Goal: Task Accomplishment & Management: Manage account settings

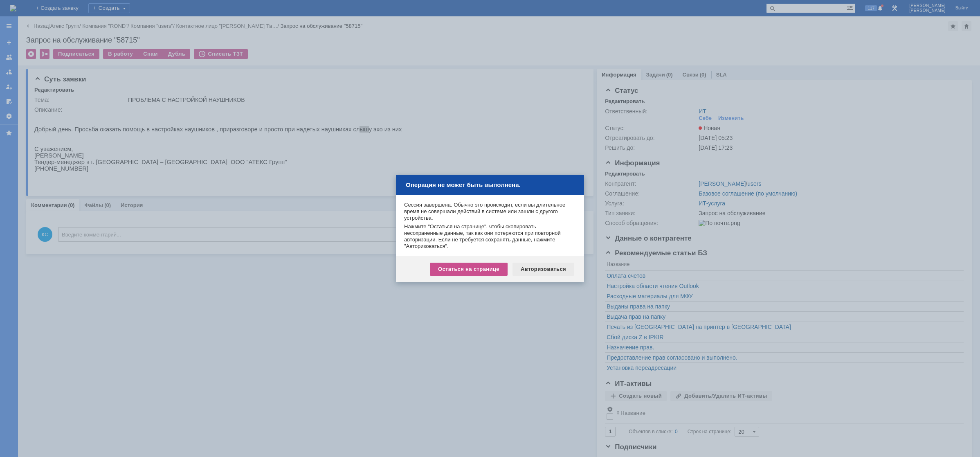
click at [540, 268] on div "Авторизоваться" at bounding box center [544, 269] width 62 height 13
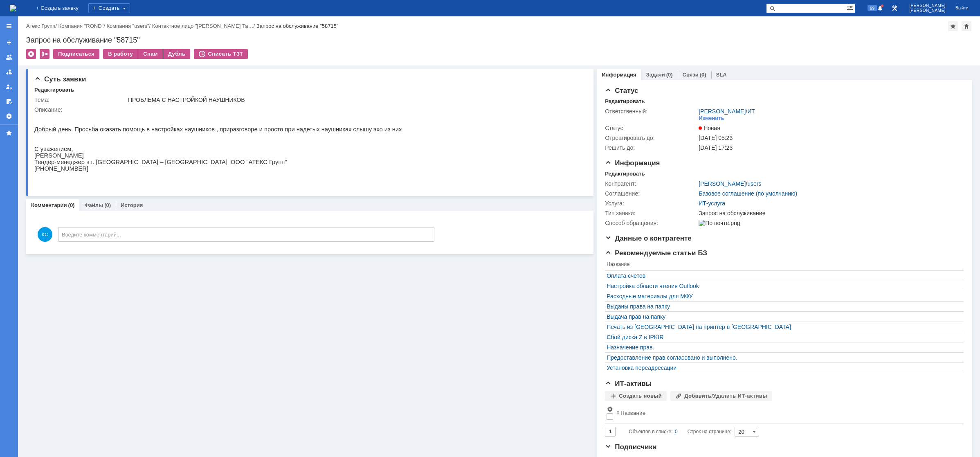
click at [81, 4] on div "На домашнюю + Создать заявку Создать 99 Кондратенко Сергей Выйти" at bounding box center [490, 8] width 980 height 16
click at [80, 4] on div "На домашнюю + Создать заявку Создать 99 Кондратенко Сергей Выйти" at bounding box center [490, 8] width 980 height 16
click at [16, 5] on img at bounding box center [13, 8] width 7 height 7
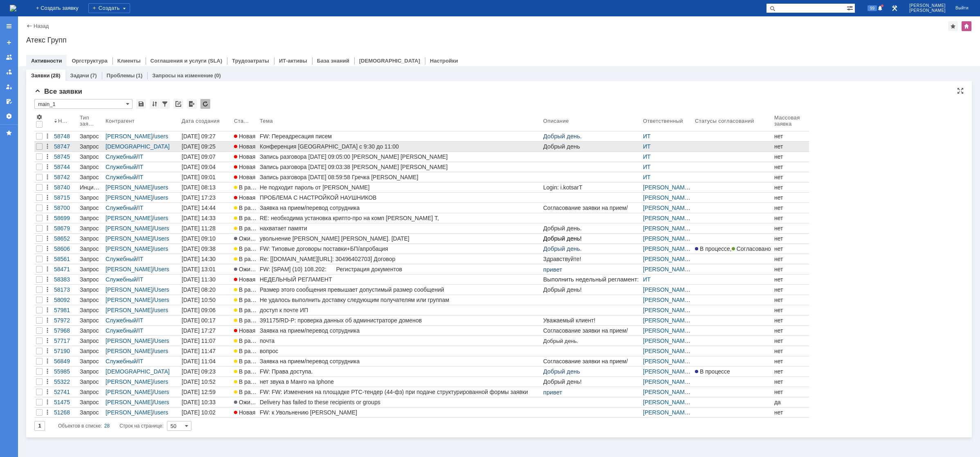
click at [292, 150] on link "Конференция [GEOGRAPHIC_DATA] с 9:30 до 11:00" at bounding box center [400, 147] width 284 height 10
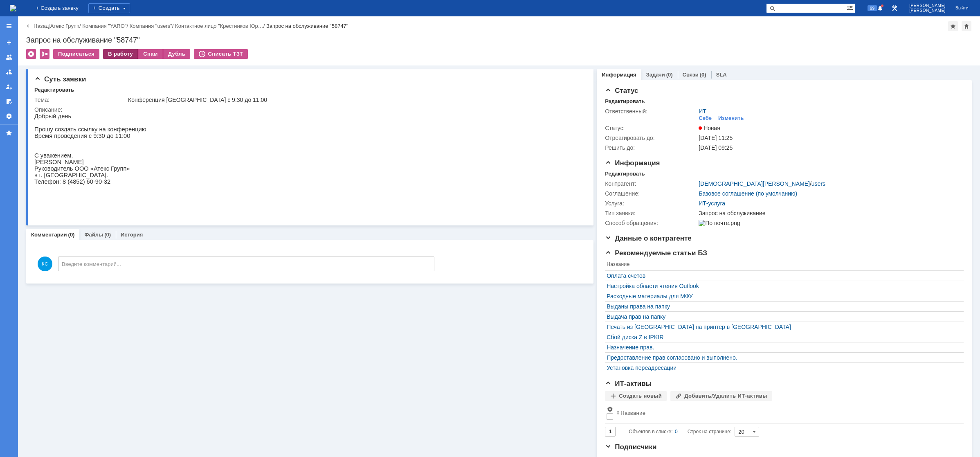
click at [122, 57] on div "В работу" at bounding box center [120, 54] width 35 height 10
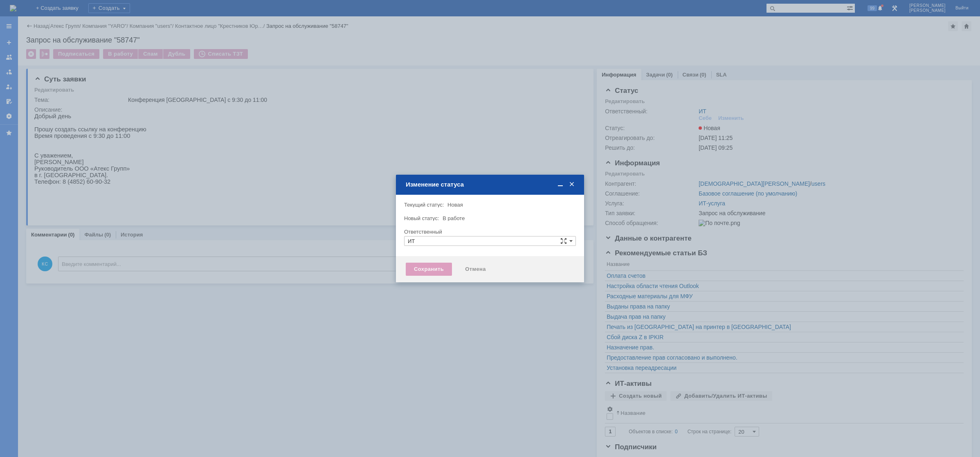
type input "[PERSON_NAME]"
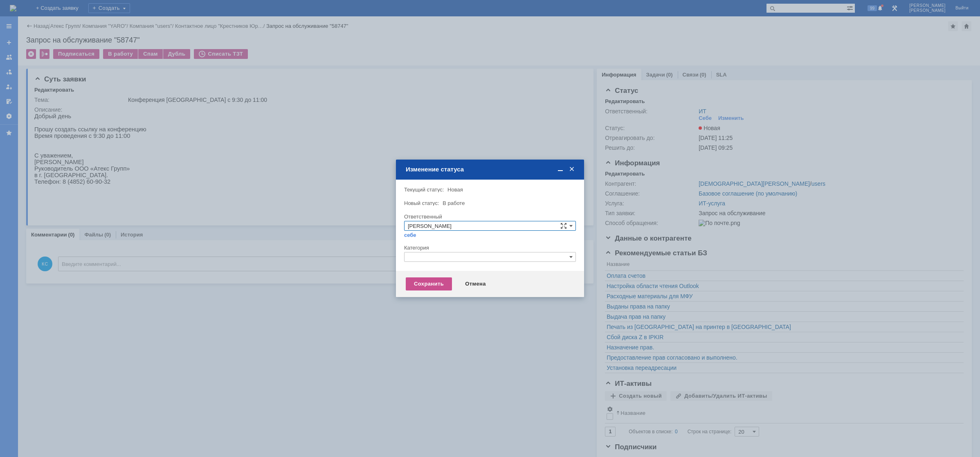
click at [482, 263] on div at bounding box center [490, 265] width 172 height 6
click at [479, 257] on input "text" at bounding box center [490, 257] width 172 height 10
click at [425, 293] on span "Прочее" at bounding box center [490, 295] width 164 height 7
click at [432, 283] on div "Сохранить" at bounding box center [429, 283] width 46 height 13
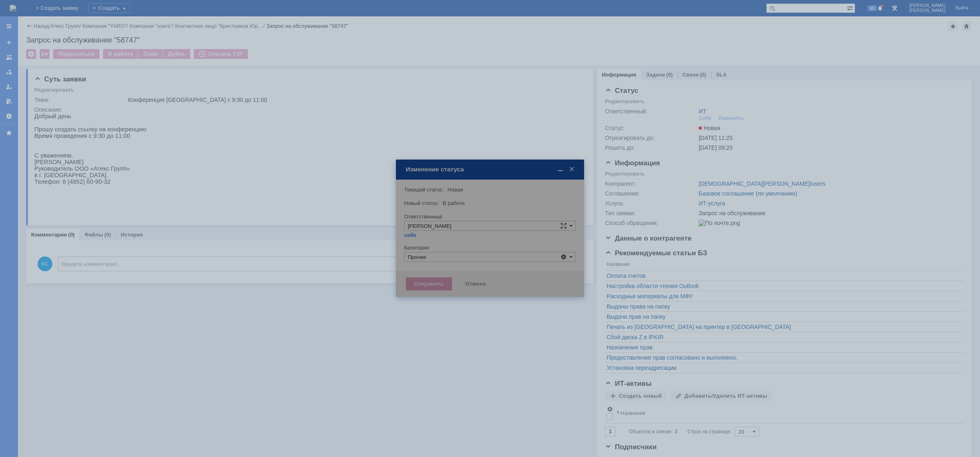
type input "Прочее"
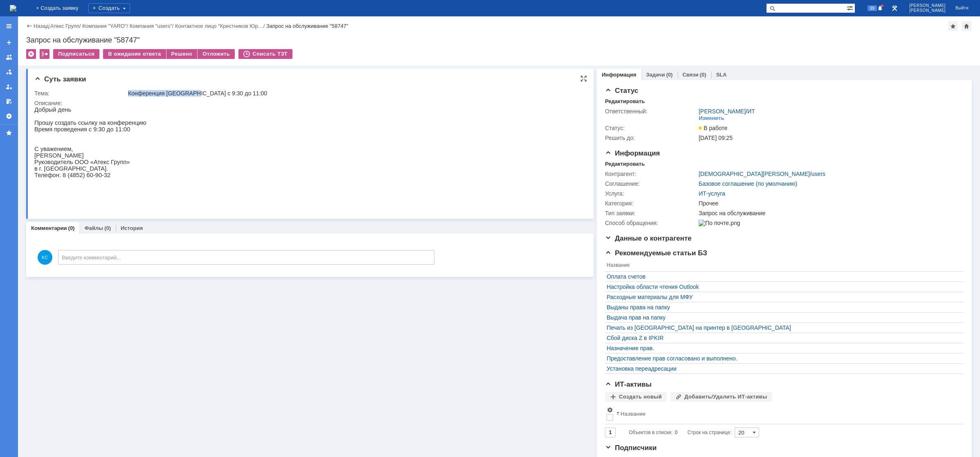
drag, startPoint x: 128, startPoint y: 92, endPoint x: 195, endPoint y: 93, distance: 67.1
click at [195, 93] on td "Конференция [GEOGRAPHIC_DATA] с 9:30 до 11:00" at bounding box center [353, 93] width 455 height 10
copy div "Конференция Ярославль"
click at [176, 54] on div "Решено" at bounding box center [182, 54] width 31 height 10
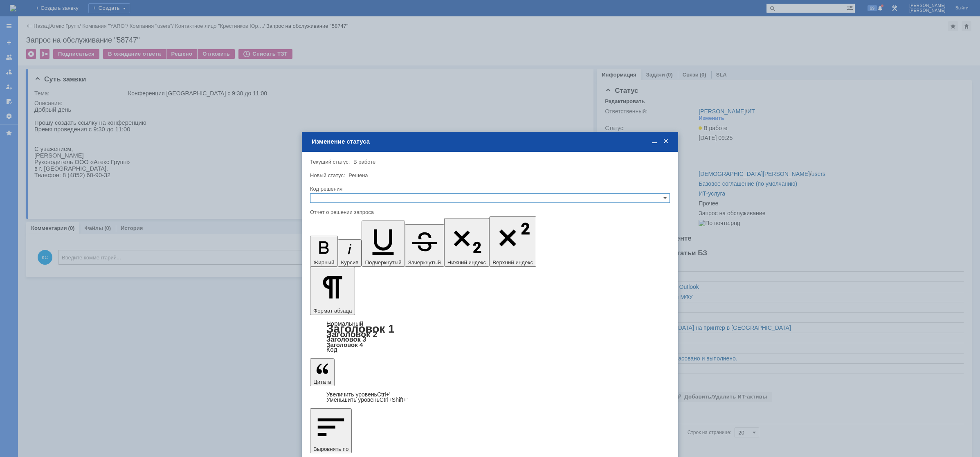
click at [351, 201] on input "text" at bounding box center [490, 198] width 360 height 10
click at [349, 236] on span "Решено" at bounding box center [490, 237] width 353 height 7
type input "Решено"
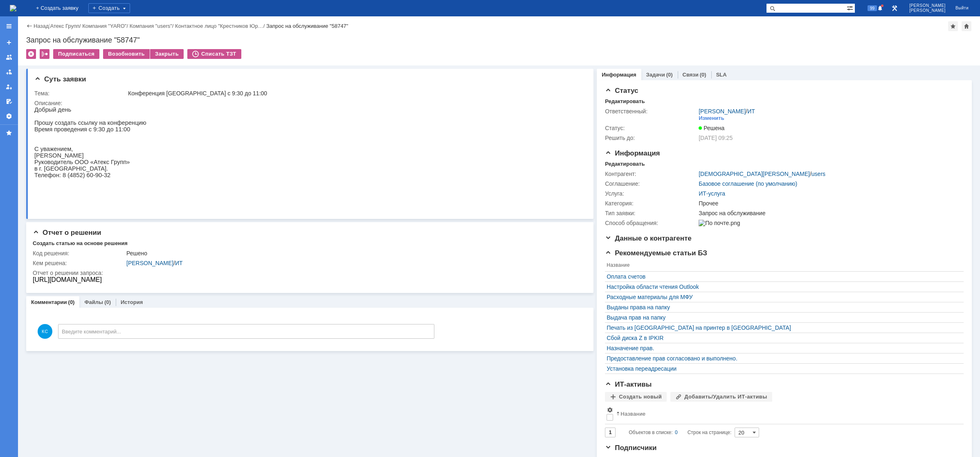
click at [16, 9] on img at bounding box center [13, 8] width 7 height 7
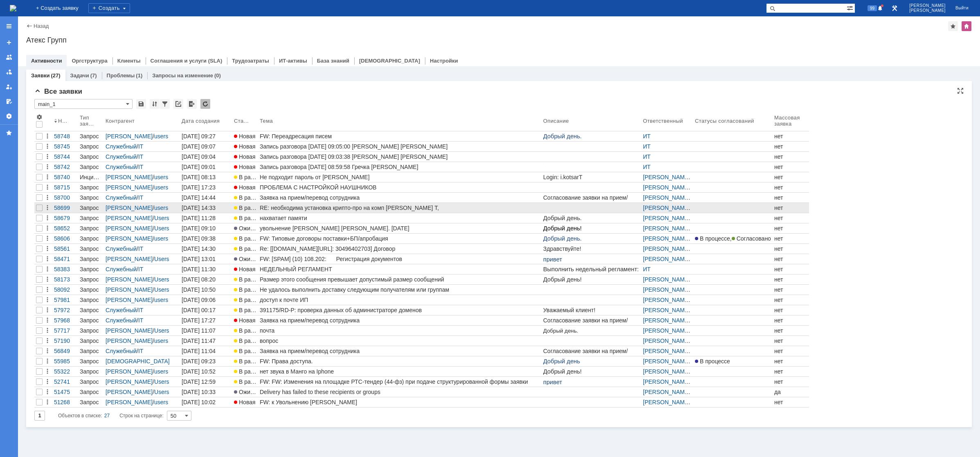
click at [280, 209] on div "RE: необходима установка крипто-про на комп [PERSON_NAME] Т," at bounding box center [400, 208] width 280 height 7
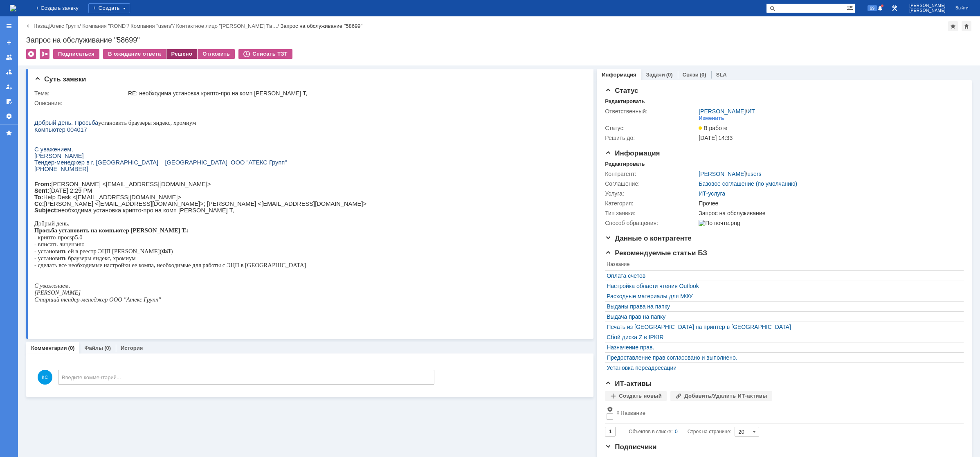
click at [174, 53] on div "Решено" at bounding box center [182, 54] width 31 height 10
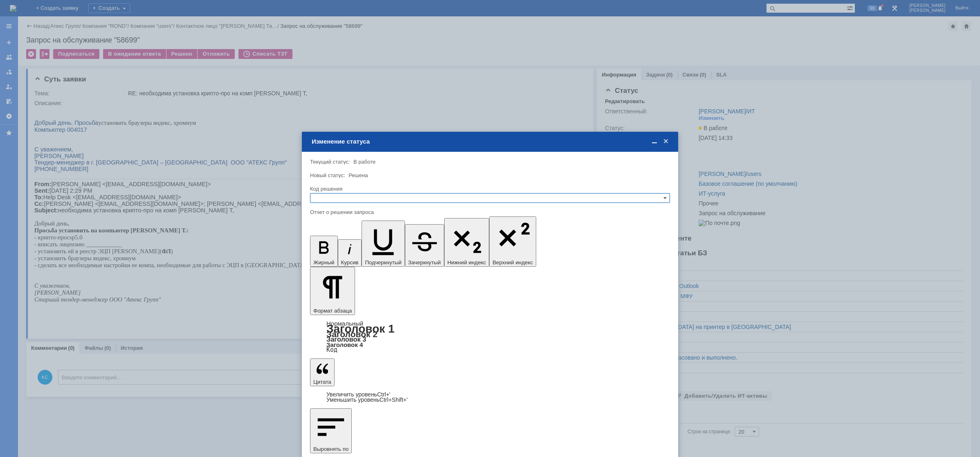
click at [328, 196] on input "text" at bounding box center [490, 198] width 360 height 10
click at [330, 239] on span "Решено" at bounding box center [490, 237] width 353 height 7
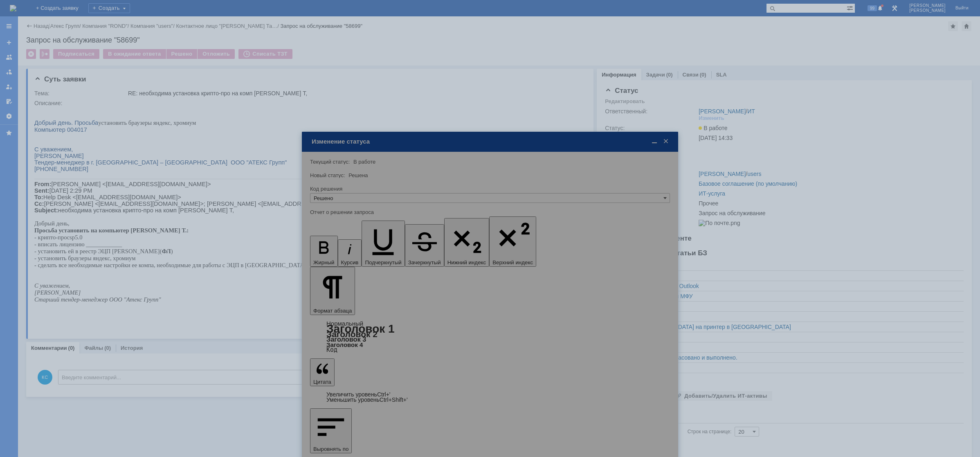
type input "Решено"
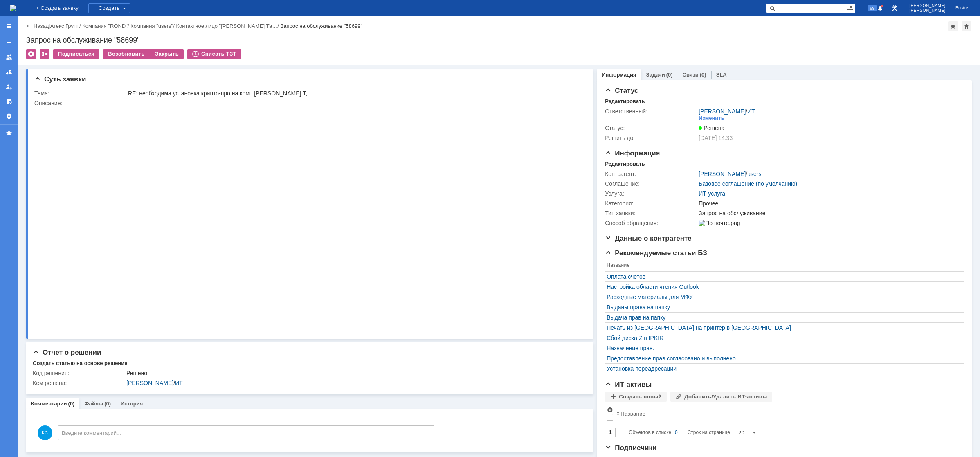
click at [16, 9] on img at bounding box center [13, 8] width 7 height 7
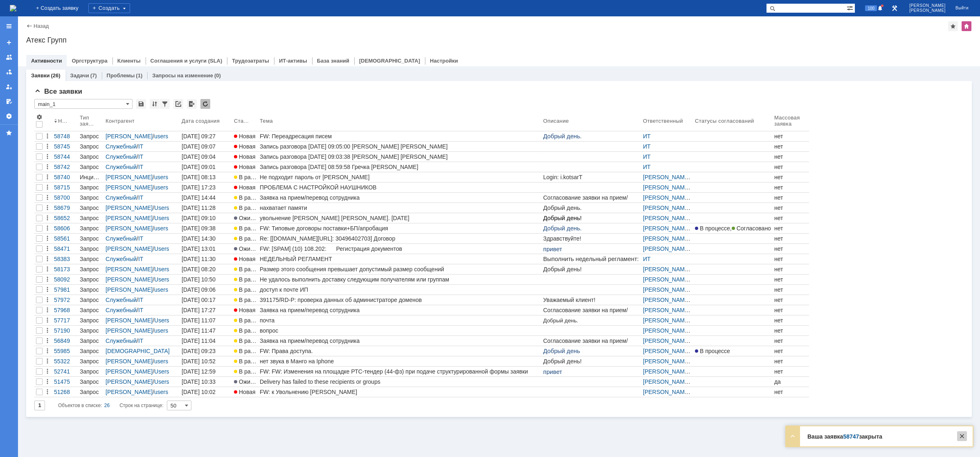
click at [959, 436] on div at bounding box center [962, 436] width 10 height 10
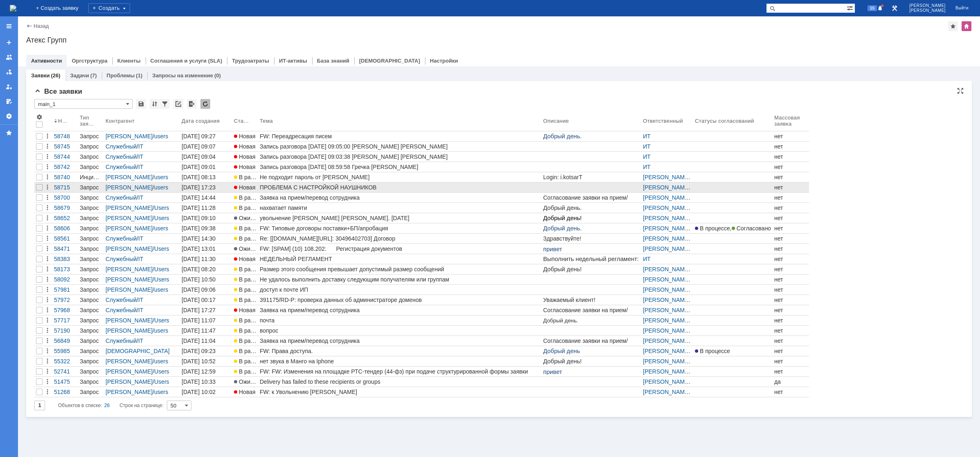
click at [362, 185] on div "ПРОБЛЕМА С НАСТРОЙКОЙ НАУШНИКОВ" at bounding box center [400, 187] width 280 height 7
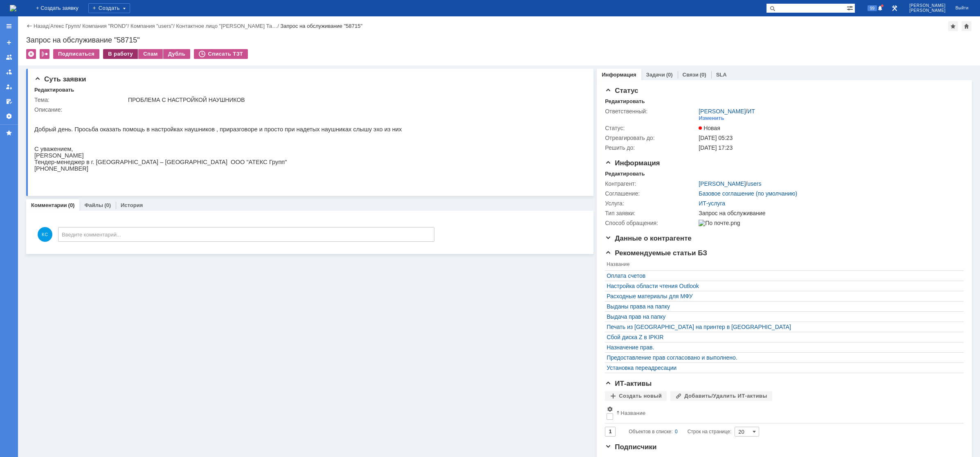
click at [120, 52] on div "В работу" at bounding box center [120, 54] width 35 height 10
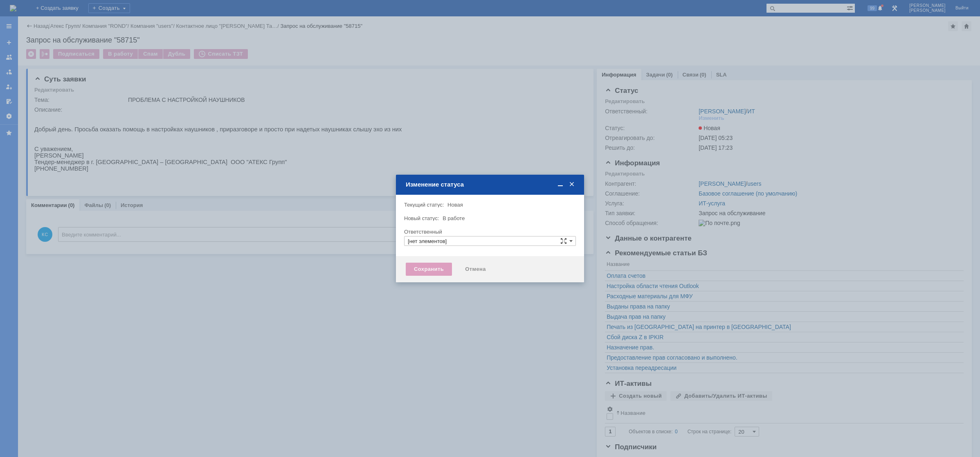
type input "[PERSON_NAME]"
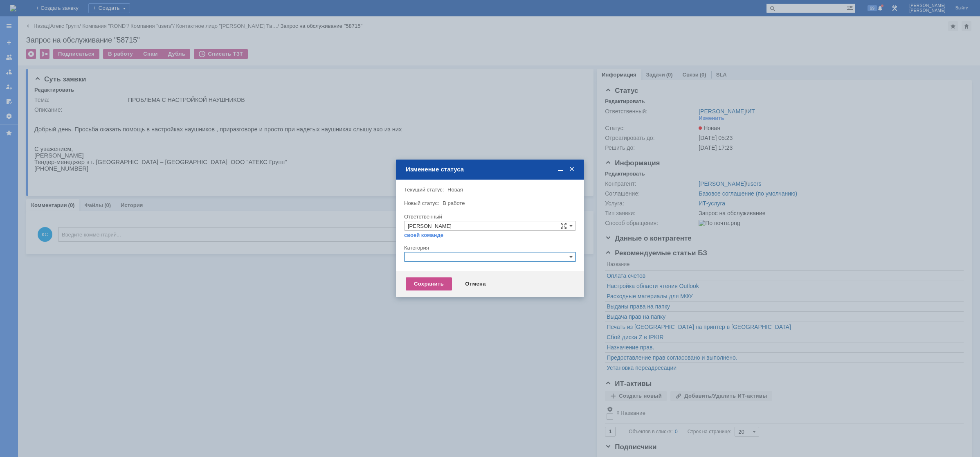
click at [441, 261] on input "text" at bounding box center [490, 257] width 172 height 10
drag, startPoint x: 426, startPoint y: 258, endPoint x: 376, endPoint y: 250, distance: 49.8
click at [377, 250] on body "Идет загрузка, пожалуйста, подождите. На домашнюю + Создать заявку Создать 99 К…" at bounding box center [490, 228] width 980 height 457
click at [418, 299] on div "Прочее" at bounding box center [490, 295] width 171 height 9
type input "Прочее"
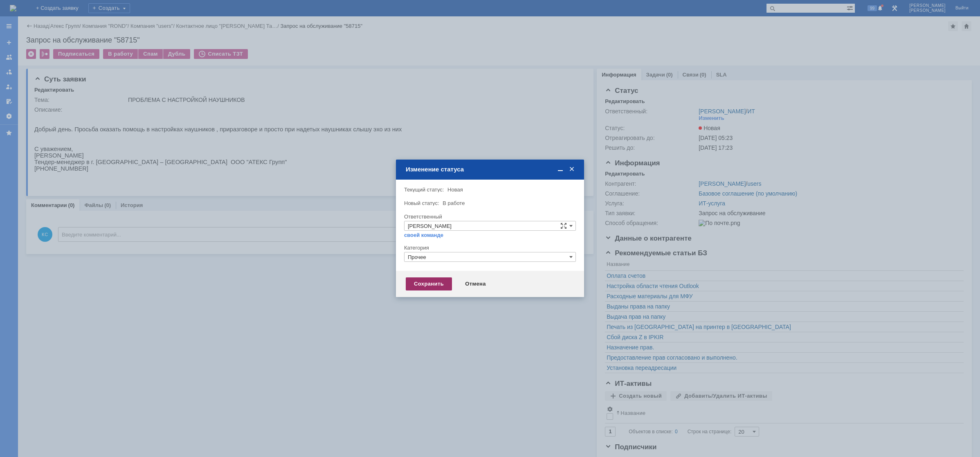
click at [418, 286] on div "Сохранить" at bounding box center [429, 283] width 46 height 13
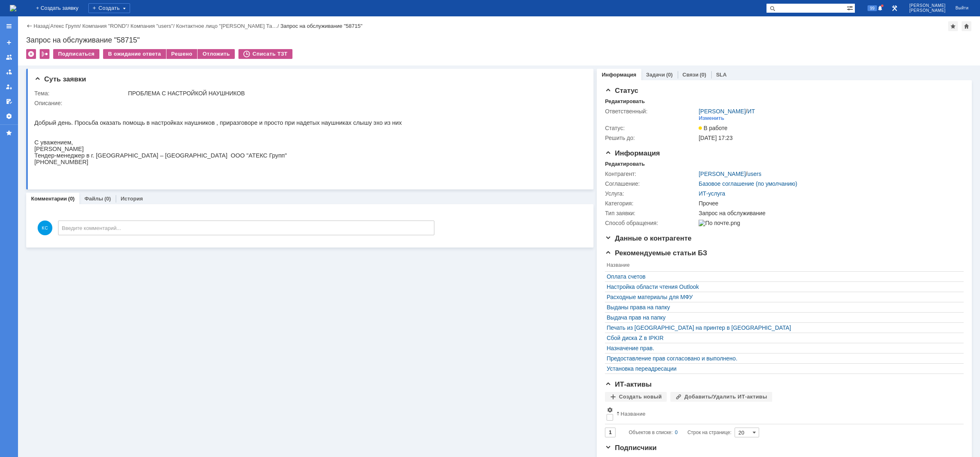
click at [78, 5] on div "На домашнюю + Создать заявку Создать 99 Кондратенко Сергей Выйти" at bounding box center [490, 8] width 980 height 16
click at [16, 7] on img at bounding box center [13, 8] width 7 height 7
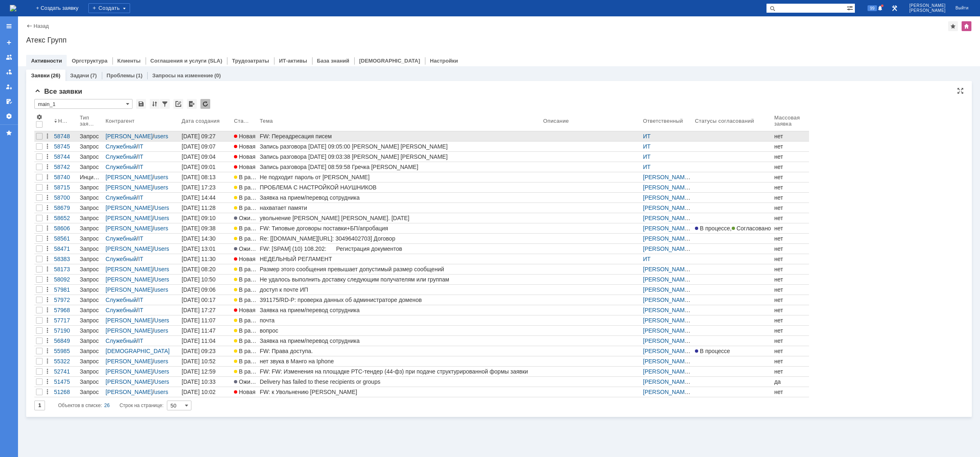
click at [343, 138] on div "FW: Переадресация писем" at bounding box center [400, 136] width 280 height 7
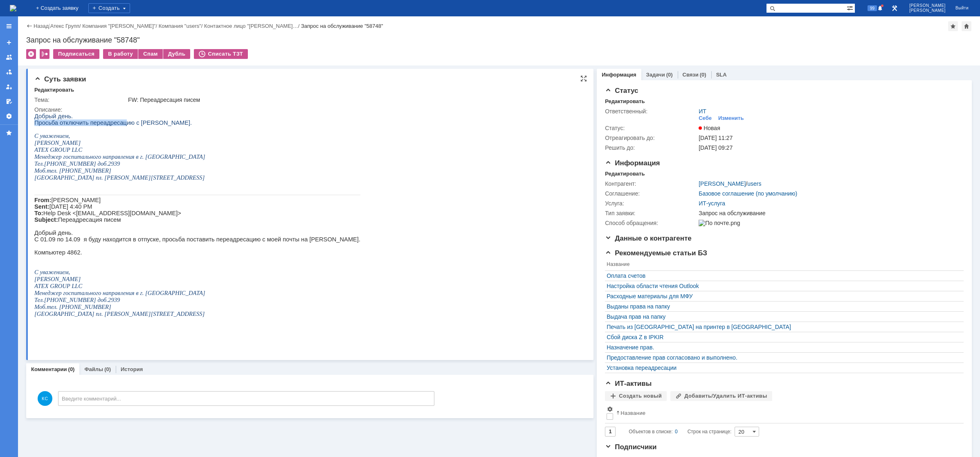
drag, startPoint x: 79, startPoint y: 120, endPoint x: 127, endPoint y: 124, distance: 48.8
click at [127, 124] on div "Добрый день. Просьба отключить переадресацию с Кузнецовой Александры. С уважени…" at bounding box center [197, 222] width 326 height 218
click at [139, 123] on span "Просьба отключить переадресацию с Кузнецовой Александры." at bounding box center [113, 122] width 158 height 7
click at [118, 53] on div "В работу" at bounding box center [120, 54] width 35 height 10
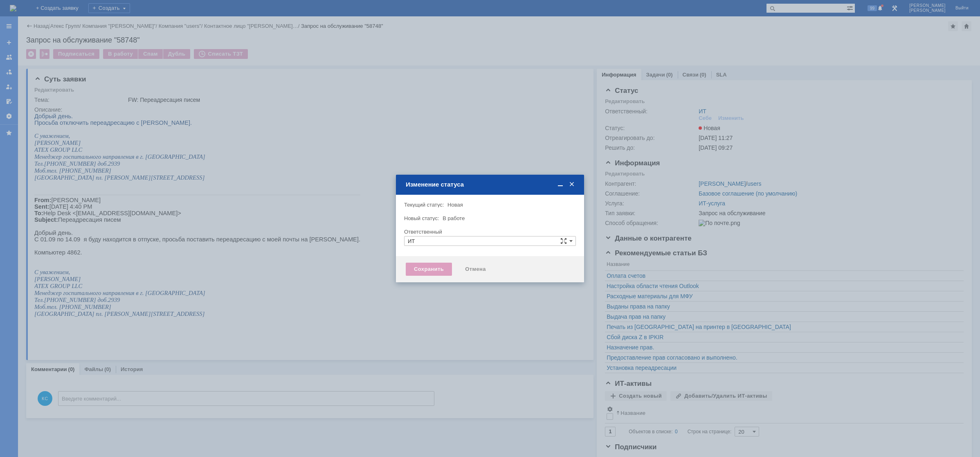
type input "[PERSON_NAME]"
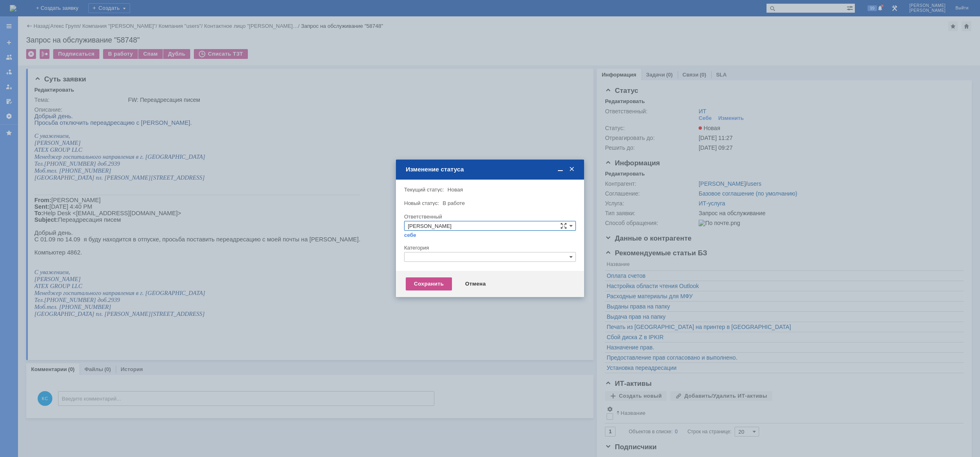
click at [432, 261] on input "text" at bounding box center [490, 257] width 172 height 10
drag, startPoint x: 428, startPoint y: 257, endPoint x: 398, endPoint y: 259, distance: 30.7
click at [398, 259] on div "Внимание! Текущий статус: Новая Новая Новый статус: В работе В работе Ответстве…" at bounding box center [490, 225] width 188 height 91
drag, startPoint x: 423, startPoint y: 262, endPoint x: 410, endPoint y: 261, distance: 12.7
click at [410, 261] on body "Идет загрузка, пожалуйста, подождите. На домашнюю + Создать заявку Создать 99 К…" at bounding box center [490, 228] width 980 height 457
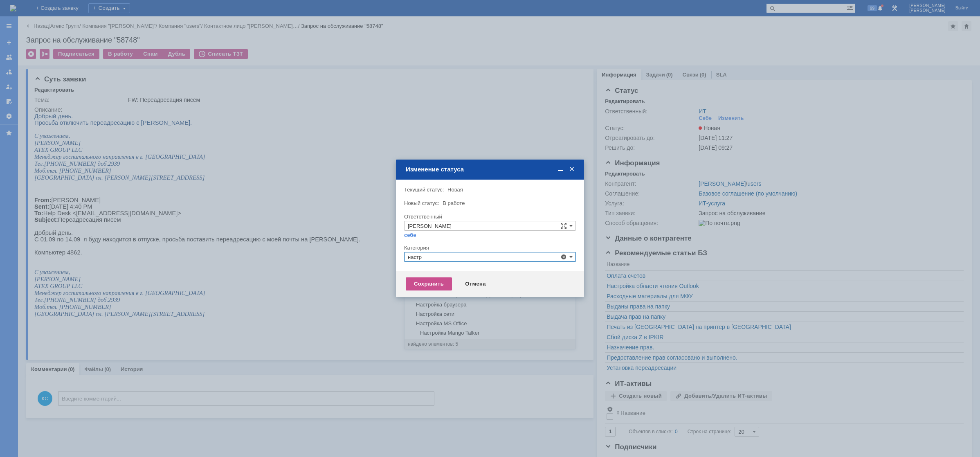
drag, startPoint x: 426, startPoint y: 254, endPoint x: 384, endPoint y: 256, distance: 41.8
click at [385, 256] on body "Идет загрузка, пожалуйста, подождите. На домашнюю + Создать заявку Создать 99 К…" at bounding box center [490, 228] width 980 height 457
click at [429, 306] on span "Установка переадресации" at bounding box center [490, 305] width 164 height 7
click at [424, 291] on div "Сохранить Отмена" at bounding box center [490, 284] width 188 height 26
type input "Установка переадресации"
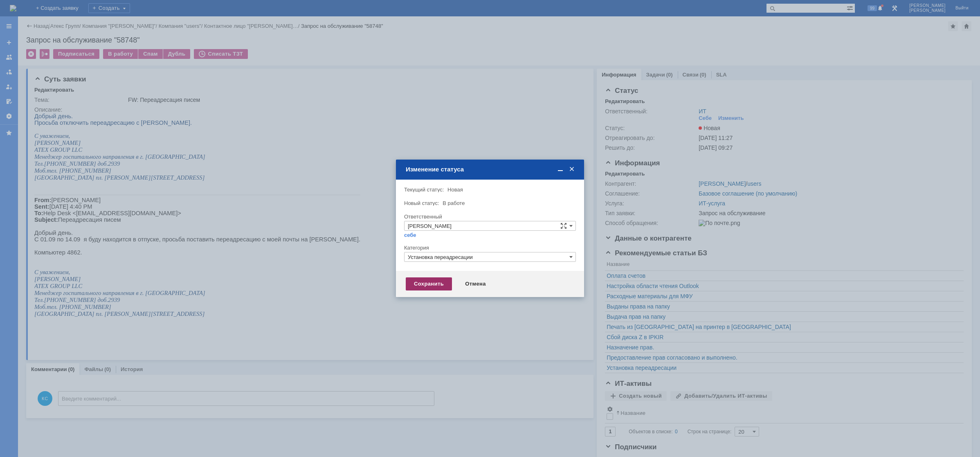
click at [425, 288] on div "Сохранить" at bounding box center [429, 283] width 46 height 13
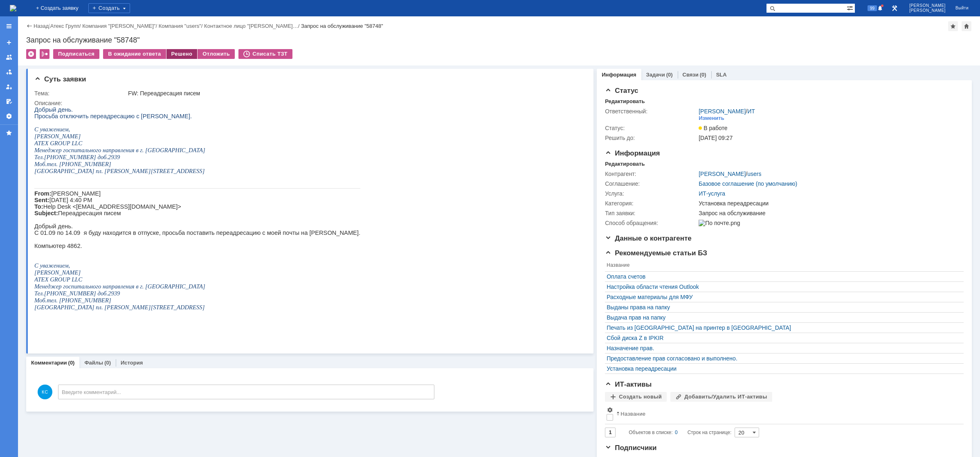
click at [176, 56] on div "Решено" at bounding box center [182, 54] width 31 height 10
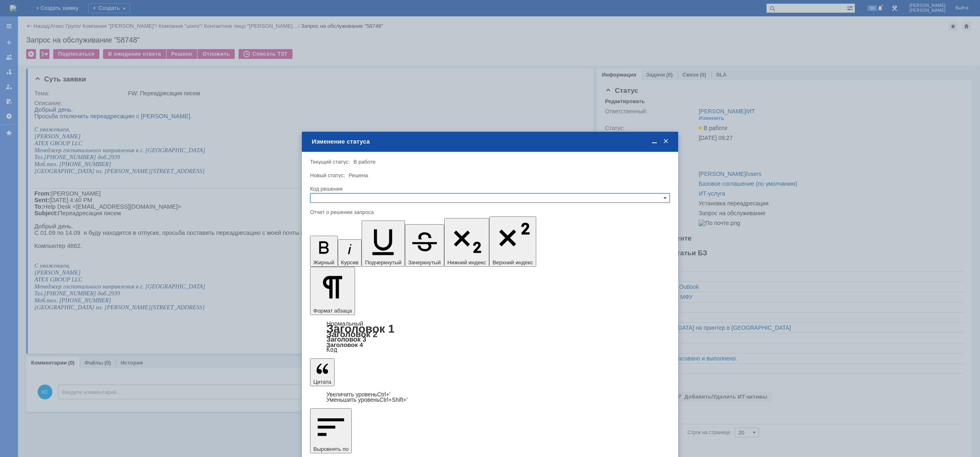
click at [333, 199] on input "text" at bounding box center [490, 198] width 360 height 10
click at [331, 234] on span "Решено" at bounding box center [490, 237] width 353 height 7
type input "Решено"
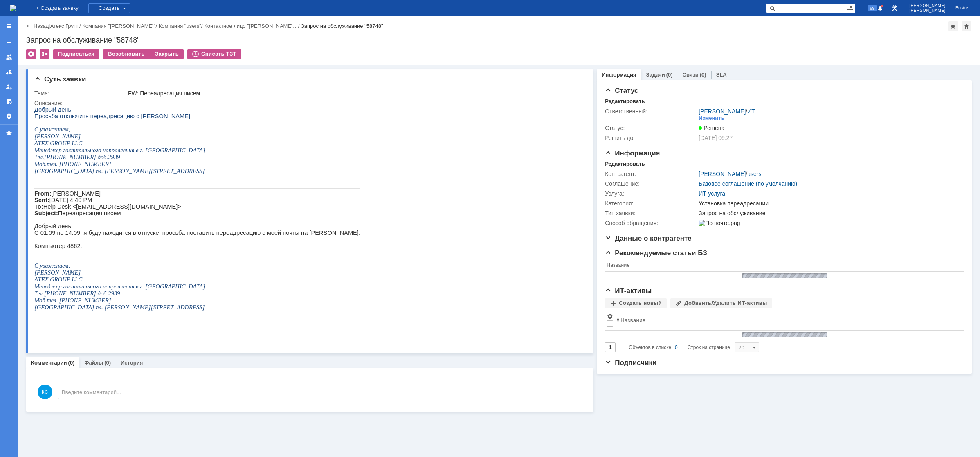
click at [16, 10] on img at bounding box center [13, 8] width 7 height 7
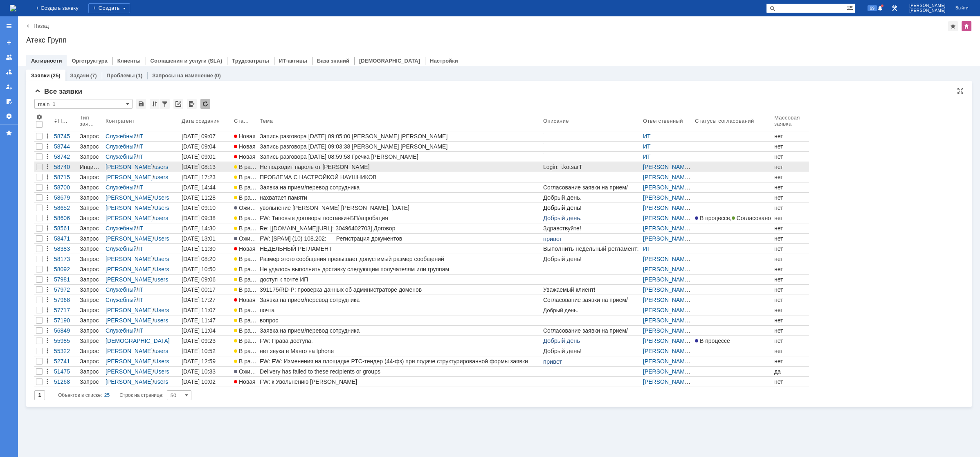
click at [293, 168] on div "Не подходит пароль от Сбер Корус Туж" at bounding box center [400, 167] width 280 height 7
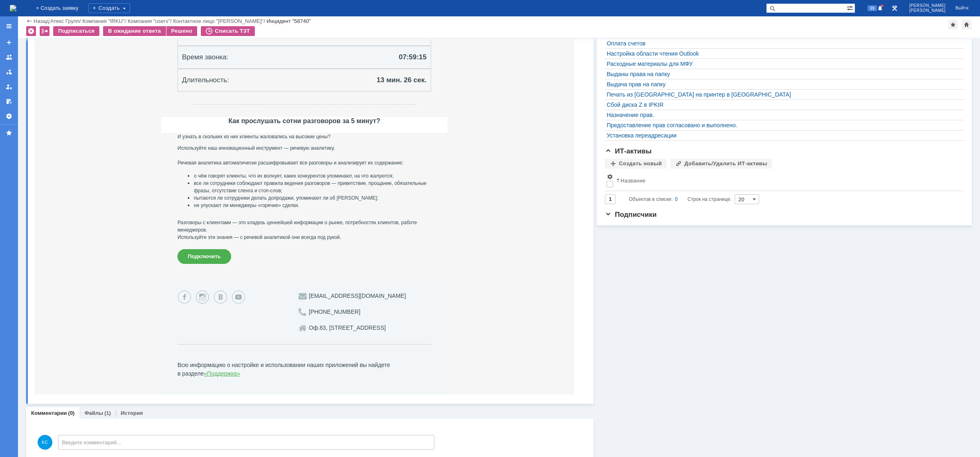
scroll to position [2, 0]
drag, startPoint x: 277, startPoint y: 188, endPoint x: 302, endPoint y: 200, distance: 27.1
click at [302, 200] on ul "о чём говорят клиенты, что их волнует, каких конкурентов упоминают, на что жалу…" at bounding box center [305, 190] width 254 height 37
click at [255, 176] on p "о чём говорят клиенты, что их волнует, каких конкурентов упоминают, на что жалу…" at bounding box center [312, 175] width 237 height 7
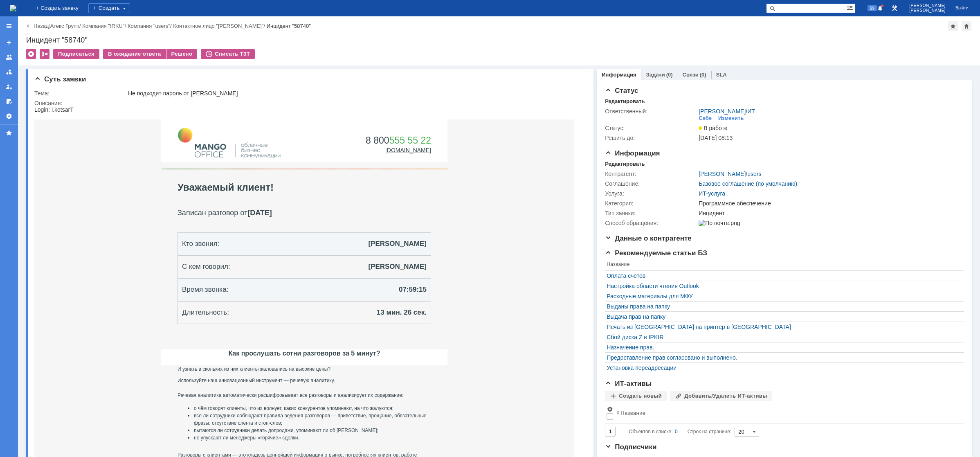
click at [16, 8] on img at bounding box center [13, 8] width 7 height 7
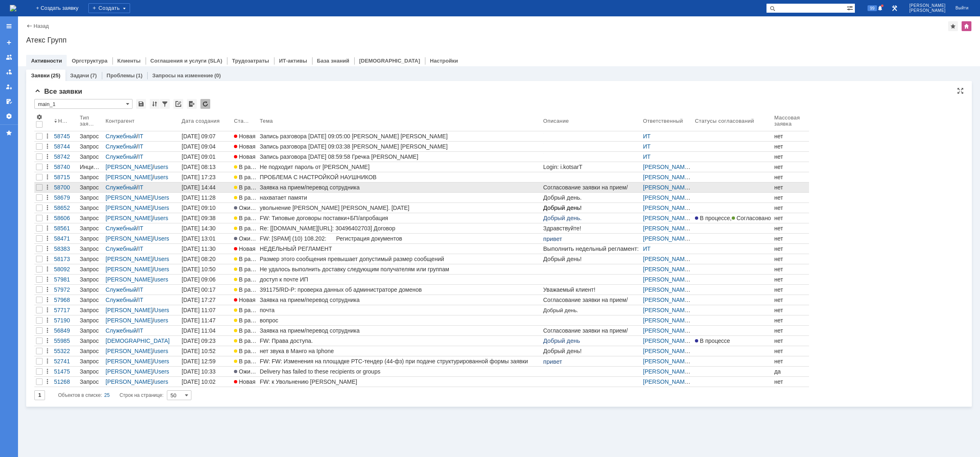
click at [324, 186] on div "Заявка на прием/перевод сотрудника" at bounding box center [400, 187] width 280 height 7
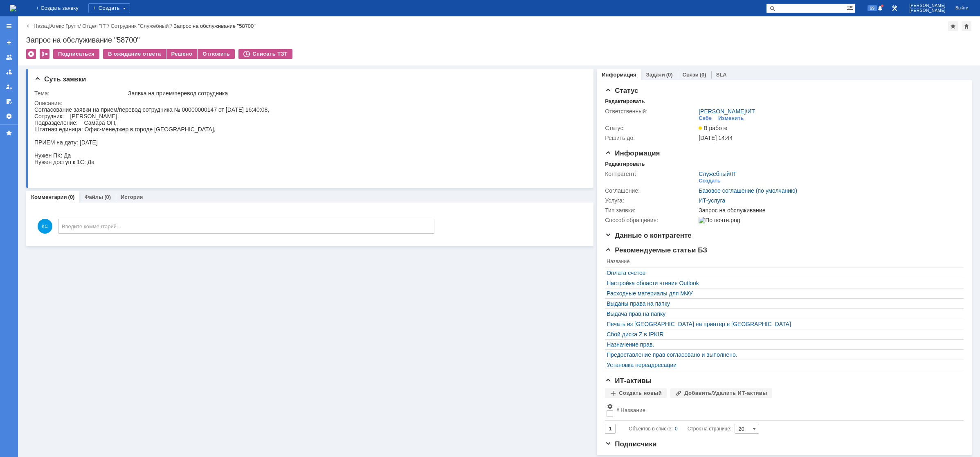
click at [177, 123] on div "Согласование заявки на прием/перевод сотрудника № 00000000147 от 11.09.2025 16:…" at bounding box center [151, 142] width 235 height 72
click at [16, 6] on img at bounding box center [13, 8] width 7 height 7
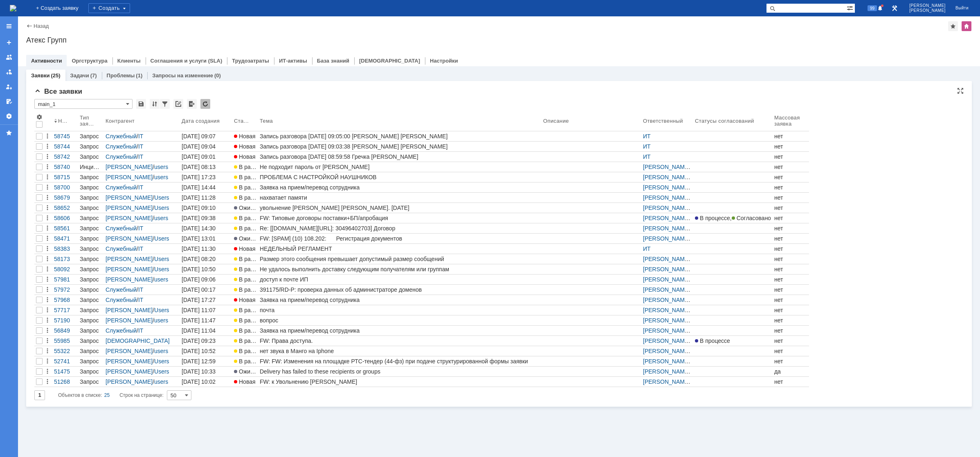
click at [113, 104] on input "main_1" at bounding box center [83, 104] width 98 height 10
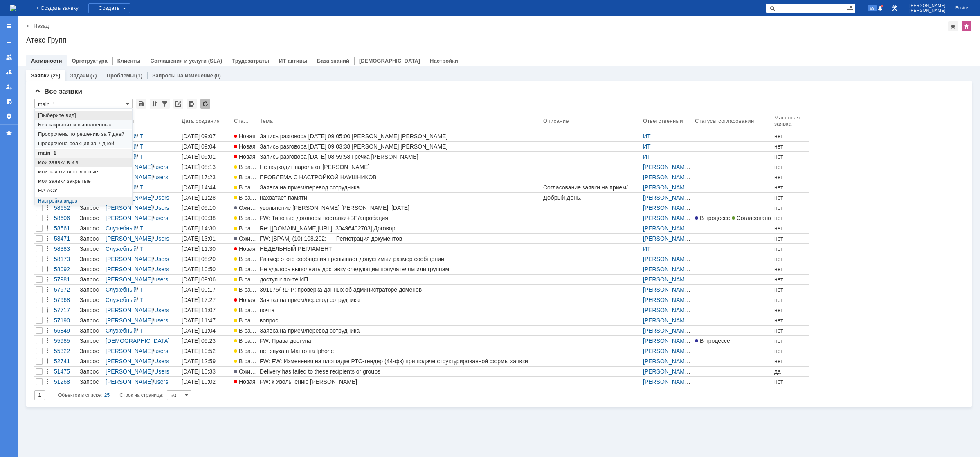
click at [74, 164] on span "мои заявки в и з" at bounding box center [83, 162] width 91 height 7
type input "мои заявки в и з"
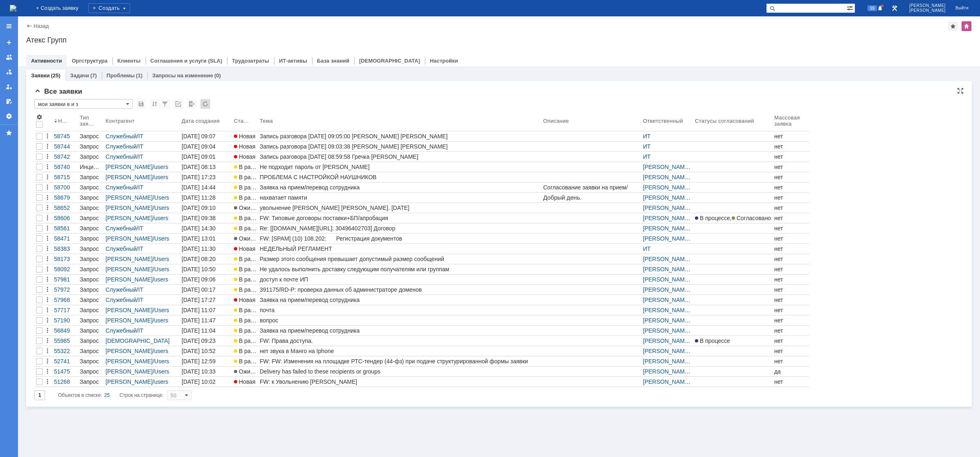
type input "20"
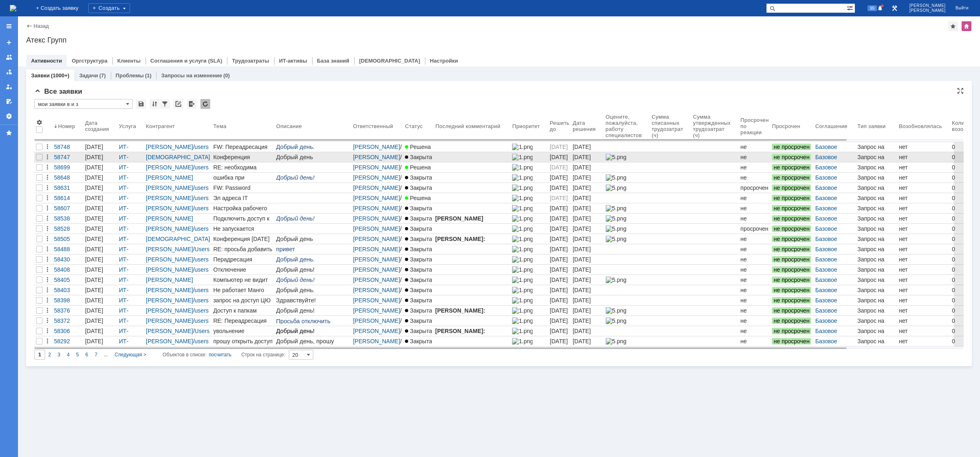
click at [311, 158] on p "Добрый день" at bounding box center [313, 157] width 74 height 7
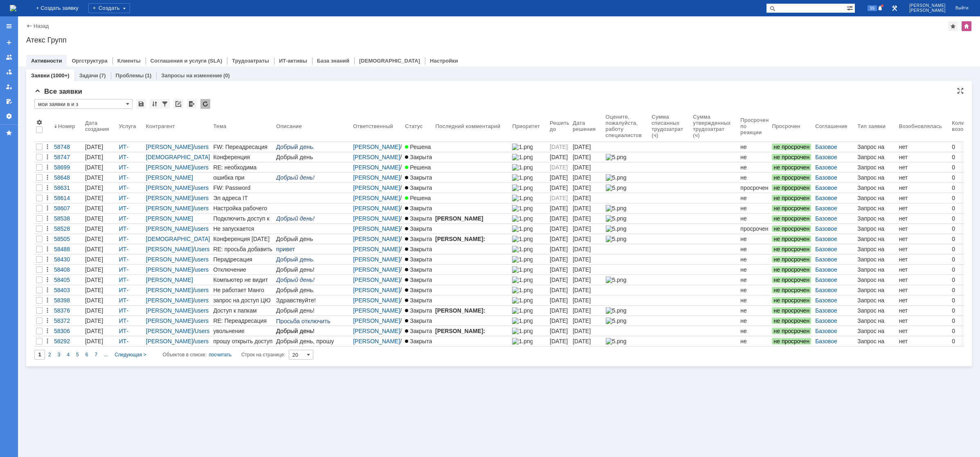
click at [130, 103] on input "мои заявки в и з" at bounding box center [83, 104] width 98 height 10
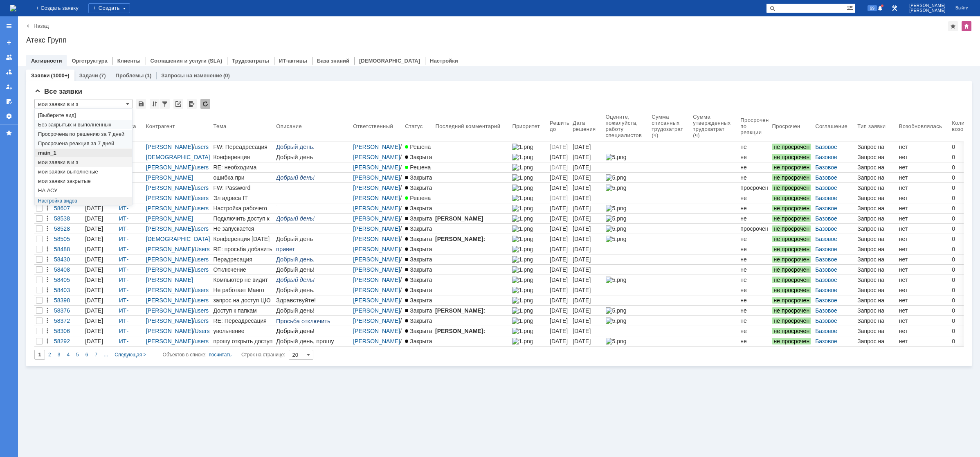
click at [86, 154] on span "main_1" at bounding box center [83, 153] width 91 height 7
type input "main_1"
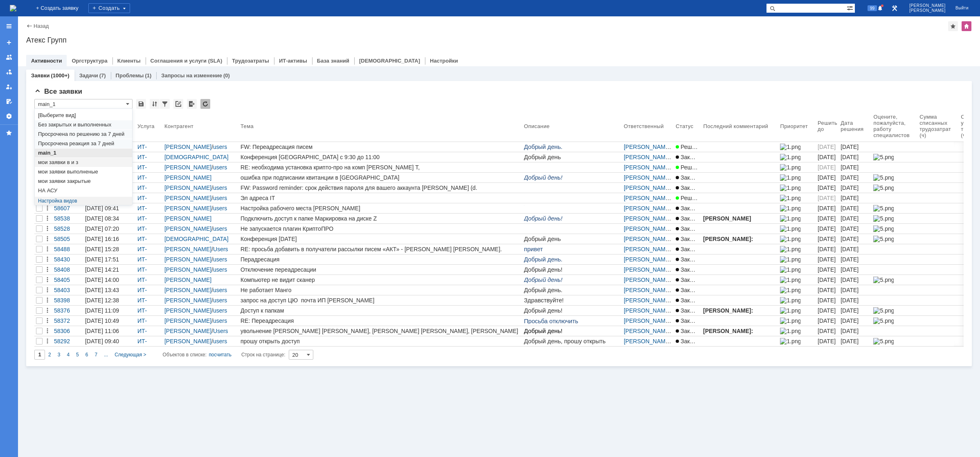
type input "50"
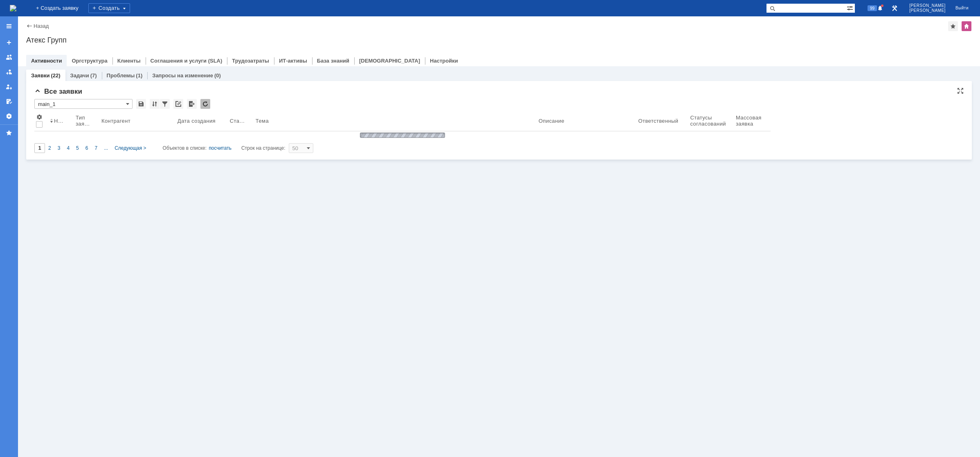
type input "main_1"
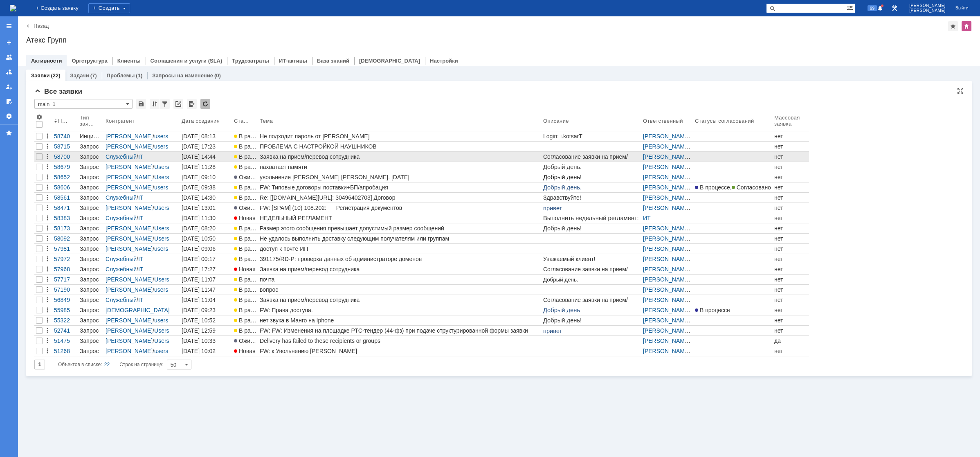
click at [301, 155] on div "Заявка на прием/перевод сотрудника" at bounding box center [400, 156] width 280 height 7
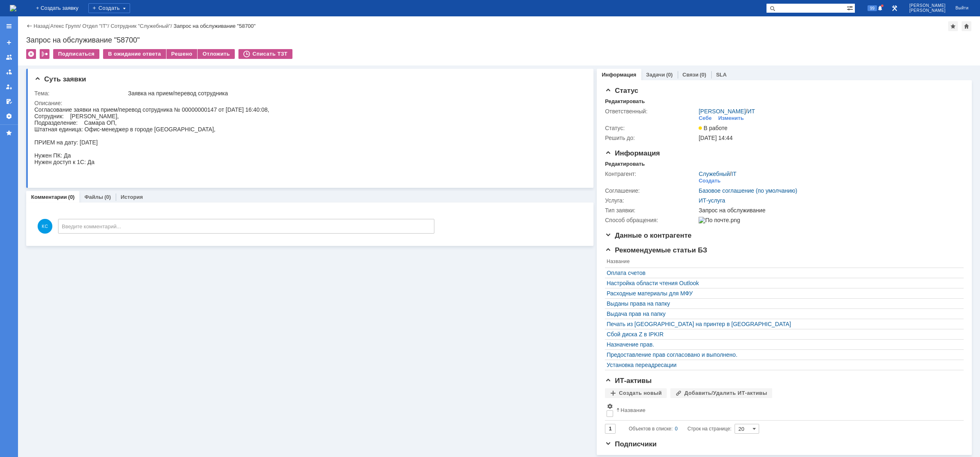
drag, startPoint x: 106, startPoint y: 116, endPoint x: 110, endPoint y: 119, distance: 5.2
click at [107, 116] on div "Согласование заявки на прием/перевод сотрудника № 00000000147 от 11.09.2025 16:…" at bounding box center [151, 142] width 235 height 72
click at [110, 125] on div "Согласование заявки на прием/перевод сотрудника № 00000000147 от 11.09.2025 16:…" at bounding box center [151, 142] width 235 height 72
drag, startPoint x: 118, startPoint y: 129, endPoint x: 122, endPoint y: 129, distance: 4.5
click at [122, 129] on div "Согласование заявки на прием/перевод сотрудника № 00000000147 от 11.09.2025 16:…" at bounding box center [151, 142] width 235 height 72
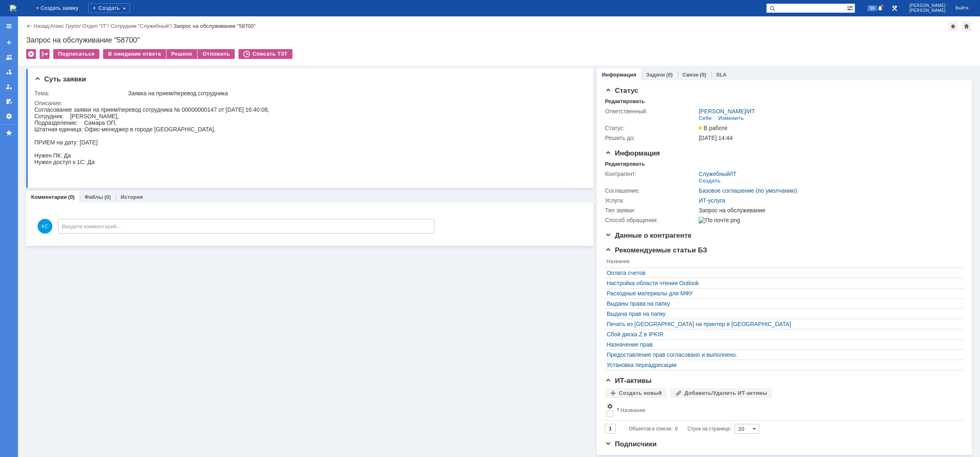
click at [138, 129] on div "Согласование заявки на прием/перевод сотрудника № 00000000147 от 11.09.2025 16:…" at bounding box center [151, 142] width 235 height 72
click at [155, 129] on div "Согласование заявки на прием/перевод сотрудника № 00000000147 от 11.09.2025 16:…" at bounding box center [151, 142] width 235 height 72
click at [158, 121] on div "Согласование заявки на прием/перевод сотрудника № 00000000147 от 11.09.2025 16:…" at bounding box center [151, 142] width 235 height 72
click at [118, 125] on div "Согласование заявки на прием/перевод сотрудника № 00000000147 от 11.09.2025 16:…" at bounding box center [151, 142] width 235 height 72
click at [16, 5] on img at bounding box center [13, 8] width 7 height 7
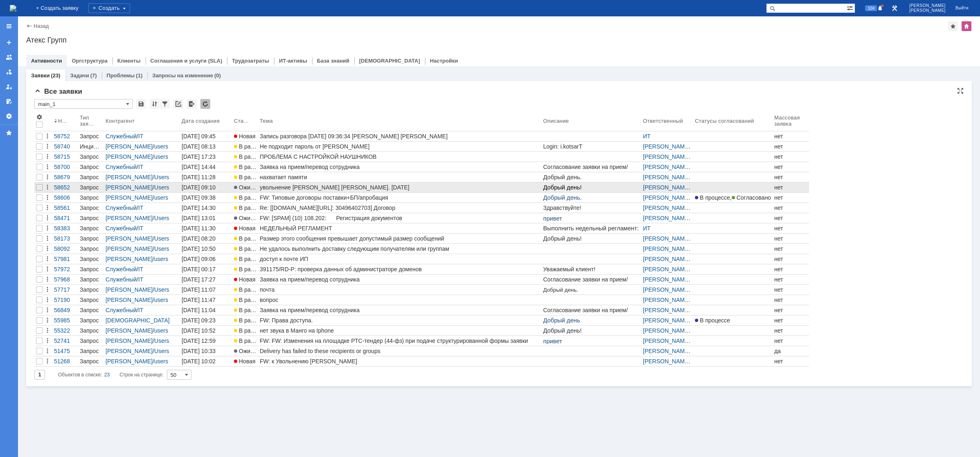
click at [313, 183] on link "увольнение [PERSON_NAME] [PERSON_NAME]. [DATE]" at bounding box center [400, 187] width 284 height 10
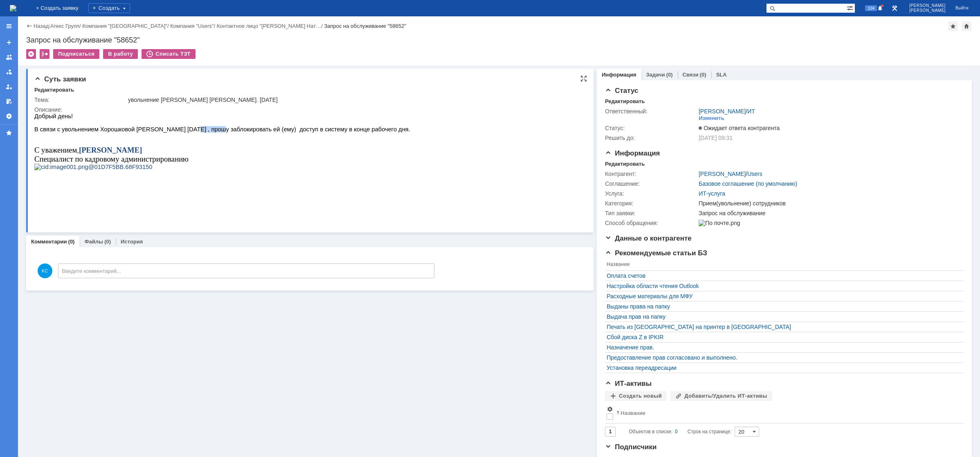
drag, startPoint x: 174, startPoint y: 133, endPoint x: 206, endPoint y: 130, distance: 32.4
click at [203, 130] on span "В связи с увольнением Хорошковой [PERSON_NAME] [DATE] , прошу заблокировать ей …" at bounding box center [222, 129] width 376 height 7
click at [225, 133] on span "В связи с увольнением Хорошковой [PERSON_NAME] [DATE] , прошу заблокировать ей …" at bounding box center [222, 129] width 376 height 7
click at [16, 11] on img at bounding box center [13, 8] width 7 height 7
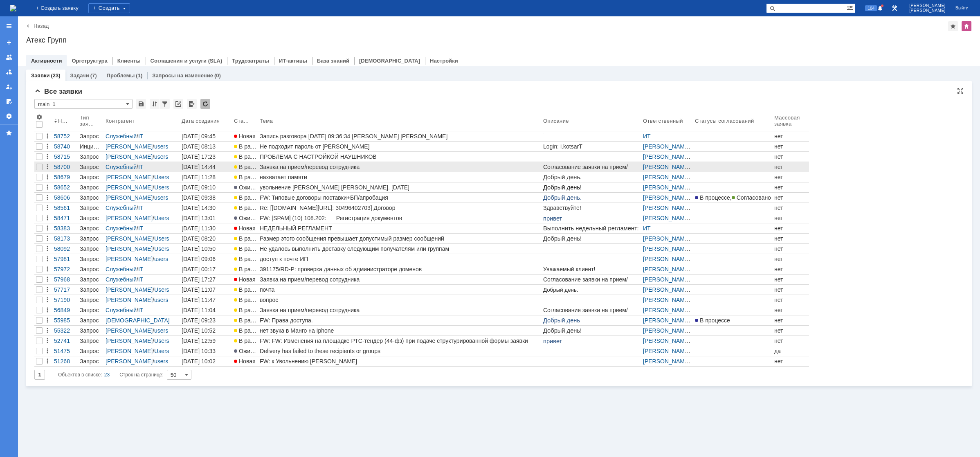
click at [304, 167] on div "Заявка на прием/перевод сотрудника" at bounding box center [400, 167] width 280 height 7
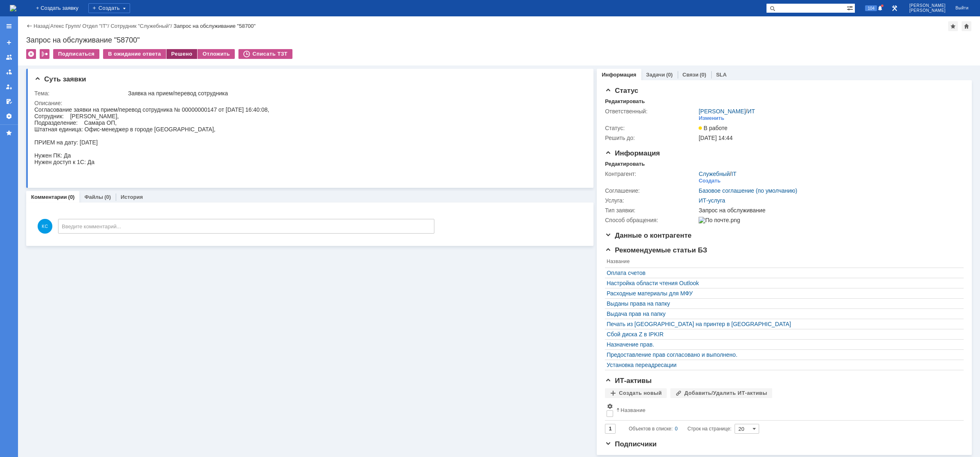
click at [185, 56] on div "Решено" at bounding box center [182, 54] width 31 height 10
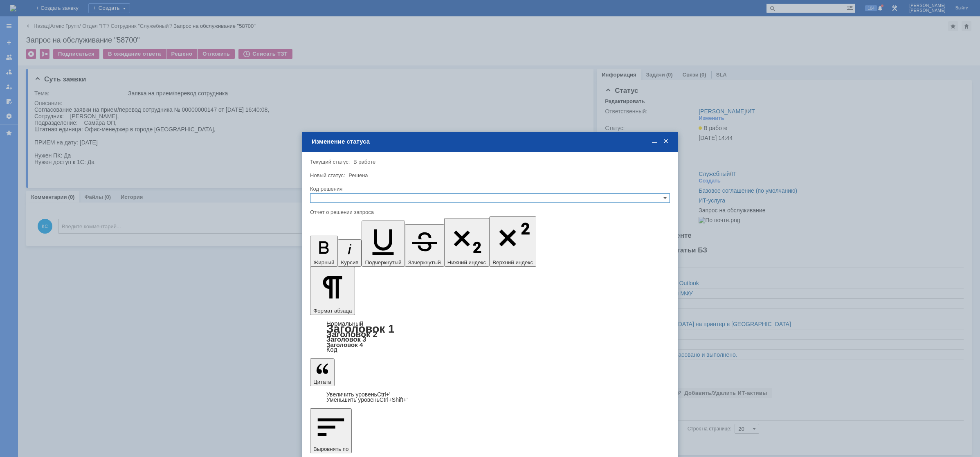
click at [361, 200] on input "text" at bounding box center [490, 198] width 360 height 10
click at [342, 239] on span "Решено" at bounding box center [490, 237] width 353 height 7
type input "Решено"
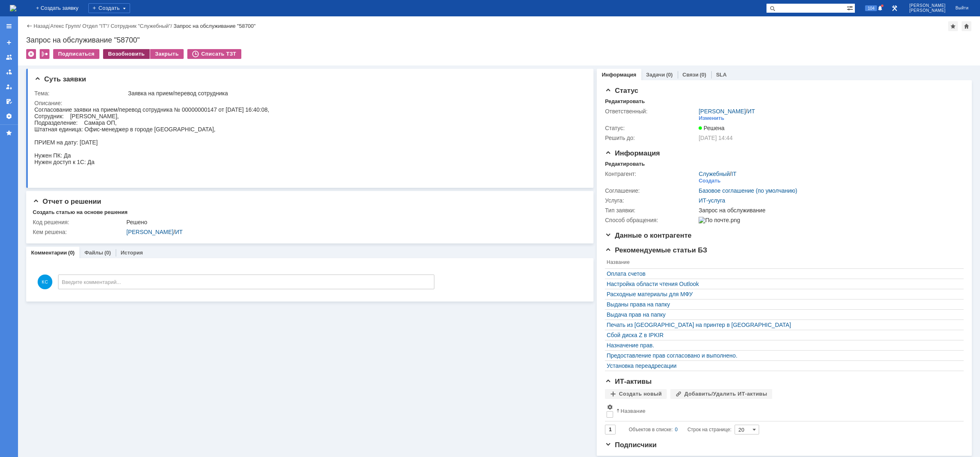
click at [140, 54] on div "Возобновить" at bounding box center [126, 54] width 47 height 10
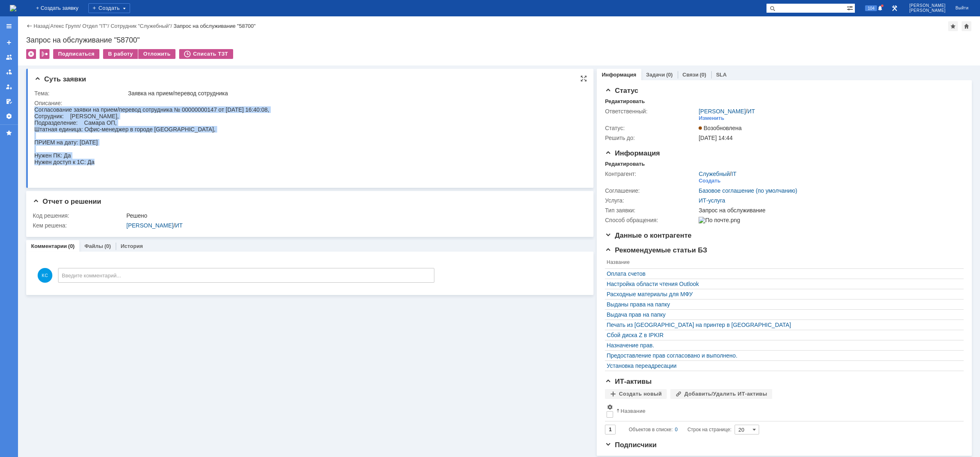
drag, startPoint x: 110, startPoint y: 165, endPoint x: 35, endPoint y: 110, distance: 92.6
click at [35, 110] on div "Согласование заявки на прием/перевод сотрудника № 00000000147 от 11.09.2025 16:…" at bounding box center [151, 142] width 235 height 72
copy div "Согласование заявки на прием/перевод сотрудника № 00000000147 от 11.09.2025 16:…"
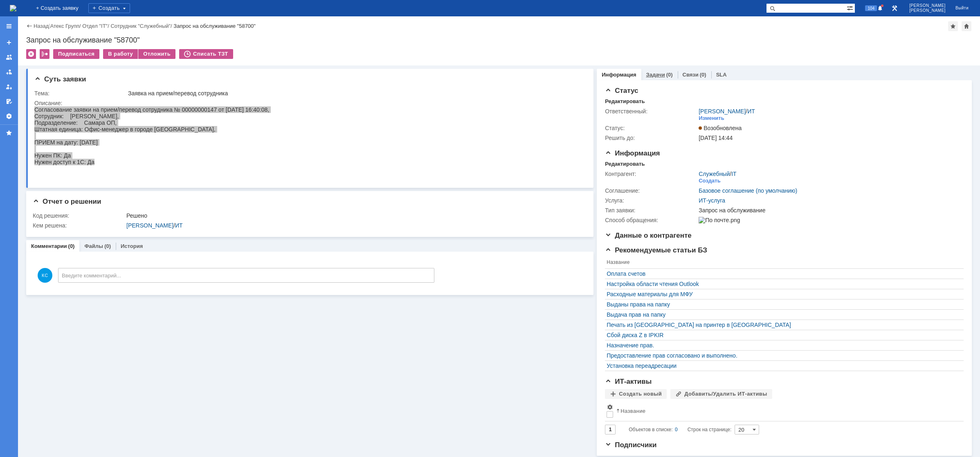
click at [642, 72] on div "Задачи (0)" at bounding box center [660, 75] width 36 height 12
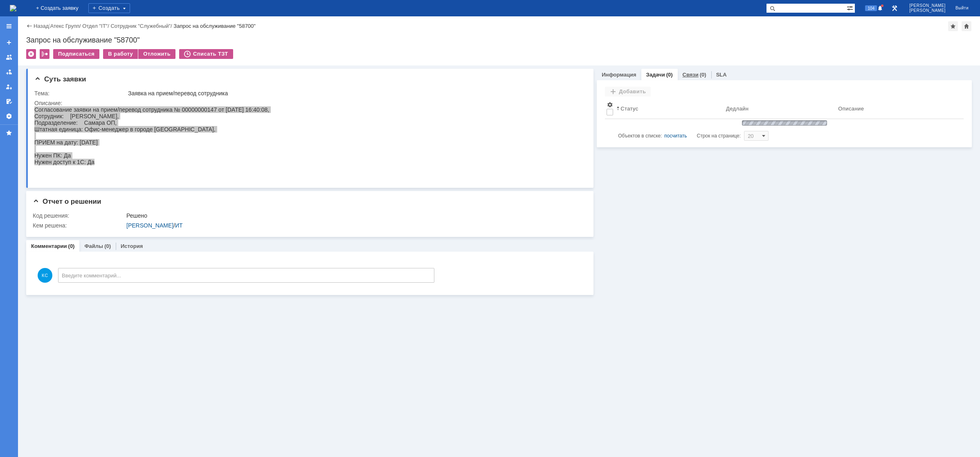
click at [691, 72] on link "Связи" at bounding box center [691, 75] width 16 height 6
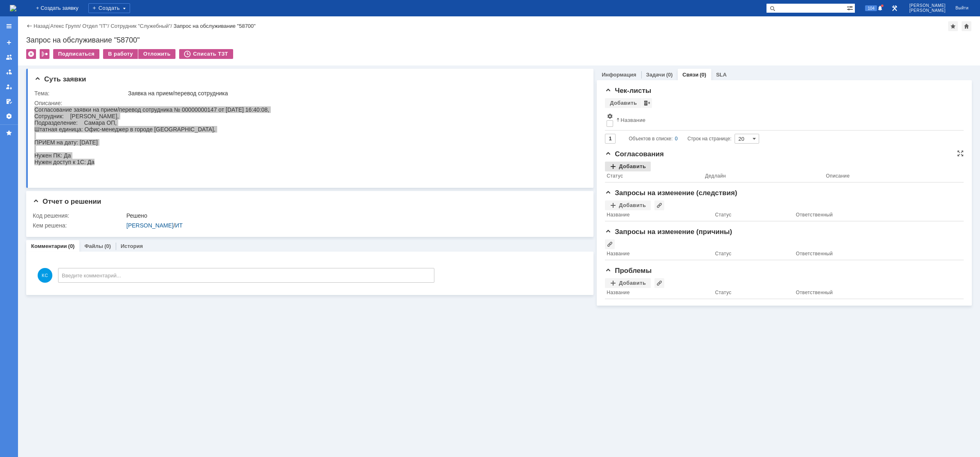
click at [630, 168] on div "Добавить" at bounding box center [628, 167] width 46 height 10
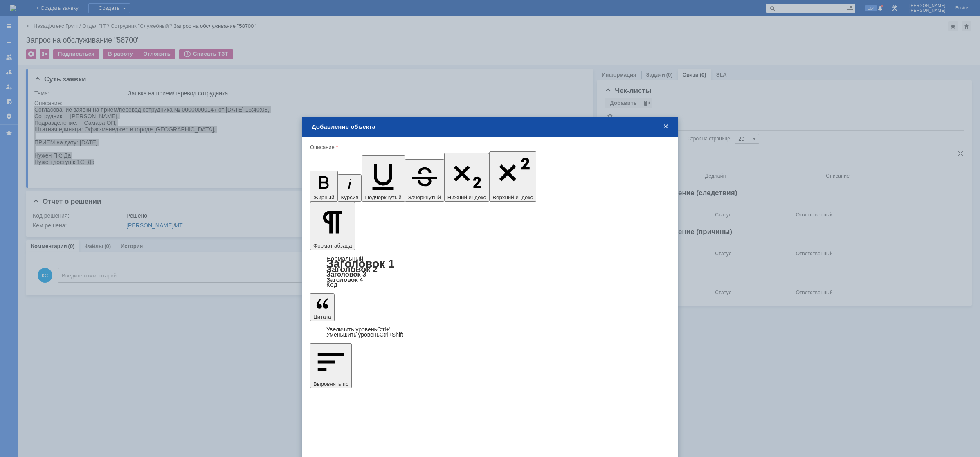
type input "Выбрано: 0 (объекты класса 'Сотрудник')"
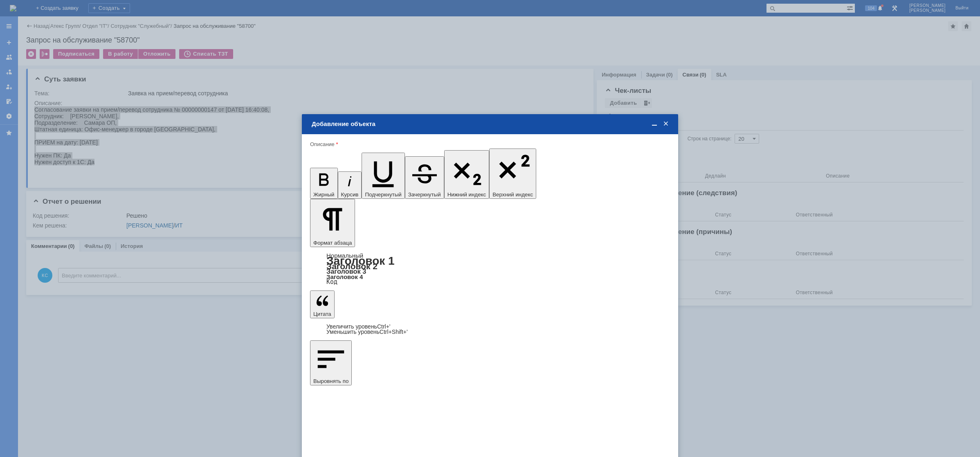
click at [497, 115] on body "Идет загрузка, пожалуйста, подождите. На домашнюю + Создать заявку Создать 104 …" at bounding box center [490, 228] width 980 height 457
click at [663, 123] on span at bounding box center [666, 123] width 8 height 7
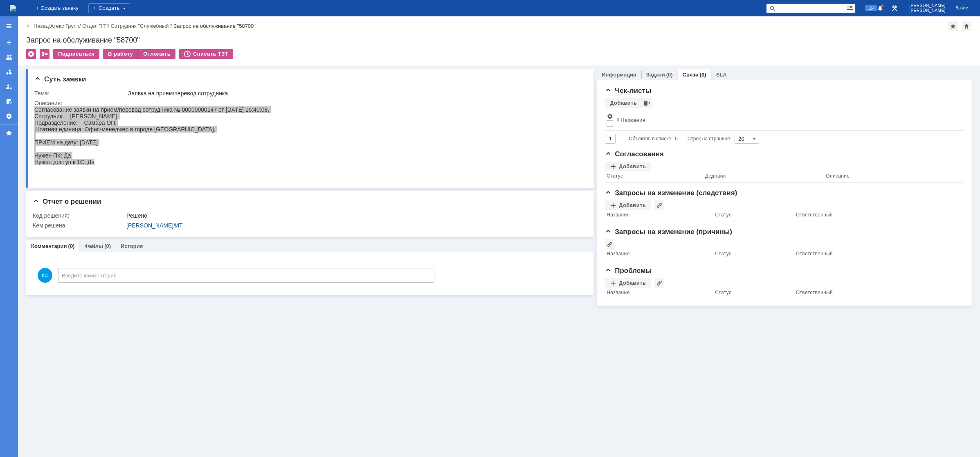
click at [621, 70] on div "Информация" at bounding box center [619, 75] width 44 height 12
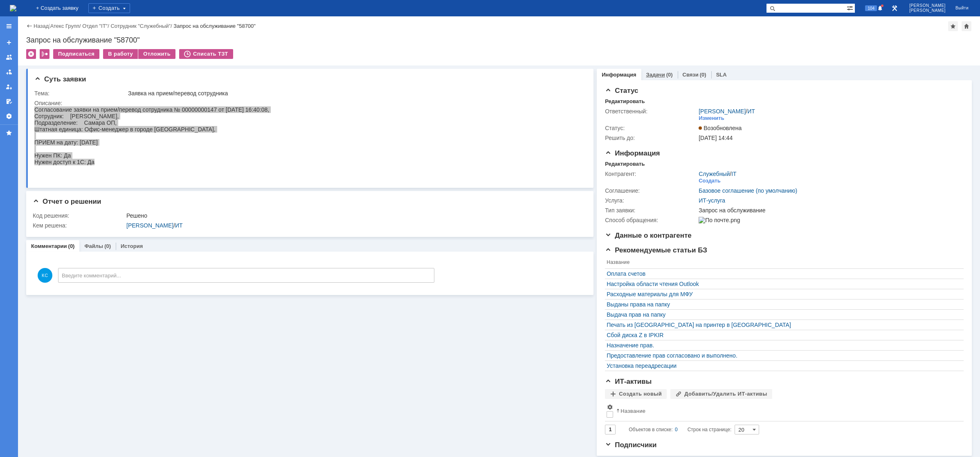
click at [650, 79] on div "Задачи (0)" at bounding box center [660, 75] width 36 height 12
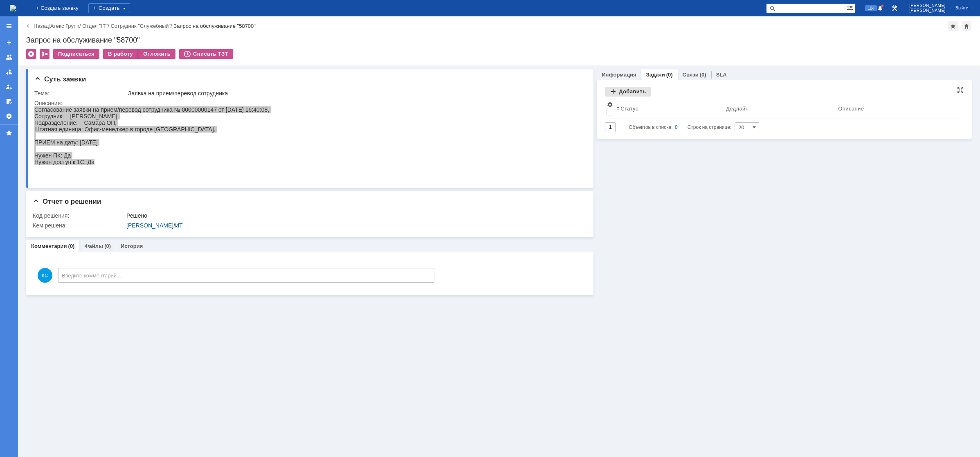
click at [621, 93] on div "Добавить" at bounding box center [628, 92] width 46 height 10
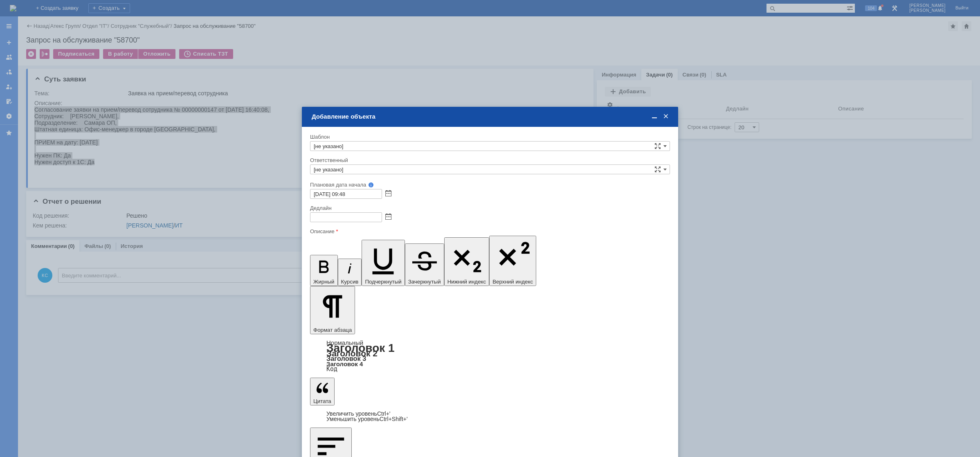
click at [371, 172] on input "[не указано]" at bounding box center [490, 169] width 360 height 10
click at [343, 189] on span "АСУ" at bounding box center [490, 190] width 353 height 7
type input "АСУ"
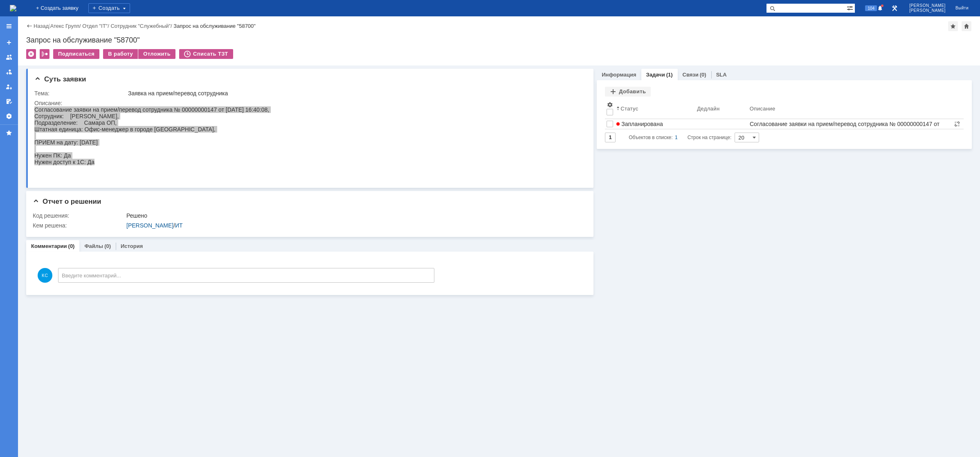
click at [16, 6] on img at bounding box center [13, 8] width 7 height 7
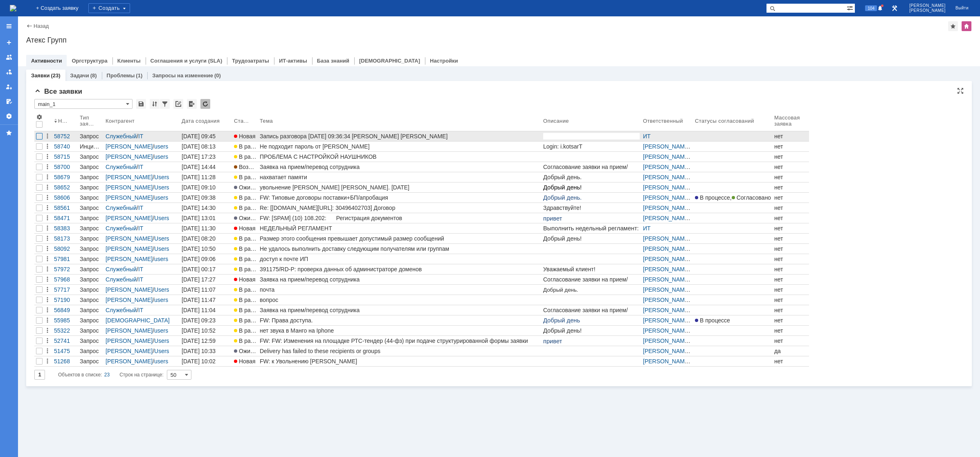
click at [39, 138] on div at bounding box center [39, 136] width 7 height 7
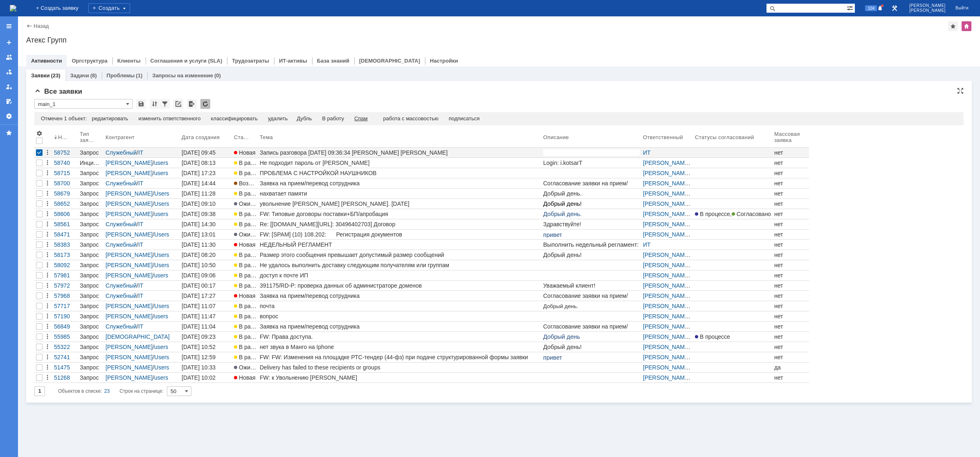
click at [367, 119] on div "Спам" at bounding box center [361, 118] width 14 height 7
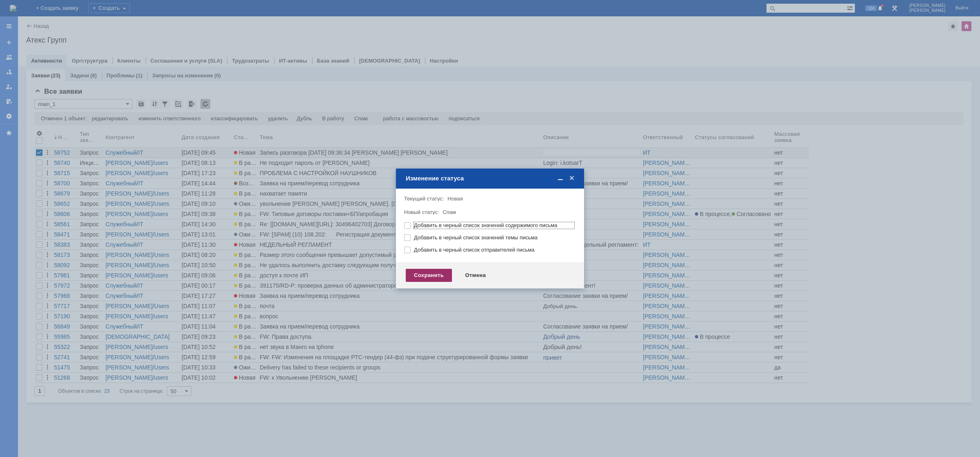
click at [430, 277] on div "Сохранить" at bounding box center [429, 275] width 46 height 13
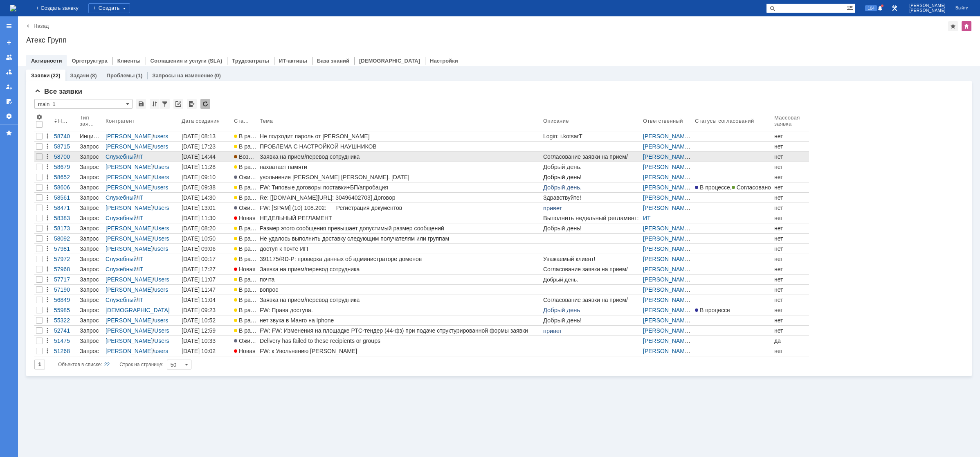
click at [353, 159] on div "Заявка на прием/перевод сотрудника" at bounding box center [400, 156] width 280 height 7
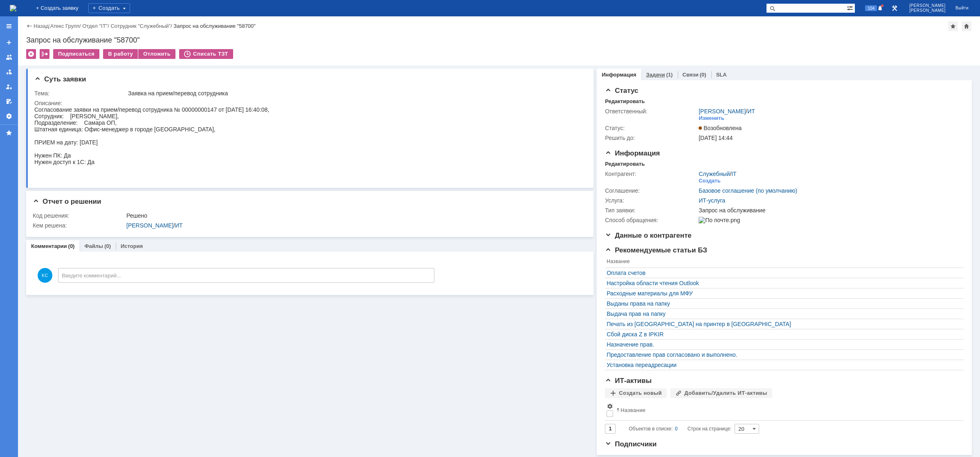
click at [644, 78] on div "Задачи (1)" at bounding box center [660, 75] width 36 height 12
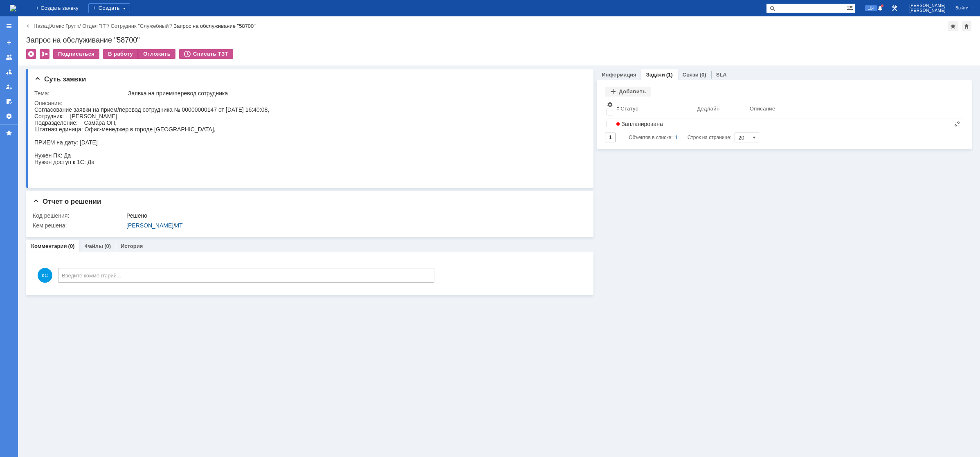
click at [630, 77] on link "Информация" at bounding box center [619, 75] width 34 height 6
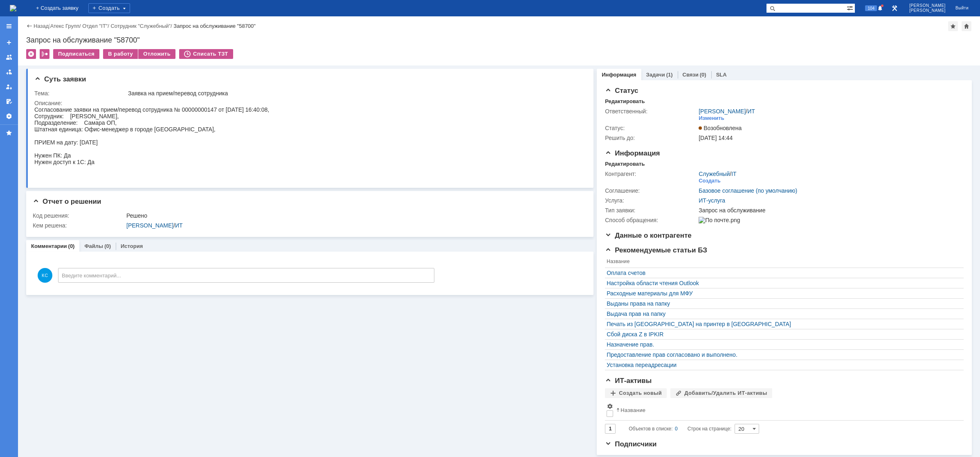
click at [16, 11] on img at bounding box center [13, 8] width 7 height 7
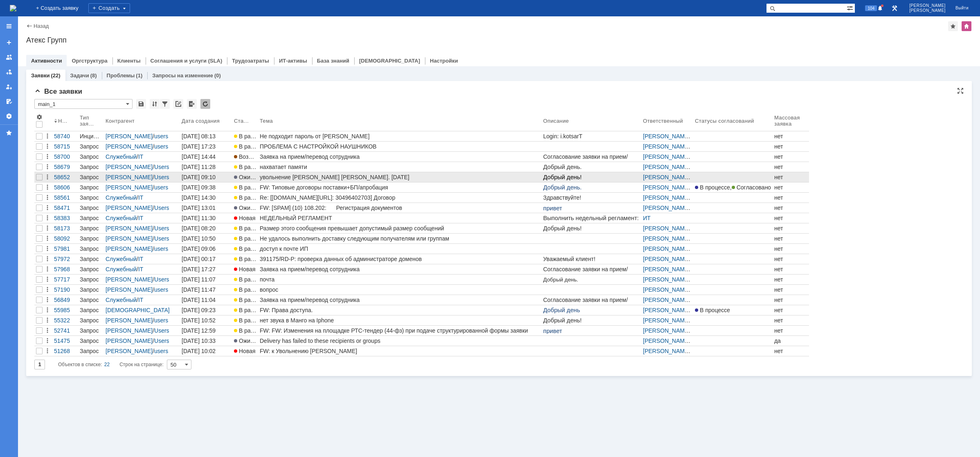
click at [302, 177] on div "увольнение [PERSON_NAME] [PERSON_NAME]. [DATE]" at bounding box center [400, 177] width 280 height 7
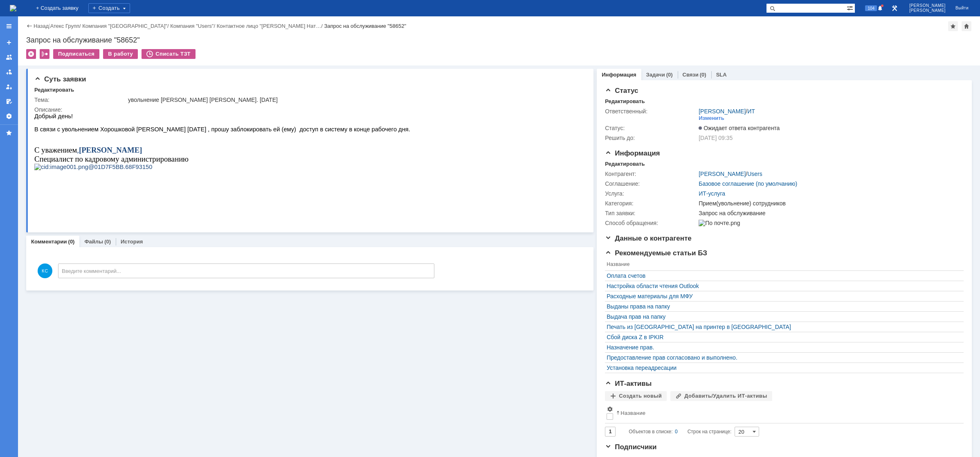
click at [16, 5] on img at bounding box center [13, 8] width 7 height 7
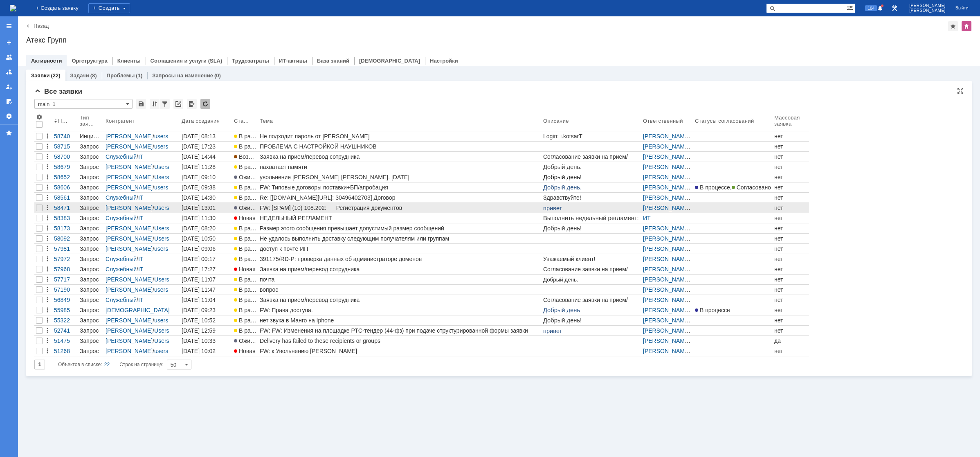
click at [296, 207] on div "FW: [SPAM] (10) 108.202: Регистрация документов" at bounding box center [400, 208] width 280 height 7
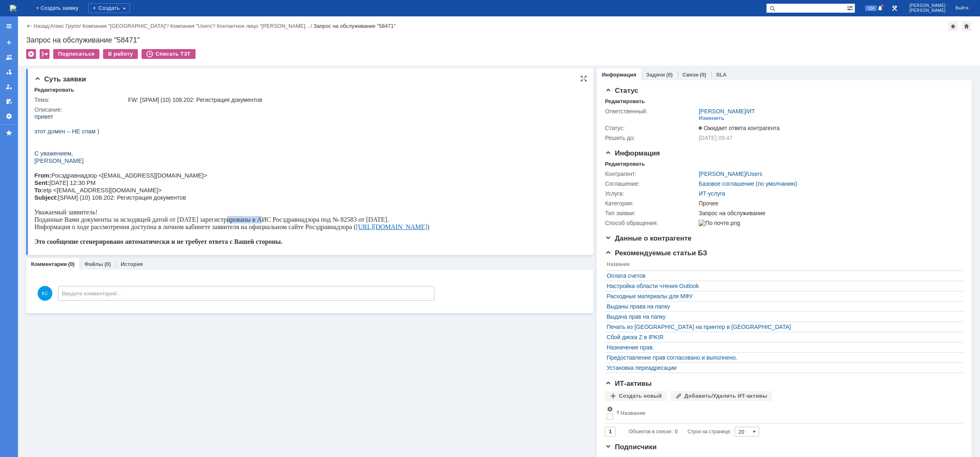
drag, startPoint x: 221, startPoint y: 218, endPoint x: 260, endPoint y: 219, distance: 39.7
click at [260, 219] on p "Уважаемый заявитель! Поданные Вами документы за исходящей датой от 09.09.2025 з…" at bounding box center [231, 227] width 395 height 37
drag, startPoint x: 301, startPoint y: 222, endPoint x: 324, endPoint y: 223, distance: 22.9
click at [324, 223] on p "Уважаемый заявитель! Поданные Вами документы за исходящей датой от 09.09.2025 з…" at bounding box center [231, 227] width 395 height 37
click at [256, 218] on p "Уважаемый заявитель! Поданные Вами документы за исходящей датой от 09.09.2025 з…" at bounding box center [231, 227] width 395 height 37
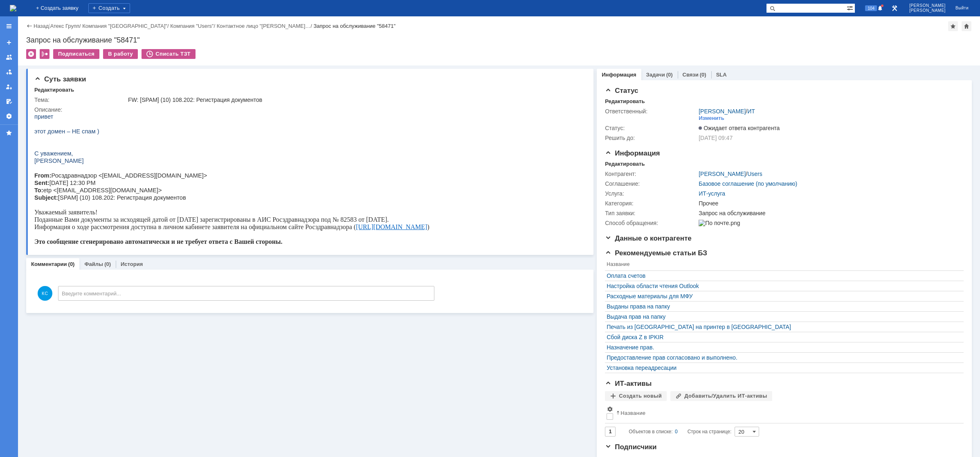
click at [16, 9] on img at bounding box center [13, 8] width 7 height 7
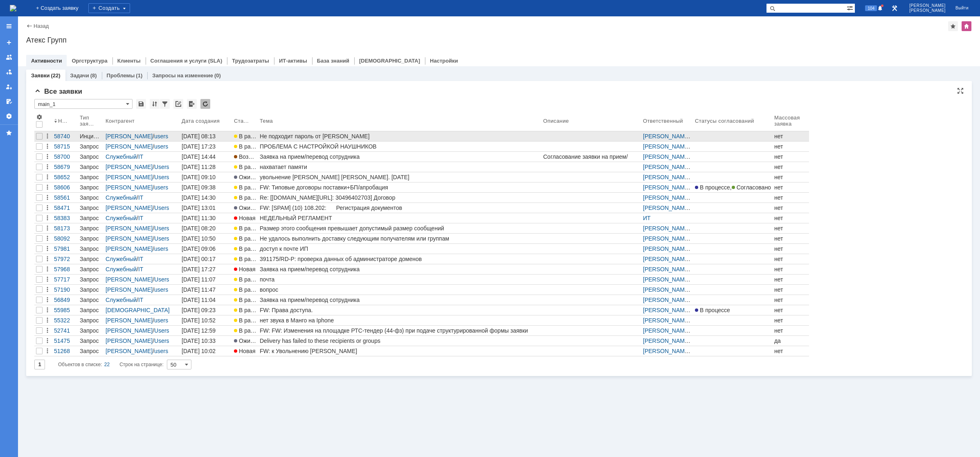
click at [315, 135] on div "Не подходит пароль от Сбер Корус Туж" at bounding box center [400, 136] width 280 height 7
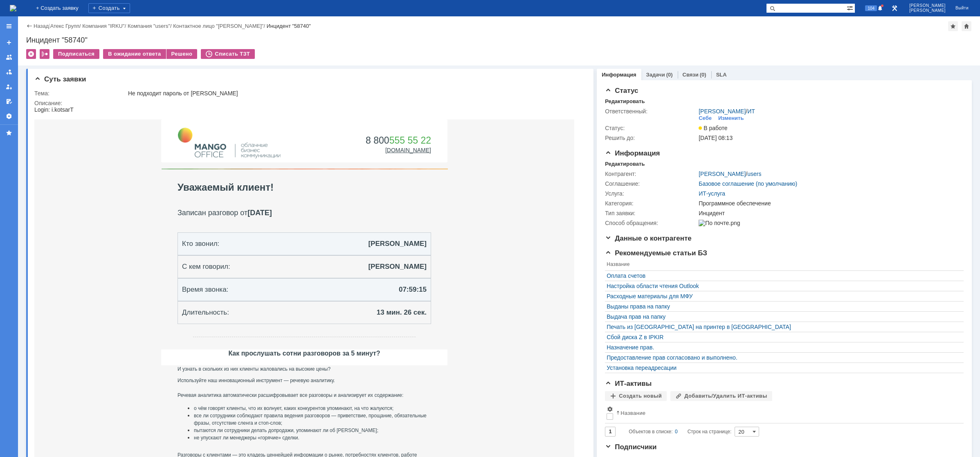
click at [16, 5] on img at bounding box center [13, 8] width 7 height 7
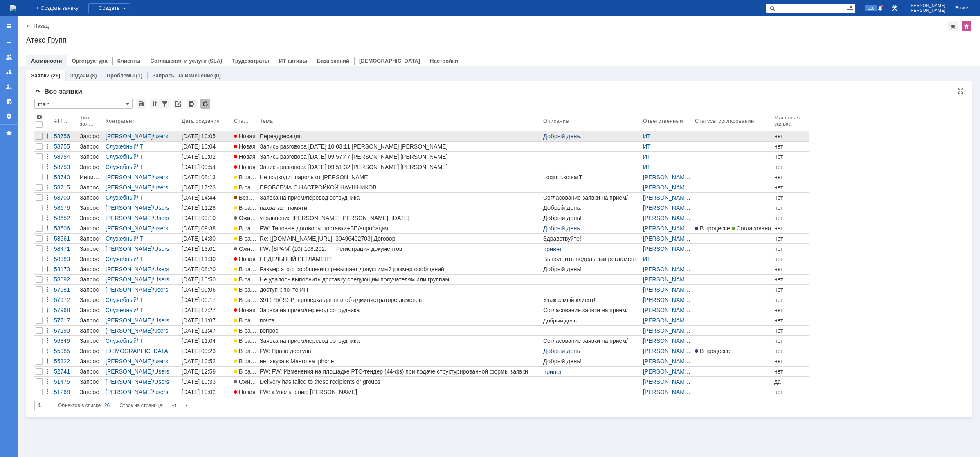
click at [279, 136] on div "Переадресация" at bounding box center [400, 136] width 280 height 7
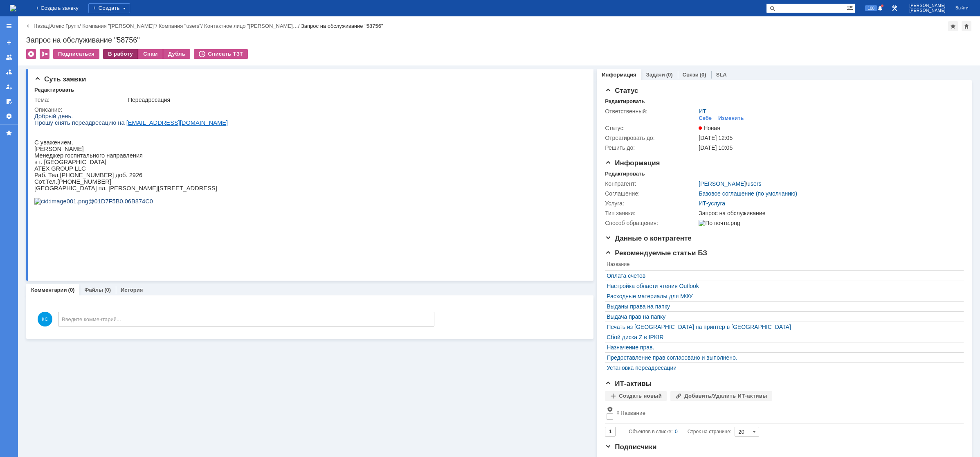
click at [128, 56] on div "В работу" at bounding box center [120, 54] width 35 height 10
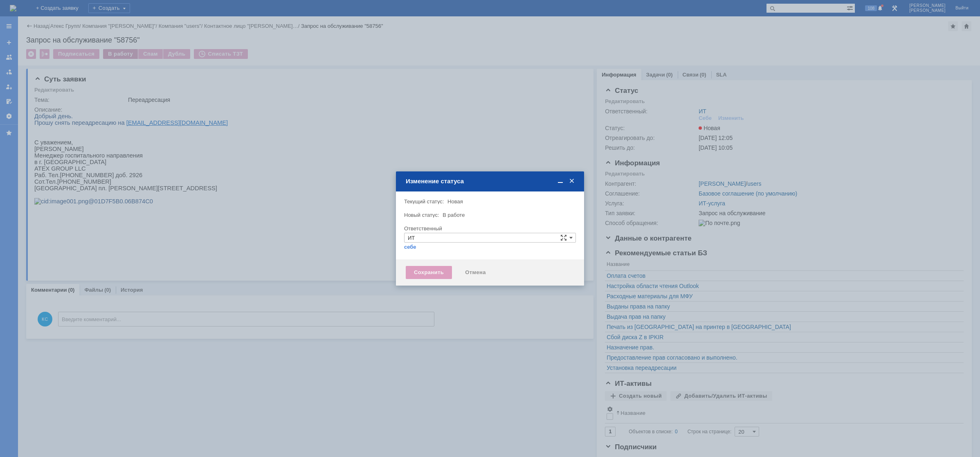
type input "[PERSON_NAME]"
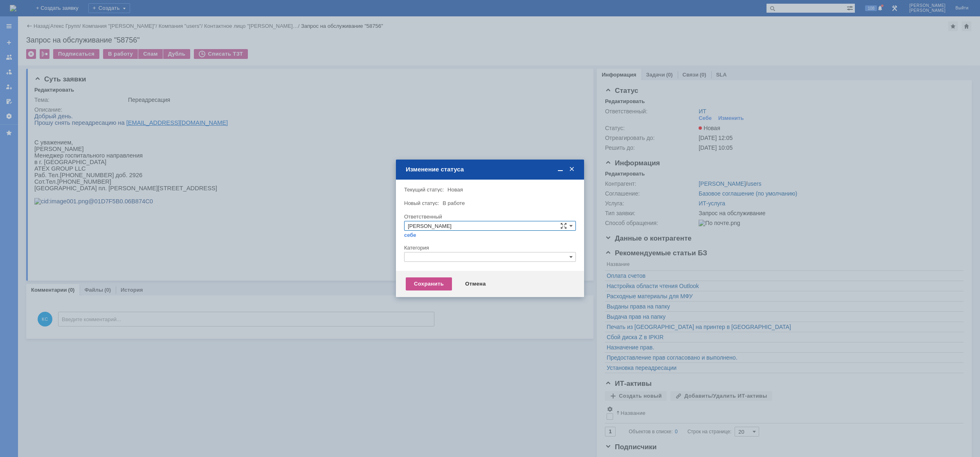
click at [435, 258] on input "text" at bounding box center [490, 257] width 172 height 10
click at [430, 303] on span "Установка переадресации" at bounding box center [490, 305] width 164 height 7
click at [421, 290] on div "Сохранить Отмена" at bounding box center [490, 284] width 188 height 26
type input "Установка переадресации"
click at [418, 286] on div "Сохранить" at bounding box center [429, 283] width 46 height 13
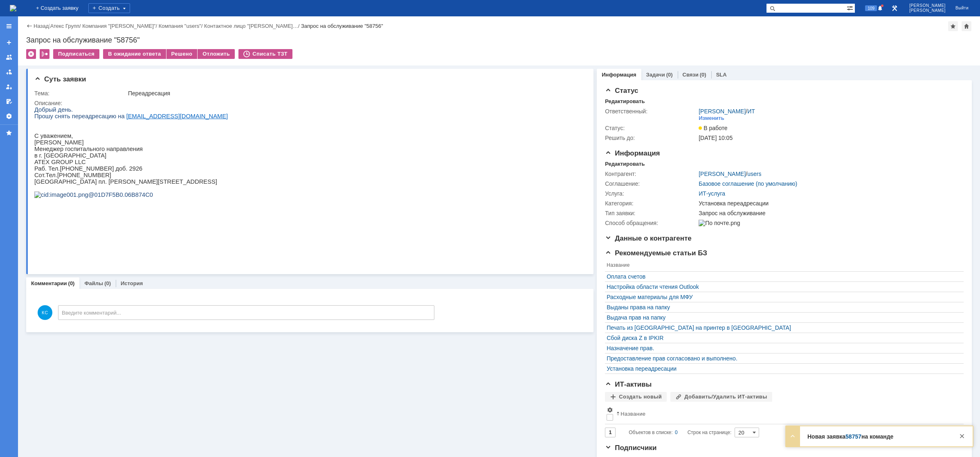
click at [16, 9] on img at bounding box center [13, 8] width 7 height 7
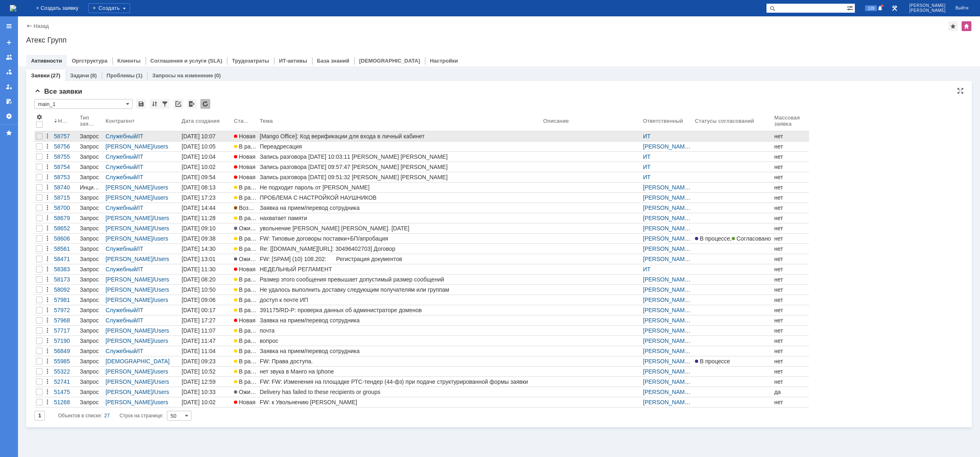
click at [347, 135] on div "[Mango Office]: Код верификации для входа в личный кабинет" at bounding box center [400, 136] width 280 height 7
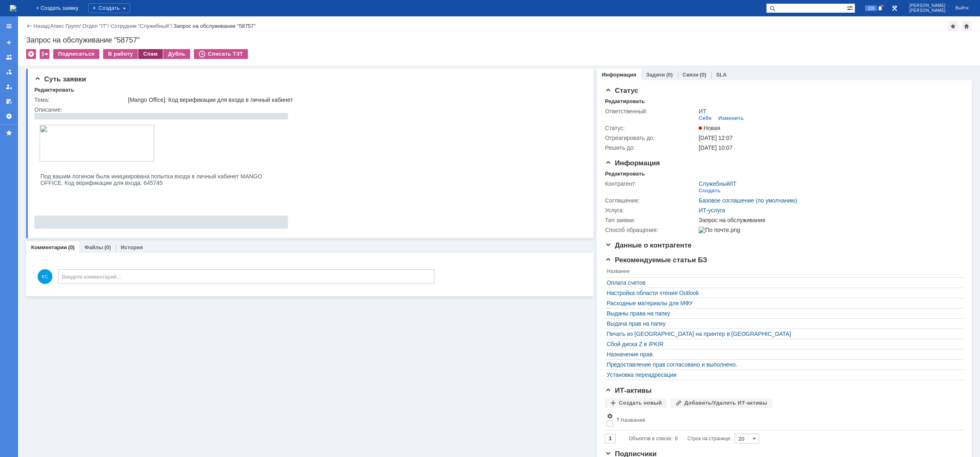
click at [142, 57] on div "Спам" at bounding box center [150, 54] width 25 height 10
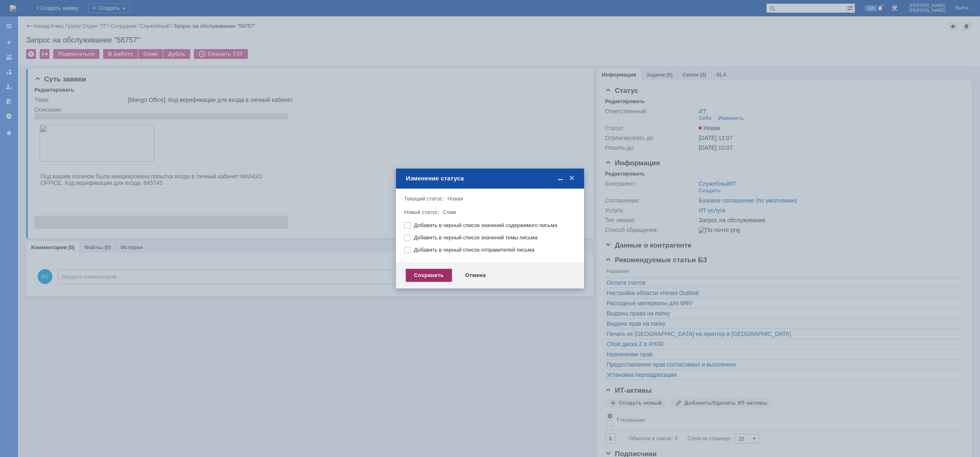
click at [414, 275] on div "Сохранить" at bounding box center [429, 275] width 46 height 13
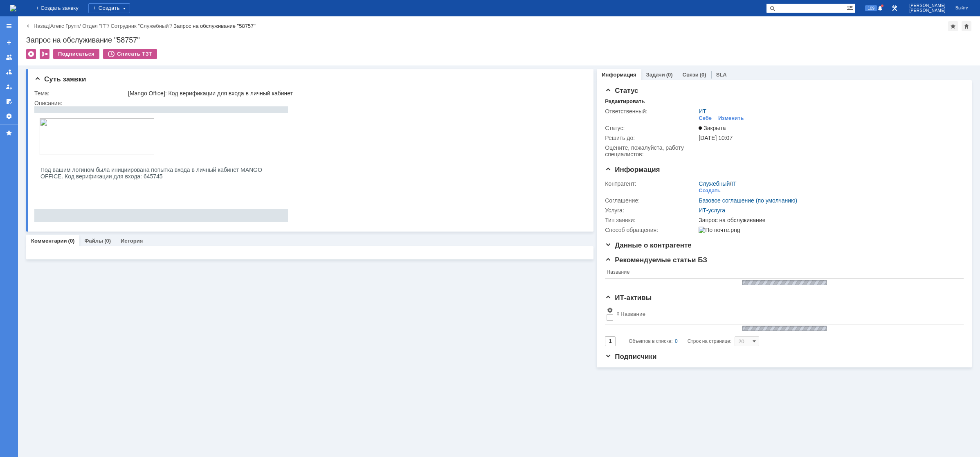
click at [16, 8] on img at bounding box center [13, 8] width 7 height 7
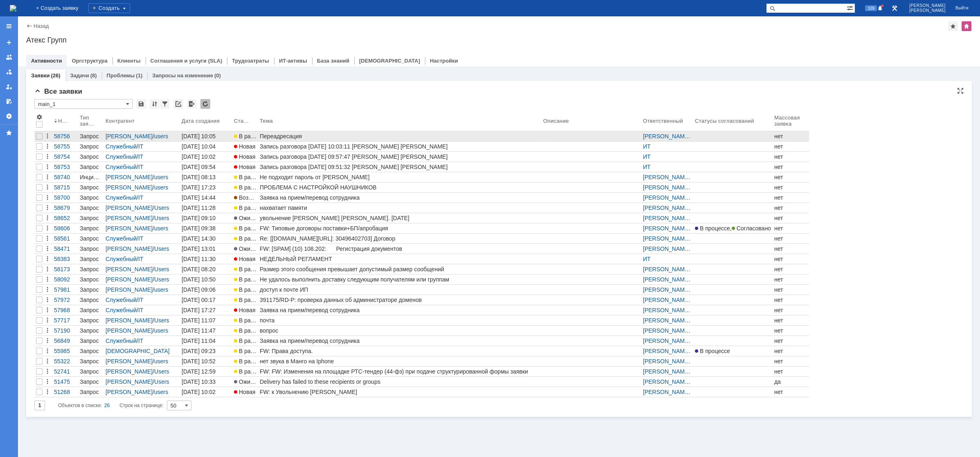
click at [321, 134] on div "Переадресация" at bounding box center [400, 136] width 280 height 7
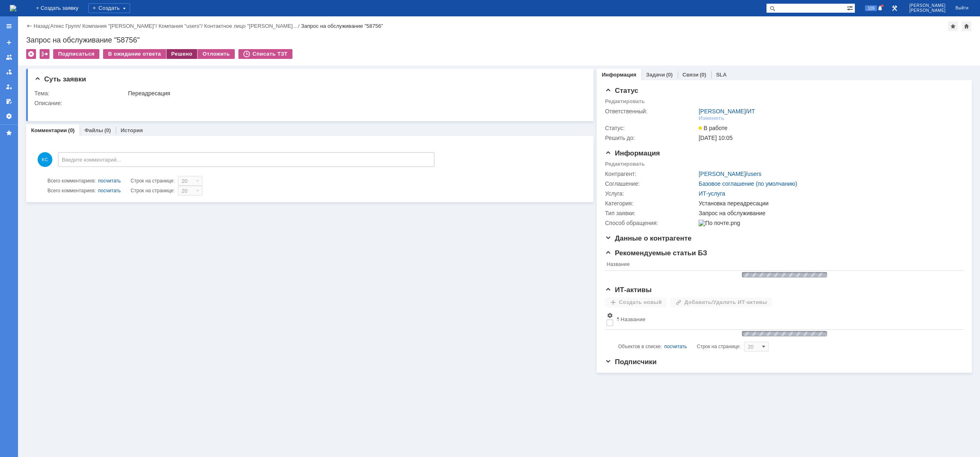
click at [181, 50] on div "Решено" at bounding box center [182, 54] width 31 height 10
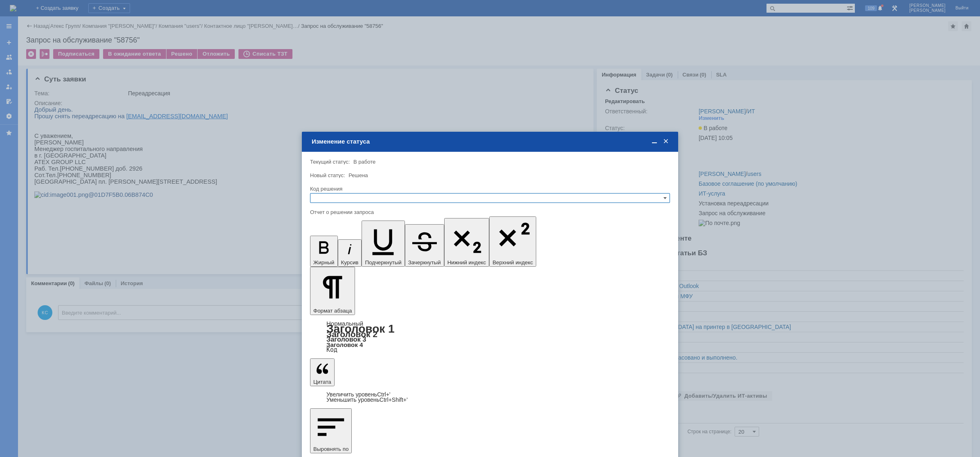
click at [393, 196] on input "text" at bounding box center [490, 198] width 360 height 10
drag, startPoint x: 358, startPoint y: 236, endPoint x: 32, endPoint y: 59, distance: 371.6
click at [358, 236] on span "Решено" at bounding box center [490, 237] width 353 height 7
type input "Решено"
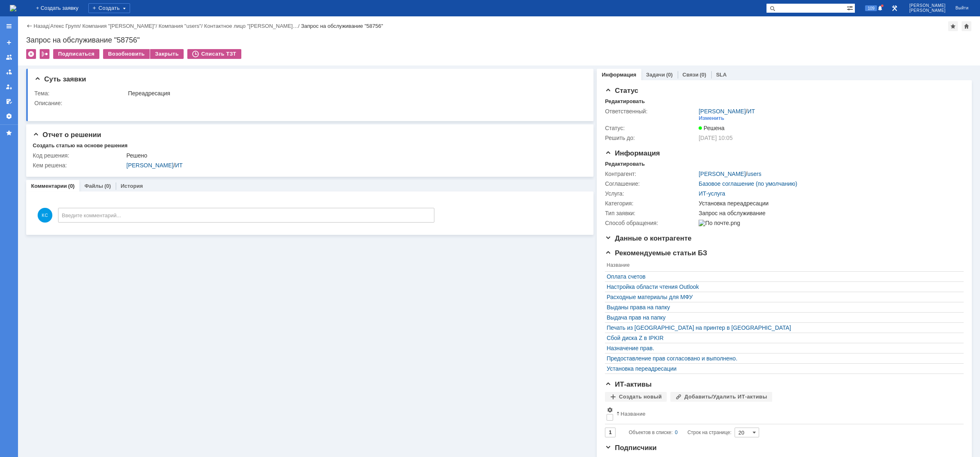
click at [16, 10] on img at bounding box center [13, 8] width 7 height 7
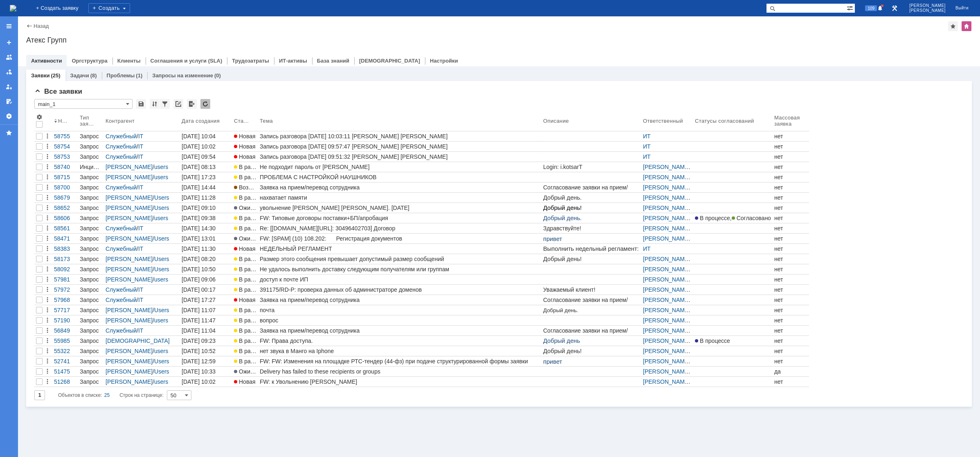
click at [271, 190] on div "Заявка на прием/перевод сотрудника" at bounding box center [400, 187] width 280 height 7
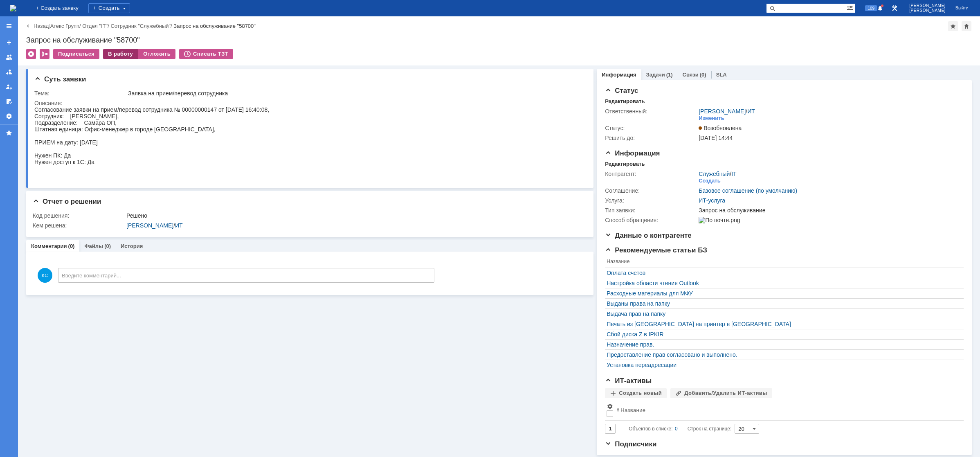
click at [115, 52] on div "В работу" at bounding box center [120, 54] width 35 height 10
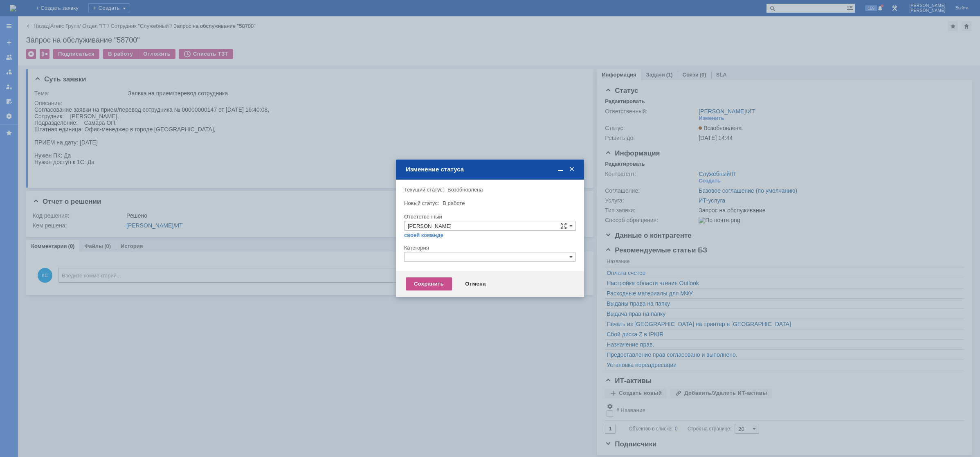
click at [439, 262] on div at bounding box center [490, 265] width 172 height 6
click at [439, 253] on input "text" at bounding box center [490, 257] width 172 height 10
click at [432, 301] on div "Прием(увольнение) сотрудников" at bounding box center [490, 304] width 171 height 9
click at [430, 291] on div "Сохранить Отмена" at bounding box center [490, 284] width 188 height 26
type input "Прием(увольнение) сотрудников"
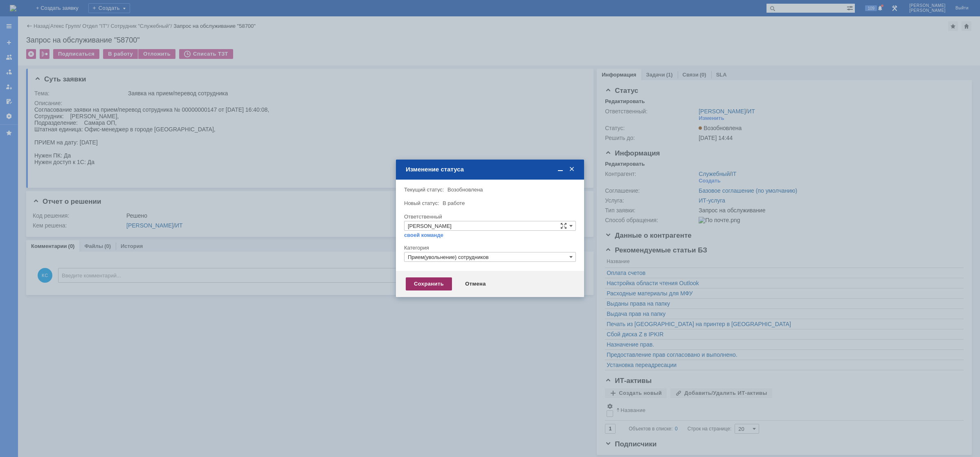
click at [428, 288] on div "Сохранить" at bounding box center [429, 283] width 46 height 13
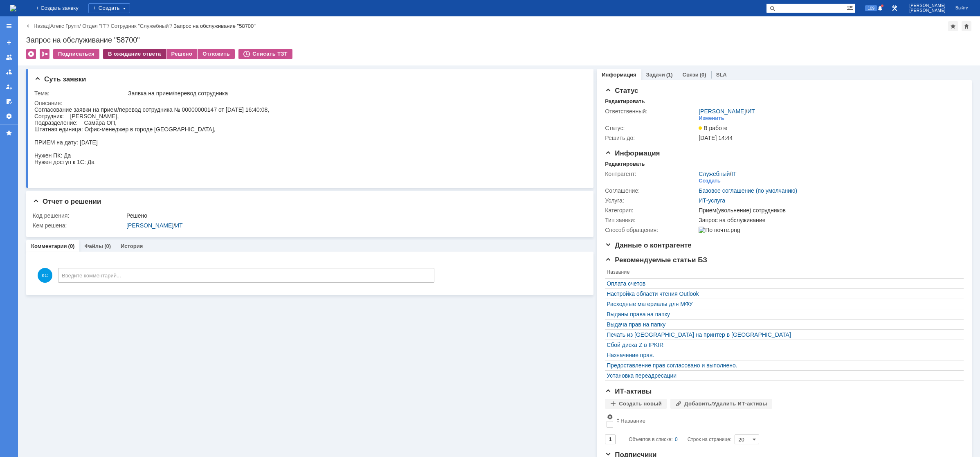
click at [141, 53] on div "В ожидание ответа" at bounding box center [134, 54] width 63 height 10
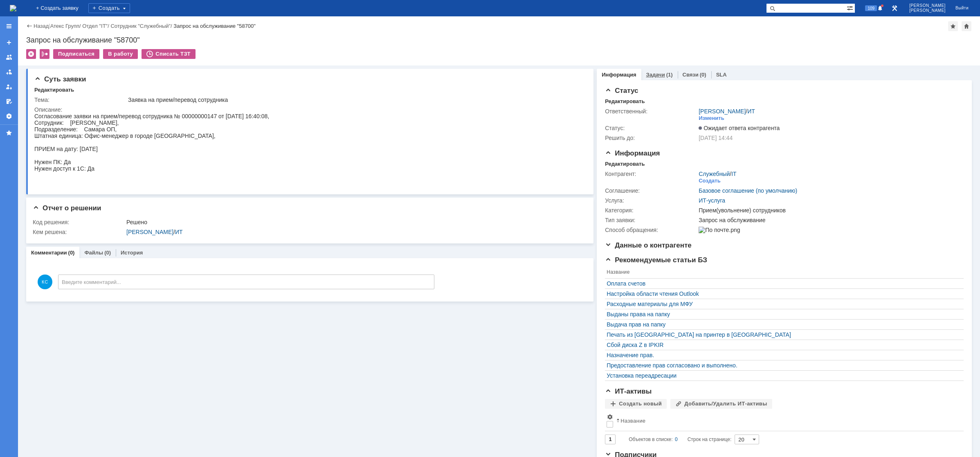
click at [655, 79] on div "Задачи (1)" at bounding box center [660, 75] width 36 height 12
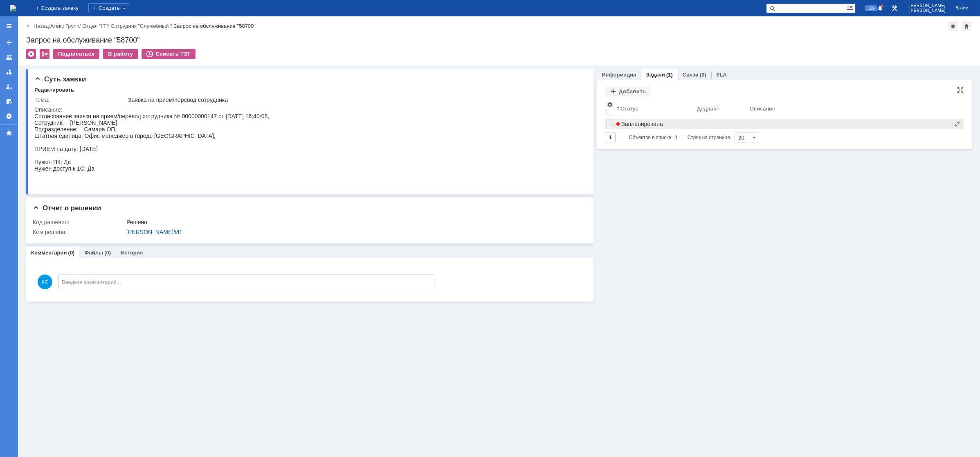
click at [644, 123] on span "Запланирована" at bounding box center [640, 124] width 47 height 7
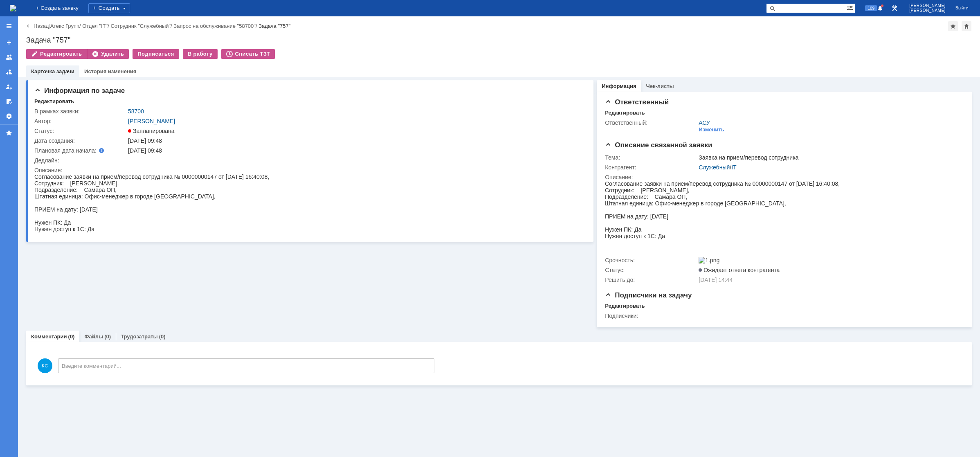
click at [16, 9] on img at bounding box center [13, 8] width 7 height 7
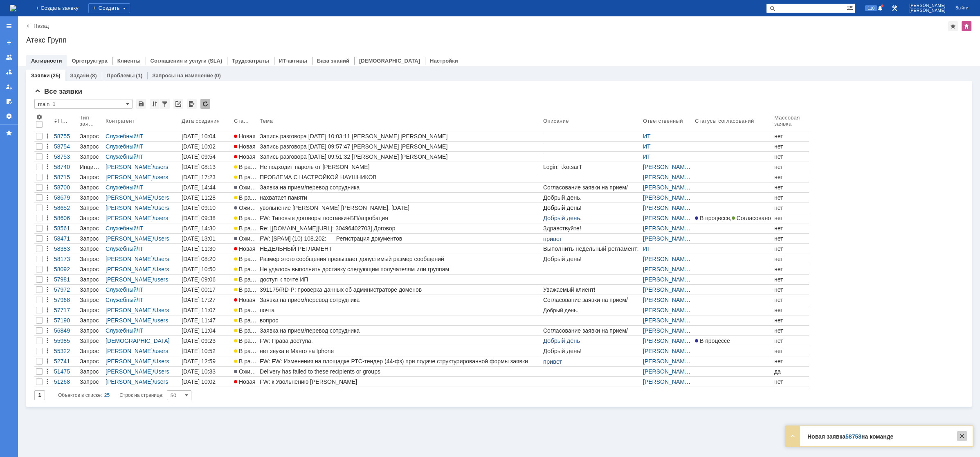
click at [962, 439] on div at bounding box center [962, 436] width 10 height 10
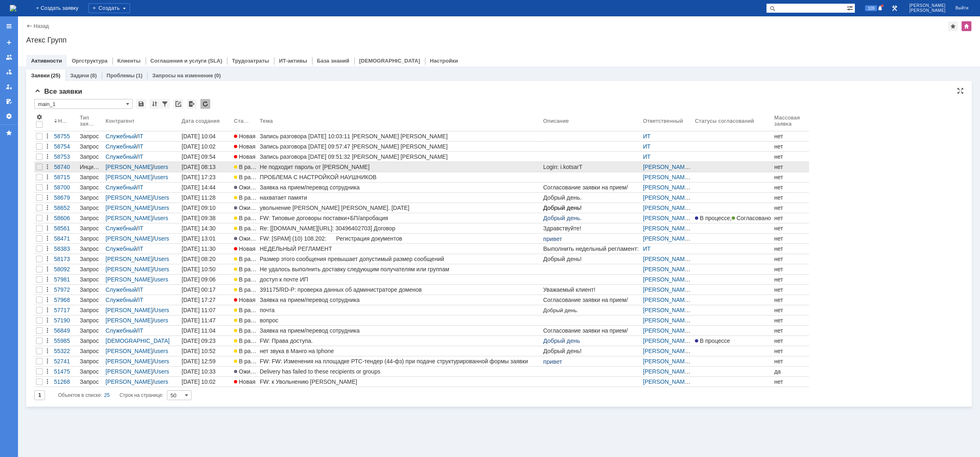
click at [283, 171] on link "Не подходит пароль от Сбер Корус Туж" at bounding box center [400, 167] width 284 height 10
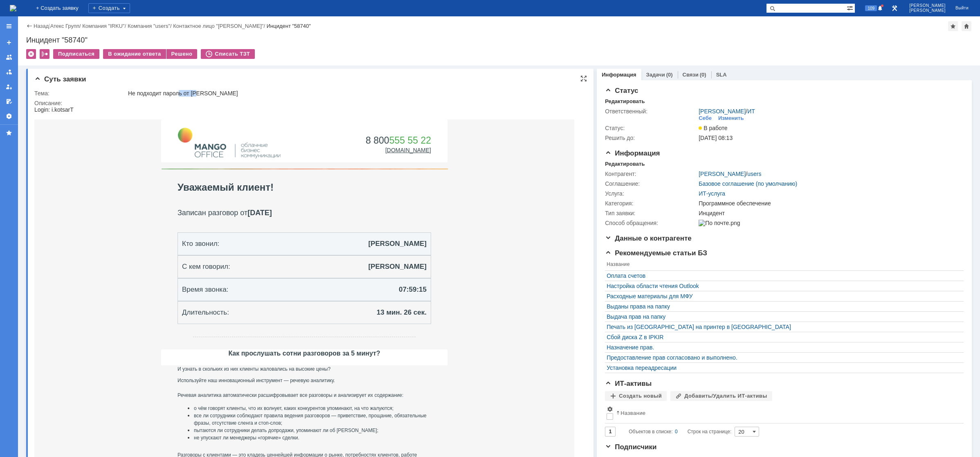
drag, startPoint x: 180, startPoint y: 90, endPoint x: 208, endPoint y: 91, distance: 27.5
click at [208, 91] on div "Не подходит пароль от Сбер Корус Туж" at bounding box center [354, 93] width 452 height 7
drag, startPoint x: 221, startPoint y: 92, endPoint x: 190, endPoint y: 95, distance: 31.6
click at [201, 92] on div "Не подходит пароль от Сбер Корус Туж" at bounding box center [354, 93] width 452 height 7
drag, startPoint x: 145, startPoint y: 95, endPoint x: 167, endPoint y: 94, distance: 22.5
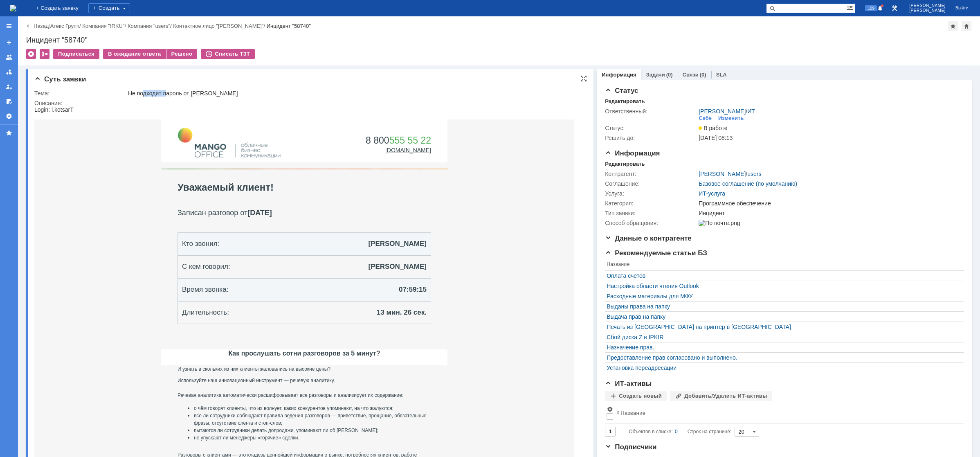
click at [167, 94] on div "Не подходит пароль от Сбер Корус Туж" at bounding box center [354, 93] width 452 height 7
drag, startPoint x: 214, startPoint y: 94, endPoint x: 158, endPoint y: 84, distance: 57.3
click at [175, 94] on div "Не подходит пароль от Сбер Корус Туж" at bounding box center [354, 93] width 452 height 7
click at [16, 11] on img at bounding box center [13, 8] width 7 height 7
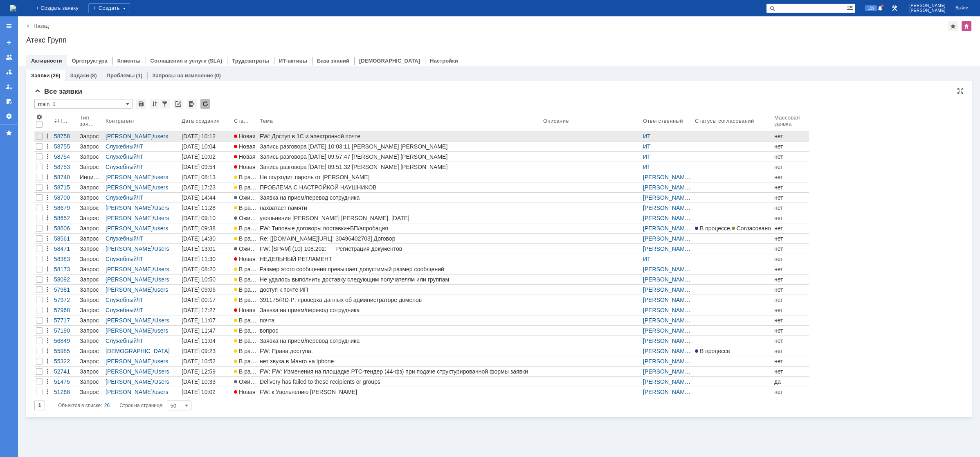
click at [308, 138] on div "FW: Доступ в 1С и электронной почте" at bounding box center [400, 136] width 280 height 7
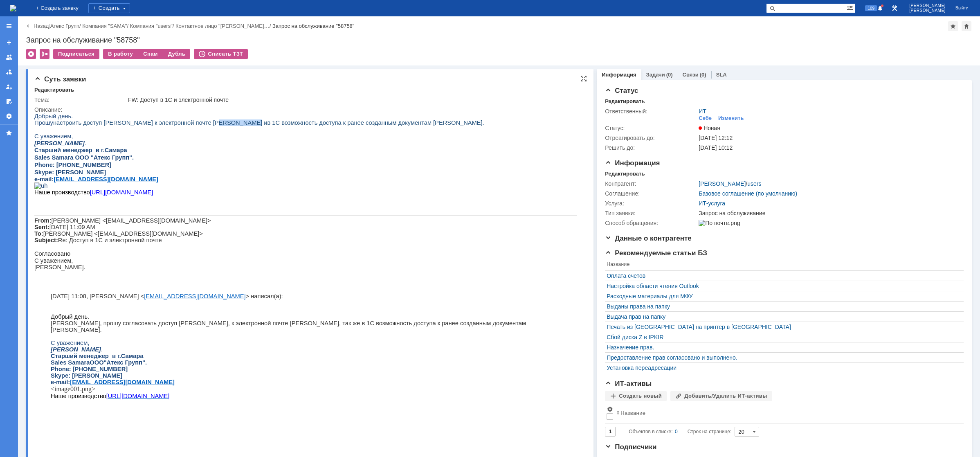
drag, startPoint x: 198, startPoint y: 122, endPoint x: 255, endPoint y: 123, distance: 56.9
click at [240, 123] on span "настроить доступ [PERSON_NAME] к электронной почте [PERSON_NAME] и" at bounding box center [160, 122] width 214 height 7
drag, startPoint x: 257, startPoint y: 124, endPoint x: 296, endPoint y: 125, distance: 38.9
click at [290, 125] on span "в 1С возможность доступа к ранее созданным документам [PERSON_NAME]." at bounding box center [375, 122] width 217 height 7
drag, startPoint x: 307, startPoint y: 125, endPoint x: 341, endPoint y: 126, distance: 34.0
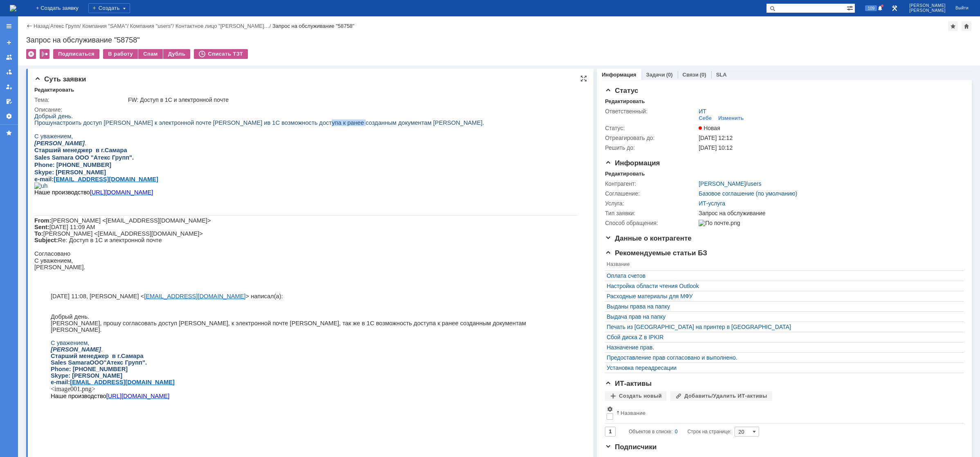
click at [338, 125] on span "в 1С возможность доступа к ранее созданным документам [PERSON_NAME]." at bounding box center [375, 122] width 217 height 7
drag, startPoint x: 357, startPoint y: 126, endPoint x: 383, endPoint y: 126, distance: 26.2
click at [378, 126] on span "в 1С возможность доступа к ранее созданным документам [PERSON_NAME]." at bounding box center [375, 122] width 217 height 7
click at [414, 126] on span "в 1С возможность доступа к ранее созданным документам [PERSON_NAME]." at bounding box center [375, 122] width 217 height 7
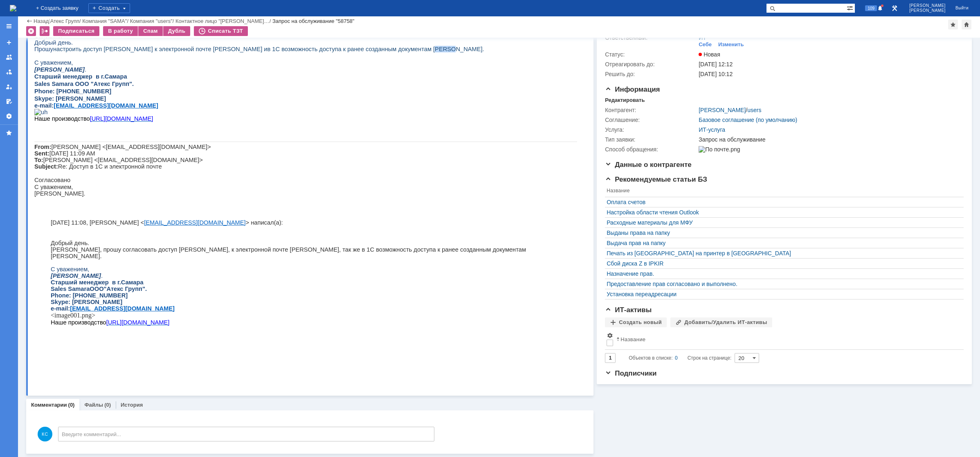
scroll to position [46, 0]
drag, startPoint x: 231, startPoint y: 285, endPoint x: 252, endPoint y: 284, distance: 20.9
click at [251, 259] on p "[PERSON_NAME], прошу согласовать доступ [PERSON_NAME], к электронной почте [PER…" at bounding box center [306, 252] width 510 height 13
drag, startPoint x: 321, startPoint y: 283, endPoint x: 367, endPoint y: 281, distance: 46.2
click at [355, 259] on p "[PERSON_NAME], прошу согласовать доступ [PERSON_NAME], к электронной почте [PER…" at bounding box center [306, 252] width 510 height 13
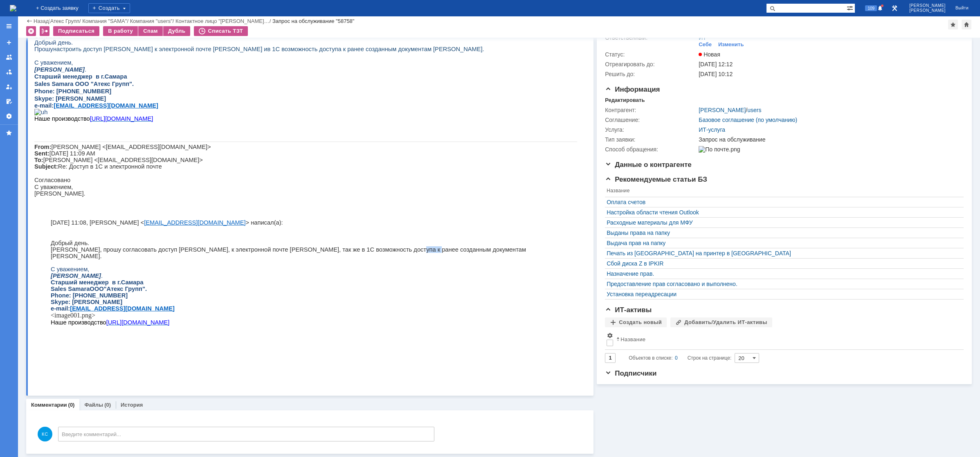
drag, startPoint x: 379, startPoint y: 287, endPoint x: 406, endPoint y: 286, distance: 27.0
click at [402, 259] on p "[PERSON_NAME], прошу согласовать доступ [PERSON_NAME], к электронной почте [PER…" at bounding box center [306, 252] width 510 height 13
drag, startPoint x: 142, startPoint y: 290, endPoint x: 180, endPoint y: 288, distance: 37.7
click at [180, 266] on p at bounding box center [306, 262] width 510 height 7
drag, startPoint x: 185, startPoint y: 283, endPoint x: 238, endPoint y: 290, distance: 54.0
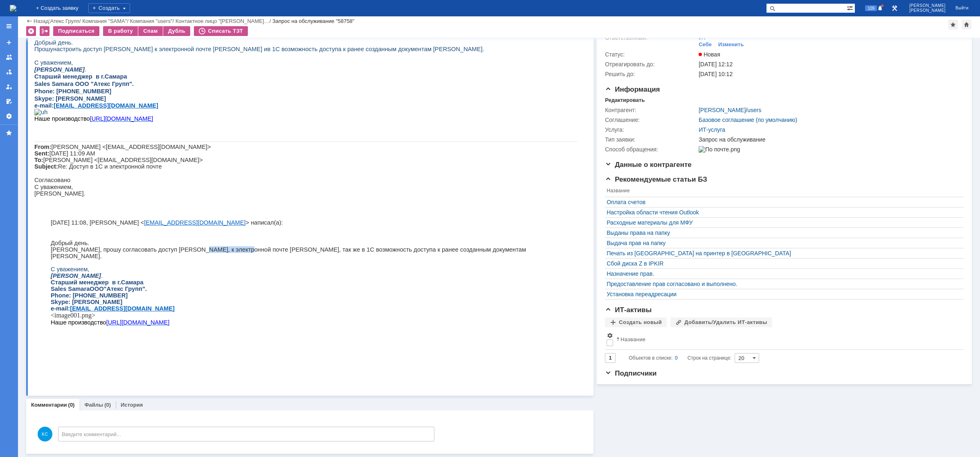
click at [227, 259] on p "[PERSON_NAME], прошу согласовать доступ [PERSON_NAME], к электронной почте [PER…" at bounding box center [306, 252] width 510 height 13
drag, startPoint x: 247, startPoint y: 290, endPoint x: 297, endPoint y: 290, distance: 49.9
click at [281, 266] on p at bounding box center [306, 262] width 510 height 7
drag, startPoint x: 309, startPoint y: 287, endPoint x: 330, endPoint y: 283, distance: 20.9
click at [324, 284] on div "﻿ Добрый день. Максим Петрович, прошу согласовать доступ Анне Седач, к электрон…" at bounding box center [306, 288] width 510 height 113
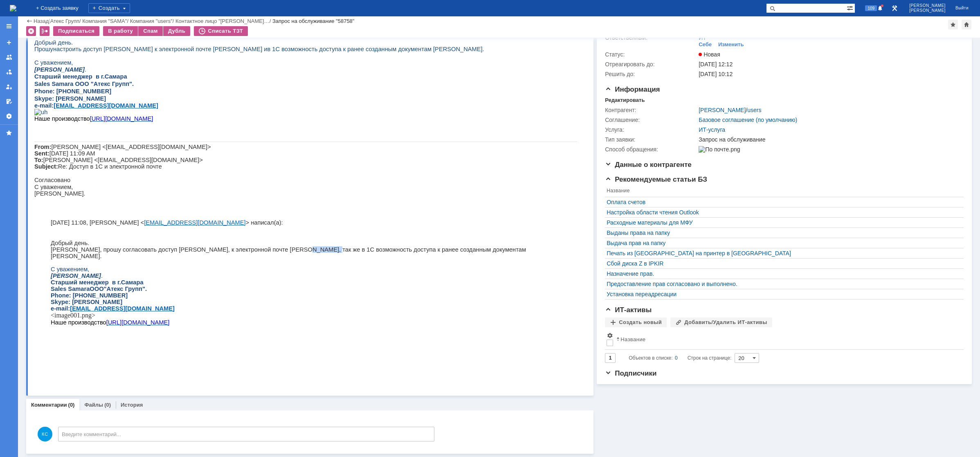
drag, startPoint x: 281, startPoint y: 281, endPoint x: 309, endPoint y: 282, distance: 27.8
click at [305, 259] on p "[PERSON_NAME], прошу согласовать доступ [PERSON_NAME], к электронной почте [PER…" at bounding box center [306, 252] width 510 height 13
drag, startPoint x: 328, startPoint y: 282, endPoint x: 374, endPoint y: 285, distance: 46.3
click at [358, 259] on p "[PERSON_NAME], прошу согласовать доступ [PERSON_NAME], к электронной почте [PER…" at bounding box center [306, 252] width 510 height 13
drag, startPoint x: 381, startPoint y: 285, endPoint x: 415, endPoint y: 287, distance: 33.6
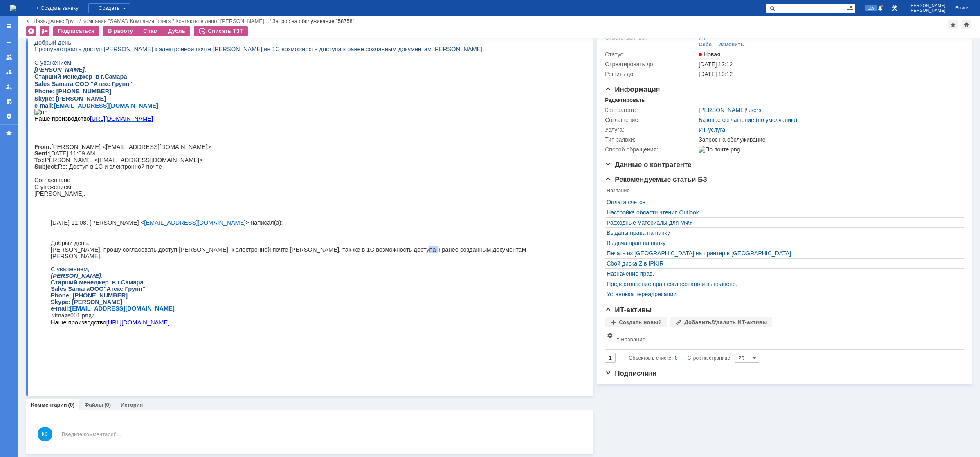
click at [410, 259] on p "[PERSON_NAME], прошу согласовать доступ [PERSON_NAME], к электронной почте [PER…" at bounding box center [306, 252] width 510 height 13
drag, startPoint x: 77, startPoint y: 288, endPoint x: 135, endPoint y: 290, distance: 59.0
click at [128, 288] on div "﻿ Добрый день. Максим Петрович, прошу согласовать доступ Анне Седач, к электрон…" at bounding box center [306, 288] width 510 height 113
click at [179, 259] on p "[PERSON_NAME], прошу согласовать доступ [PERSON_NAME], к электронной почте [PER…" at bounding box center [306, 252] width 510 height 13
drag, startPoint x: 203, startPoint y: 284, endPoint x: 253, endPoint y: 285, distance: 50.8
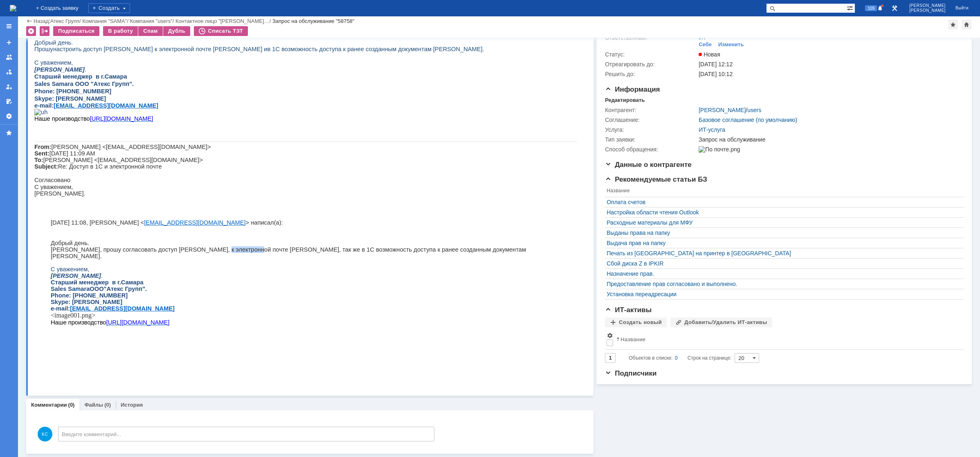
click at [241, 259] on p "[PERSON_NAME], прошу согласовать доступ [PERSON_NAME], к электронной почте [PER…" at bounding box center [306, 252] width 510 height 13
drag, startPoint x: 258, startPoint y: 285, endPoint x: 313, endPoint y: 288, distance: 54.9
click at [290, 259] on p "[PERSON_NAME], прошу согласовать доступ [PERSON_NAME], к электронной почте [PER…" at bounding box center [306, 252] width 510 height 13
drag, startPoint x: 313, startPoint y: 288, endPoint x: 344, endPoint y: 286, distance: 31.2
click at [330, 286] on div "﻿ Добрый день. Максим Петрович, прошу согласовать доступ Анне Седач, к электрон…" at bounding box center [306, 288] width 510 height 113
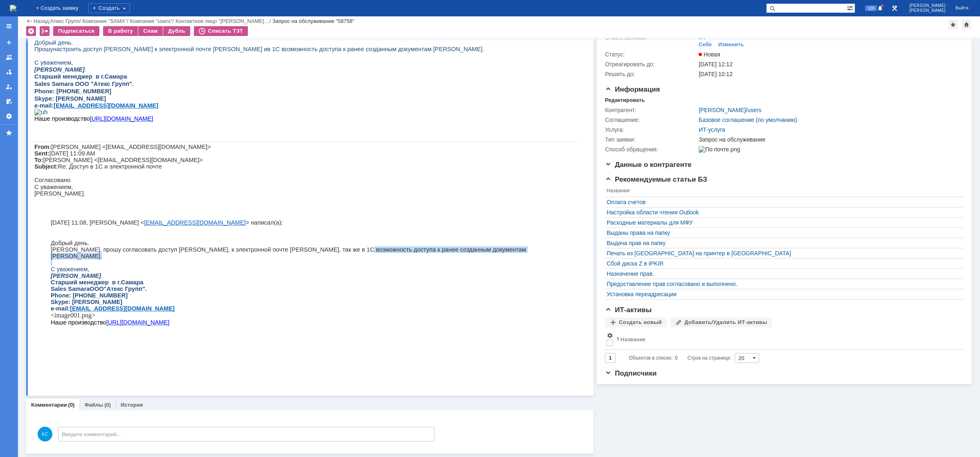
click at [387, 259] on p "[PERSON_NAME], прошу согласовать доступ [PERSON_NAME], к электронной почте [PER…" at bounding box center [306, 252] width 510 height 13
drag, startPoint x: 401, startPoint y: 283, endPoint x: 437, endPoint y: 281, distance: 35.7
click at [428, 259] on p "[PERSON_NAME], прошу согласовать доступ [PERSON_NAME], к электронной почте [PER…" at bounding box center [306, 252] width 510 height 13
drag, startPoint x: 443, startPoint y: 280, endPoint x: 459, endPoint y: 278, distance: 16.1
click at [459, 278] on div "﻿ Добрый день. Максим Петрович, прошу согласовать доступ Анне Седач, к электрон…" at bounding box center [306, 288] width 510 height 113
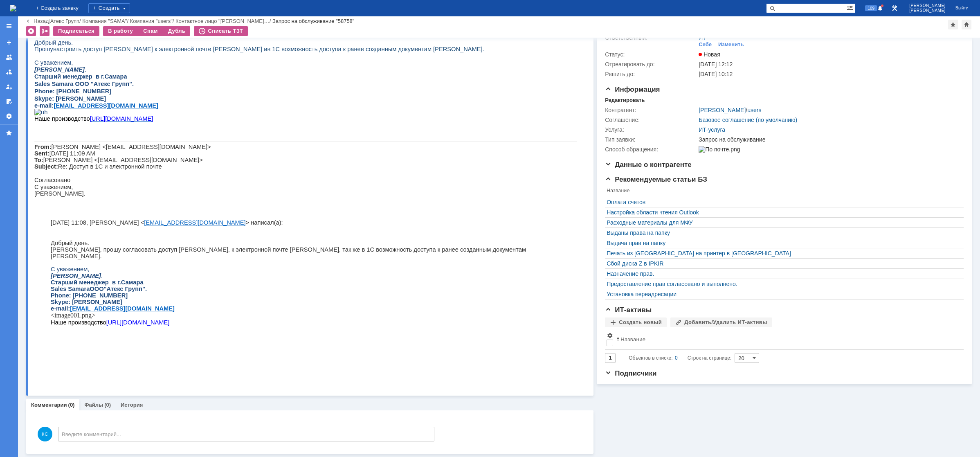
click at [511, 259] on p "[PERSON_NAME], прошу согласовать доступ [PERSON_NAME], к электронной почте [PER…" at bounding box center [306, 252] width 510 height 13
drag, startPoint x: 518, startPoint y: 284, endPoint x: 465, endPoint y: 285, distance: 52.4
click at [468, 259] on p "[PERSON_NAME], прошу согласовать доступ [PERSON_NAME], к электронной почте [PER…" at bounding box center [306, 252] width 510 height 13
click at [419, 259] on p "[PERSON_NAME], прошу согласовать доступ [PERSON_NAME], к электронной почте [PER…" at bounding box center [306, 252] width 510 height 13
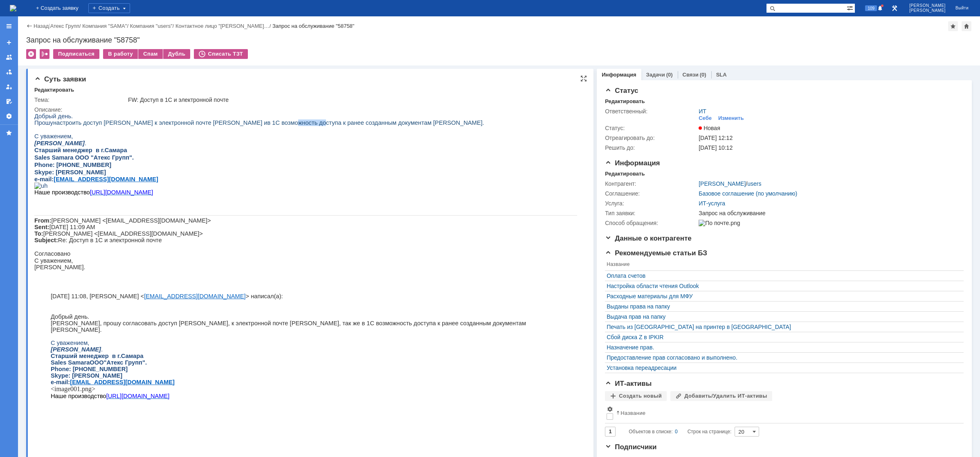
drag, startPoint x: 275, startPoint y: 125, endPoint x: 319, endPoint y: 124, distance: 44.6
click at [298, 125] on span "в 1С возможность доступа к ранее созданным документам [PERSON_NAME]." at bounding box center [375, 122] width 217 height 7
drag, startPoint x: 319, startPoint y: 124, endPoint x: 363, endPoint y: 122, distance: 43.8
click at [360, 122] on span "в 1С возможность доступа к ранее созданным документам [PERSON_NAME]." at bounding box center [375, 122] width 217 height 7
drag, startPoint x: 437, startPoint y: 123, endPoint x: 450, endPoint y: 123, distance: 12.3
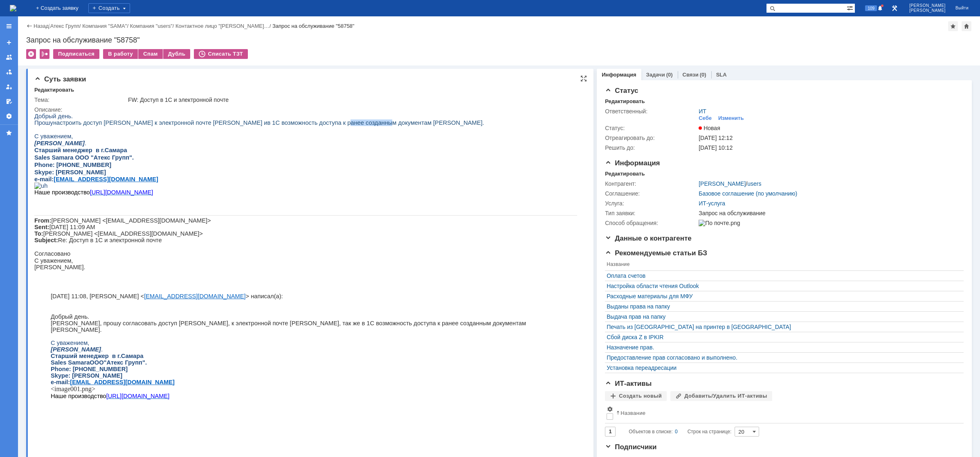
click at [444, 123] on span "в 1С возможность доступа к ранее созданным документам [PERSON_NAME]." at bounding box center [375, 122] width 217 height 7
drag, startPoint x: 455, startPoint y: 124, endPoint x: 67, endPoint y: 236, distance: 403.5
click at [34, 128] on html "Добрый день. Прошу настроить доступ Седач Анне к электронной почте Хорошковой П…" at bounding box center [305, 267] width 543 height 308
copy div "Добрый день. Прошу настроить доступ Седач Анне к электронной почте Хорошковой П…"
click at [652, 74] on link "Задачи" at bounding box center [655, 75] width 19 height 6
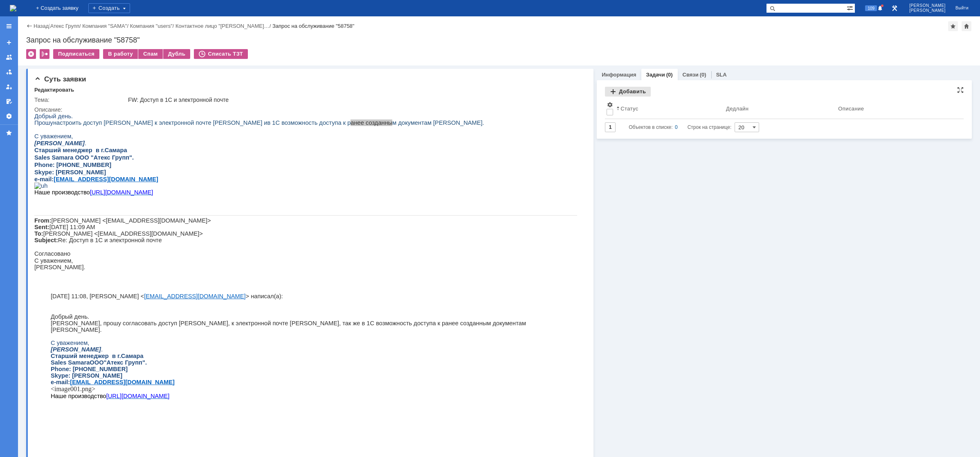
click at [628, 93] on div "Добавить" at bounding box center [628, 92] width 46 height 10
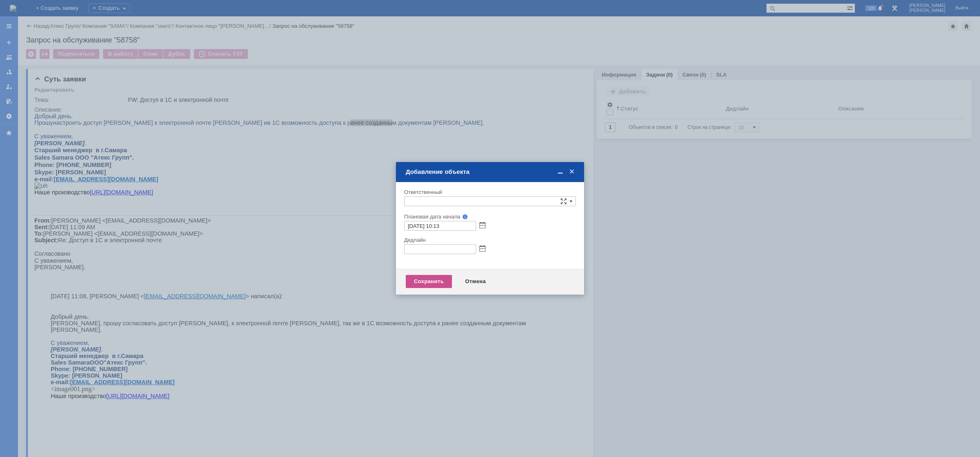
type input "[не указано]"
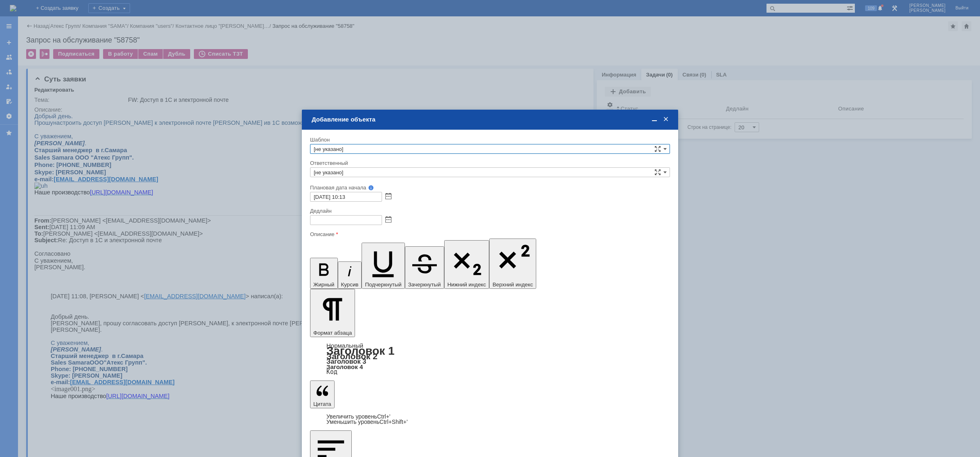
click at [364, 174] on input "[не указано]" at bounding box center [490, 172] width 360 height 10
click at [340, 194] on span "АСУ" at bounding box center [490, 193] width 353 height 7
type input "АСУ"
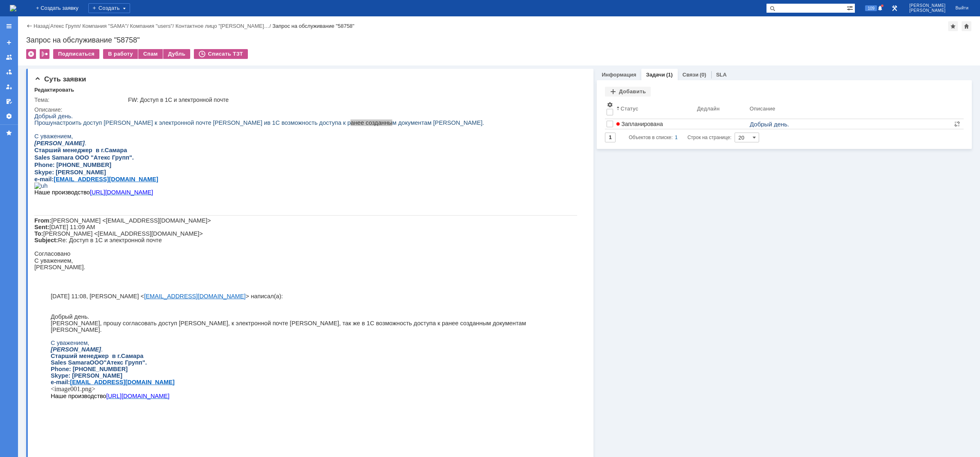
click at [16, 9] on img at bounding box center [13, 8] width 7 height 7
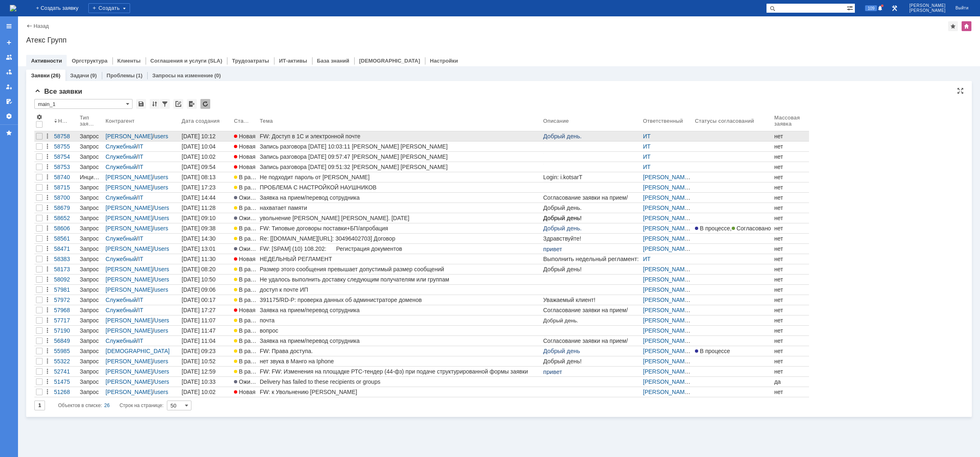
click at [321, 136] on div "FW: Доступ в 1С и электронной почте" at bounding box center [400, 136] width 280 height 7
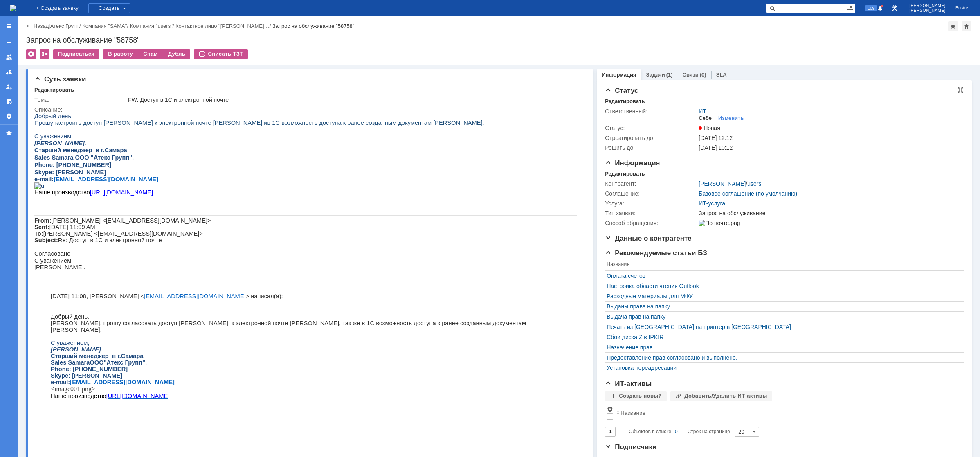
click at [703, 115] on div "Себе" at bounding box center [705, 118] width 13 height 7
click at [124, 54] on div "В работу" at bounding box center [120, 54] width 35 height 10
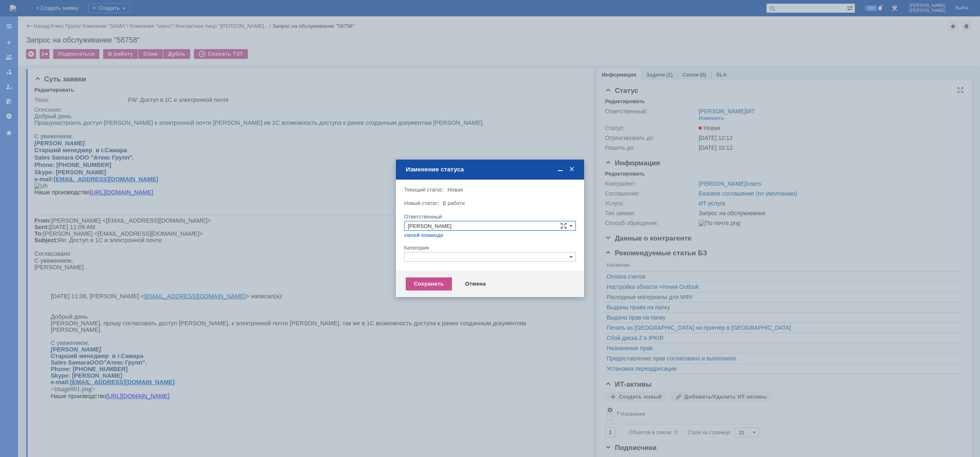
click at [458, 254] on input "text" at bounding box center [490, 257] width 172 height 10
drag, startPoint x: 431, startPoint y: 288, endPoint x: 431, endPoint y: 293, distance: 4.9
click at [431, 293] on div "[не указано] Прочее Программное обеспечение" at bounding box center [490, 295] width 171 height 28
click at [431, 293] on span "Прочее" at bounding box center [490, 295] width 164 height 7
type input "Прочее"
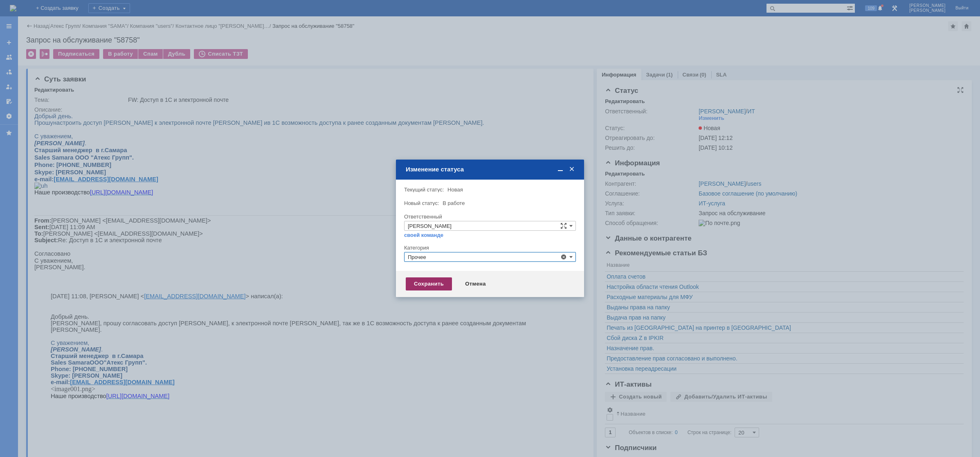
click at [432, 281] on div "Сохранить" at bounding box center [429, 283] width 46 height 13
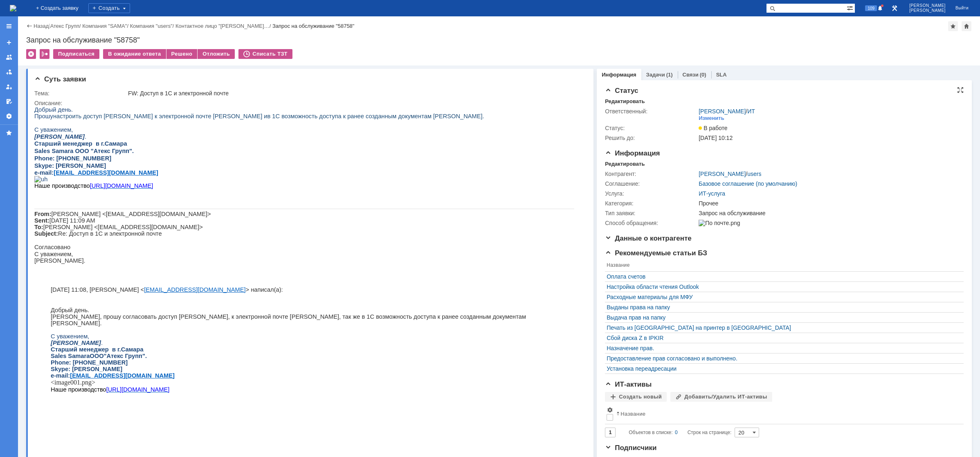
click at [16, 8] on img at bounding box center [13, 8] width 7 height 7
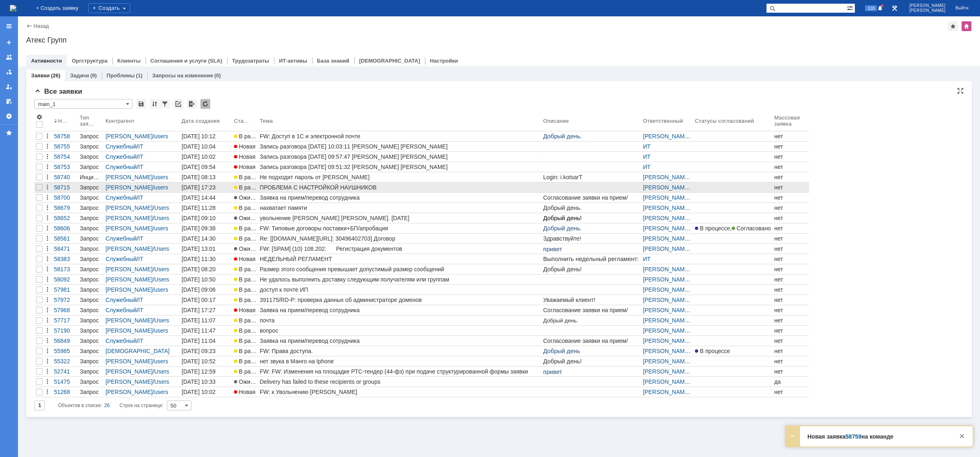
click at [299, 189] on div "ПРОБЛЕМА С НАСТРОЙКОЙ НАУШНИКОВ" at bounding box center [400, 187] width 280 height 7
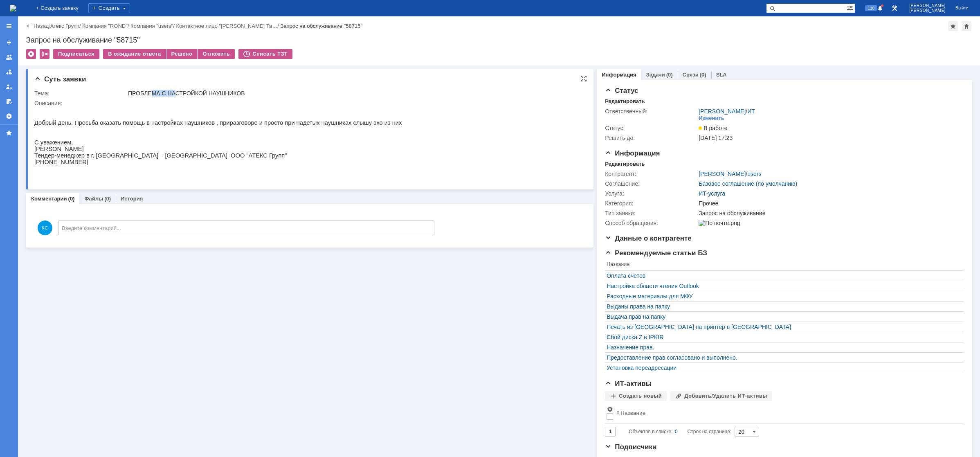
drag, startPoint x: 155, startPoint y: 94, endPoint x: 181, endPoint y: 94, distance: 26.2
click at [177, 94] on div "ПРОБЛЕМА С НАСТРОЙКОЙ НАУШНИКОВ" at bounding box center [354, 93] width 452 height 7
drag, startPoint x: 214, startPoint y: 92, endPoint x: 154, endPoint y: 91, distance: 59.7
click at [168, 91] on div "ПРОБЛЕМА С НАСТРОЙКОЙ НАУШНИКОВ" at bounding box center [354, 93] width 452 height 7
click at [143, 54] on div "В ожидание ответа" at bounding box center [134, 54] width 63 height 10
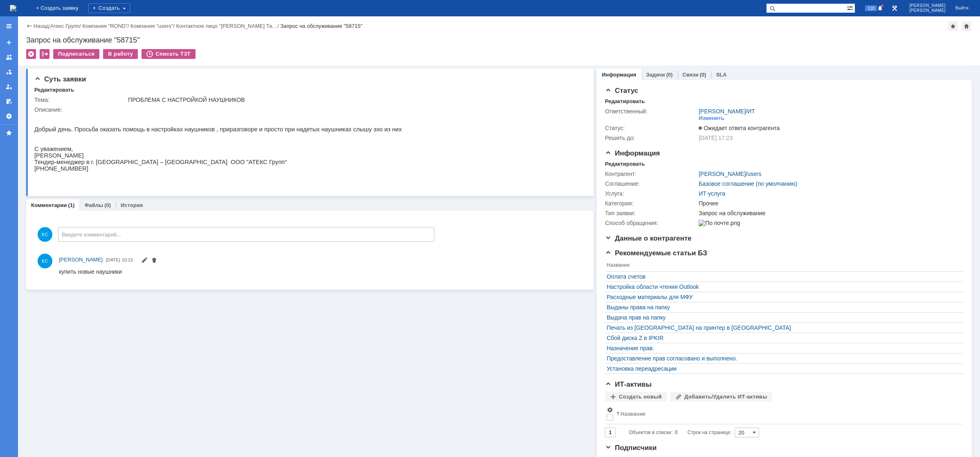
click at [16, 5] on img at bounding box center [13, 8] width 7 height 7
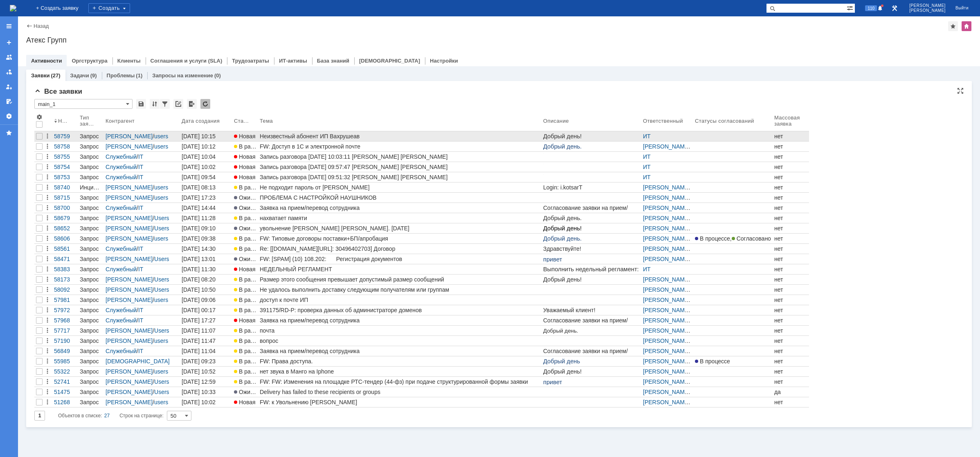
click at [284, 135] on div "Неизвестный абонент ИП Вахрушеав" at bounding box center [400, 136] width 280 height 7
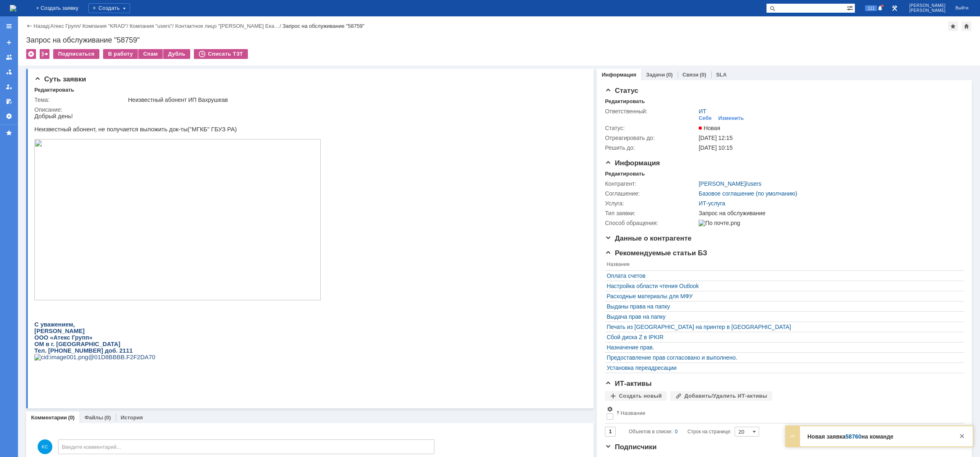
click at [16, 7] on img at bounding box center [13, 8] width 7 height 7
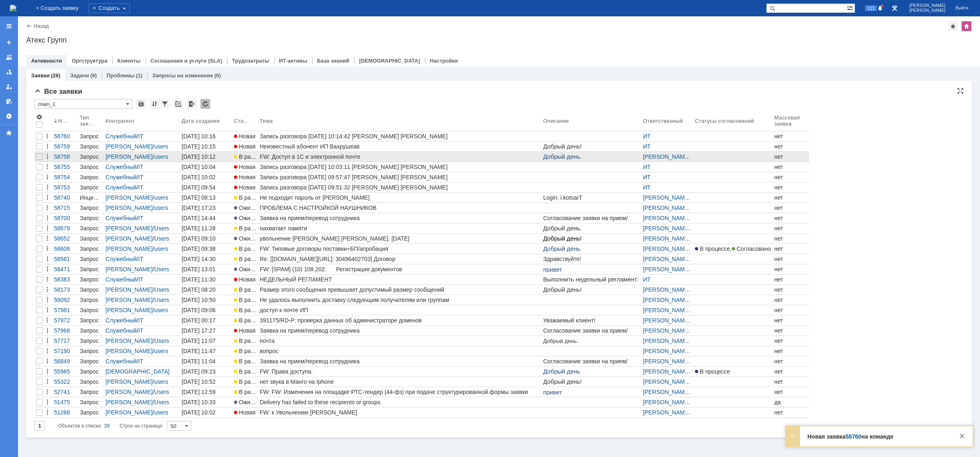
click at [308, 155] on div "FW: Доступ в 1С и электронной почте" at bounding box center [400, 156] width 280 height 7
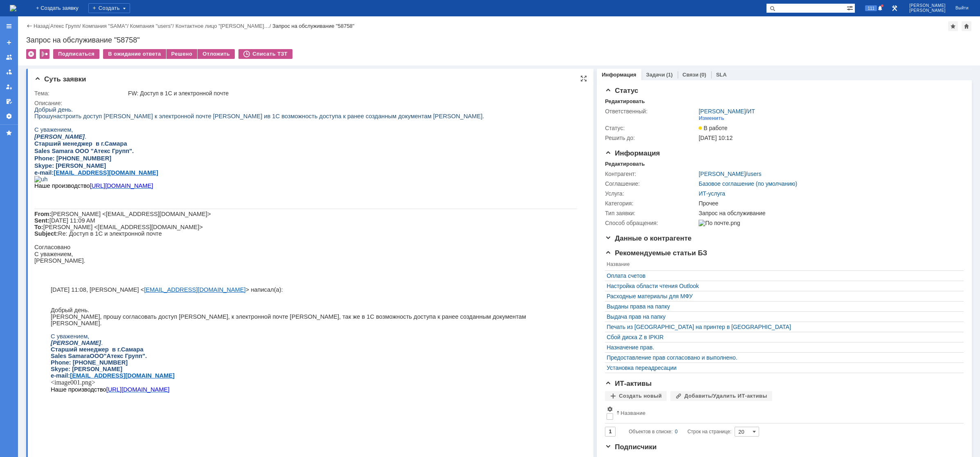
drag, startPoint x: 99, startPoint y: 249, endPoint x: 118, endPoint y: 251, distance: 18.9
click at [118, 237] on p "From: [PERSON_NAME] <[EMAIL_ADDRESS][DOMAIN_NAME]> Sent: [DATE] 11:09 AM To: [P…" at bounding box center [305, 224] width 543 height 26
click at [112, 237] on p "From: Бондарев Максим <m.bondarev@atex-gr.com> Sent: Monday, September 15, 2025…" at bounding box center [305, 224] width 543 height 26
click at [267, 117] on span "в 1С возможность доступа к ранее созданным документам [PERSON_NAME]." at bounding box center [375, 116] width 217 height 7
drag, startPoint x: 290, startPoint y: 121, endPoint x: 333, endPoint y: 119, distance: 43.4
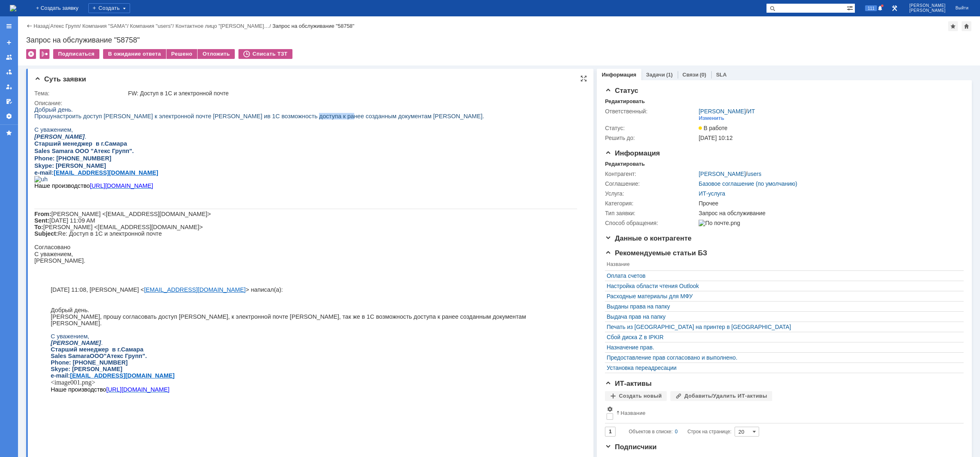
click at [327, 119] on span "в 1С возможность доступа к ранее созданным документам [PERSON_NAME]." at bounding box center [375, 116] width 217 height 7
drag, startPoint x: 356, startPoint y: 117, endPoint x: 408, endPoint y: 115, distance: 52.0
click at [407, 116] on span "в 1С возможность доступа к ранее созданным документам [PERSON_NAME]." at bounding box center [375, 116] width 217 height 7
drag, startPoint x: 450, startPoint y: 117, endPoint x: 378, endPoint y: 117, distance: 72.4
click at [380, 117] on span "в 1С возможность доступа к ранее созданным документам [PERSON_NAME]." at bounding box center [375, 116] width 217 height 7
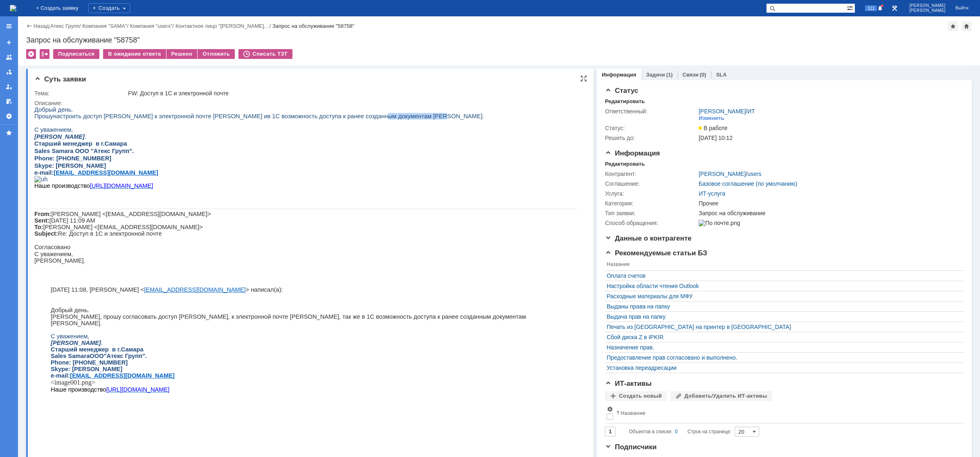
click at [191, 122] on p at bounding box center [305, 122] width 543 height 7
drag, startPoint x: 182, startPoint y: 119, endPoint x: 227, endPoint y: 120, distance: 45.0
click at [226, 119] on span "настроить доступ [PERSON_NAME] к электронной почте [PERSON_NAME] и" at bounding box center [160, 116] width 214 height 7
click at [298, 119] on span "в 1С возможность доступа к ранее созданным документам [PERSON_NAME]." at bounding box center [375, 116] width 217 height 7
drag, startPoint x: 330, startPoint y: 122, endPoint x: 355, endPoint y: 121, distance: 24.6
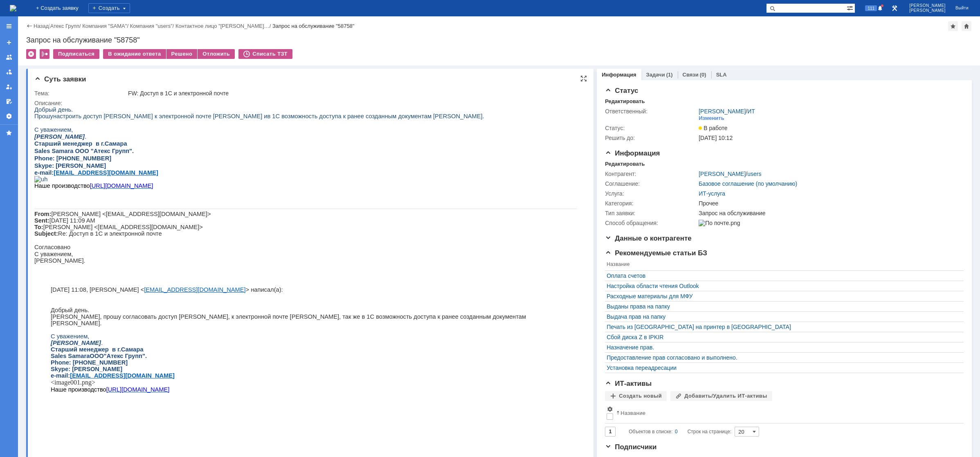
click at [353, 121] on p at bounding box center [305, 122] width 543 height 7
click at [365, 119] on span "в 1С возможность доступа к ранее созданным документам [PERSON_NAME]." at bounding box center [375, 116] width 217 height 7
click at [16, 11] on img at bounding box center [13, 8] width 7 height 7
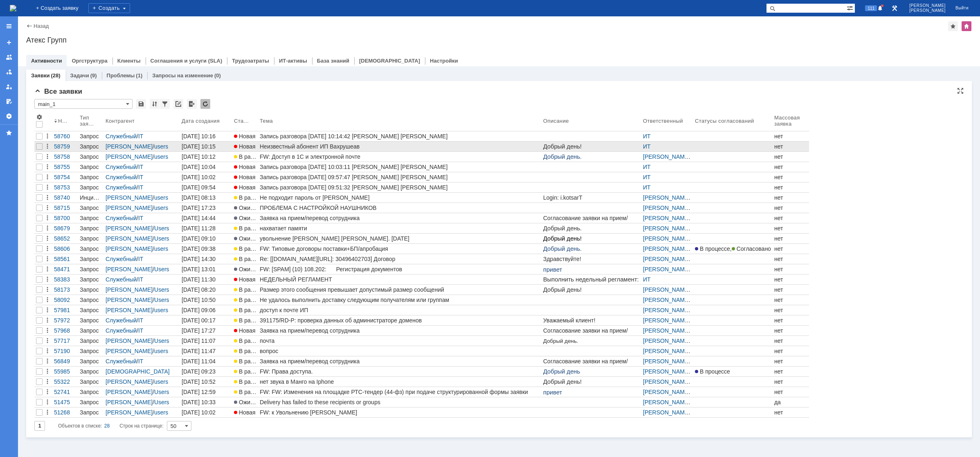
click at [294, 149] on div "Неизвестный абонент ИП Вахрушеав" at bounding box center [400, 146] width 280 height 7
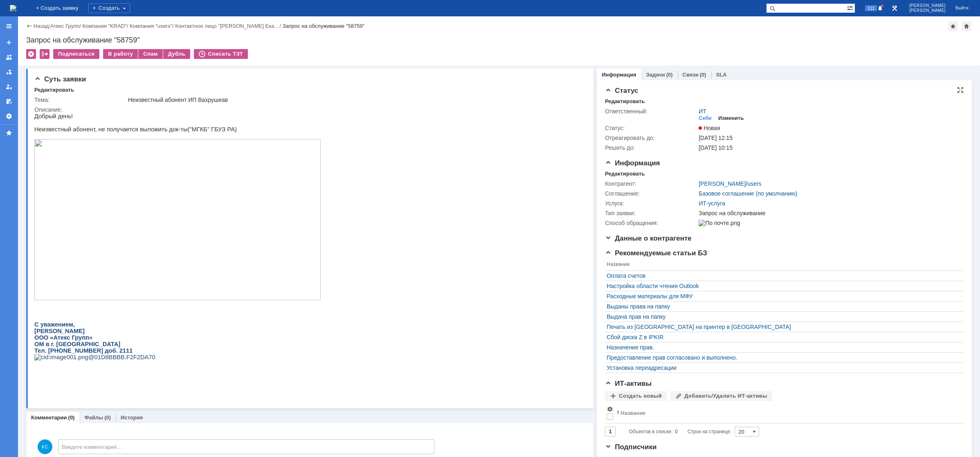
click at [725, 117] on div "Изменить" at bounding box center [731, 118] width 26 height 7
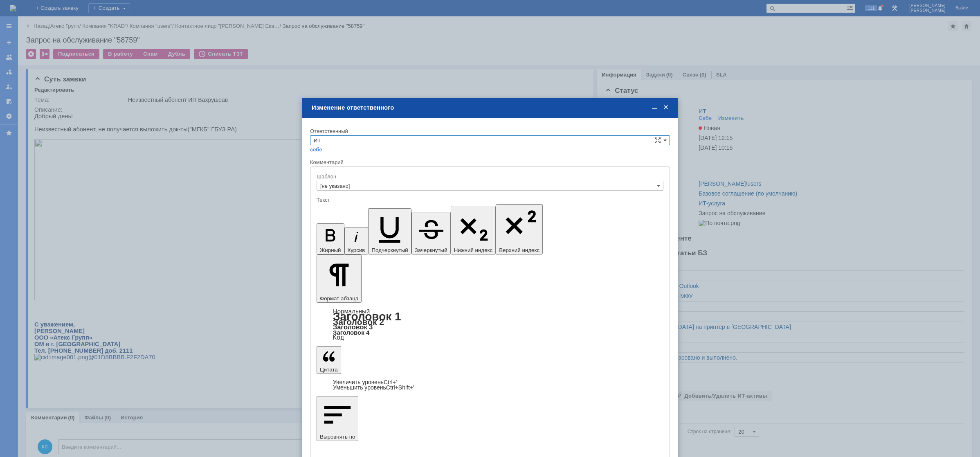
click at [396, 143] on input "ИТ" at bounding box center [490, 140] width 360 height 10
click at [335, 203] on div "АСУ" at bounding box center [490, 207] width 359 height 9
type input "АСУ"
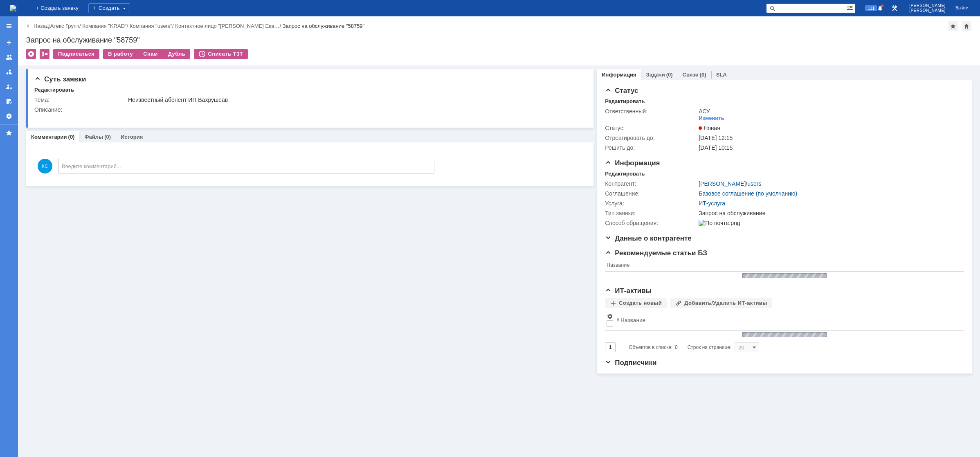
click at [16, 5] on img at bounding box center [13, 8] width 7 height 7
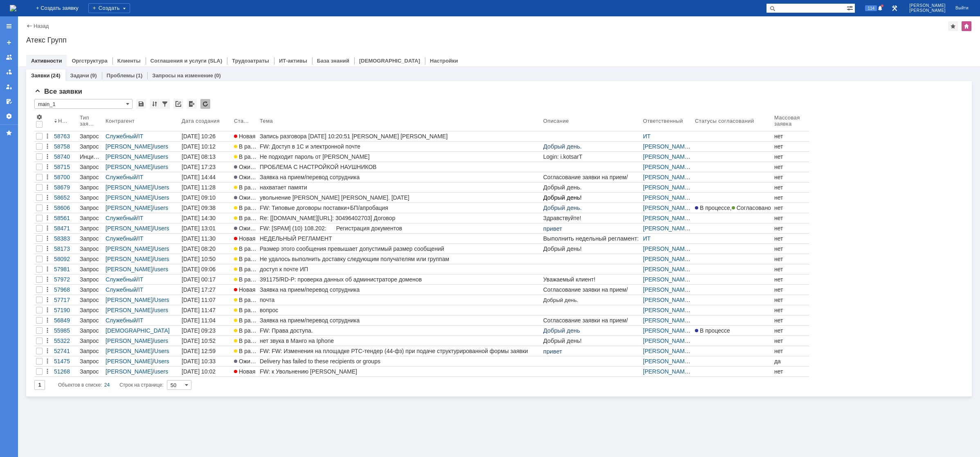
click at [425, 32] on div "Назад | Атекс Групп Атекс Групп root$101 Активности Оргструктура Клиенты Соглаш…" at bounding box center [499, 41] width 962 height 50
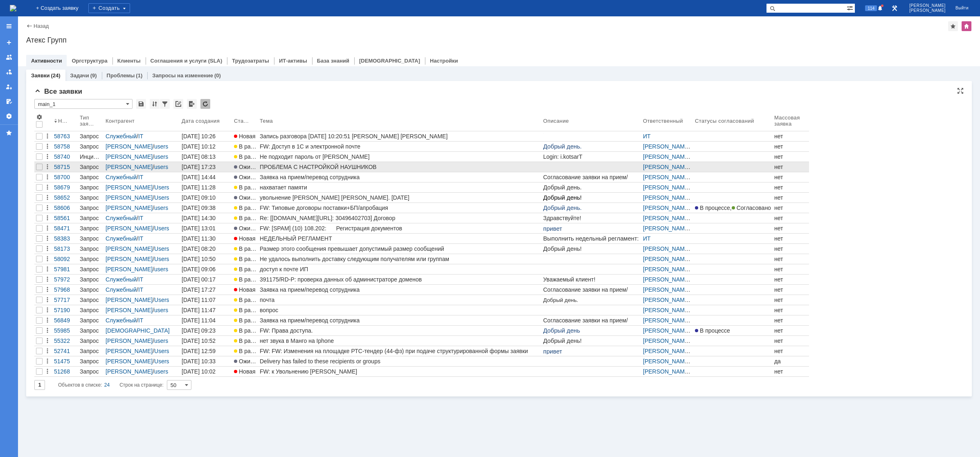
click at [302, 169] on div "ПРОБЛЕМА С НАСТРОЙКОЙ НАУШНИКОВ" at bounding box center [400, 167] width 280 height 7
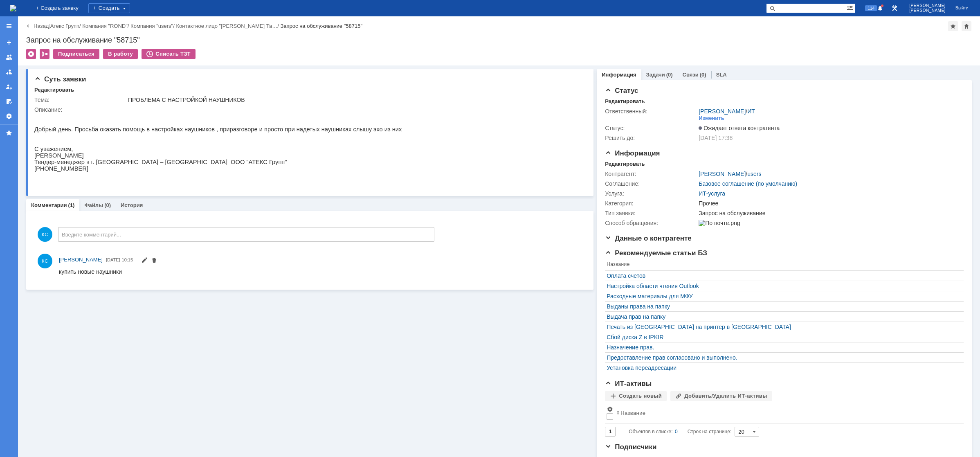
click at [16, 9] on img at bounding box center [13, 8] width 7 height 7
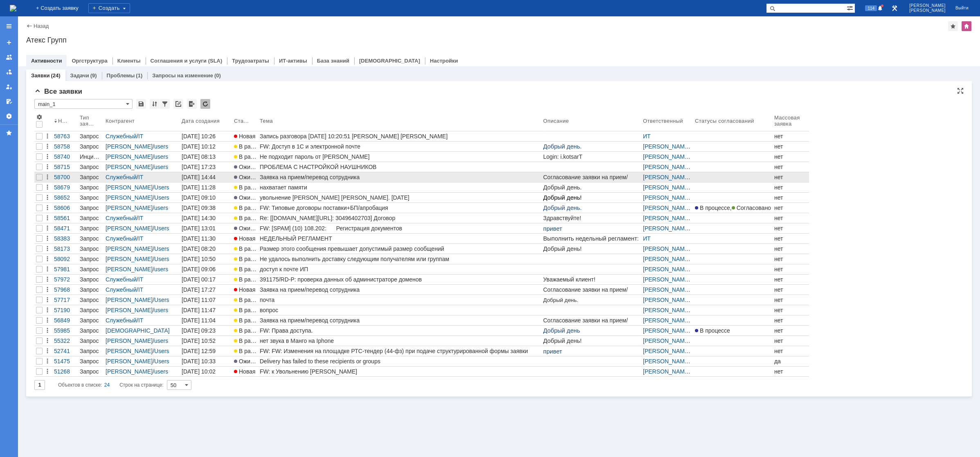
click at [307, 177] on div "Заявка на прием/перевод сотрудника" at bounding box center [400, 177] width 280 height 7
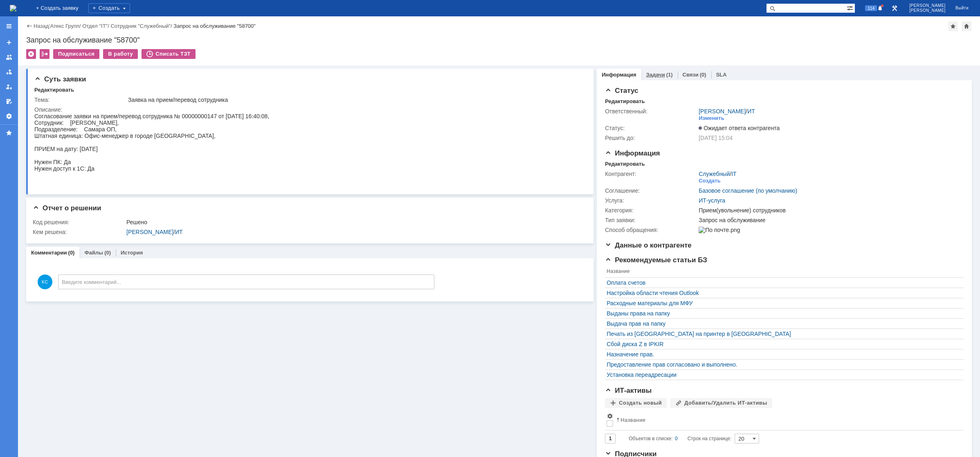
click at [669, 74] on div "Задачи (1)" at bounding box center [660, 75] width 36 height 12
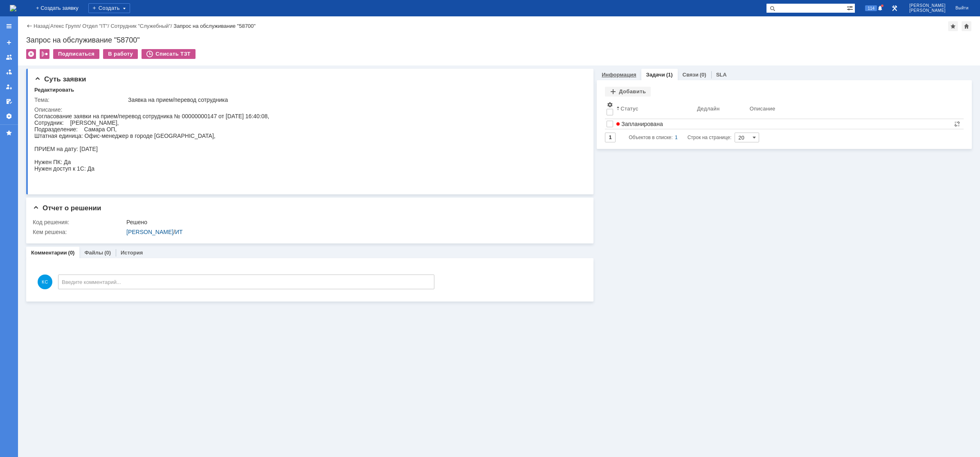
click at [616, 74] on link "Информация" at bounding box center [619, 75] width 34 height 6
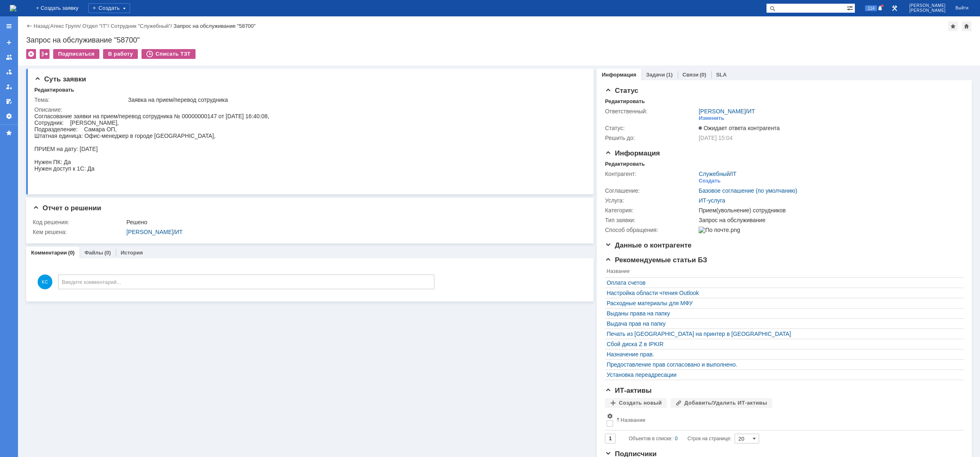
click at [16, 7] on img at bounding box center [13, 8] width 7 height 7
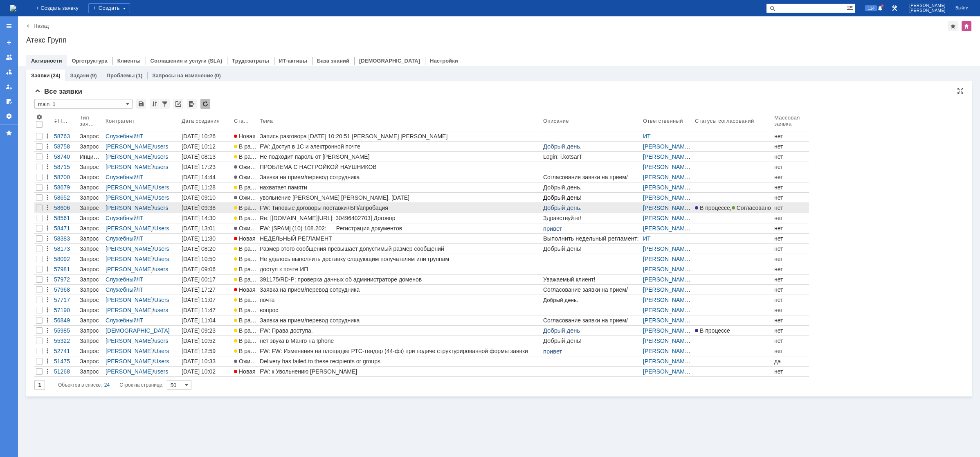
click at [297, 207] on div "FW: Типовые договоры поставки+БП/апробация" at bounding box center [400, 208] width 280 height 7
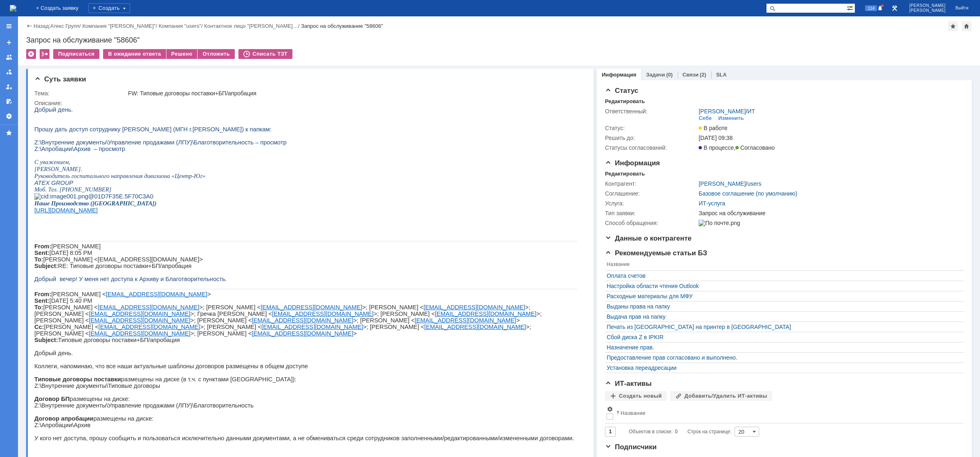
click at [16, 6] on img at bounding box center [13, 8] width 7 height 7
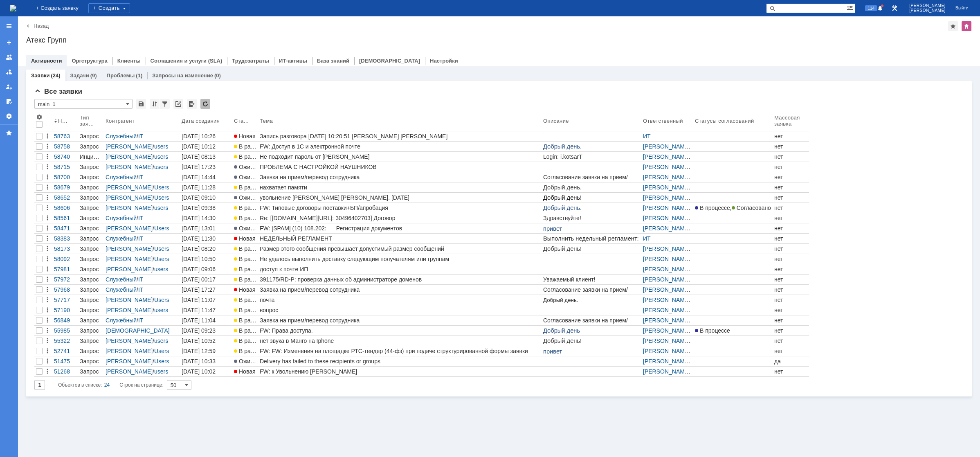
click at [16, 5] on img at bounding box center [13, 8] width 7 height 7
click at [16, 10] on img at bounding box center [13, 8] width 7 height 7
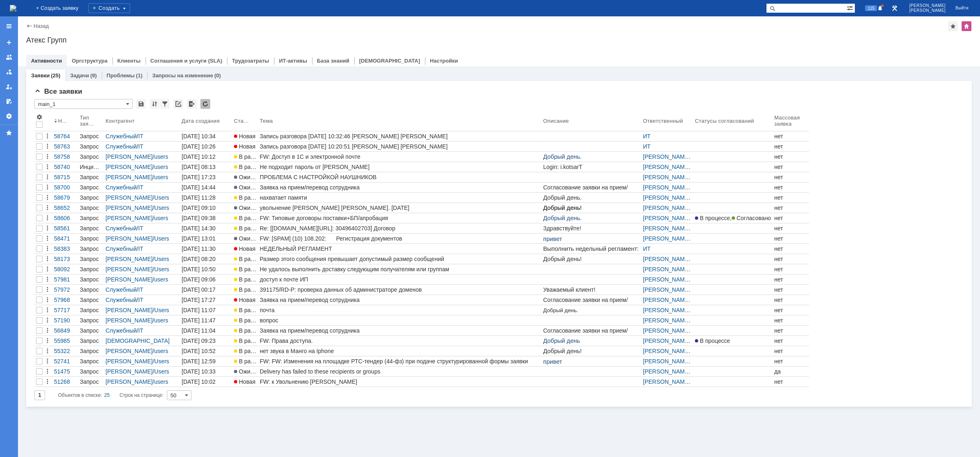
click at [16, 9] on img at bounding box center [13, 8] width 7 height 7
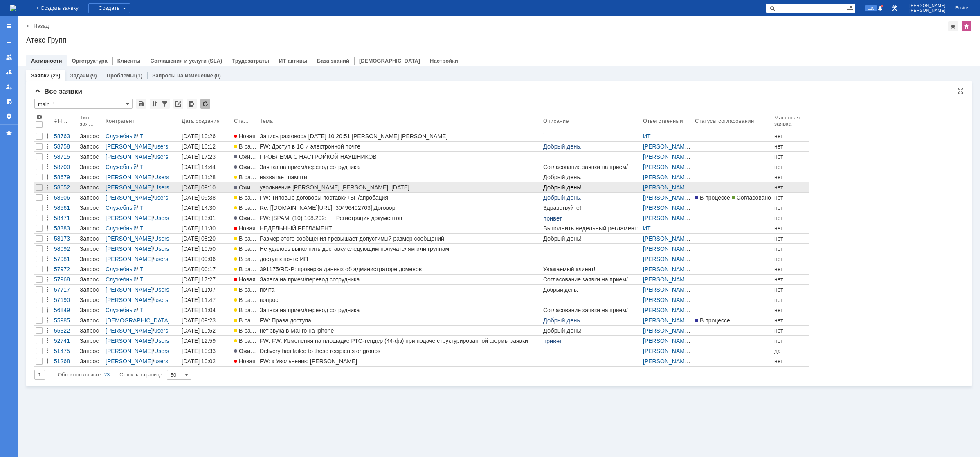
click at [307, 189] on div "увольнение [PERSON_NAME] [PERSON_NAME]. [DATE]" at bounding box center [400, 187] width 280 height 7
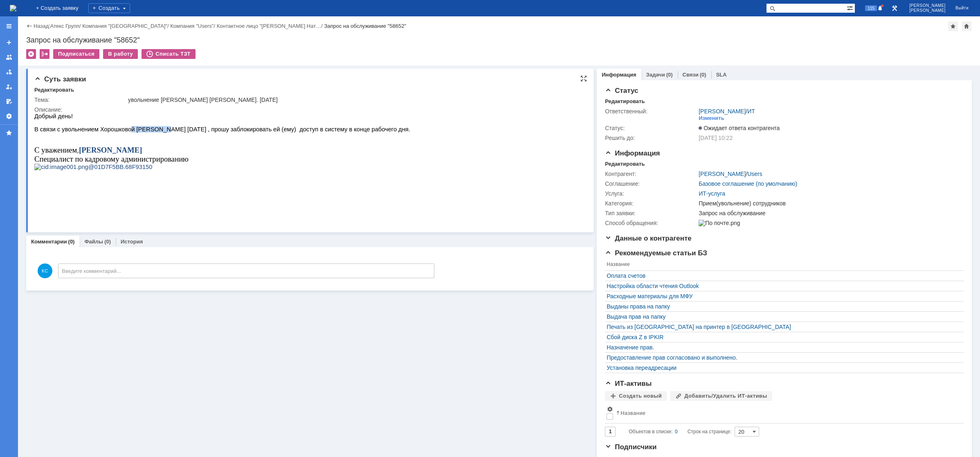
drag, startPoint x: 124, startPoint y: 131, endPoint x: 153, endPoint y: 131, distance: 28.7
click at [150, 131] on span "В связи с увольнением Хорошковой [PERSON_NAME] [DATE] , прошу заблокировать ей …" at bounding box center [222, 129] width 376 height 7
drag, startPoint x: 164, startPoint y: 132, endPoint x: 181, endPoint y: 132, distance: 16.8
click at [181, 132] on span "В связи с увольнением Хорошковой [PERSON_NAME] [DATE] , прошу заблокировать ей …" at bounding box center [222, 129] width 376 height 7
drag, startPoint x: 195, startPoint y: 132, endPoint x: 224, endPoint y: 134, distance: 29.1
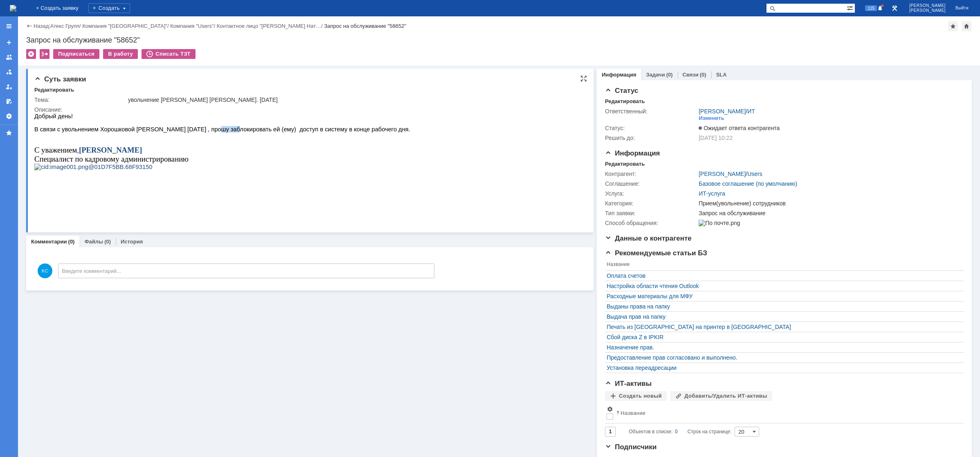
click at [218, 133] on span "В связи с увольнением Хорошковой [PERSON_NAME] [DATE] , прошу заблокировать ей …" at bounding box center [222, 129] width 376 height 7
click at [249, 133] on span "В связи с увольнением Хорошковой [PERSON_NAME] [DATE] , прошу заблокировать ей …" at bounding box center [222, 129] width 376 height 7
click at [264, 133] on span "В связи с увольнением Хорошковой [PERSON_NAME] [DATE] , прошу заблокировать ей …" at bounding box center [222, 129] width 376 height 7
click at [16, 6] on img at bounding box center [13, 8] width 7 height 7
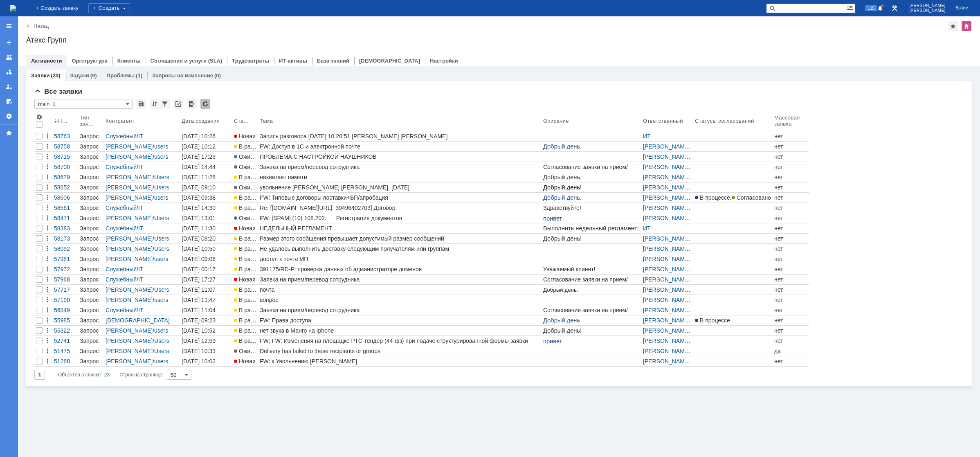
click at [16, 6] on img at bounding box center [13, 8] width 7 height 7
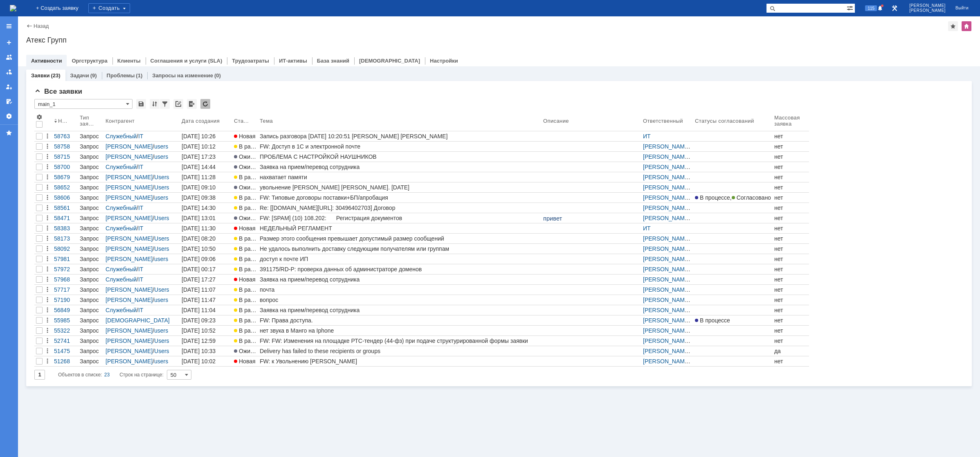
click at [16, 5] on img at bounding box center [13, 8] width 7 height 7
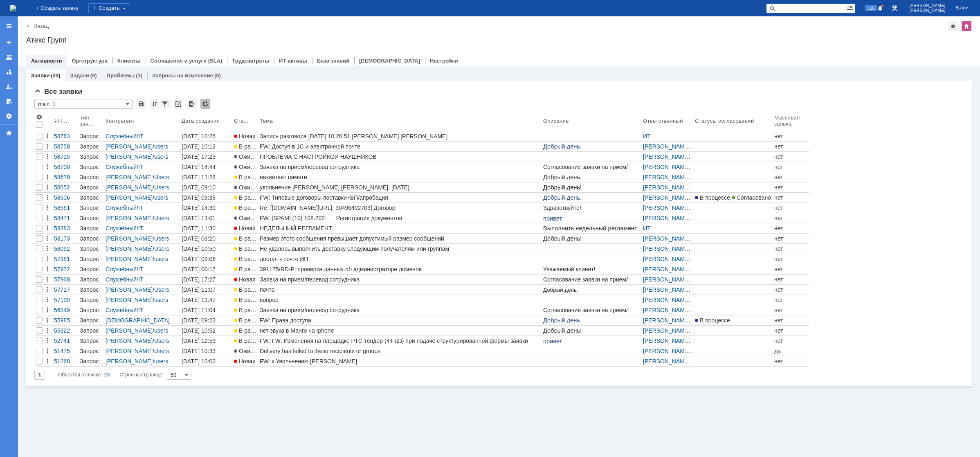
click at [16, 16] on div "На домашнюю" at bounding box center [13, 8] width 7 height 16
click at [16, 7] on img at bounding box center [13, 8] width 7 height 7
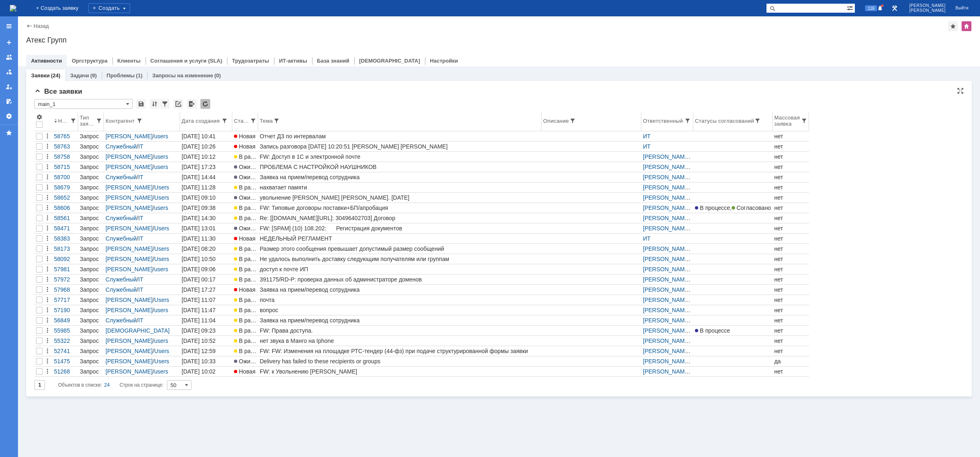
click at [293, 131] on th "Тема" at bounding box center [400, 121] width 284 height 19
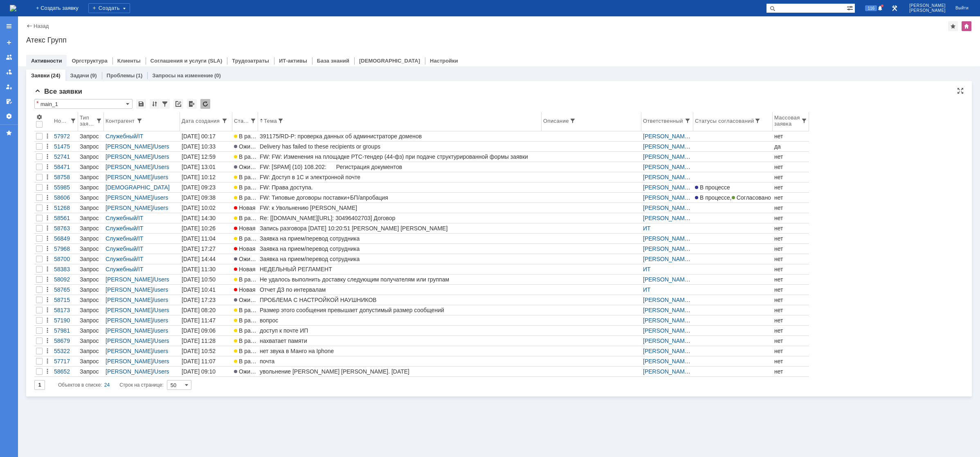
click at [63, 120] on div "Номер" at bounding box center [62, 121] width 16 height 6
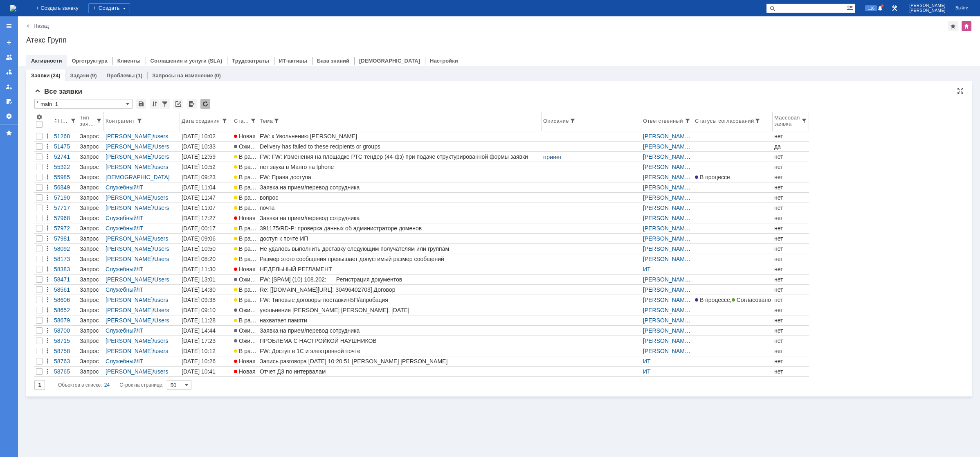
click at [61, 120] on div "Номер" at bounding box center [64, 121] width 12 height 6
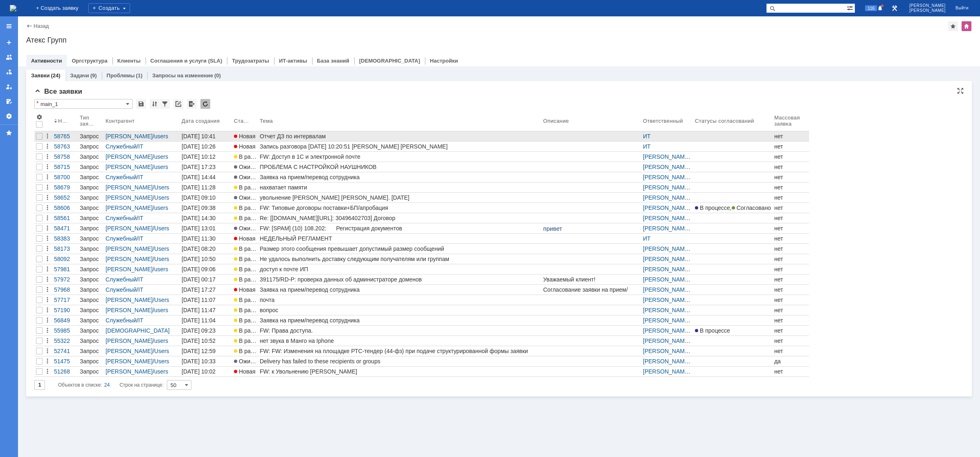
click at [305, 134] on div "Отчет ДЗ по интервалам" at bounding box center [400, 136] width 280 height 7
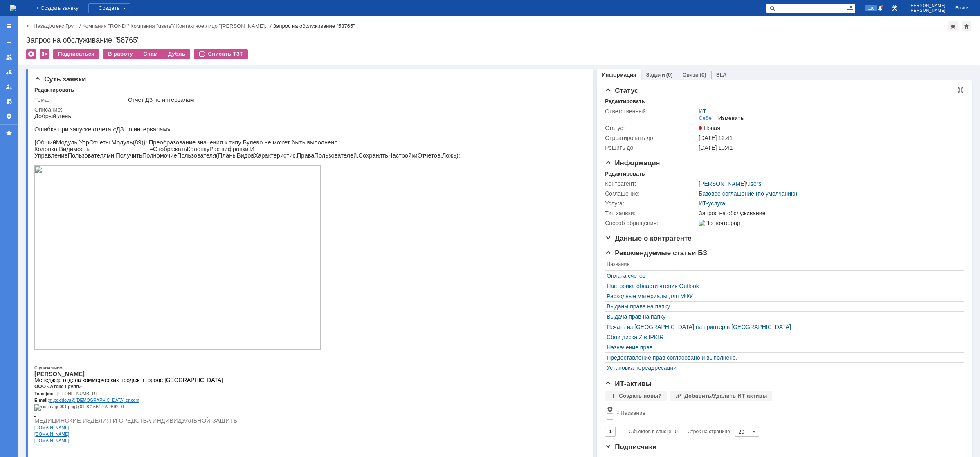
click at [724, 116] on div "Изменить" at bounding box center [731, 118] width 26 height 7
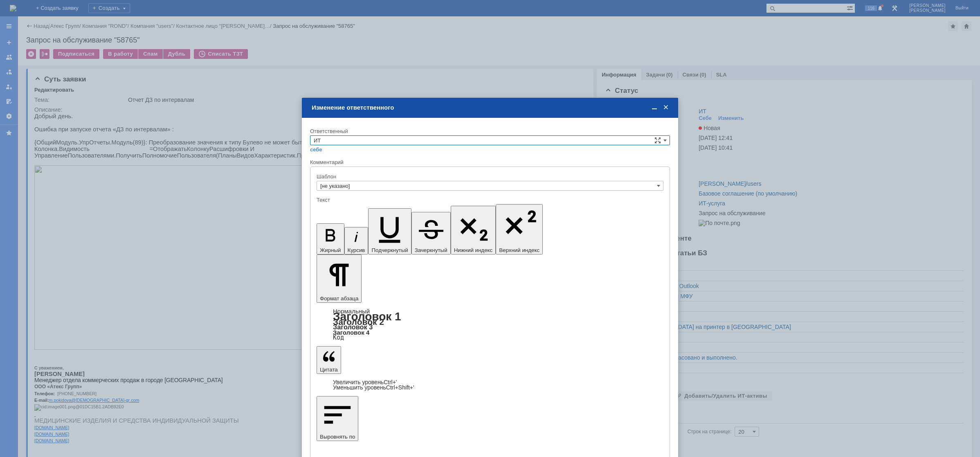
click at [448, 136] on input "ИТ" at bounding box center [490, 140] width 360 height 10
drag, startPoint x: 346, startPoint y: 206, endPoint x: 27, endPoint y: 9, distance: 374.4
click at [346, 206] on span "АСУ" at bounding box center [490, 208] width 353 height 7
type input "АСУ"
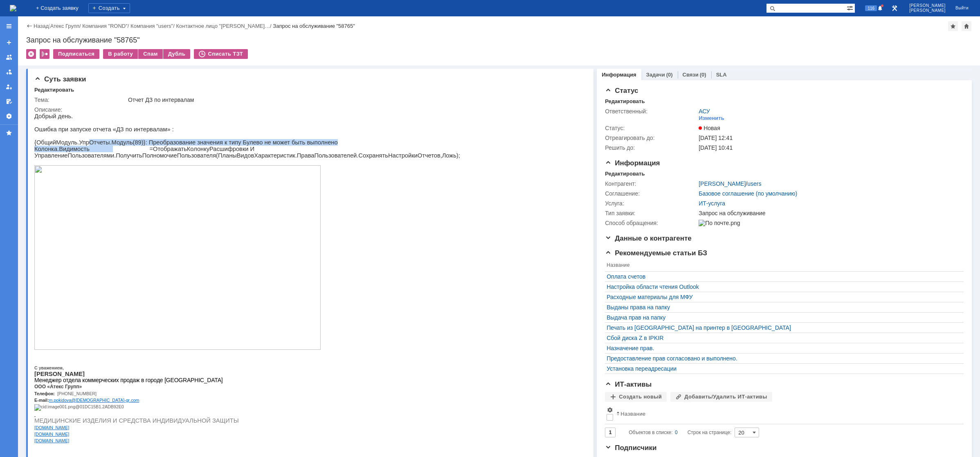
drag, startPoint x: 85, startPoint y: 144, endPoint x: 133, endPoint y: 151, distance: 48.4
click at [102, 150] on div "Добрый день. Ошибка при запуске отчета «ДЗ по интервалам» : {ОбщийМодуль.УпрОтч…" at bounding box center [304, 281] width 540 height 337
drag, startPoint x: 166, startPoint y: 156, endPoint x: 186, endPoint y: 156, distance: 20.1
click at [186, 156] on p "Колонка.Видимость =ОтображатьКолонкуРасшифровки И УправлениеПользователями.Полу…" at bounding box center [304, 152] width 540 height 13
drag, startPoint x: 209, startPoint y: 160, endPoint x: 236, endPoint y: 160, distance: 27.4
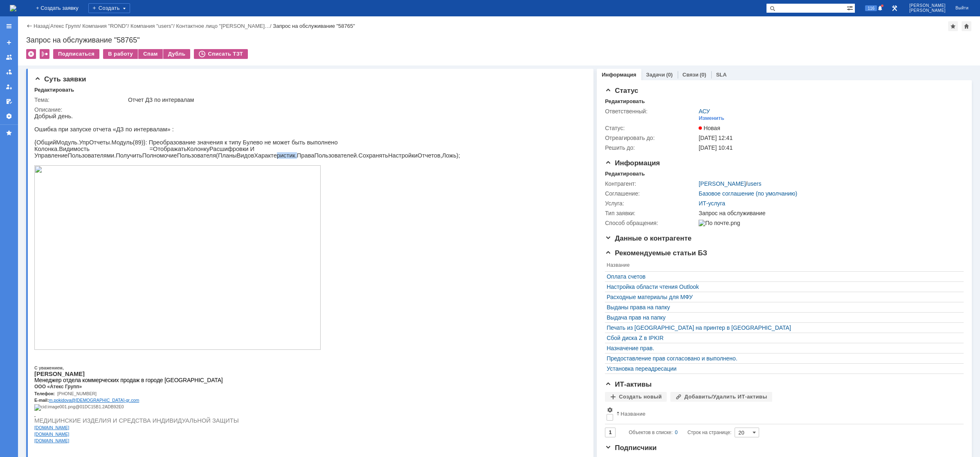
click at [235, 159] on p "Колонка.Видимость =ОтображатьКолонкуРасшифровки И УправлениеПользователями.Полу…" at bounding box center [304, 152] width 540 height 13
drag, startPoint x: 250, startPoint y: 160, endPoint x: 266, endPoint y: 160, distance: 15.5
click at [266, 159] on p "Колонка.Видимость =ОтображатьКолонкуРасшифровки И УправлениеПользователями.Полу…" at bounding box center [304, 152] width 540 height 13
drag, startPoint x: 96, startPoint y: 162, endPoint x: 136, endPoint y: 162, distance: 40.5
click at [129, 159] on p "Колонка.Видимость =ОтображатьКолонкуРасшифровки И УправлениеПользователями.Полу…" at bounding box center [304, 152] width 540 height 13
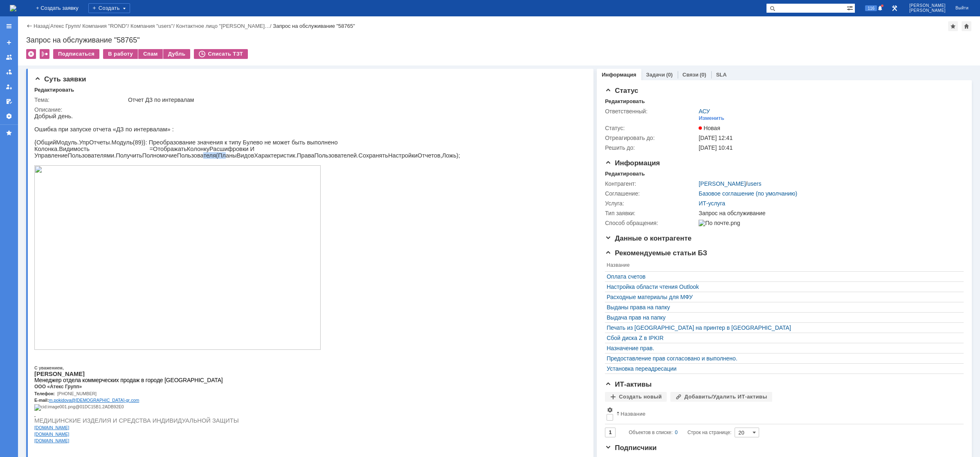
drag, startPoint x: 146, startPoint y: 161, endPoint x: 176, endPoint y: 161, distance: 29.5
click at [173, 159] on p "Колонка.Видимость =ОтображатьКолонкуРасшифровки И УправлениеПользователями.Полу…" at bounding box center [304, 152] width 540 height 13
drag, startPoint x: 229, startPoint y: 164, endPoint x: 274, endPoint y: 167, distance: 44.7
click at [248, 164] on p at bounding box center [304, 162] width 540 height 7
drag, startPoint x: 289, startPoint y: 164, endPoint x: 311, endPoint y: 164, distance: 21.7
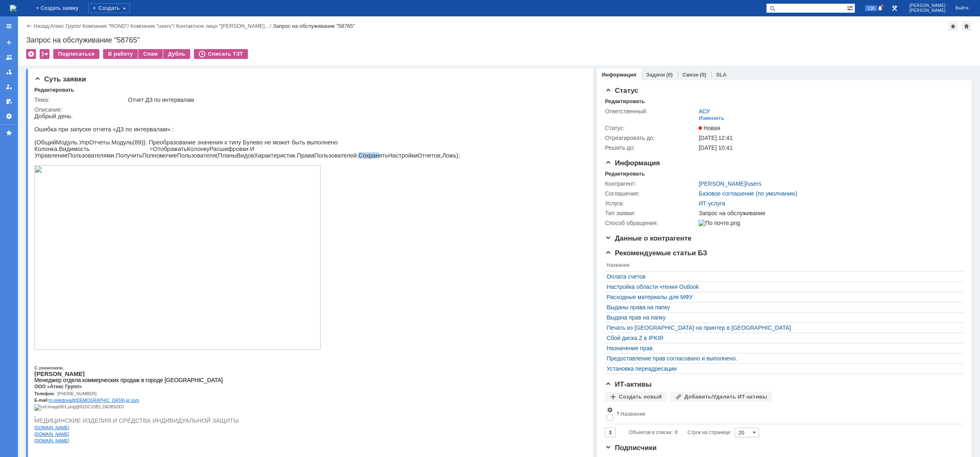
click at [303, 159] on p "Колонка.Видимость =ОтображатьКолонкуРасшифровки И УправлениеПользователями.Полу…" at bounding box center [304, 152] width 540 height 13
drag, startPoint x: 320, startPoint y: 163, endPoint x: 340, endPoint y: 162, distance: 20.9
click at [332, 159] on p "Колонка.Видимость =ОтображатьКолонкуРасшифровки И УправлениеПользователями.Полу…" at bounding box center [304, 152] width 540 height 13
drag, startPoint x: 340, startPoint y: 162, endPoint x: 397, endPoint y: 162, distance: 56.5
click at [389, 159] on p "Колонка.Видимость =ОтображатьКолонкуРасшифровки И УправлениеПользователями.Полу…" at bounding box center [304, 152] width 540 height 13
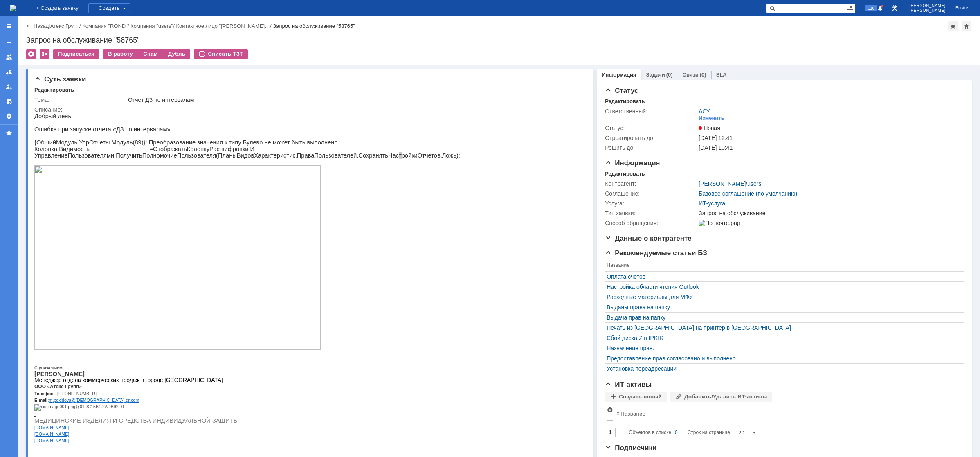
click at [16, 7] on img at bounding box center [13, 8] width 7 height 7
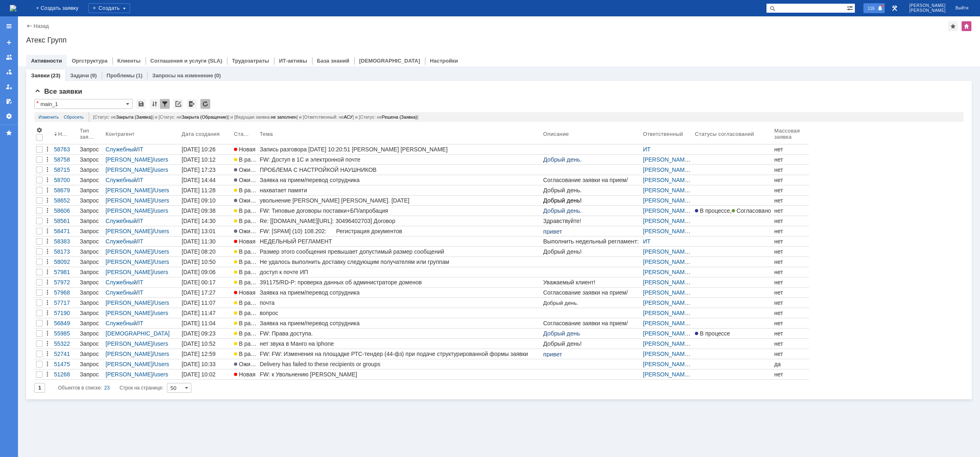
click at [883, 11] on span at bounding box center [881, 8] width 6 height 7
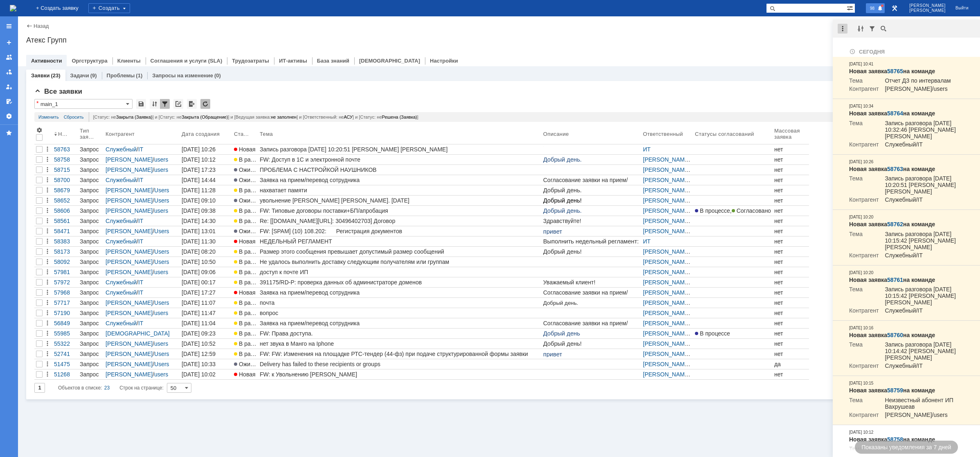
click at [843, 27] on div at bounding box center [843, 29] width 10 height 10
click at [858, 51] on div "Отметить уведомления прочитанными" at bounding box center [899, 50] width 110 height 6
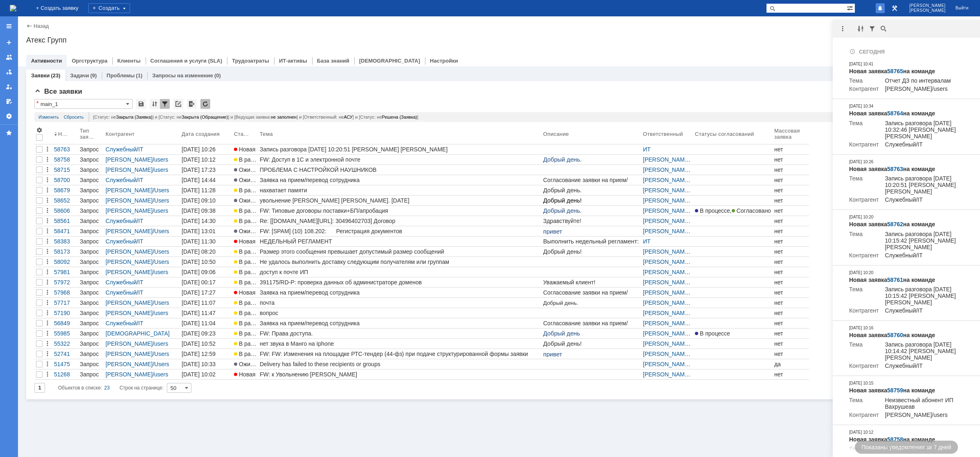
click at [757, 50] on div at bounding box center [499, 52] width 946 height 7
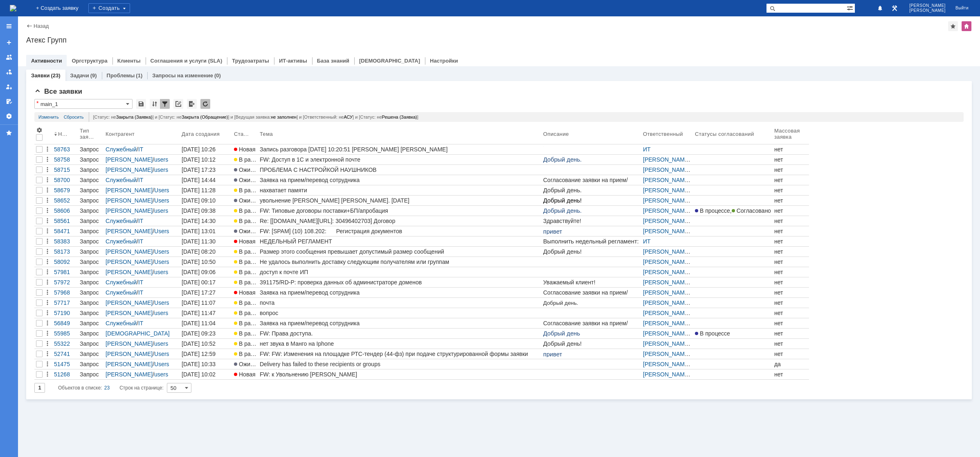
click at [16, 10] on img at bounding box center [13, 8] width 7 height 7
click at [16, 5] on img at bounding box center [13, 8] width 7 height 7
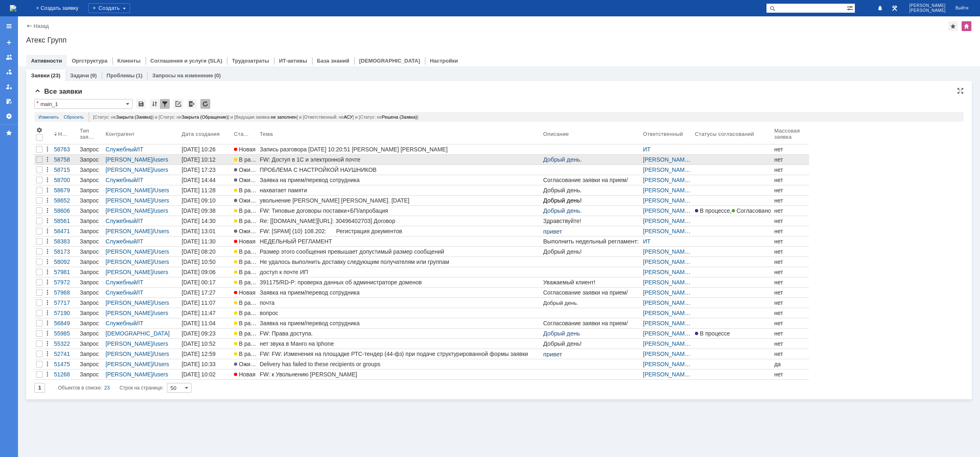
click at [292, 160] on div "FW: Доступ в 1С и электронной почте" at bounding box center [400, 159] width 280 height 7
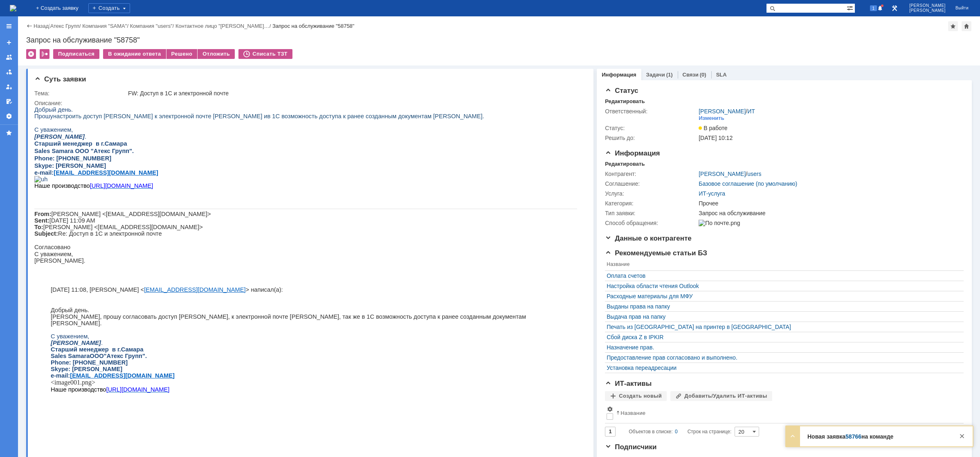
click at [16, 7] on img at bounding box center [13, 8] width 7 height 7
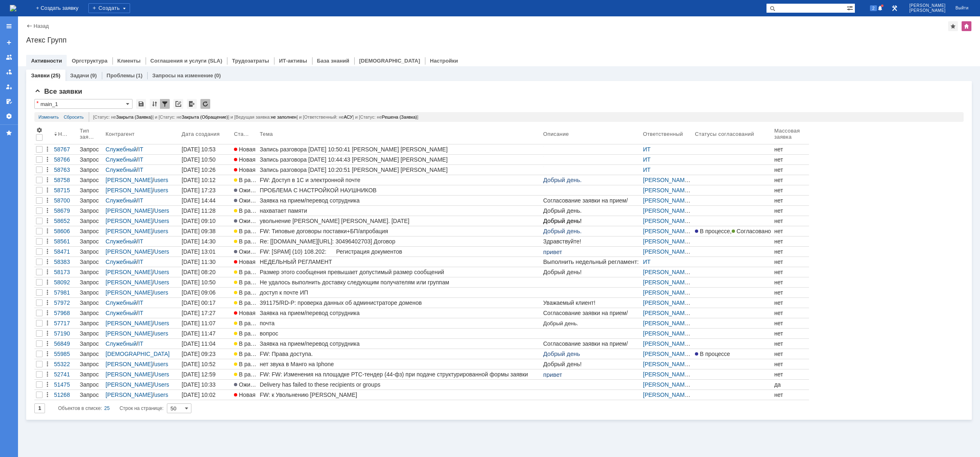
click at [16, 5] on img at bounding box center [13, 8] width 7 height 7
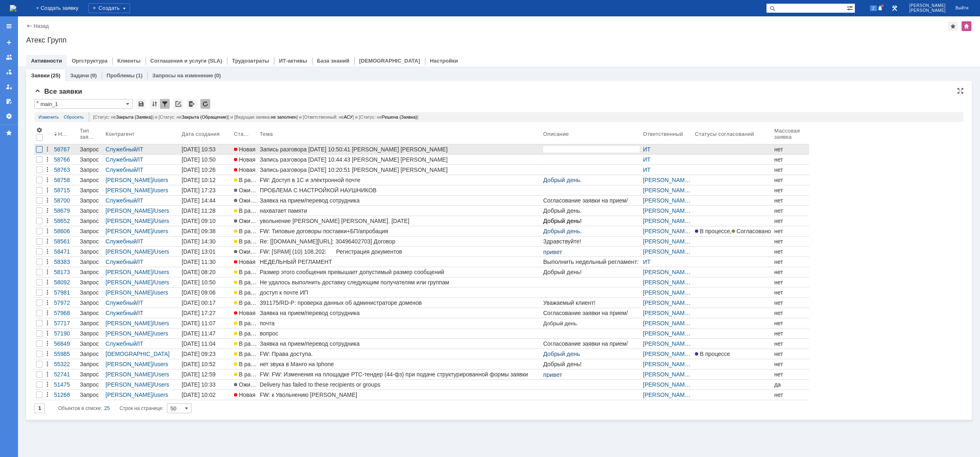
click at [38, 148] on div at bounding box center [39, 149] width 7 height 7
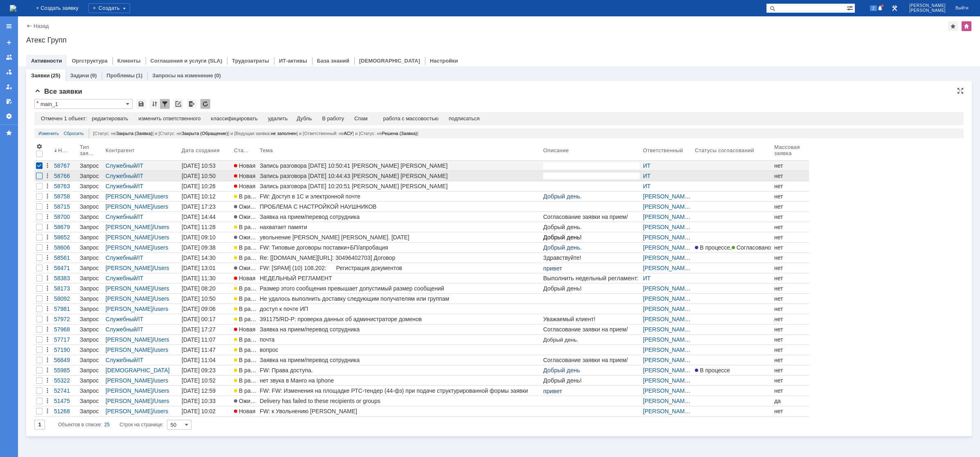
click at [40, 176] on div at bounding box center [39, 176] width 7 height 7
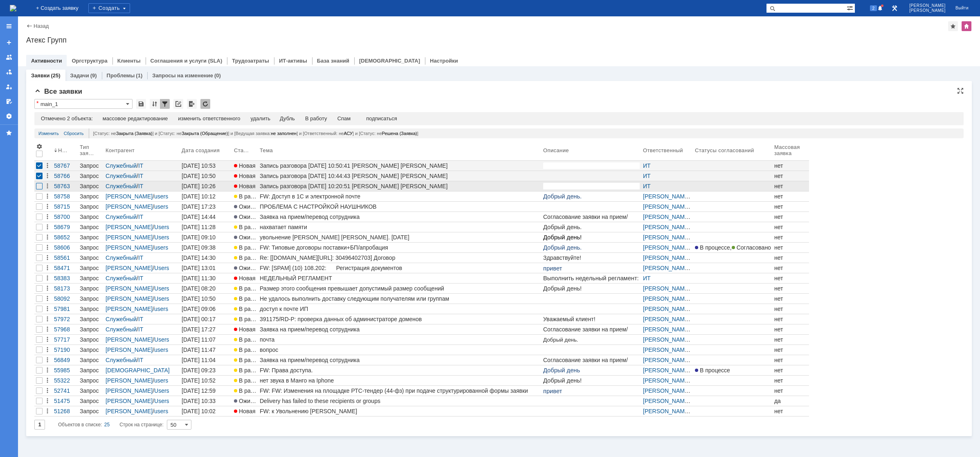
click at [40, 186] on div at bounding box center [39, 186] width 7 height 7
drag, startPoint x: 40, startPoint y: 185, endPoint x: 122, endPoint y: 167, distance: 84.2
click at [40, 185] on div at bounding box center [39, 186] width 7 height 7
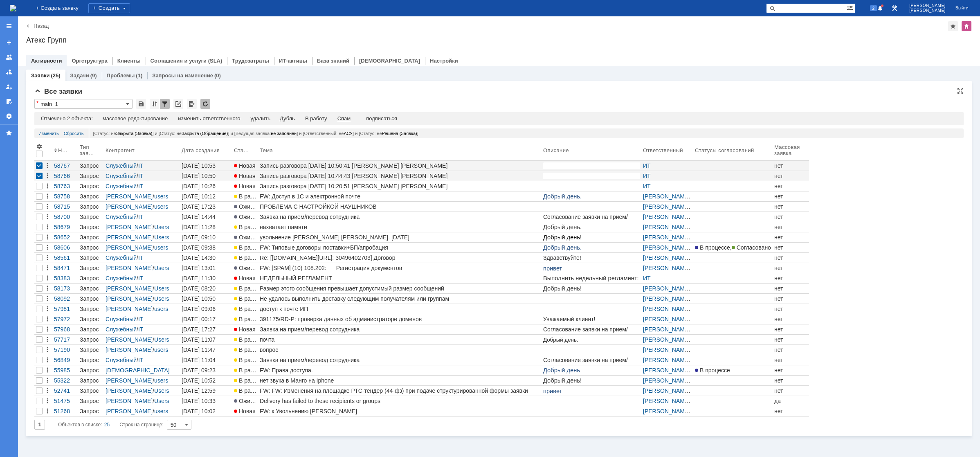
click at [346, 120] on div "Спам" at bounding box center [345, 118] width 14 height 7
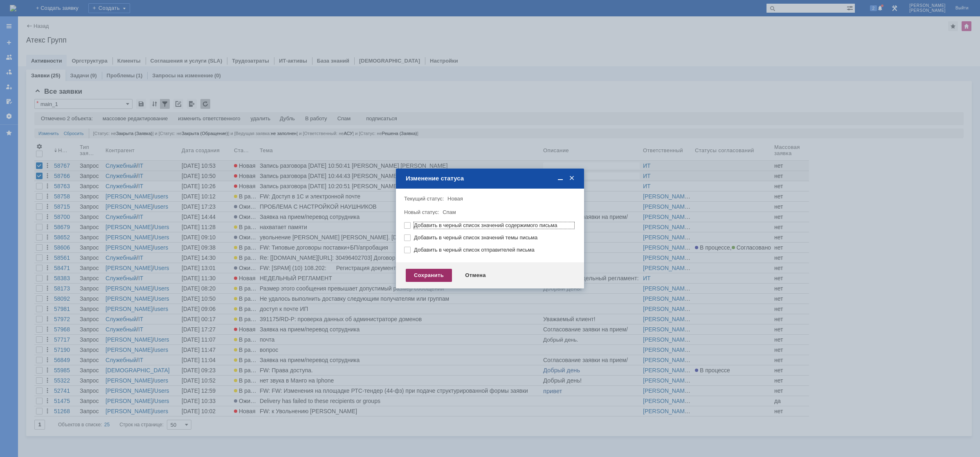
click at [421, 270] on div "Сохранить" at bounding box center [429, 275] width 46 height 13
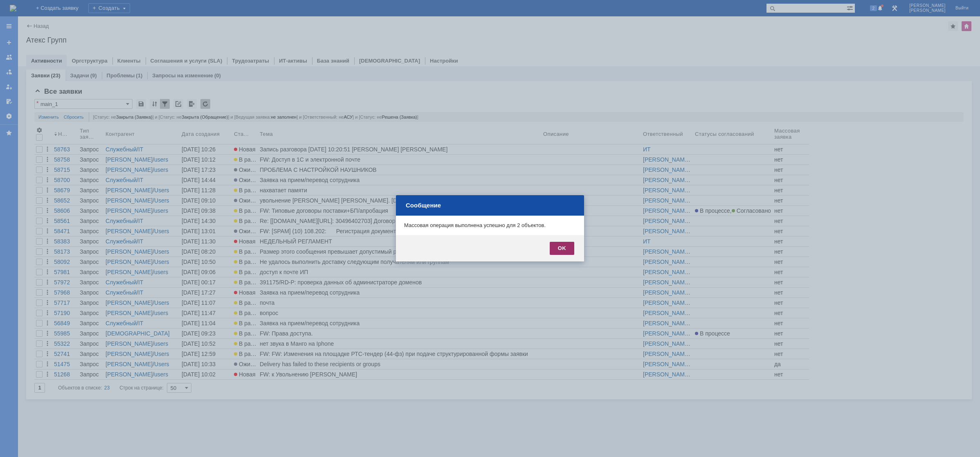
click at [560, 251] on div "OK" at bounding box center [562, 248] width 25 height 13
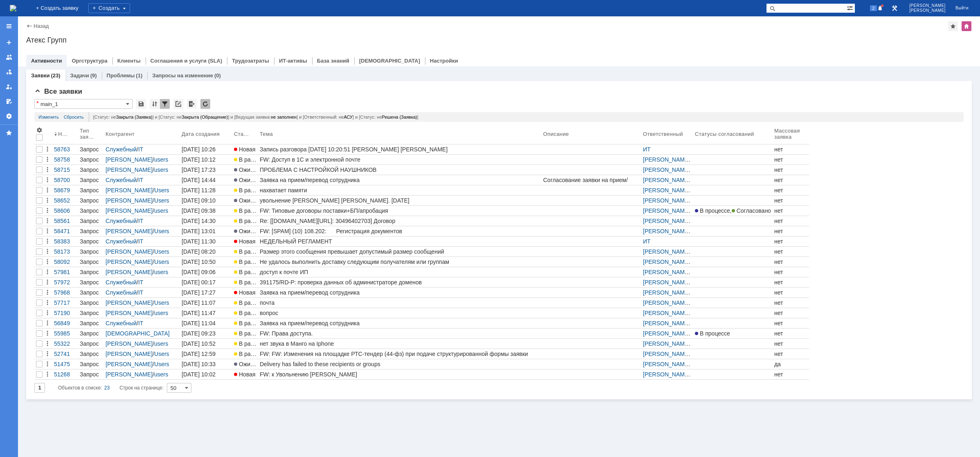
click at [16, 1] on div "На домашнюю" at bounding box center [13, 8] width 7 height 16
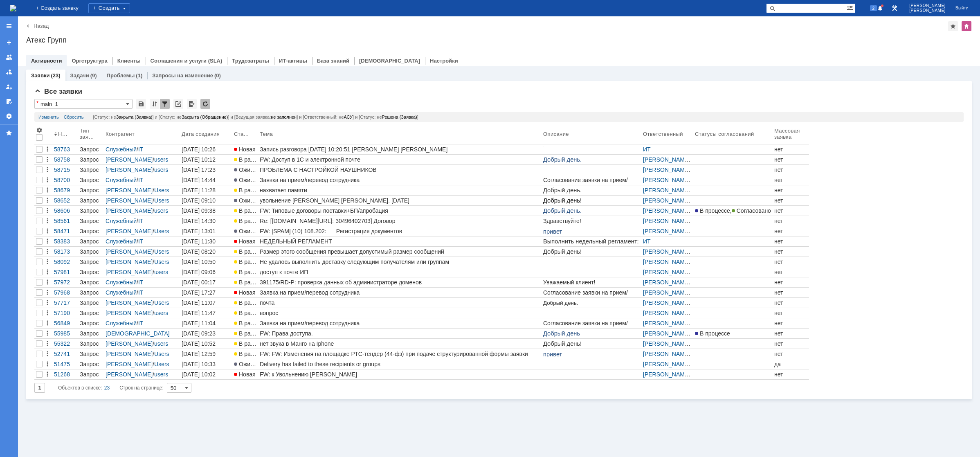
click at [16, 7] on img at bounding box center [13, 8] width 7 height 7
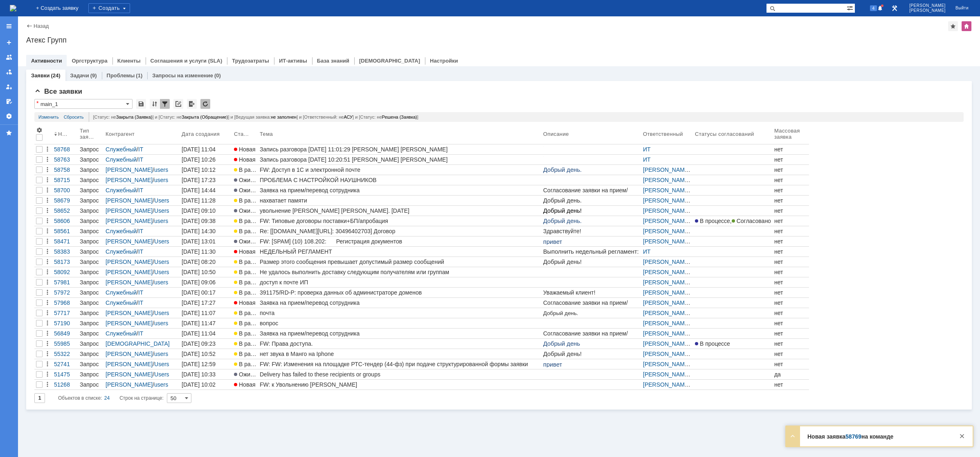
click at [383, 32] on div "Назад | Атекс Групп Атекс Групп root$101 Активности Оргструктура Клиенты Соглаш…" at bounding box center [499, 41] width 962 height 50
click at [16, 9] on img at bounding box center [13, 8] width 7 height 7
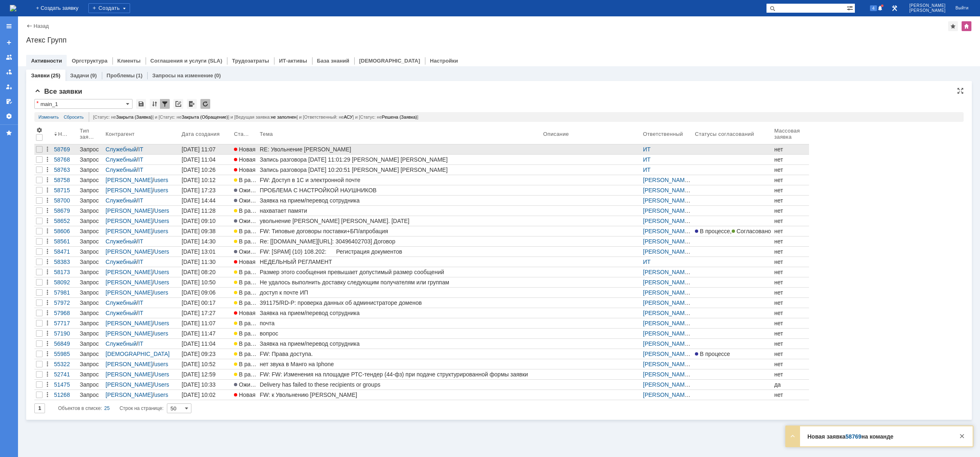
click at [306, 147] on div "RE: Увольнение Лысенко Ю.С." at bounding box center [400, 149] width 280 height 7
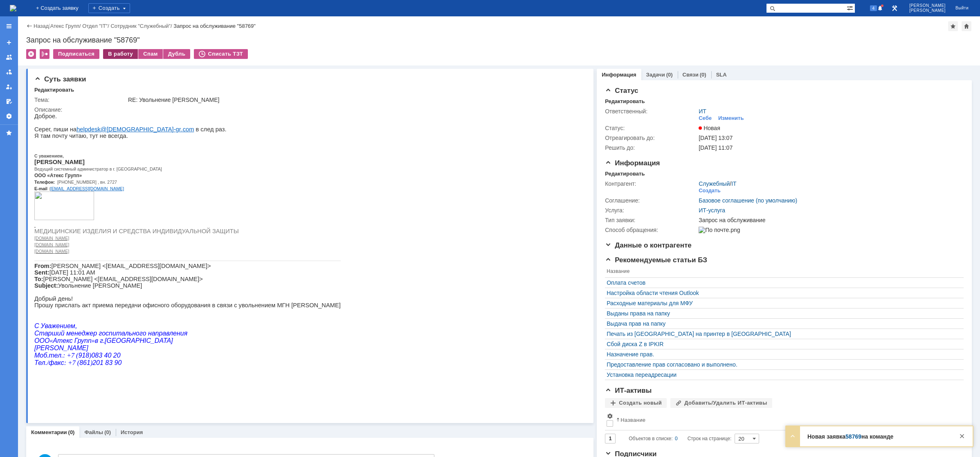
click at [123, 54] on div "В работу" at bounding box center [120, 54] width 35 height 10
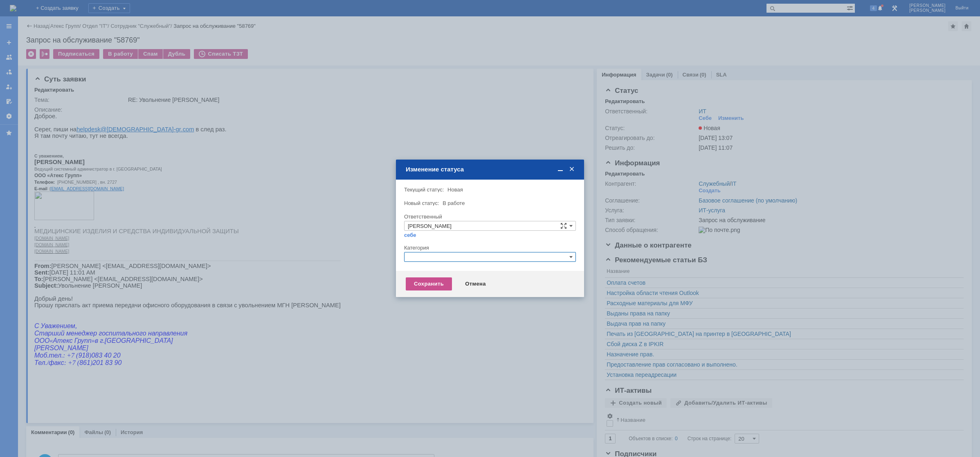
click at [437, 259] on input "text" at bounding box center [490, 257] width 172 height 10
click at [440, 293] on span "Прочее" at bounding box center [490, 295] width 164 height 7
type input "Прочее"
click at [428, 279] on div "Сохранить" at bounding box center [429, 283] width 46 height 13
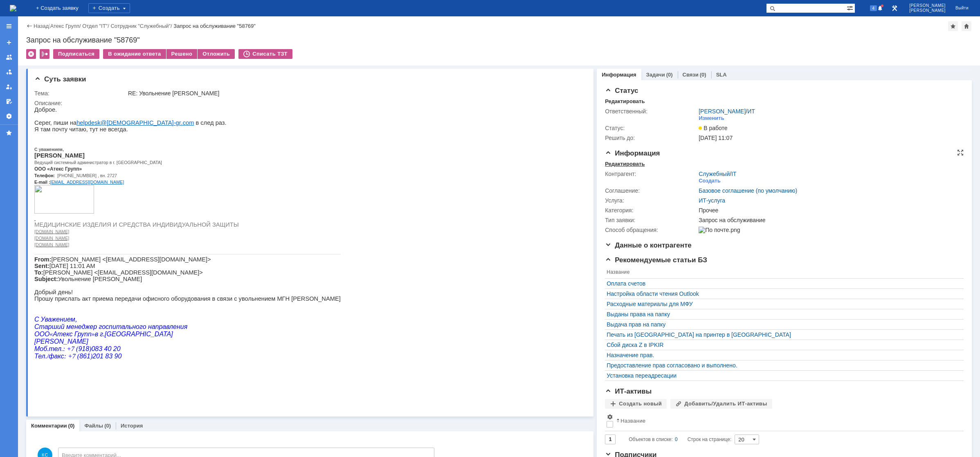
click at [614, 164] on div "Редактировать" at bounding box center [625, 164] width 40 height 7
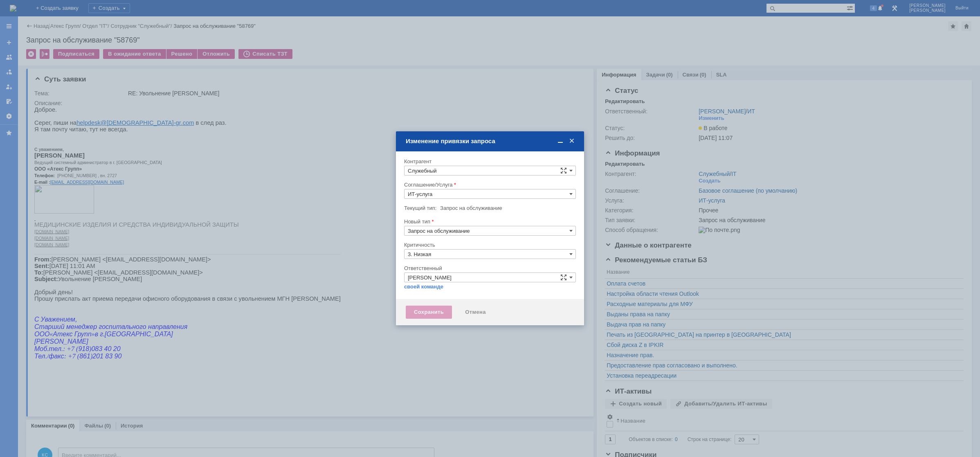
type input "Прочее"
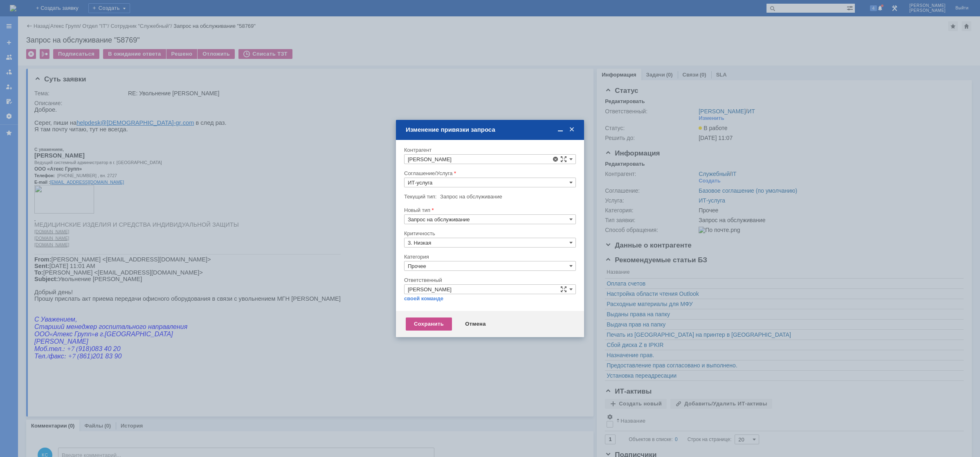
click at [457, 218] on span "Кулишов Сергей" at bounding box center [461, 220] width 44 height 6
type input "Кулишов Сергей"
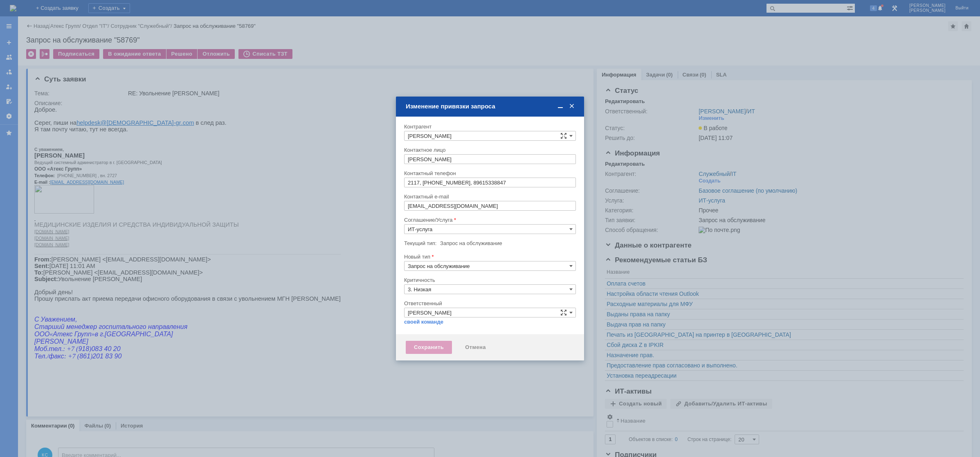
type input "Прочее"
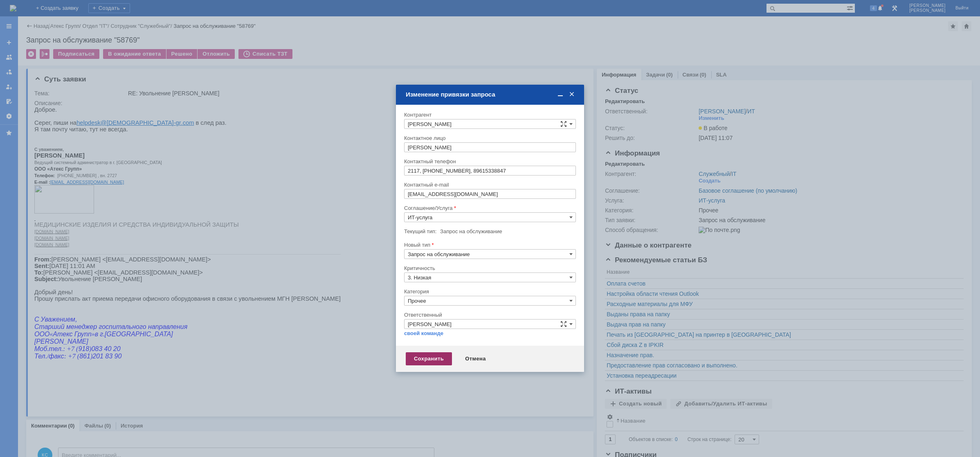
click at [434, 356] on div "Сохранить" at bounding box center [429, 358] width 46 height 13
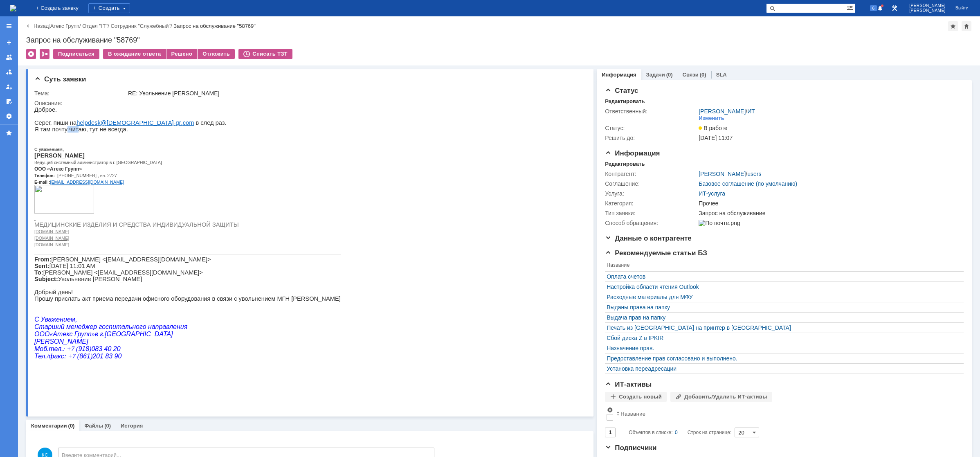
drag, startPoint x: 63, startPoint y: 134, endPoint x: 80, endPoint y: 134, distance: 16.8
click at [80, 133] on p "Я там почту читаю, тут не всегда." at bounding box center [187, 129] width 306 height 7
click at [93, 133] on p "Я там почту читаю, тут не всегда." at bounding box center [187, 129] width 306 height 7
click at [16, 5] on img at bounding box center [13, 8] width 7 height 7
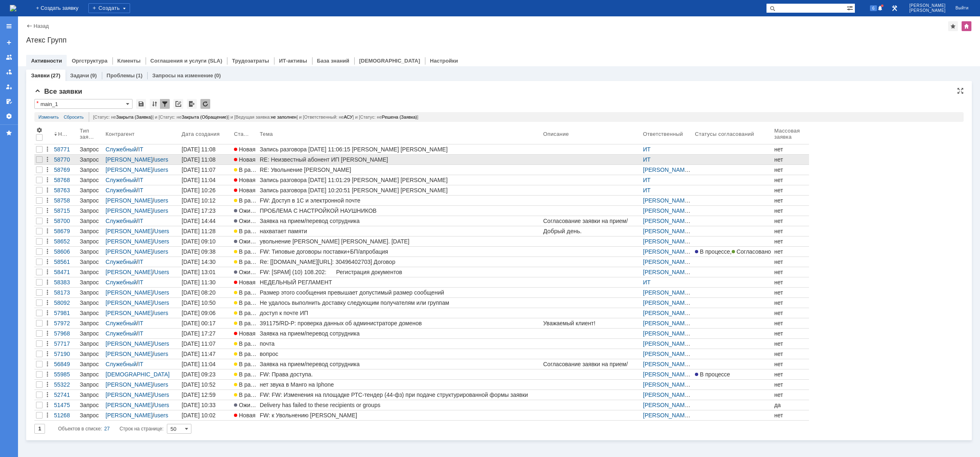
click at [281, 161] on div "RE: Неизвестный абонент ИП Вахрушева" at bounding box center [400, 159] width 280 height 7
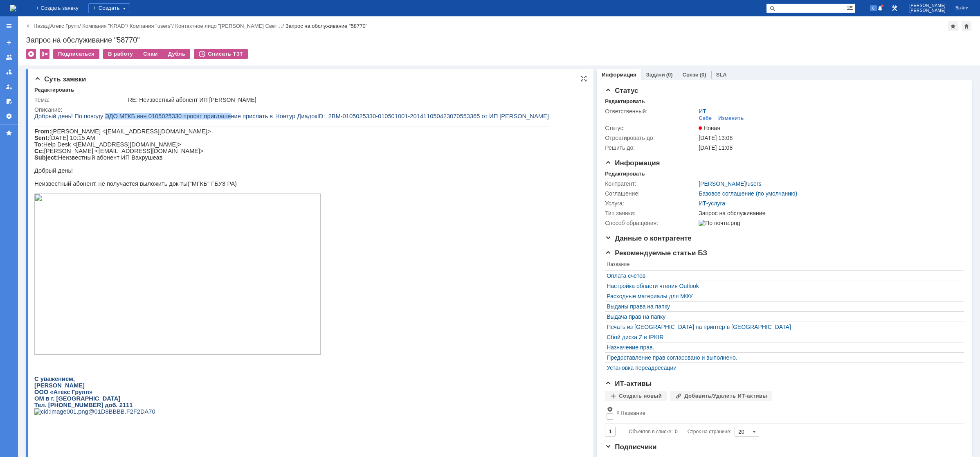
drag, startPoint x: 101, startPoint y: 117, endPoint x: 216, endPoint y: 118, distance: 115.0
click at [215, 118] on span "Добрый день! По поводу ЭДО МГКБ инн 0105025330 просят приглашение прислать в Ко…" at bounding box center [175, 116] width 283 height 7
drag, startPoint x: 240, startPoint y: 117, endPoint x: 276, endPoint y: 117, distance: 36.4
click at [276, 117] on span "Добрый день! По поводу ЭДО МГКБ инн 0105025330 просят приглашение прислать в Ко…" at bounding box center [175, 116] width 283 height 7
drag, startPoint x: 291, startPoint y: 116, endPoint x: 358, endPoint y: 116, distance: 67.1
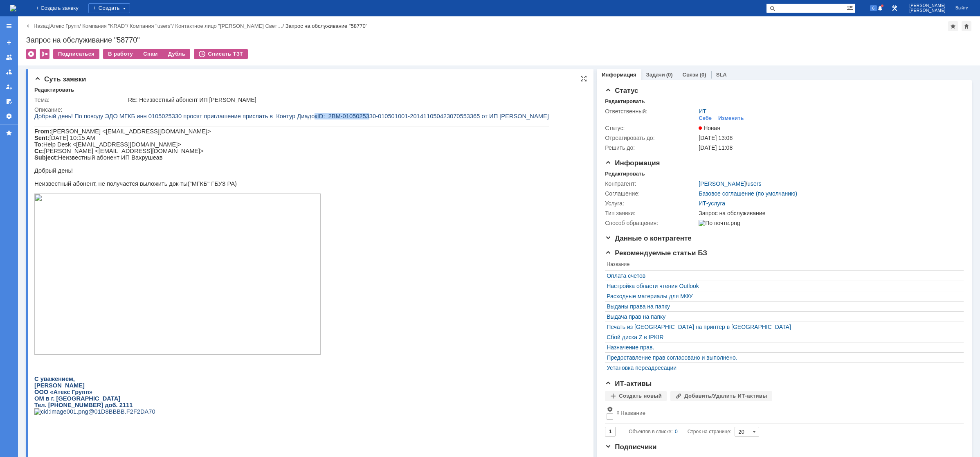
click at [343, 116] on p "Добрый день! По поводу ЭДО МГКБ инн 0105025330 просят приглашение прислать в Ко…" at bounding box center [291, 116] width 515 height 7
drag, startPoint x: 377, startPoint y: 115, endPoint x: 412, endPoint y: 115, distance: 35.2
click at [412, 115] on span ": 2BM-0105025330-010501001-201411050423070553365 от ИП Вахрушева" at bounding box center [435, 116] width 225 height 7
click at [450, 115] on span ": 2BM-0105025330-010501001-201411050423070553365 от ИП Вахрушева" at bounding box center [435, 116] width 225 height 7
drag, startPoint x: 451, startPoint y: 115, endPoint x: 458, endPoint y: 117, distance: 6.7
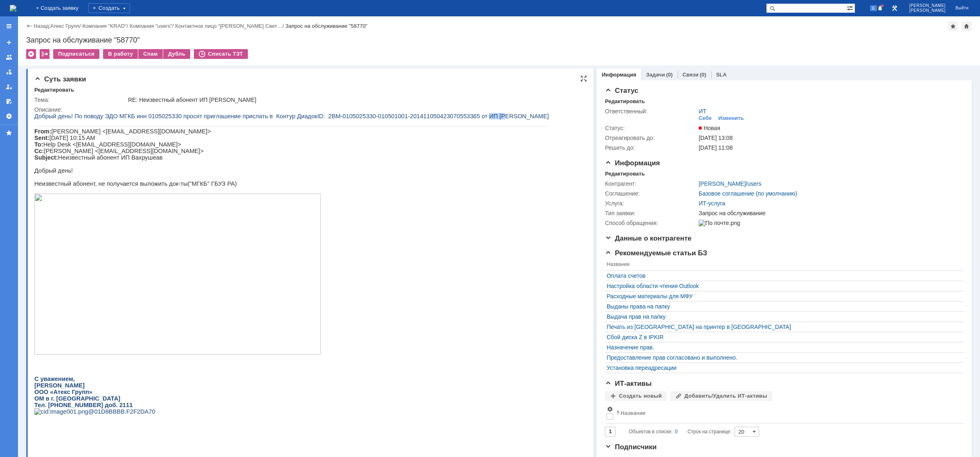
click at [465, 116] on span ": 2BM-0105025330-010501001-201411050423070553365 от ИП Вахрушева" at bounding box center [435, 116] width 225 height 7
drag, startPoint x: 287, startPoint y: 116, endPoint x: 296, endPoint y: 116, distance: 9.4
click at [296, 116] on p "Добрый день! По поводу ЭДО МГКБ инн 0105025330 просят приглашение прислать в Ко…" at bounding box center [291, 116] width 515 height 7
drag, startPoint x: 207, startPoint y: 116, endPoint x: 226, endPoint y: 114, distance: 19.0
click at [226, 114] on span "Добрый день! По поводу ЭДО МГКБ инн 0105025330 просят приглашение прислать в Ко…" at bounding box center [175, 116] width 283 height 7
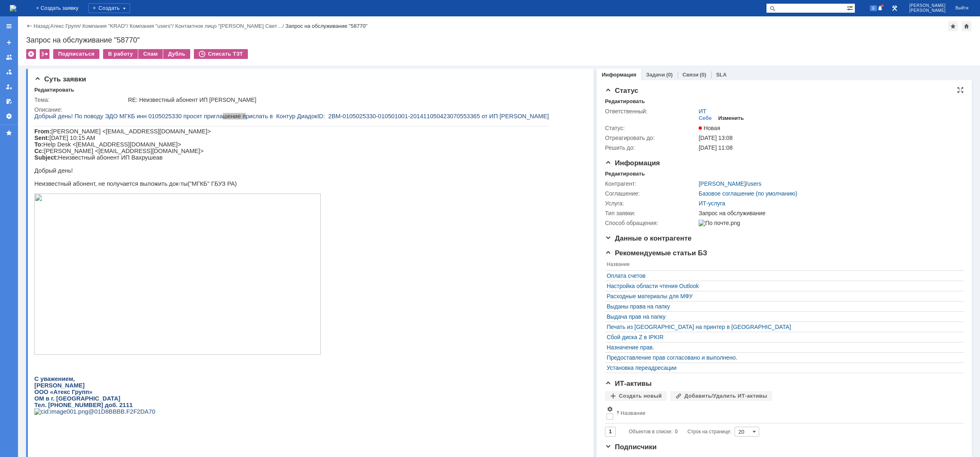
click at [720, 118] on div "Изменить" at bounding box center [731, 118] width 26 height 7
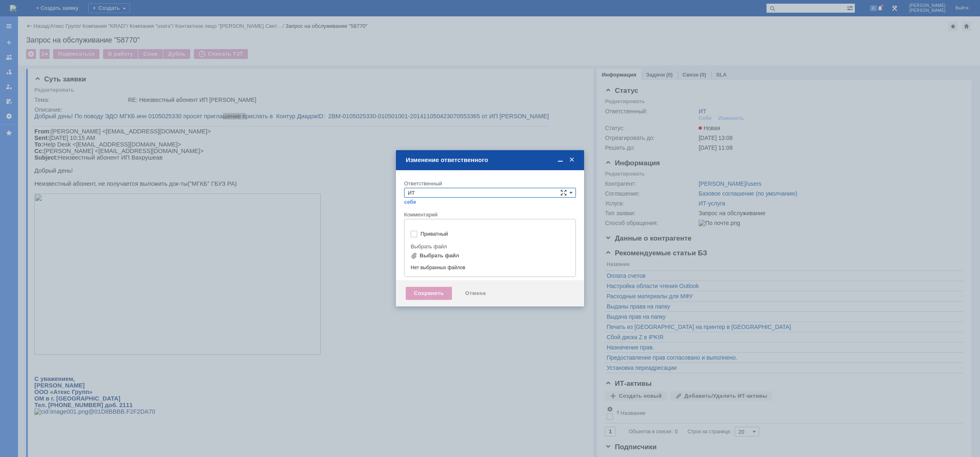
type input "[не указано]"
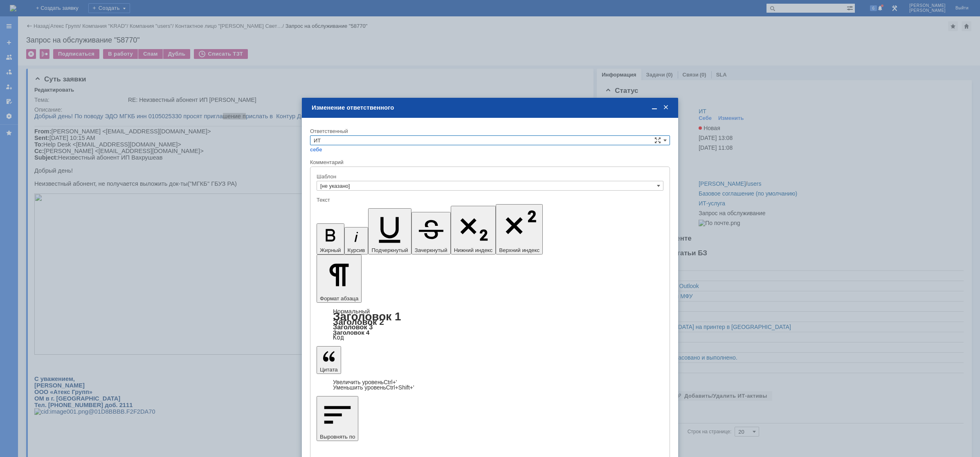
click at [395, 147] on div "себе своей команде" at bounding box center [490, 149] width 360 height 8
click at [392, 143] on input "ИТ" at bounding box center [490, 140] width 360 height 10
click at [347, 203] on div "АСУ" at bounding box center [490, 207] width 359 height 9
type input "АСУ"
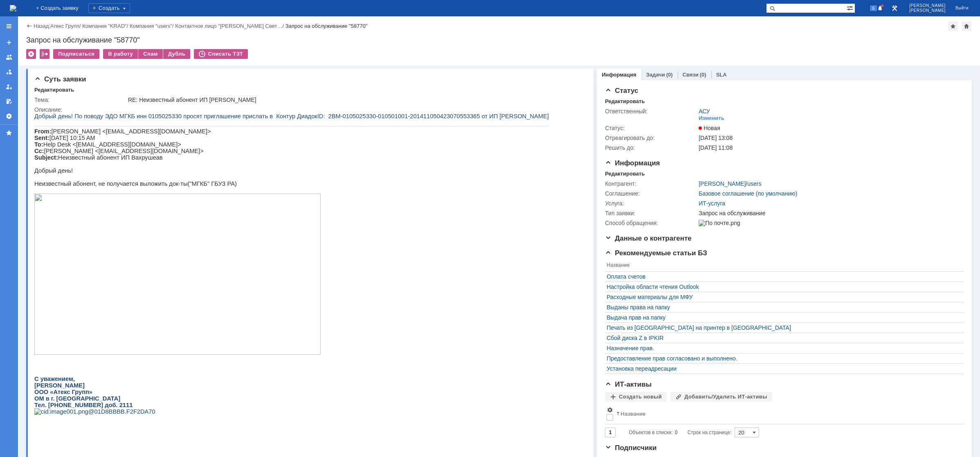
click at [16, 6] on img at bounding box center [13, 8] width 7 height 7
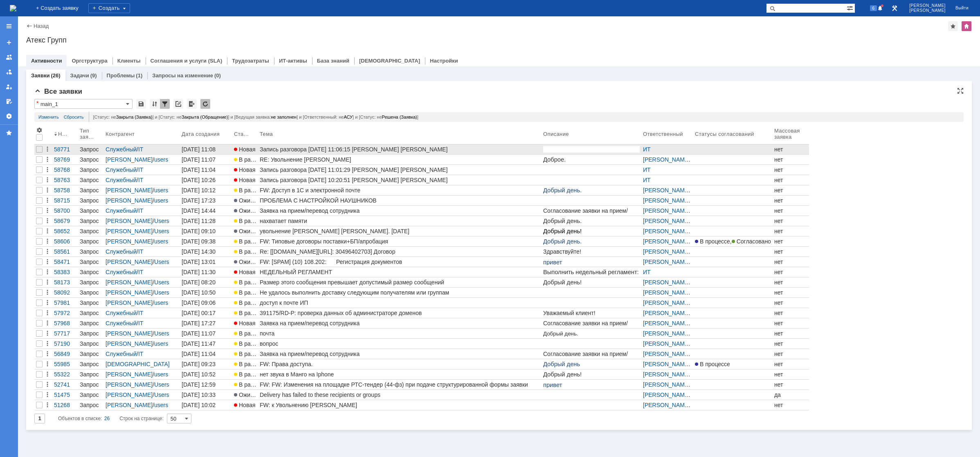
click at [286, 147] on div "Запись разговора [DATE] 11:06:15 [PERSON_NAME] [PERSON_NAME]" at bounding box center [400, 149] width 280 height 7
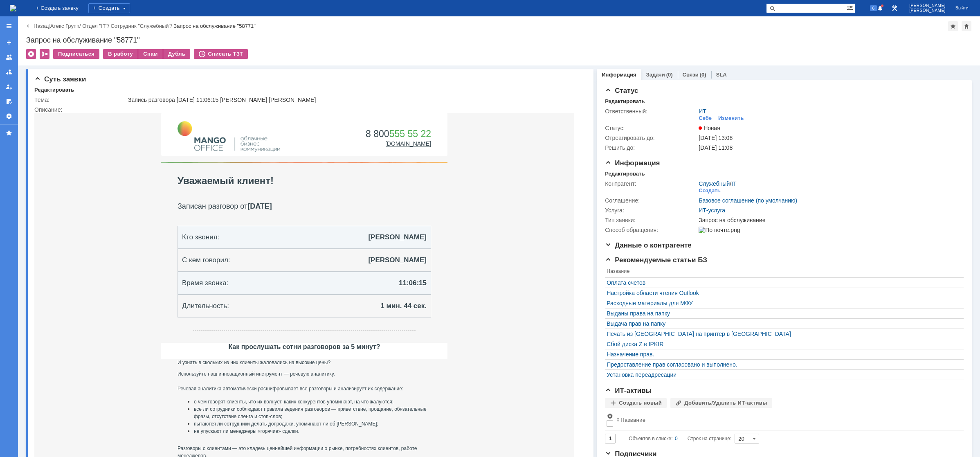
click at [16, 7] on img at bounding box center [13, 8] width 7 height 7
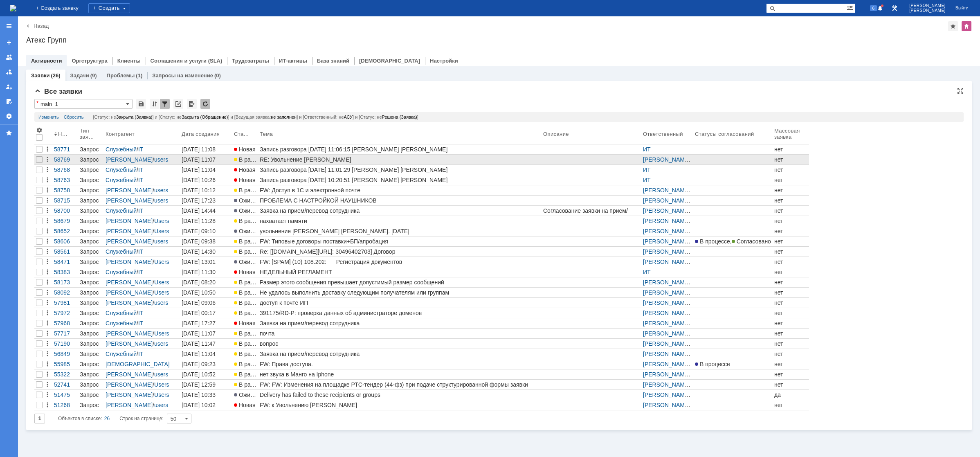
click at [299, 158] on div "RE: Увольнение Лысенко Ю.С." at bounding box center [400, 159] width 280 height 7
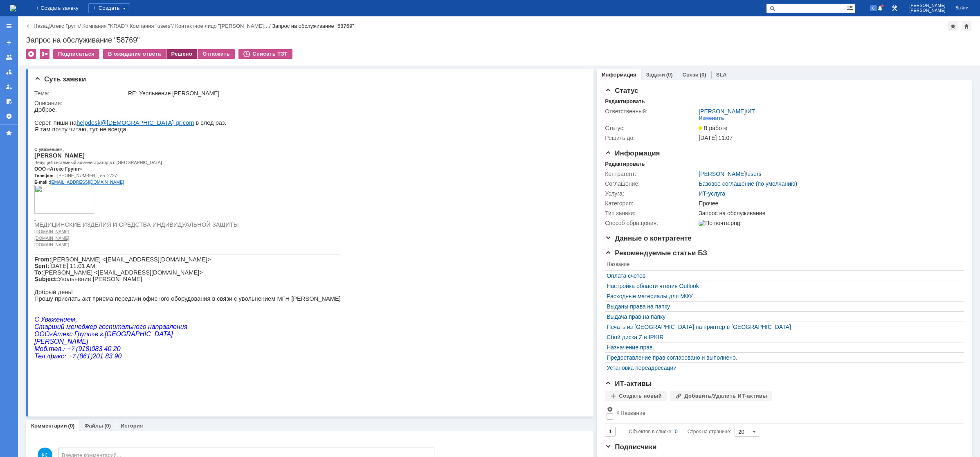
click at [183, 55] on div "Решено" at bounding box center [182, 54] width 31 height 10
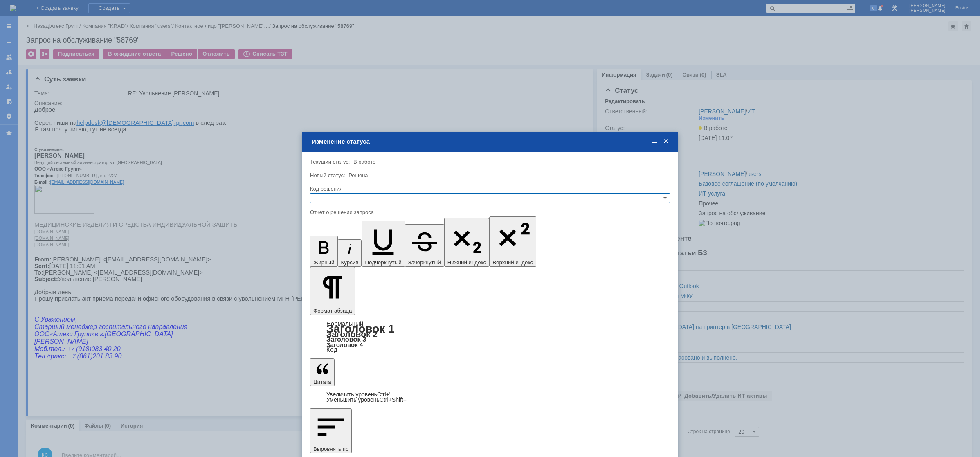
click at [344, 238] on span "Решено" at bounding box center [490, 237] width 353 height 7
type input "Решено"
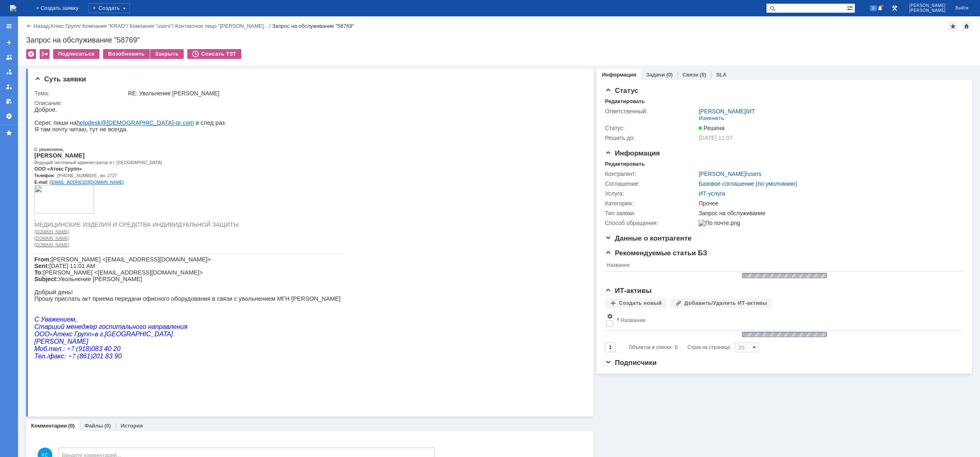
click at [16, 1] on div "На домашнюю" at bounding box center [13, 8] width 7 height 16
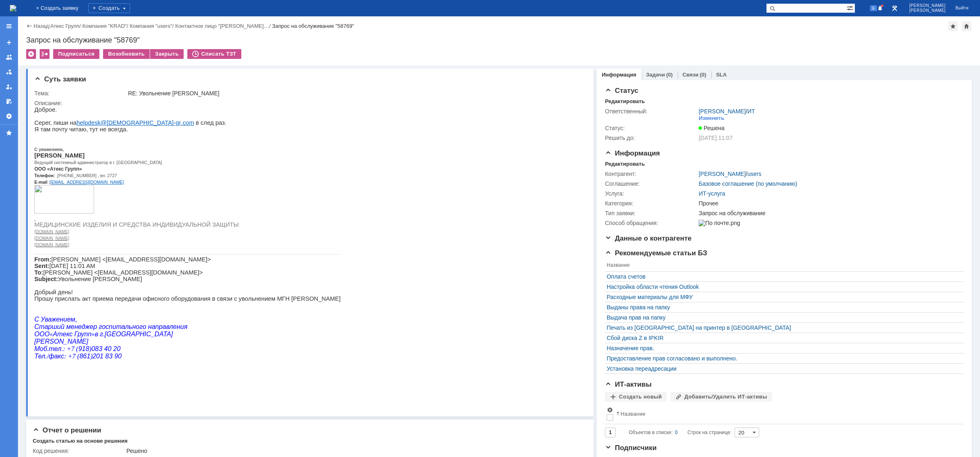
click at [16, 10] on img at bounding box center [13, 8] width 7 height 7
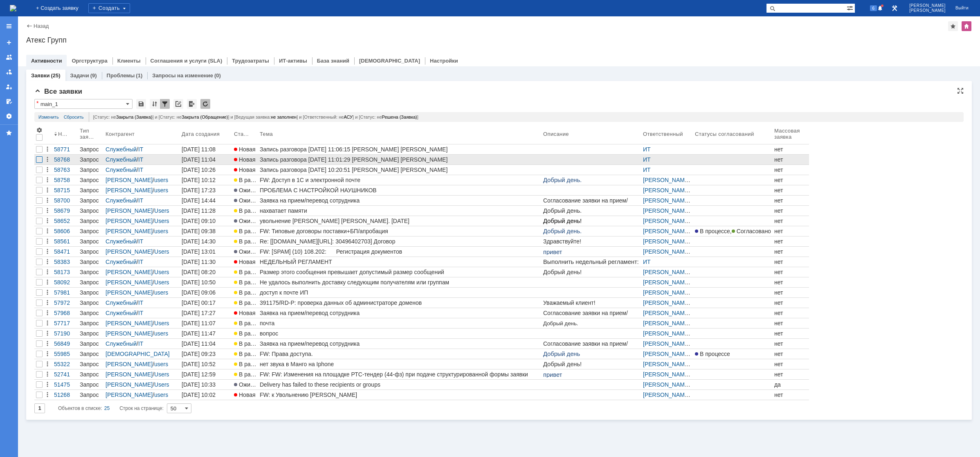
click at [38, 161] on div at bounding box center [39, 159] width 7 height 7
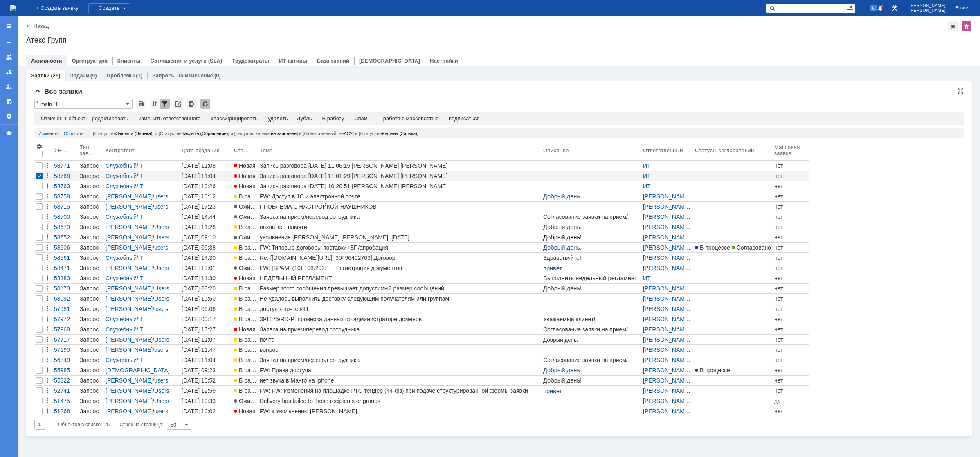
click at [365, 119] on div "Спам" at bounding box center [361, 118] width 14 height 7
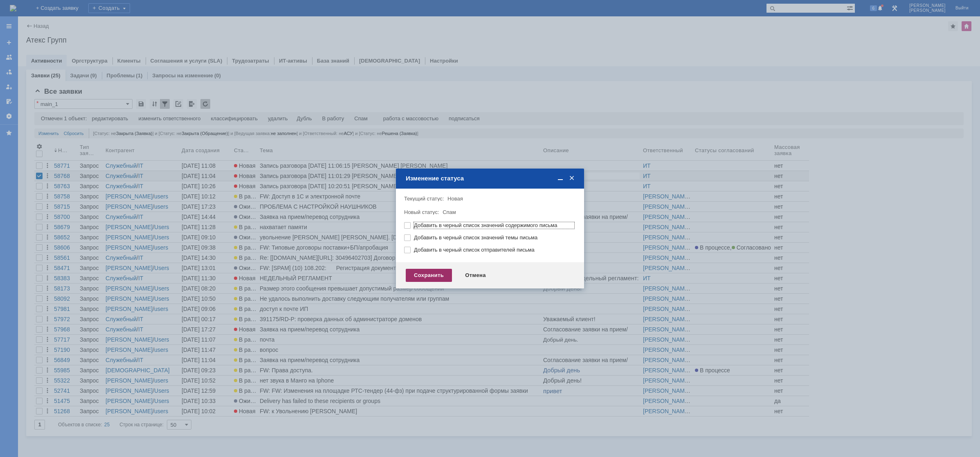
click at [421, 273] on div "Сохранить" at bounding box center [429, 275] width 46 height 13
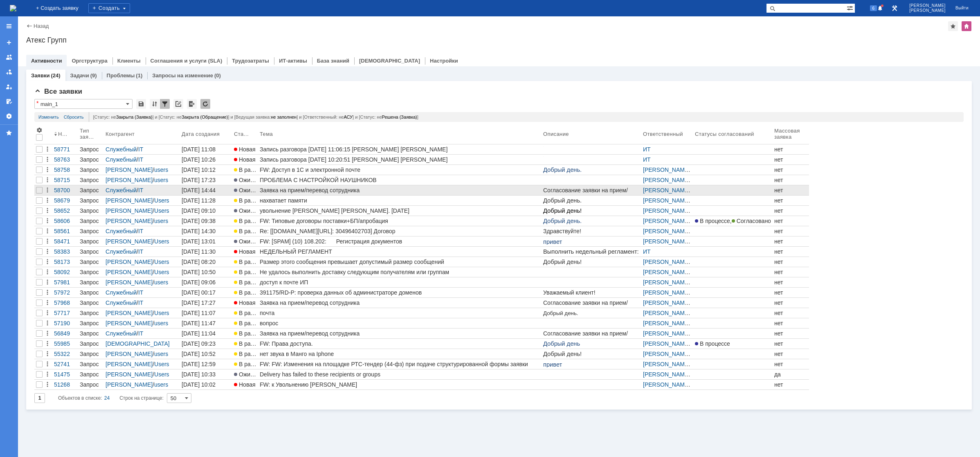
click at [345, 189] on div "Заявка на прием/перевод сотрудника" at bounding box center [400, 190] width 280 height 7
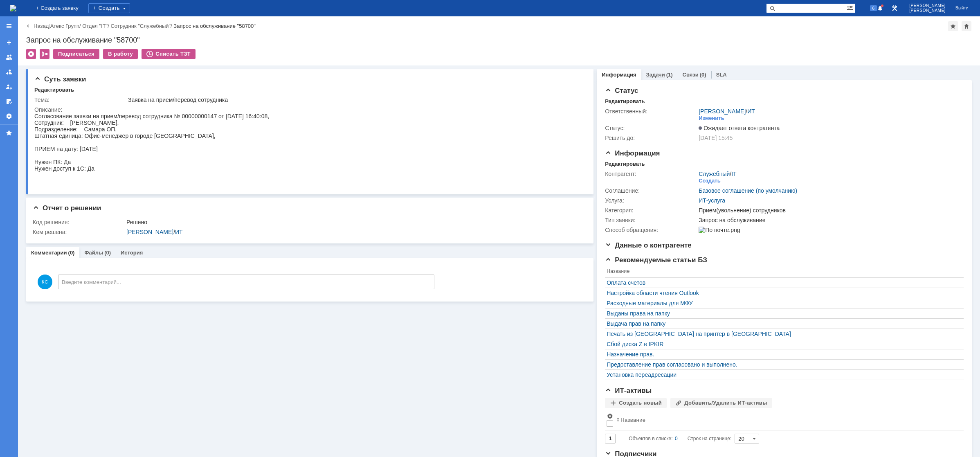
click at [651, 74] on link "Задачи" at bounding box center [655, 75] width 19 height 6
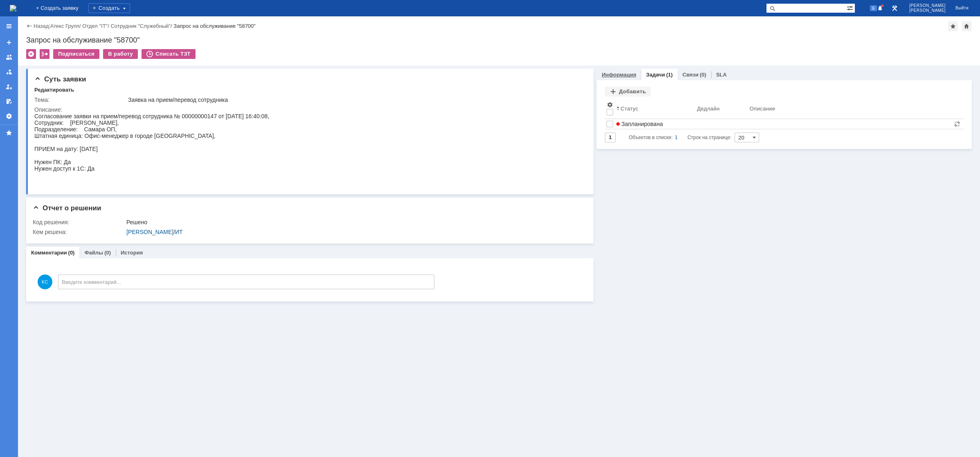
click at [617, 75] on link "Информация" at bounding box center [619, 75] width 34 height 6
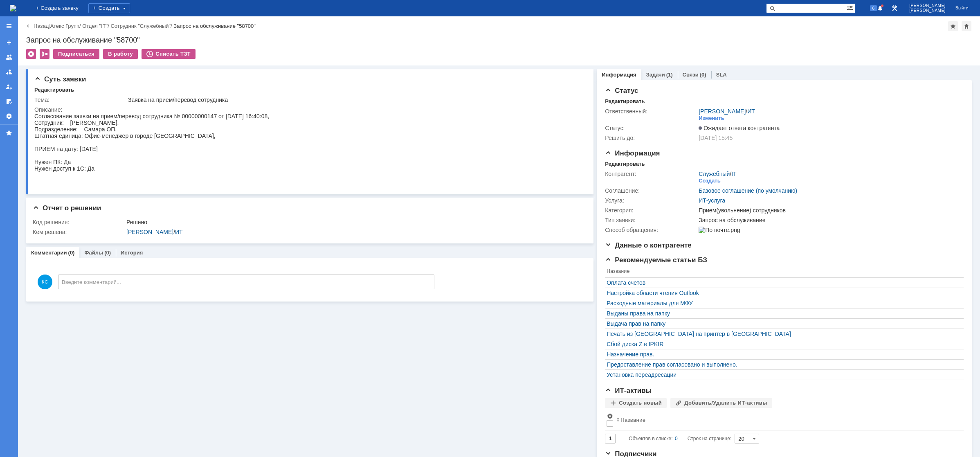
click at [16, 9] on img at bounding box center [13, 8] width 7 height 7
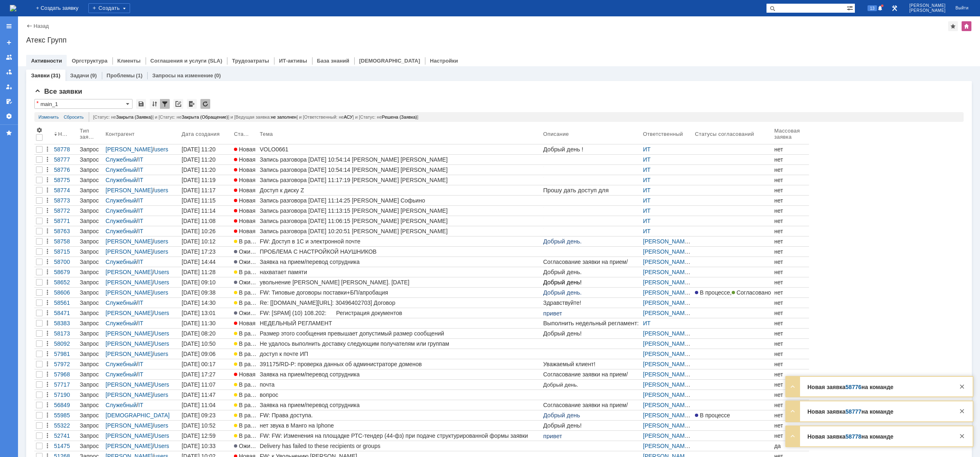
click at [280, 191] on div "Доступ к диску Z" at bounding box center [400, 190] width 280 height 7
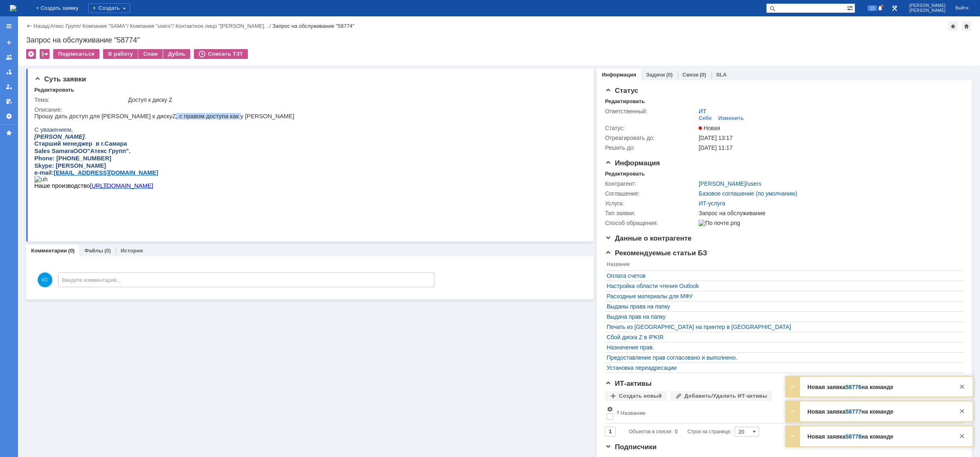
drag, startPoint x: 184, startPoint y: 118, endPoint x: 215, endPoint y: 118, distance: 31.5
click at [209, 118] on p "Прошу дать доступ для Седач Анны к диску Z , с правом доступа как у Хорошковой …" at bounding box center [164, 116] width 260 height 7
drag, startPoint x: 229, startPoint y: 118, endPoint x: 200, endPoint y: 119, distance: 29.1
click at [234, 119] on p "Прошу дать доступ для Седач Анны к диску Z , с правом доступа как у Хорошковой …" at bounding box center [164, 116] width 260 height 7
click at [122, 53] on div "В работу" at bounding box center [120, 54] width 35 height 10
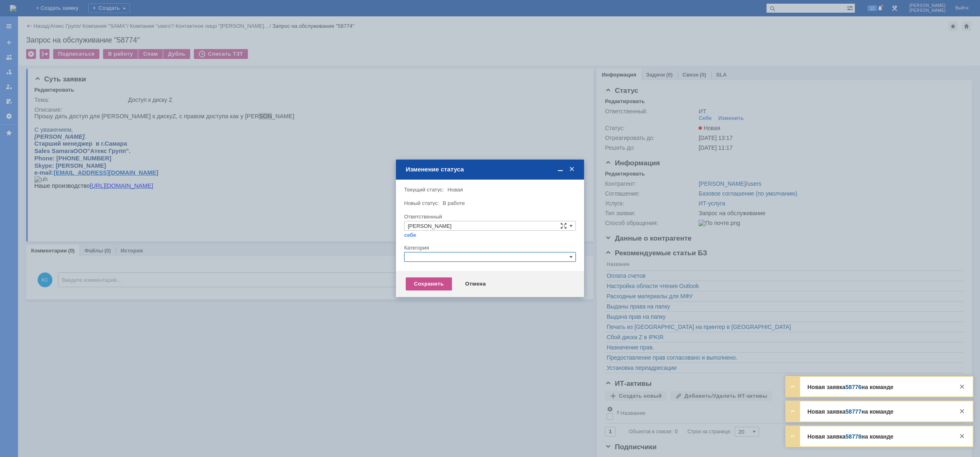
click at [436, 259] on input "text" at bounding box center [490, 257] width 172 height 10
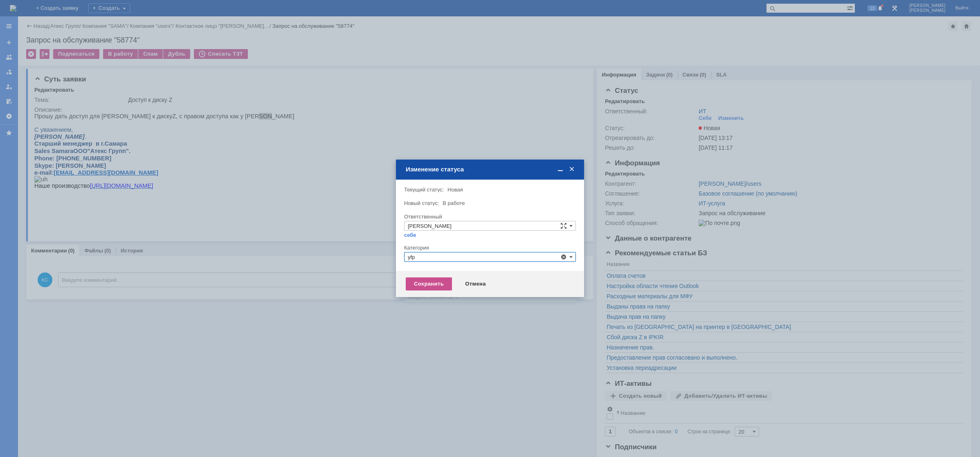
drag, startPoint x: 421, startPoint y: 258, endPoint x: 393, endPoint y: 253, distance: 27.8
click at [393, 253] on body "Идет загрузка, пожалуйста, подождите. На домашнюю + Создать заявку Создать 13 К…" at bounding box center [490, 228] width 980 height 457
click at [439, 299] on div "Назначение доступа (файловые ресурсы)" at bounding box center [490, 295] width 171 height 9
click at [430, 283] on div "Сохранить" at bounding box center [429, 283] width 46 height 13
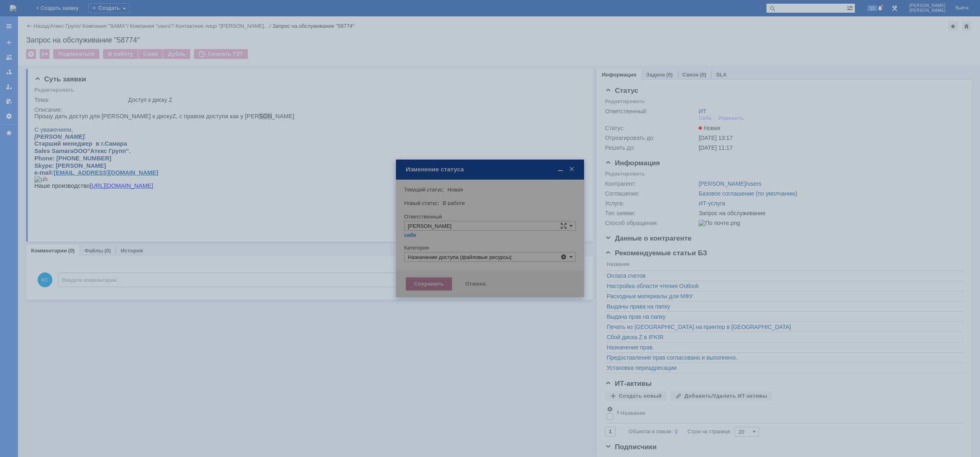
type input "Назначение доступа (файловые ресурсы)"
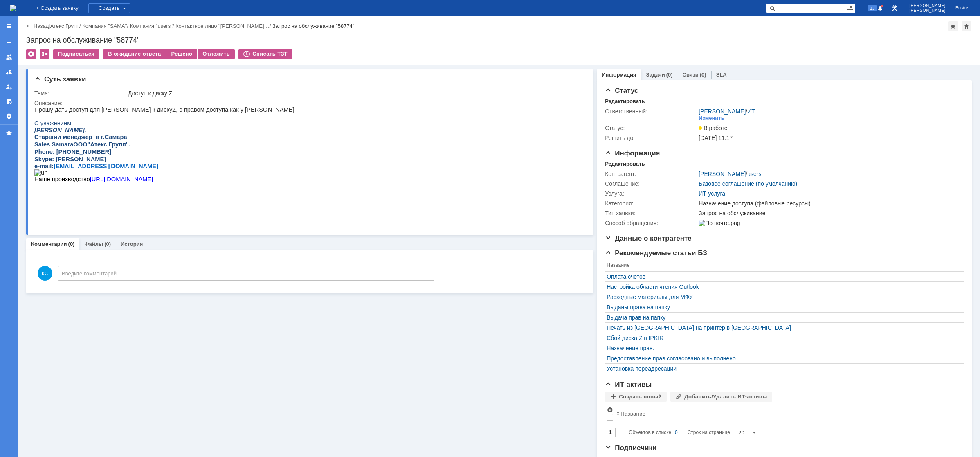
click at [16, 9] on img at bounding box center [13, 8] width 7 height 7
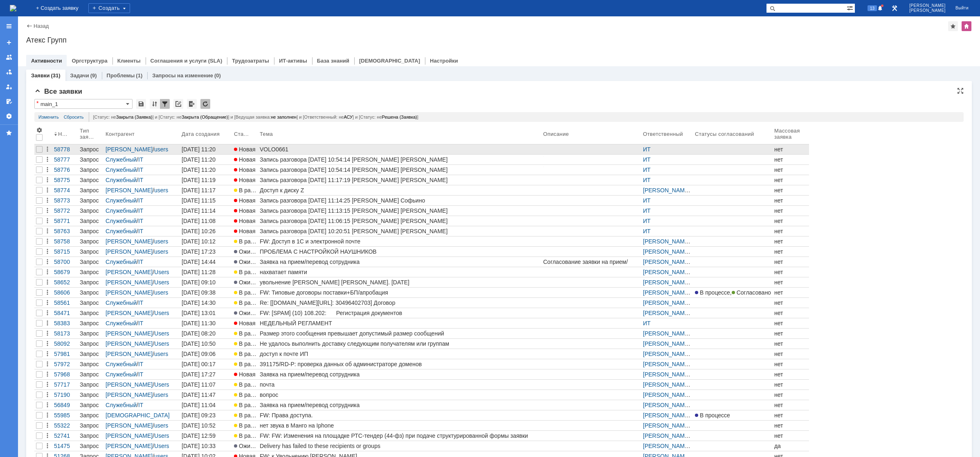
click at [277, 151] on div "VOLO0661" at bounding box center [400, 149] width 280 height 7
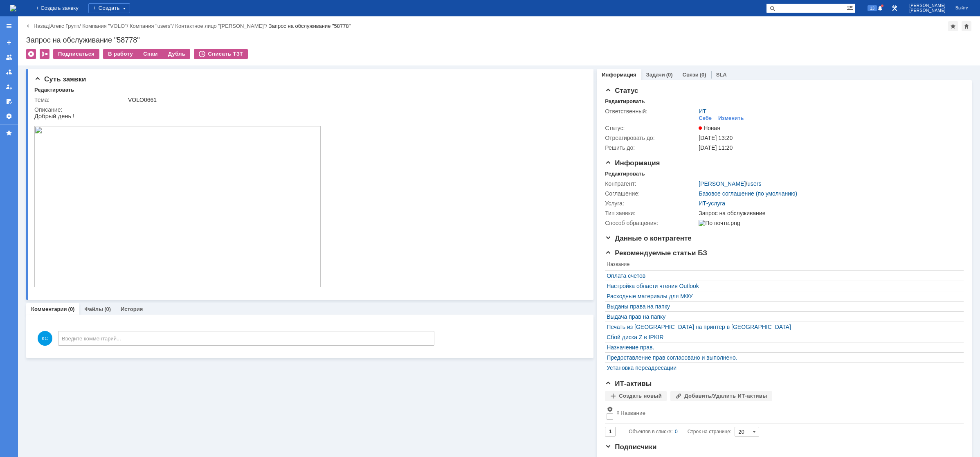
click at [16, 5] on img at bounding box center [13, 8] width 7 height 7
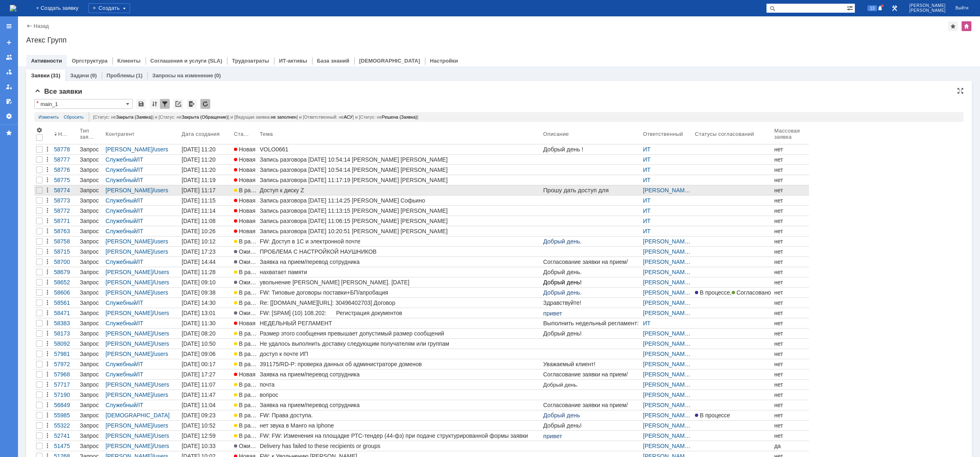
click at [287, 188] on div "Доступ к диску Z" at bounding box center [400, 190] width 280 height 7
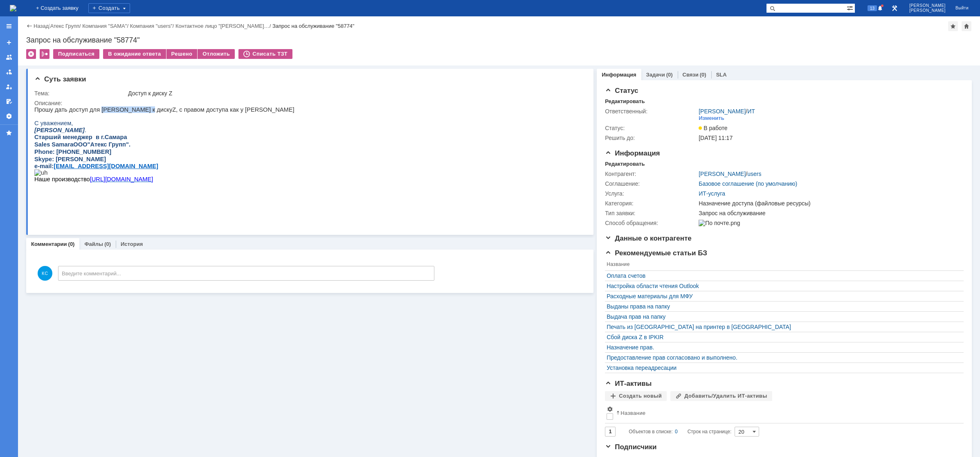
drag, startPoint x: 96, startPoint y: 110, endPoint x: 137, endPoint y: 110, distance: 40.9
click at [137, 110] on p "Прошу дать доступ для Седач Анны к диску Z , с правом доступа как у Хорошковой …" at bounding box center [164, 109] width 260 height 7
drag, startPoint x: 167, startPoint y: 109, endPoint x: 173, endPoint y: 109, distance: 5.7
click at [173, 109] on p "Прошу дать доступ для Седач Анны к диску Z , с правом доступа как у Хорошковой …" at bounding box center [164, 109] width 260 height 7
click at [188, 109] on p "Прошу дать доступ для Седач Анны к диску Z , с правом доступа как у Хорошковой …" at bounding box center [164, 109] width 260 height 7
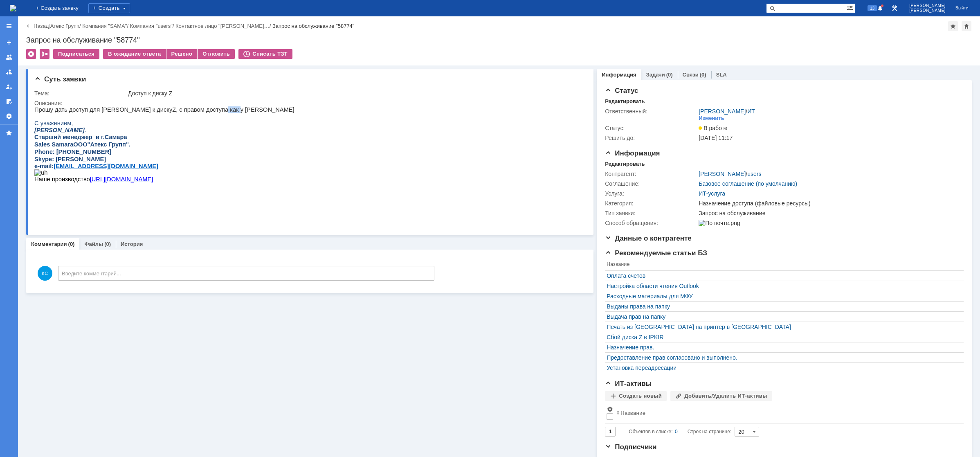
click at [208, 110] on p "Прошу дать доступ для Седач Анны к диску Z , с правом доступа как у Хорошковой …" at bounding box center [164, 109] width 260 height 7
drag, startPoint x: 218, startPoint y: 110, endPoint x: 227, endPoint y: 110, distance: 8.2
click at [226, 110] on p "Прошу дать доступ для Седач Анны к диску Z , с правом доступа как у Хорошковой …" at bounding box center [164, 109] width 260 height 7
click at [171, 114] on p at bounding box center [164, 116] width 260 height 7
click at [190, 109] on p "Прошу дать доступ для Седач Анны к диску Z , с правом доступа как у Хорошковой …" at bounding box center [164, 109] width 260 height 7
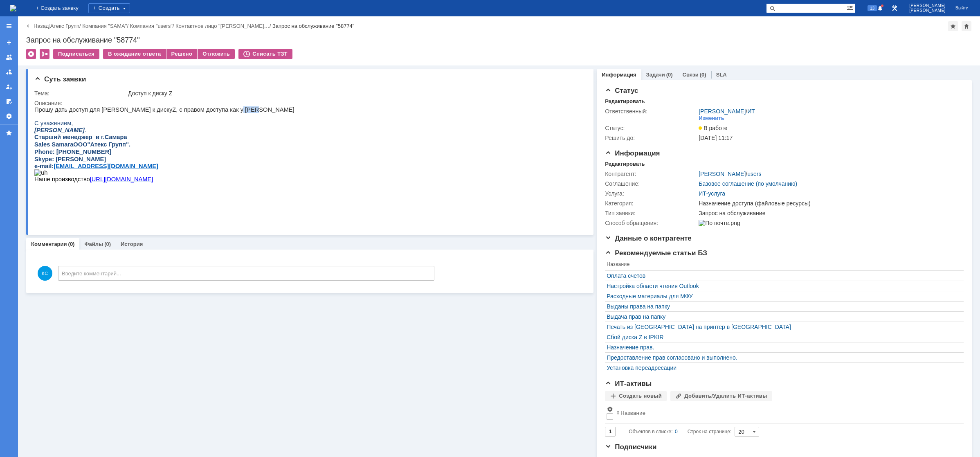
drag, startPoint x: 221, startPoint y: 110, endPoint x: 227, endPoint y: 110, distance: 6.1
click at [226, 110] on p "Прошу дать доступ для Седач Анны к диску Z , с правом доступа как у Хорошковой …" at bounding box center [164, 109] width 260 height 7
click at [237, 110] on p "Прошу дать доступ для Седач Анны к диску Z , с правом доступа как у Хорошковой …" at bounding box center [164, 109] width 260 height 7
click at [687, 75] on link "Связи" at bounding box center [691, 75] width 16 height 6
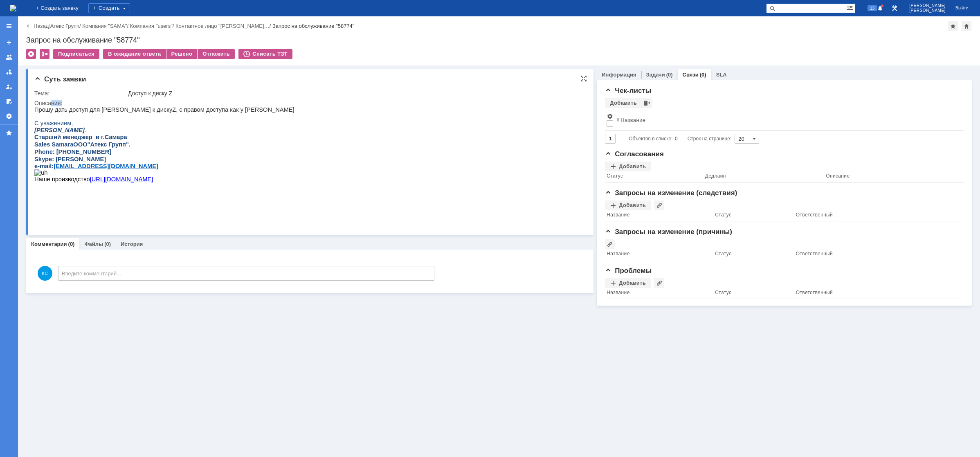
drag, startPoint x: 51, startPoint y: 104, endPoint x: 73, endPoint y: 104, distance: 21.7
click at [70, 104] on div "Описание:" at bounding box center [307, 103] width 547 height 7
click at [74, 106] on div "Описание:" at bounding box center [307, 103] width 547 height 7
drag, startPoint x: 47, startPoint y: 197, endPoint x: 67, endPoint y: 198, distance: 20.1
click at [67, 182] on span "Наше производство" at bounding box center [62, 179] width 56 height 7
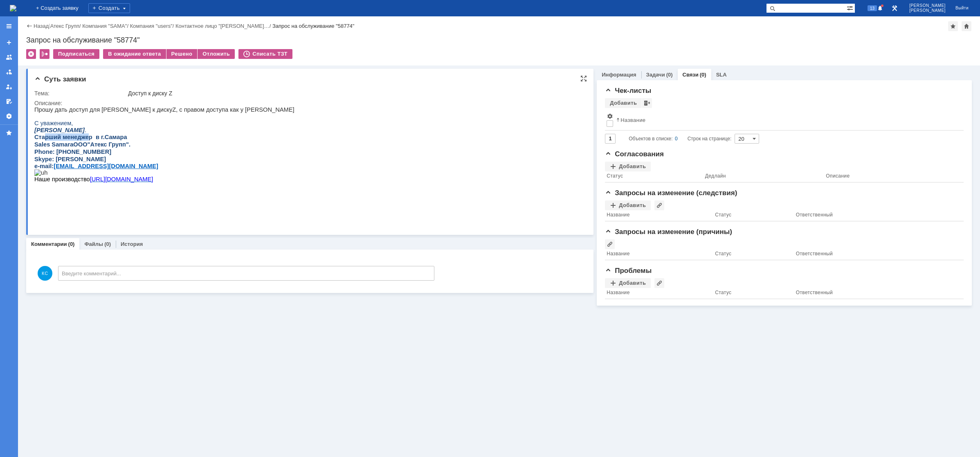
drag, startPoint x: 52, startPoint y: 141, endPoint x: 83, endPoint y: 142, distance: 31.5
click at [83, 140] on span "Старший менеджер в г.Самара" at bounding box center [80, 137] width 93 height 7
click at [16, 11] on img at bounding box center [13, 8] width 7 height 7
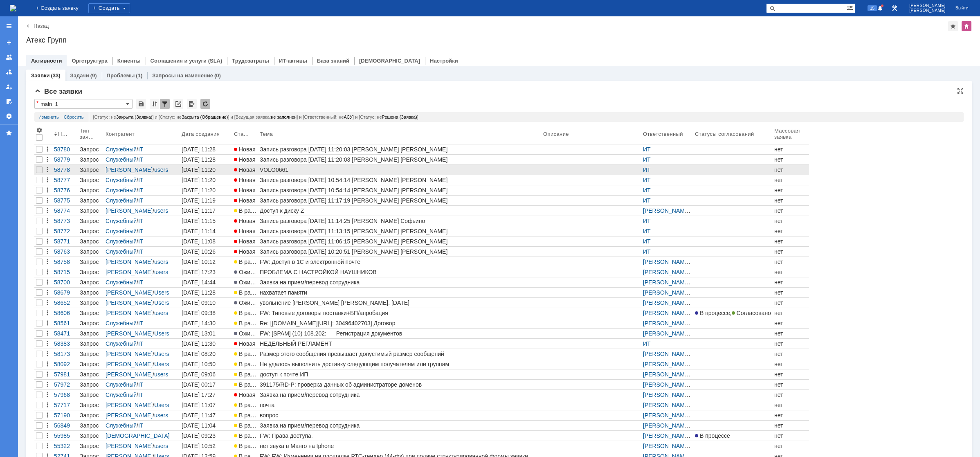
click at [274, 170] on div "VOLO0661" at bounding box center [400, 170] width 280 height 7
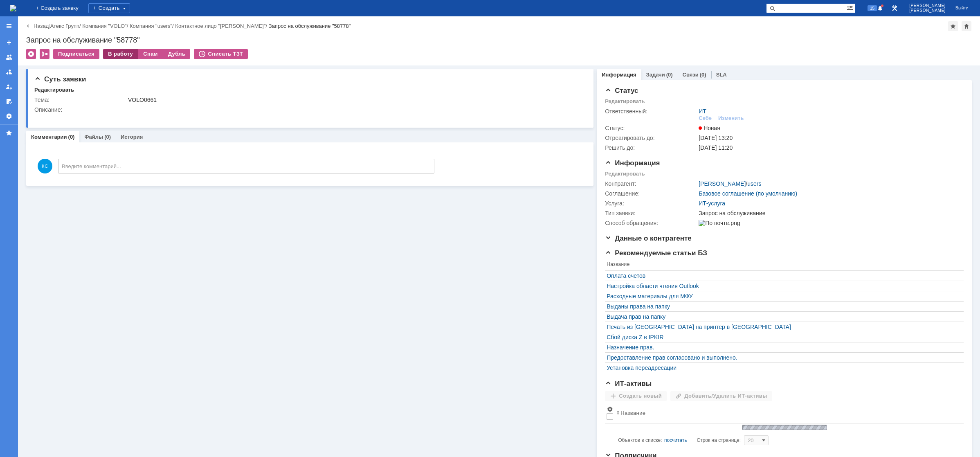
click at [117, 54] on div "В работу" at bounding box center [120, 54] width 35 height 10
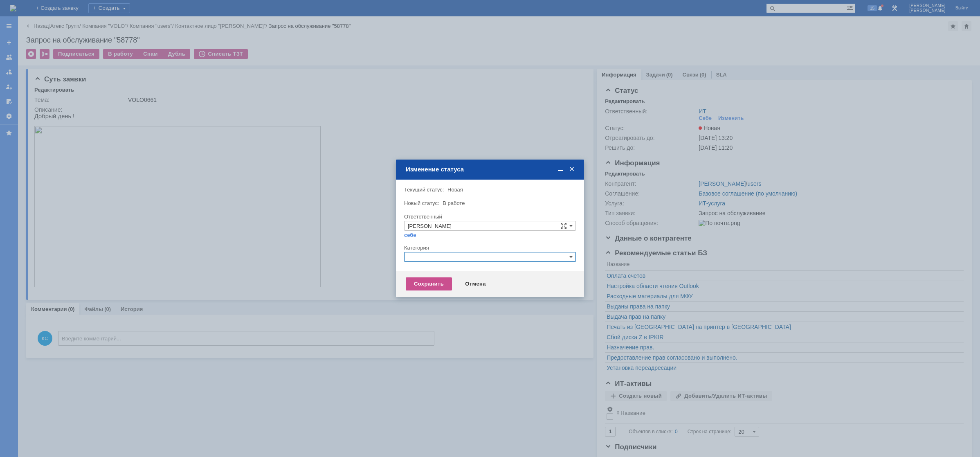
click at [457, 255] on input "text" at bounding box center [490, 257] width 172 height 10
click at [442, 298] on span "1С" at bounding box center [490, 295] width 164 height 7
type input "1С"
click at [432, 281] on div "Сохранить" at bounding box center [429, 283] width 46 height 13
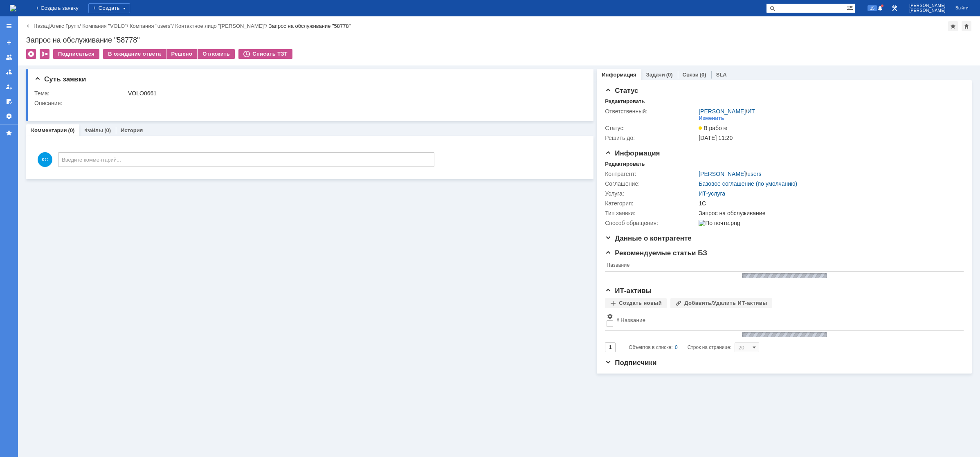
click at [16, 6] on img at bounding box center [13, 8] width 7 height 7
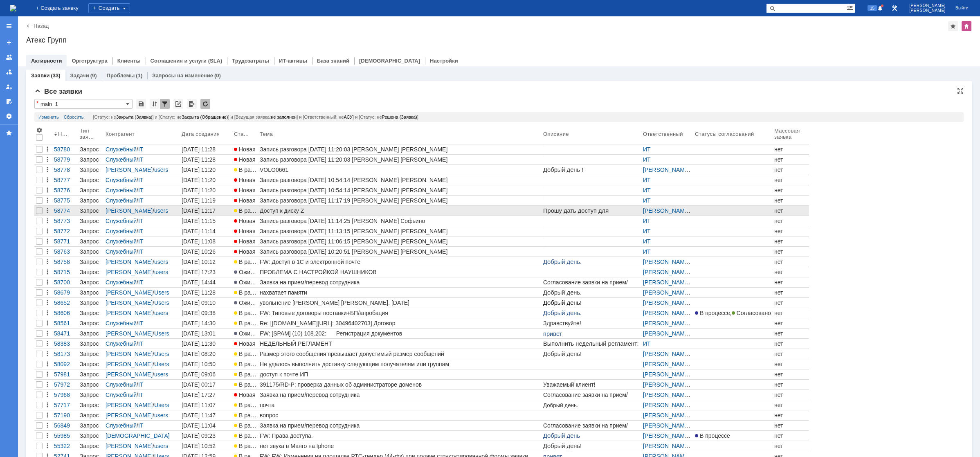
click at [294, 211] on div "Доступ к диску Z" at bounding box center [400, 210] width 280 height 7
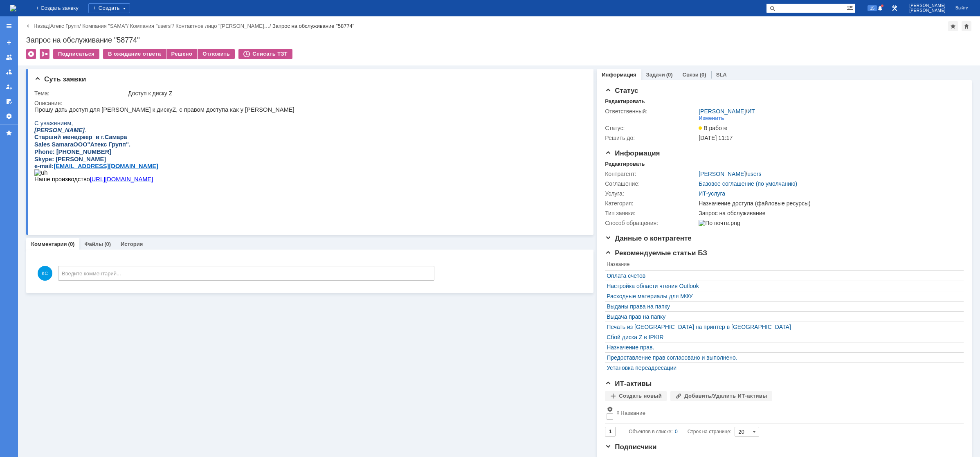
click at [16, 6] on img at bounding box center [13, 8] width 7 height 7
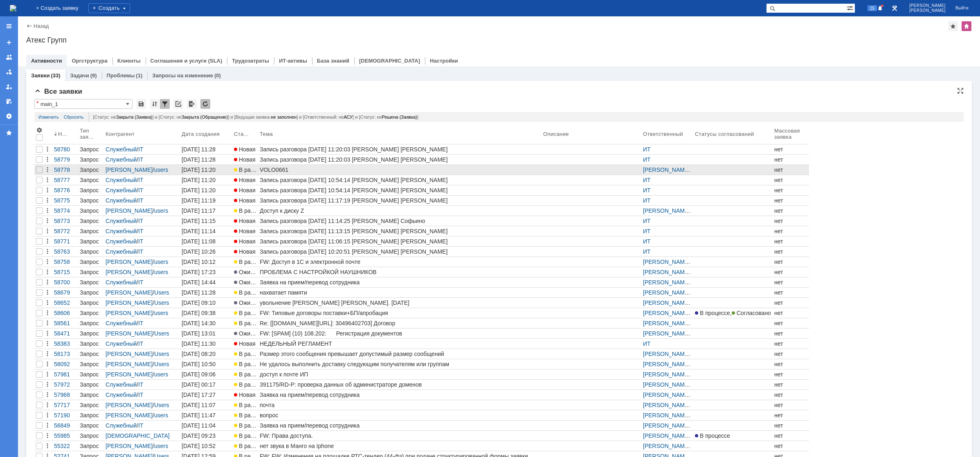
click at [304, 171] on div "VOLO0661" at bounding box center [400, 170] width 280 height 7
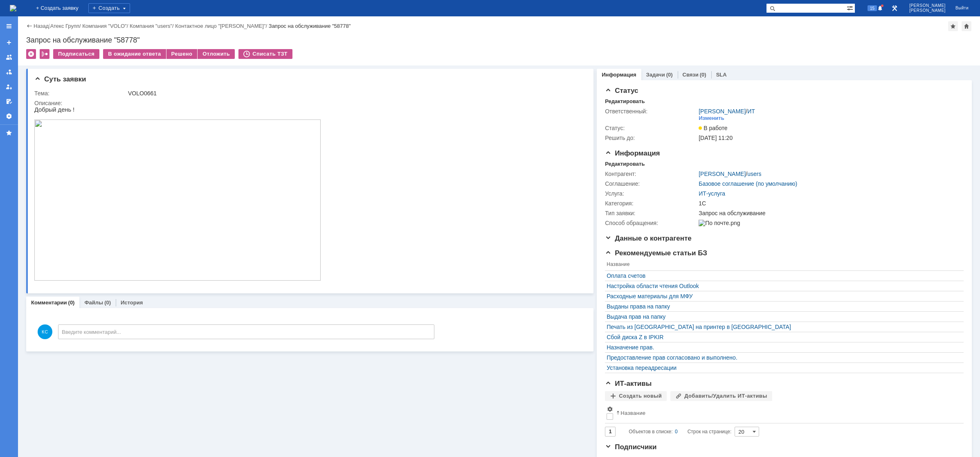
click at [16, 10] on img at bounding box center [13, 8] width 7 height 7
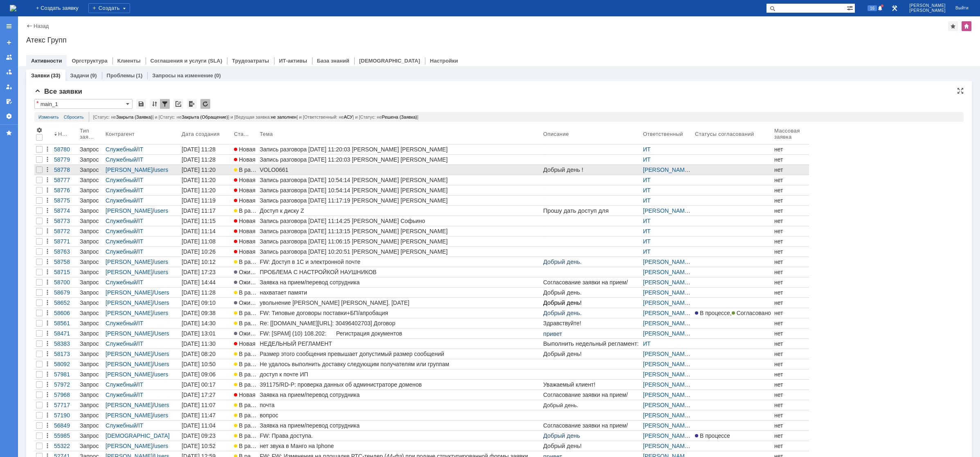
click at [264, 170] on div "VOLO0661" at bounding box center [400, 170] width 280 height 7
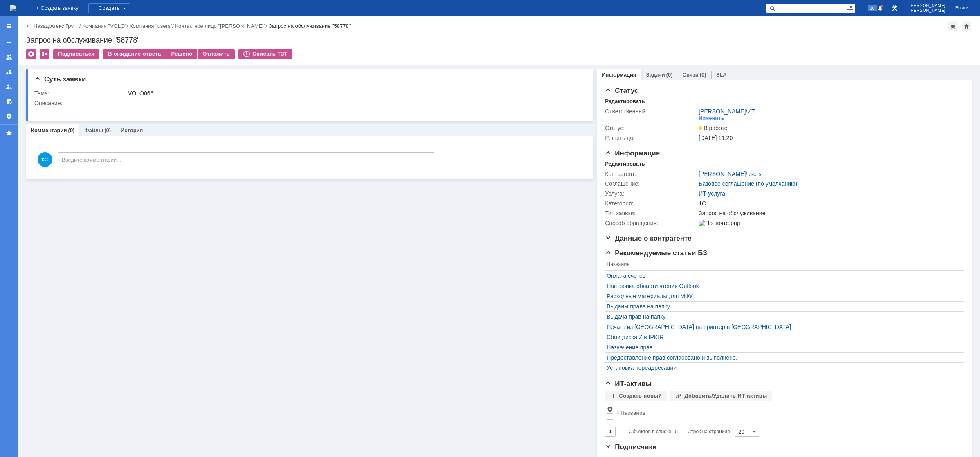
click at [176, 48] on div "Назад | Атекс Групп / Компания "VOLO" / Компания "users" / Контактное лицо "Ени…" at bounding box center [499, 40] width 962 height 49
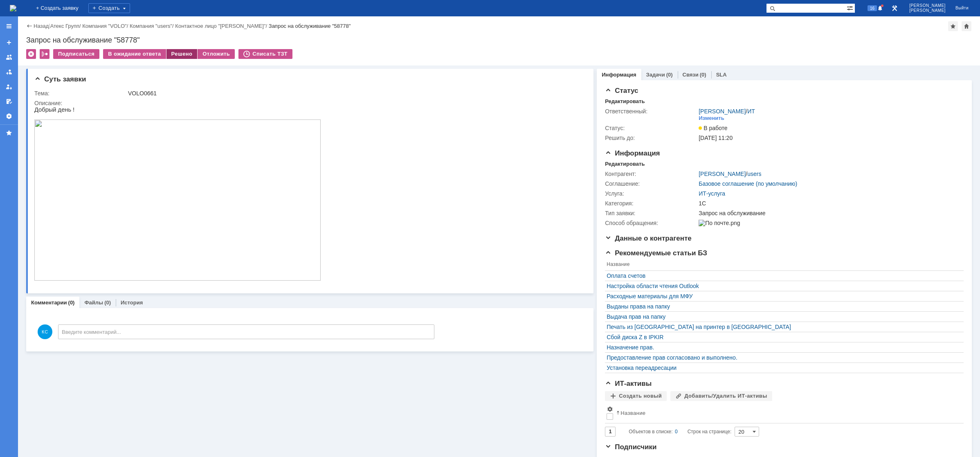
click at [177, 54] on div "Решено" at bounding box center [182, 54] width 31 height 10
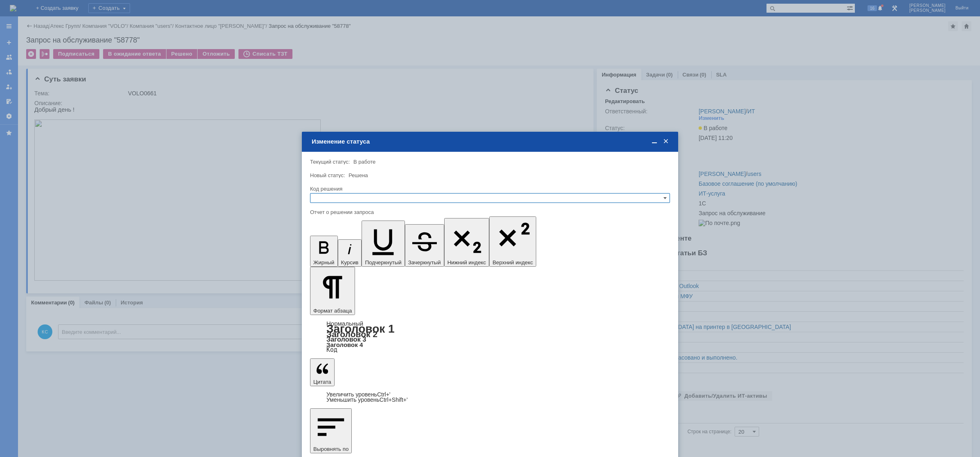
click at [326, 196] on input "text" at bounding box center [490, 198] width 360 height 10
click at [331, 239] on span "Решено" at bounding box center [490, 237] width 353 height 7
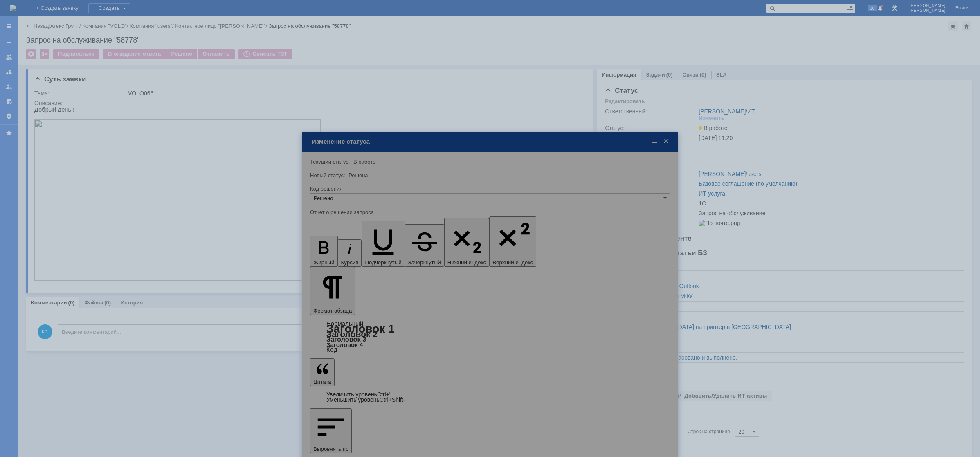
type input "Решено"
click at [331, 310] on div at bounding box center [490, 357] width 376 height 451
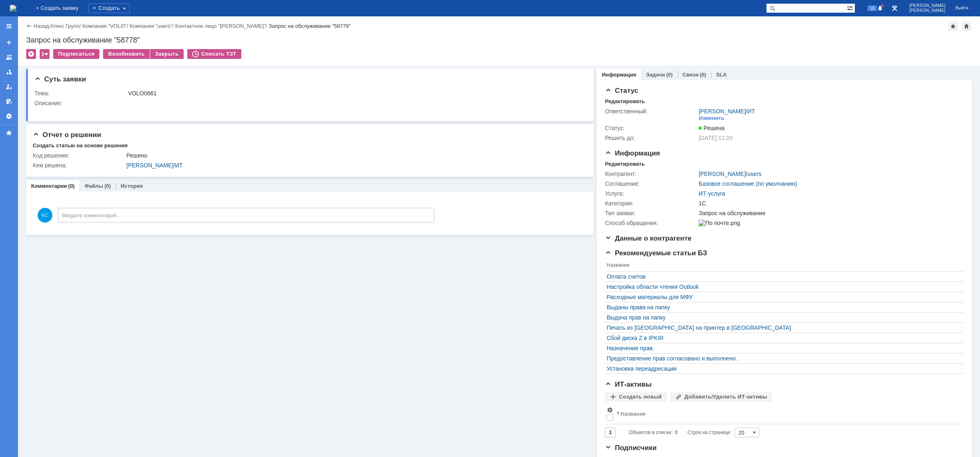
click at [16, 9] on img at bounding box center [13, 8] width 7 height 7
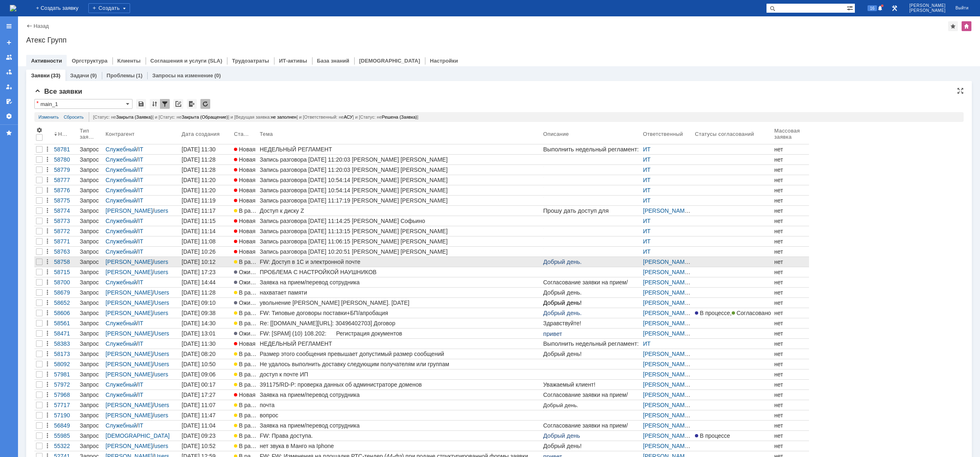
click at [286, 263] on div "FW: Доступ в 1С и электронной почте" at bounding box center [400, 262] width 280 height 7
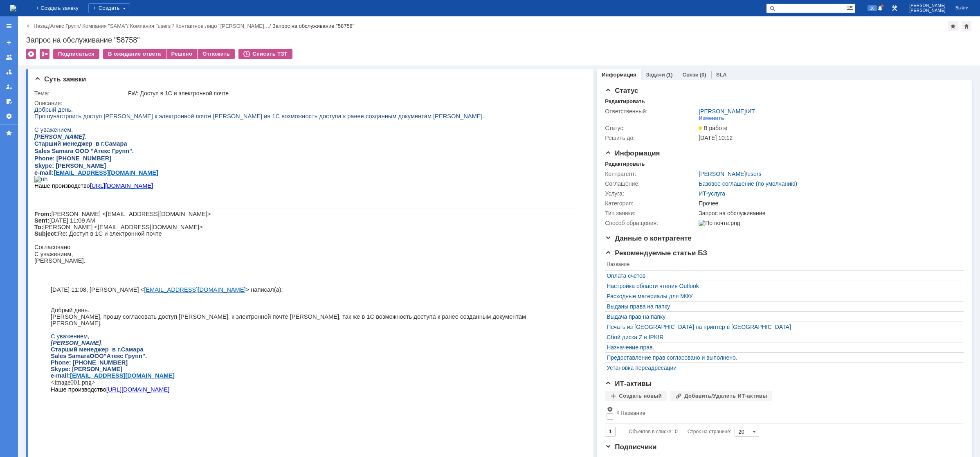
click at [62, 20] on div "Назад | Атекс Групп / Компания "SAMA" / Компания "users" / Контактное лицо "Фед…" at bounding box center [499, 40] width 962 height 49
click at [16, 11] on img at bounding box center [13, 8] width 7 height 7
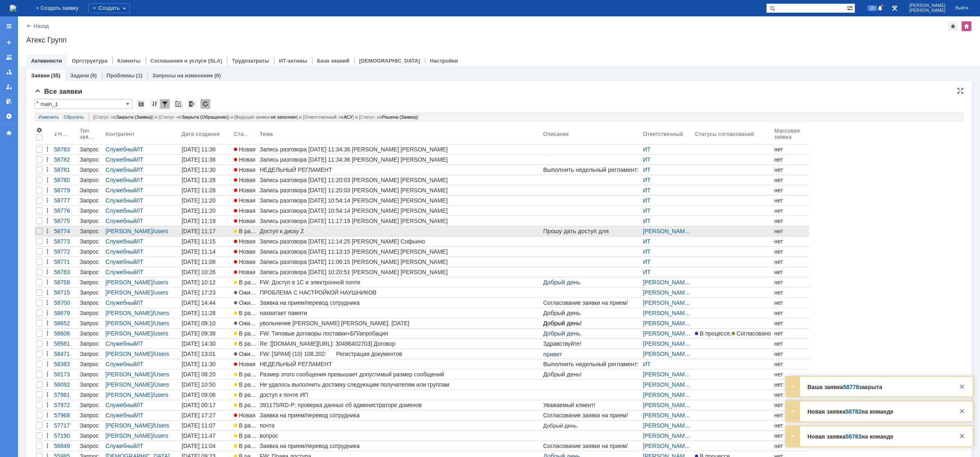
click at [285, 234] on div "Доступ к диску Z" at bounding box center [400, 231] width 280 height 7
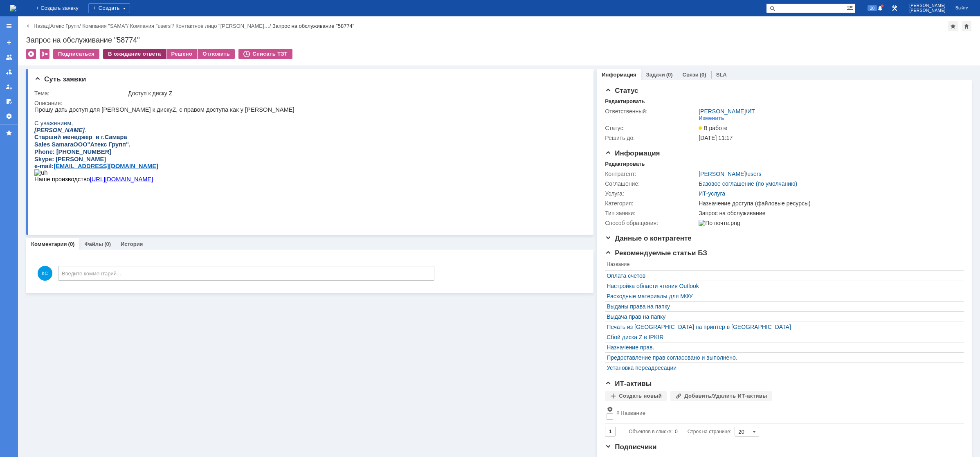
click at [136, 52] on div "В ожидание ответа" at bounding box center [134, 54] width 63 height 10
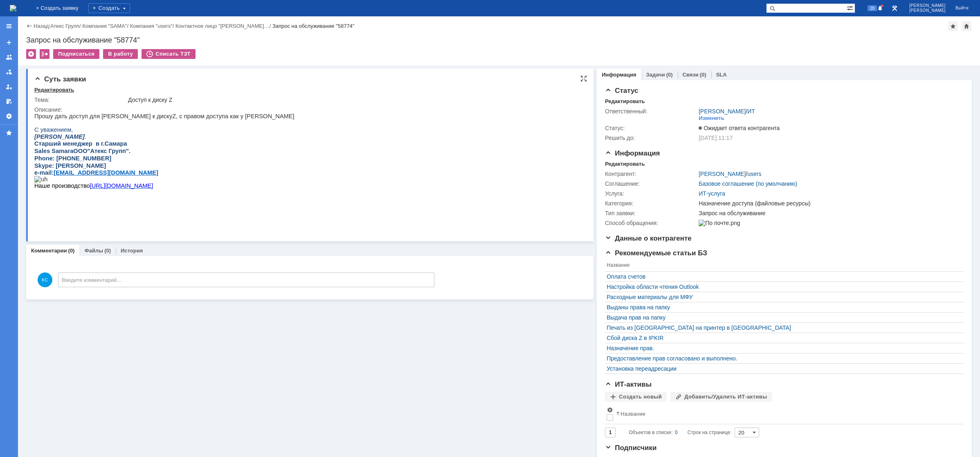
click at [63, 90] on div "Редактировать" at bounding box center [54, 90] width 40 height 7
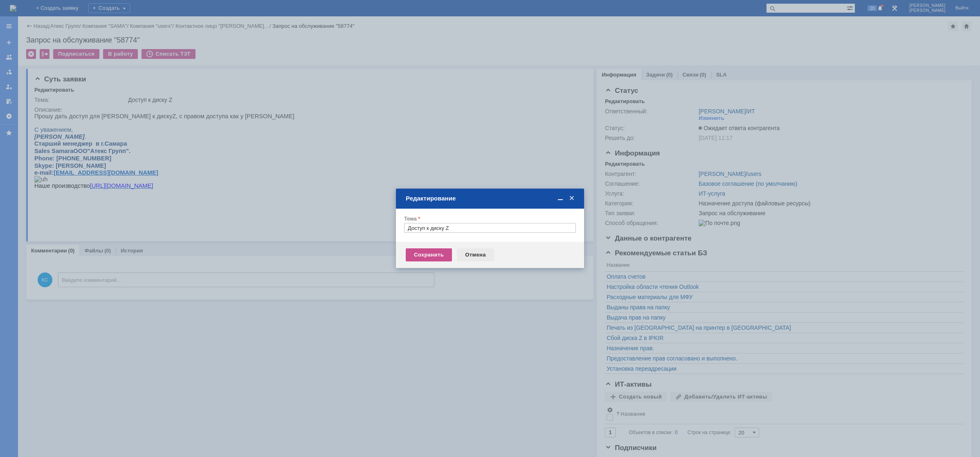
click at [469, 250] on div "Отмена" at bounding box center [475, 254] width 37 height 13
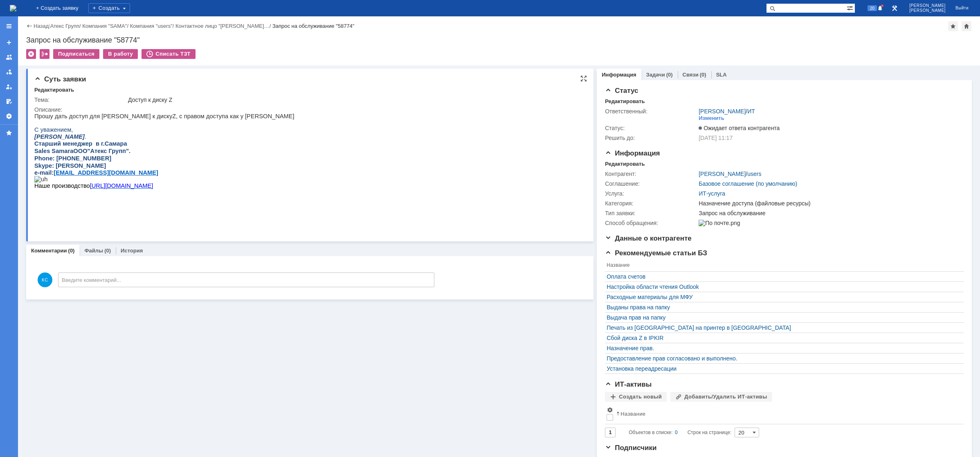
click at [156, 116] on p "Прошу дать доступ для Седач Анны к диску Z , с правом доступа как у Хорошковой …" at bounding box center [164, 116] width 260 height 7
click at [653, 71] on div "Задачи (0)" at bounding box center [660, 75] width 36 height 12
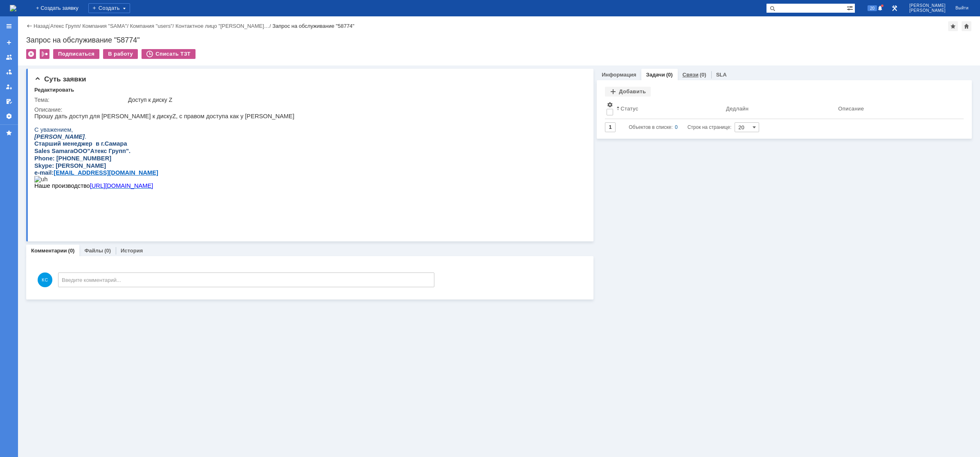
click at [686, 72] on link "Связи" at bounding box center [691, 75] width 16 height 6
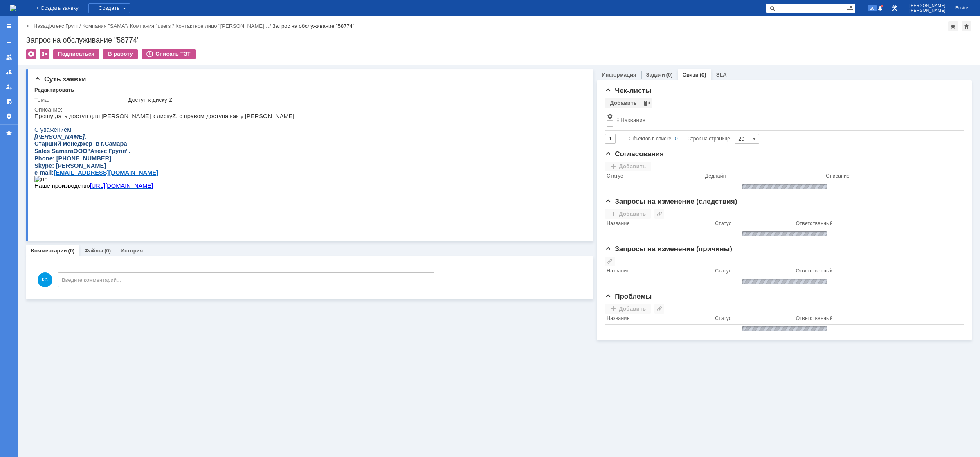
click at [623, 76] on link "Информация" at bounding box center [619, 75] width 34 height 6
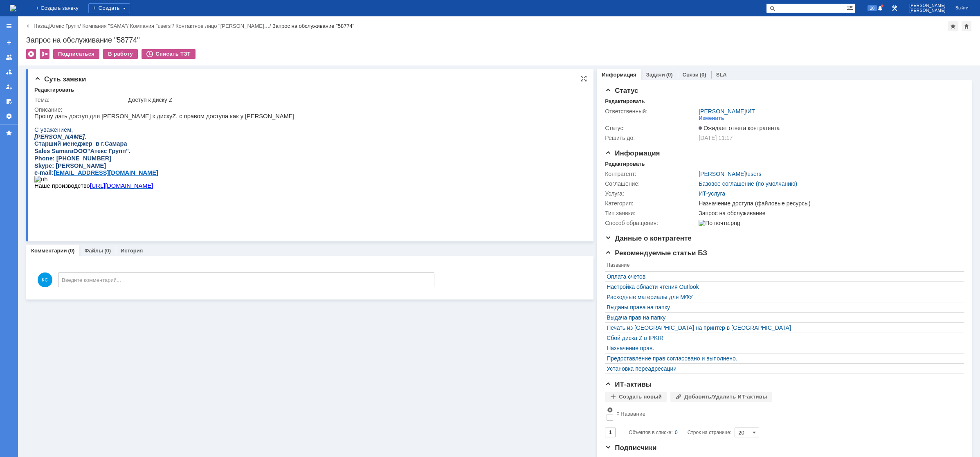
click at [52, 119] on p "Прошу дать доступ для Седач Анны к диску Z , с правом доступа как у Хорошковой …" at bounding box center [164, 116] width 260 height 7
click at [16, 7] on img at bounding box center [13, 8] width 7 height 7
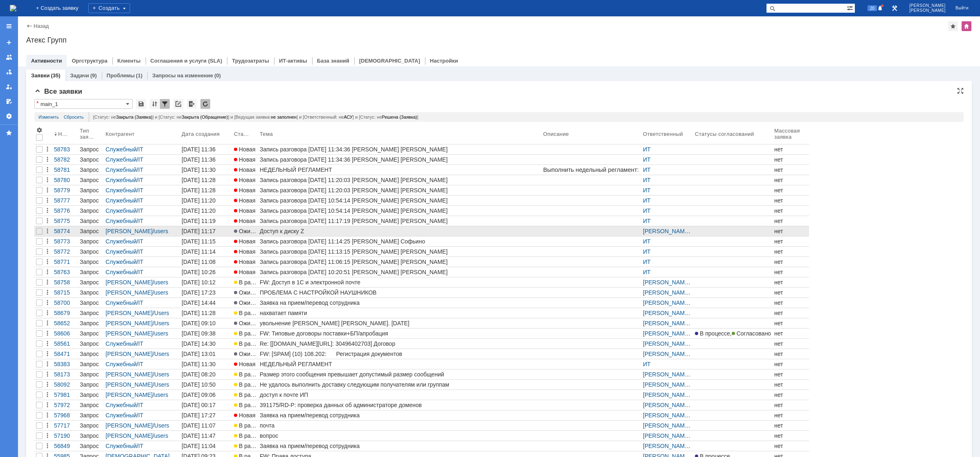
click at [303, 232] on div "Доступ к диску Z" at bounding box center [400, 231] width 280 height 7
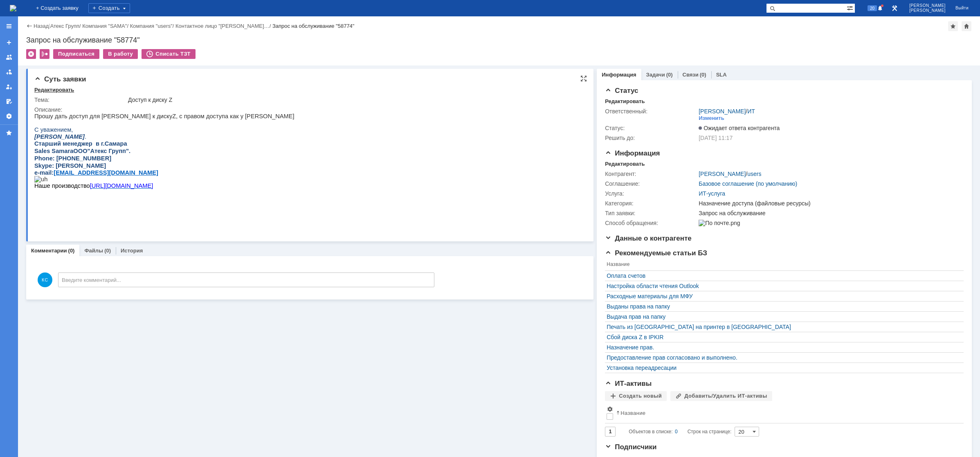
click at [54, 90] on div "Редактировать" at bounding box center [54, 90] width 40 height 7
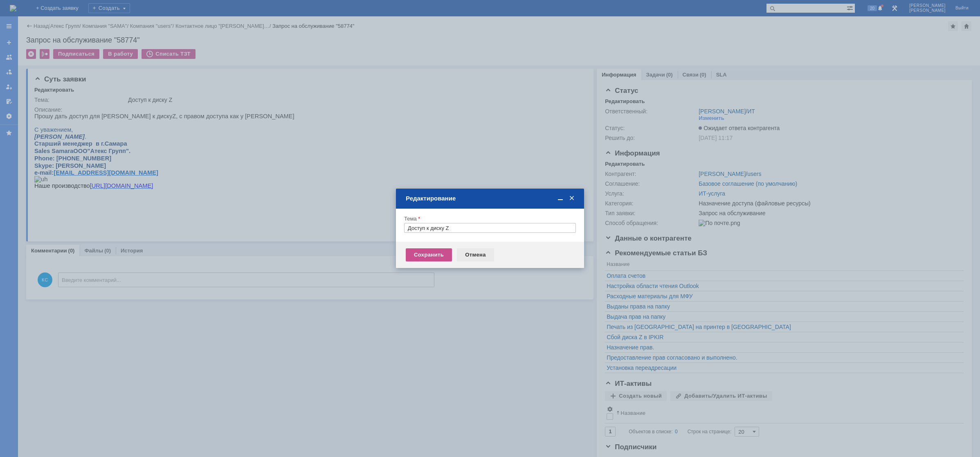
click at [474, 252] on div "Отмена" at bounding box center [475, 254] width 37 height 13
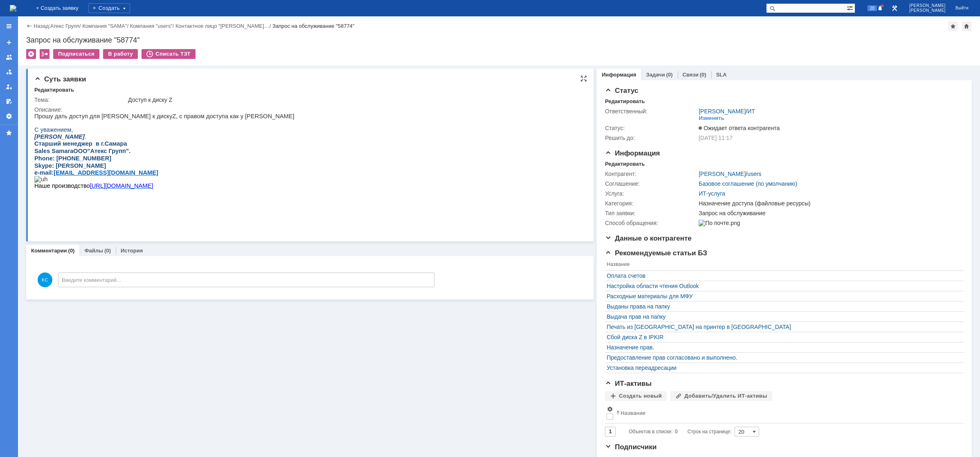
click at [60, 119] on p "Прошу дать доступ для Седач Анны к диску Z , с правом доступа как у Хорошковой …" at bounding box center [164, 116] width 260 height 7
click at [666, 76] on div "(0)" at bounding box center [669, 75] width 7 height 6
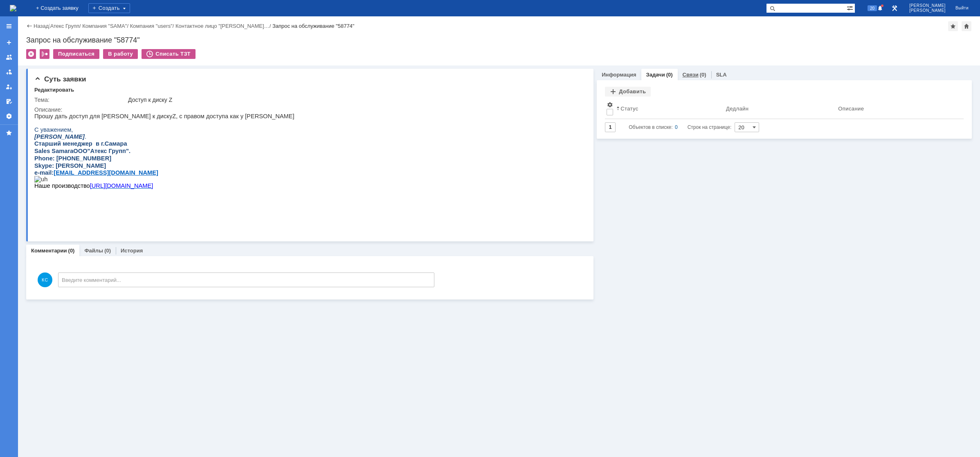
click at [683, 75] on link "Связи" at bounding box center [691, 75] width 16 height 6
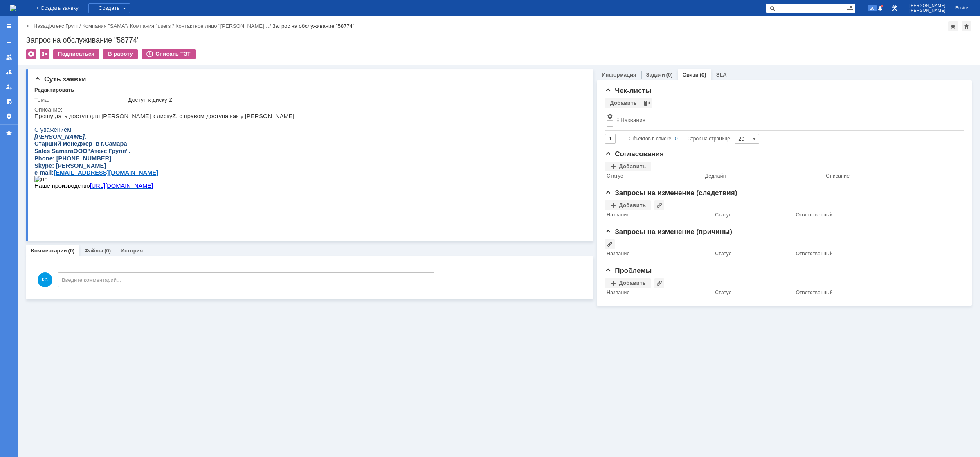
click at [623, 77] on link "Информация" at bounding box center [619, 75] width 34 height 6
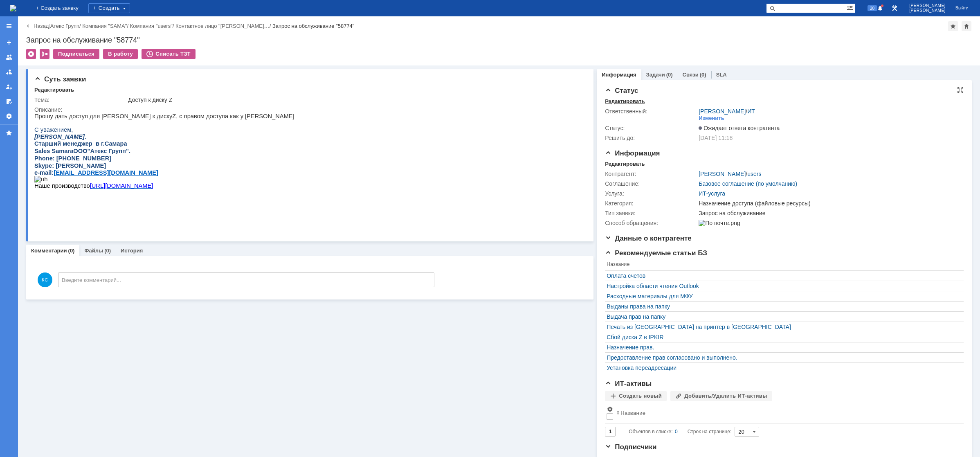
click at [627, 100] on div "Редактировать" at bounding box center [625, 101] width 40 height 7
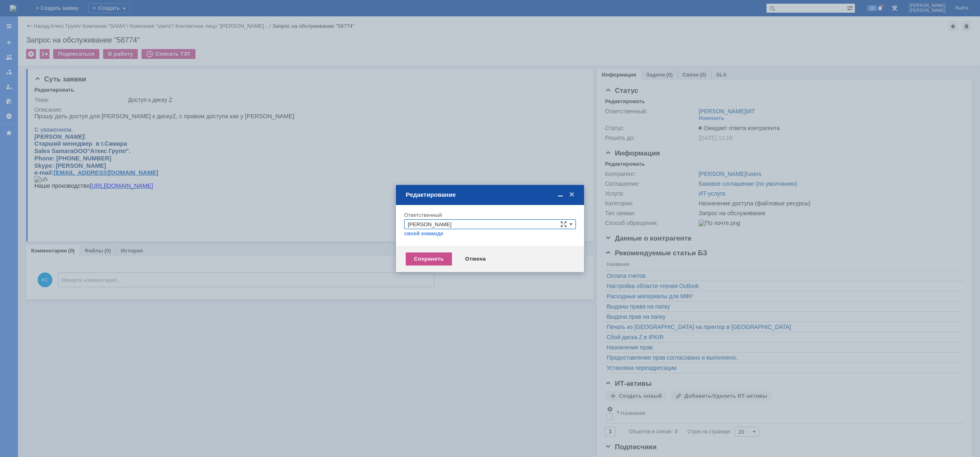
click at [572, 194] on span at bounding box center [572, 194] width 8 height 7
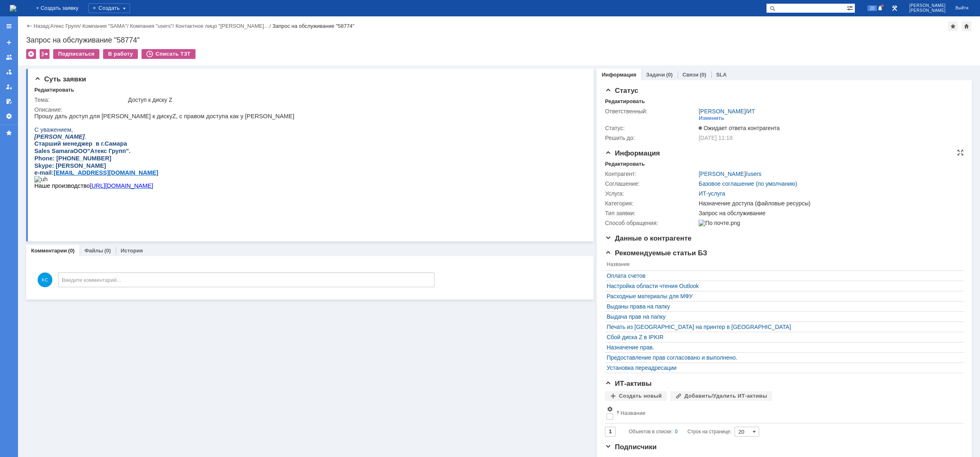
click at [619, 168] on div "Контрагент: Федин Алексей / users Соглашение: Базовое соглашение (по умолчанию)…" at bounding box center [784, 197] width 359 height 61
click at [621, 166] on div "Редактировать" at bounding box center [625, 164] width 40 height 7
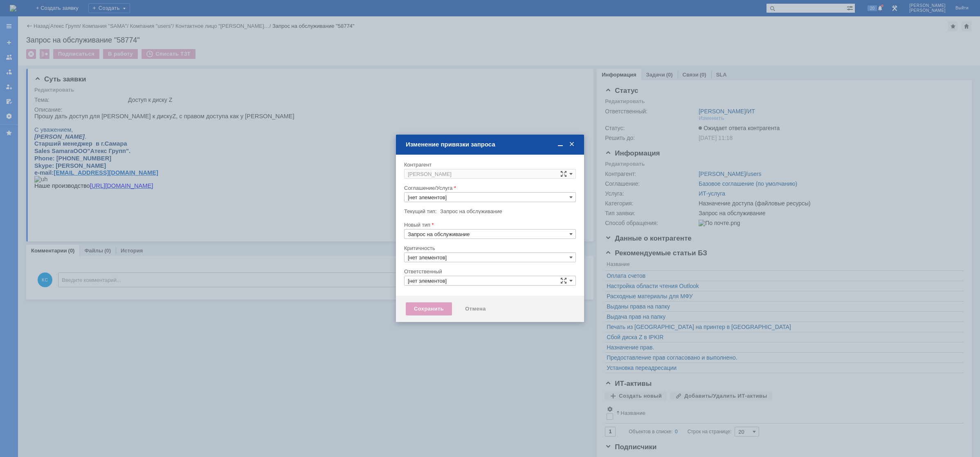
type input "[PERSON_NAME]"
type input "3. Низкая"
type input "ИТ-услуга"
type input "Назначение доступа (файловые ресурсы)"
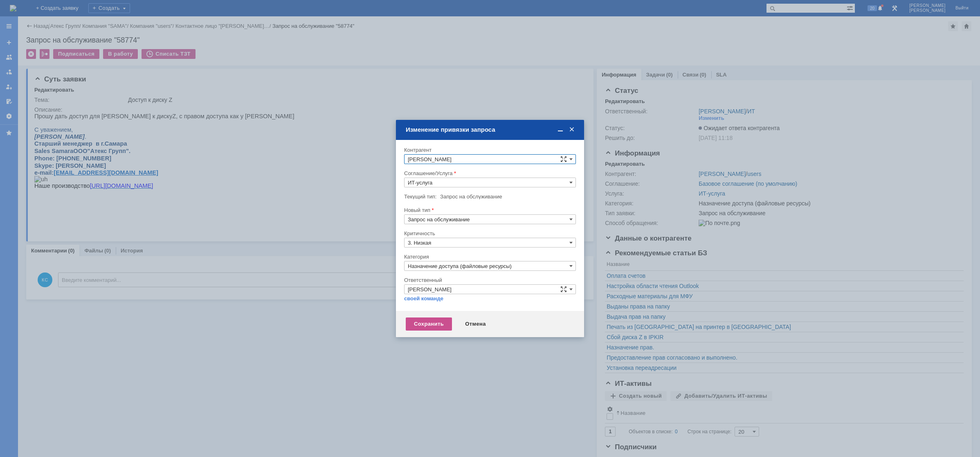
drag, startPoint x: 576, startPoint y: 135, endPoint x: 570, endPoint y: 128, distance: 8.4
click at [575, 135] on td "Изменение привязки запроса" at bounding box center [490, 130] width 188 height 20
drag, startPoint x: 570, startPoint y: 128, endPoint x: 540, endPoint y: 13, distance: 119.4
click at [570, 128] on span at bounding box center [571, 129] width 8 height 7
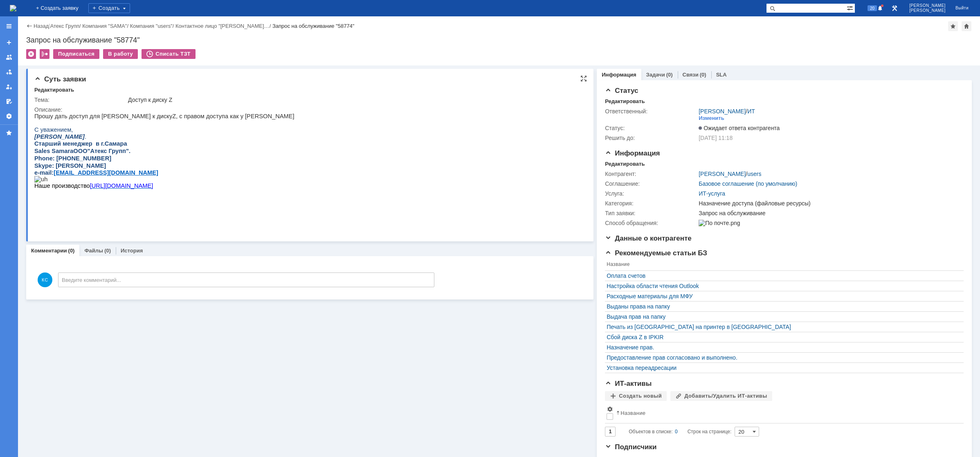
click at [113, 130] on p "С уважением," at bounding box center [164, 129] width 260 height 7
click at [653, 78] on div "Задачи (0)" at bounding box center [660, 75] width 36 height 12
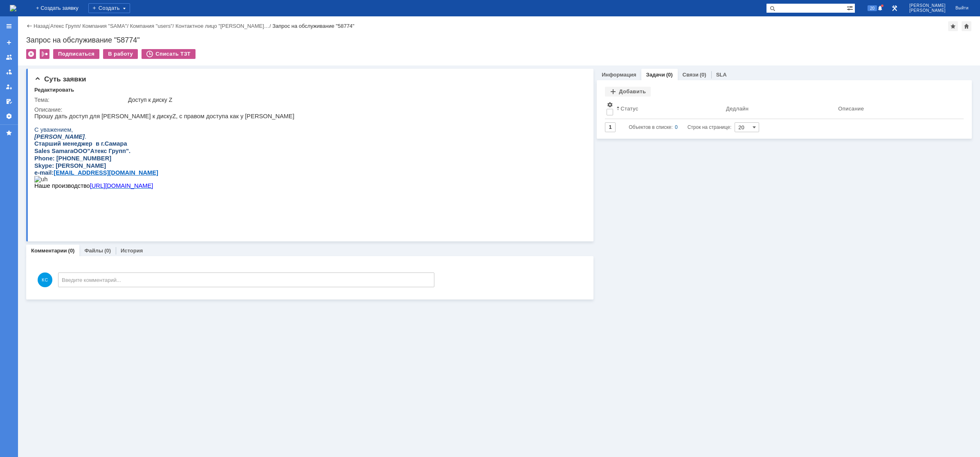
click at [689, 72] on link "Связи" at bounding box center [691, 75] width 16 height 6
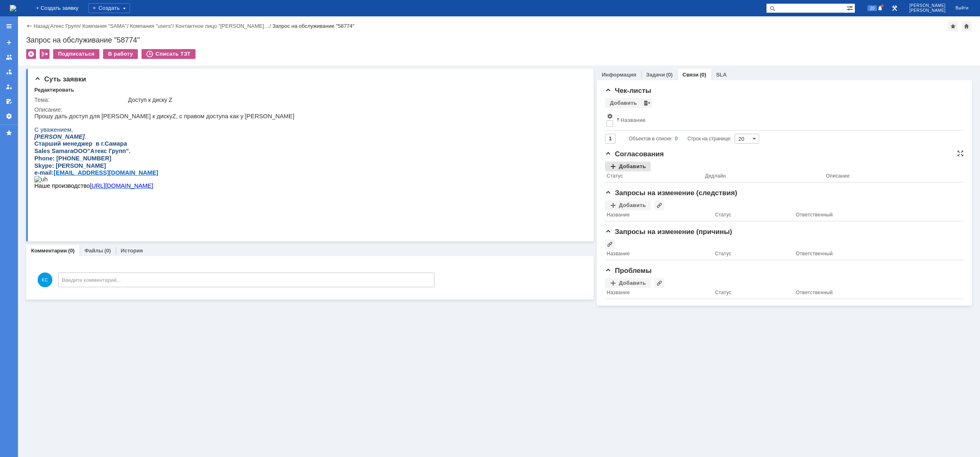
click at [623, 164] on div "Добавить" at bounding box center [628, 167] width 46 height 10
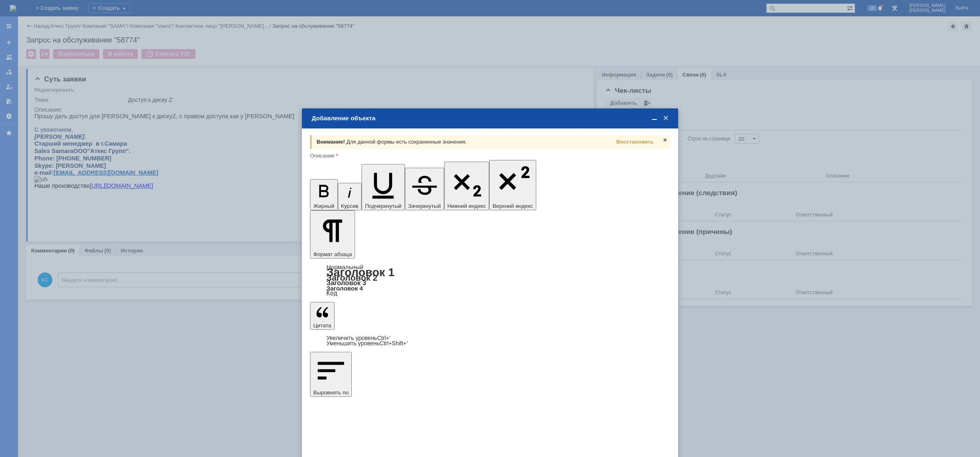
type input "Выбрано: 0 (объекты класса 'Сотрудник')"
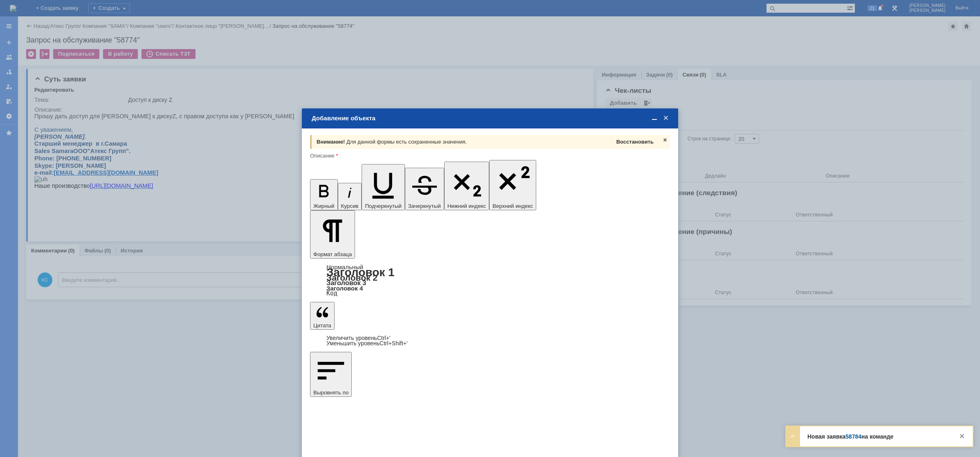
click at [636, 143] on span "Восстановить" at bounding box center [635, 142] width 37 height 6
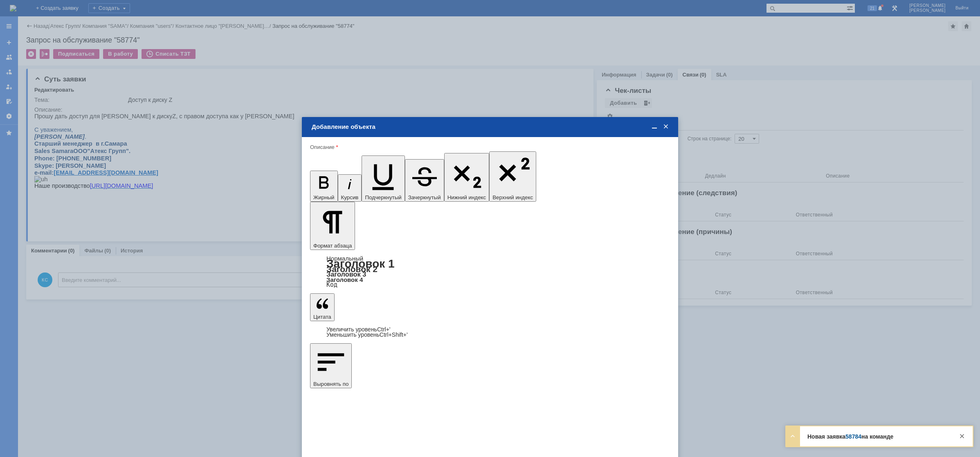
type input "1"
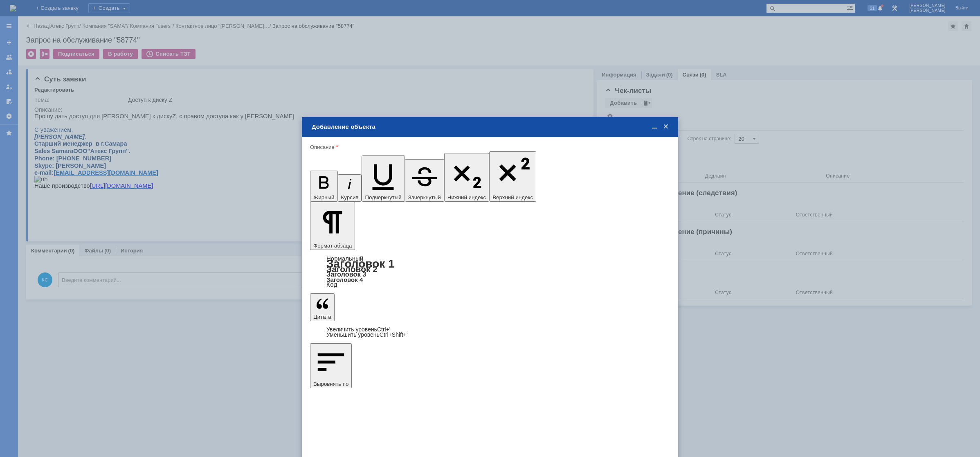
click at [373, 290] on div "Разник Наталья" at bounding box center [490, 294] width 359 height 10
click at [395, 295] on span "Разник Наталья" at bounding box center [378, 294] width 44 height 6
click at [0, 0] on input "Разник Наталья" at bounding box center [0, 0] width 0 height 0
type input "Выбрано: 1 (объекты класса 'Сотрудник')"
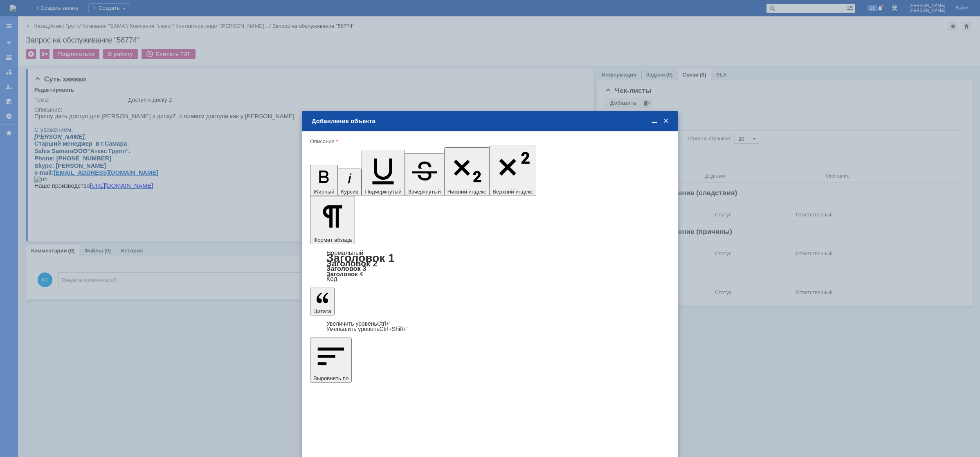
type input "1"
click at [549, 300] on span "дней" at bounding box center [551, 302] width 32 height 7
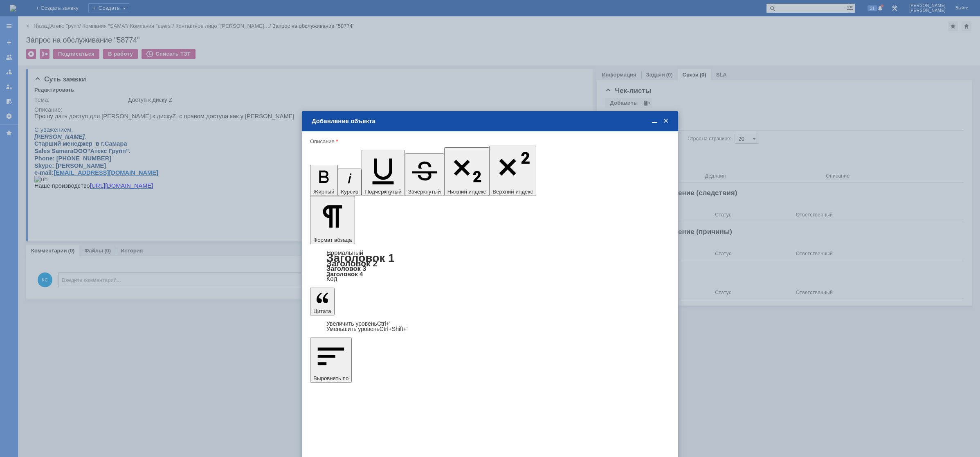
type input "дней"
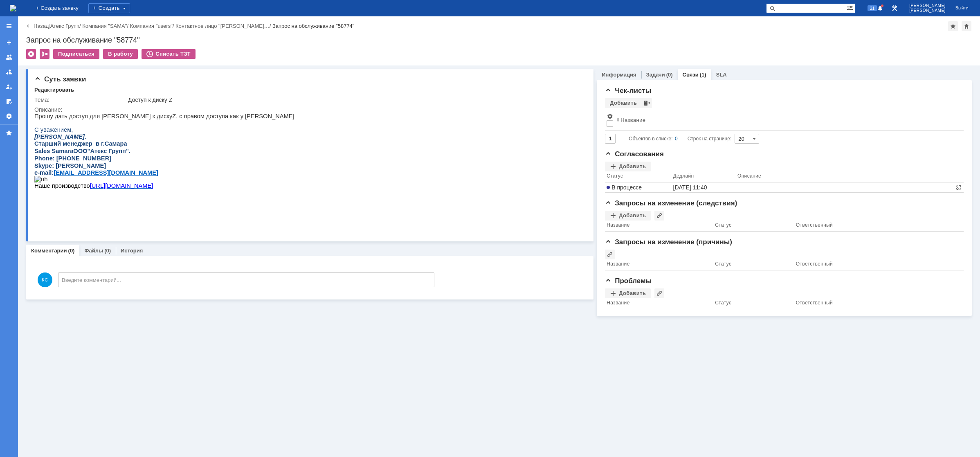
scroll to position [0, 0]
click at [16, 8] on img at bounding box center [13, 8] width 7 height 7
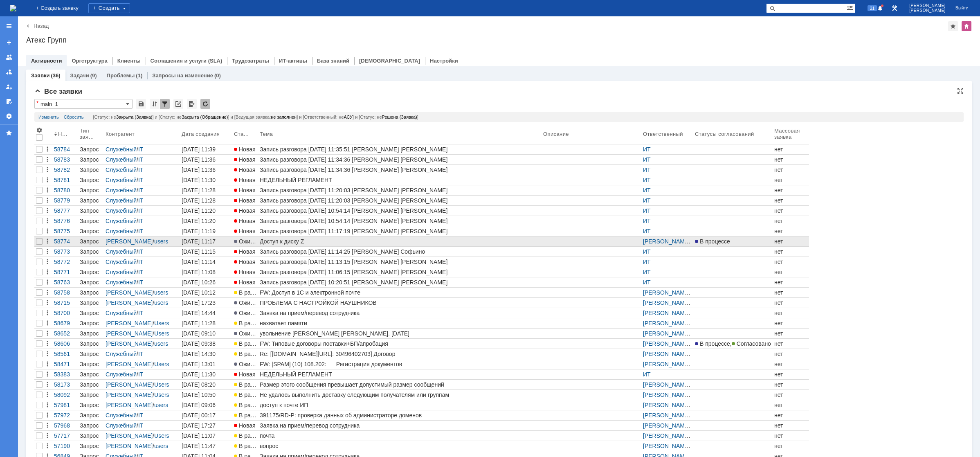
click at [306, 241] on div "Доступ к диску Z" at bounding box center [400, 241] width 280 height 7
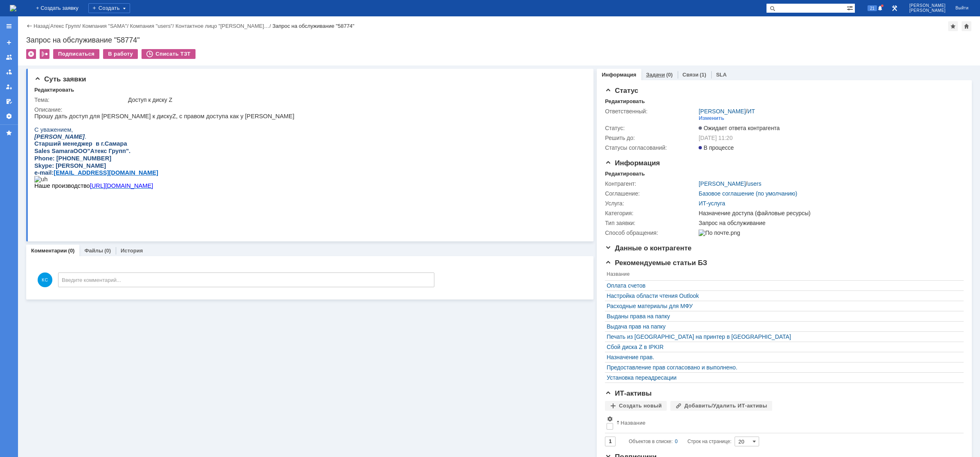
click at [658, 72] on link "Задачи" at bounding box center [655, 75] width 19 height 6
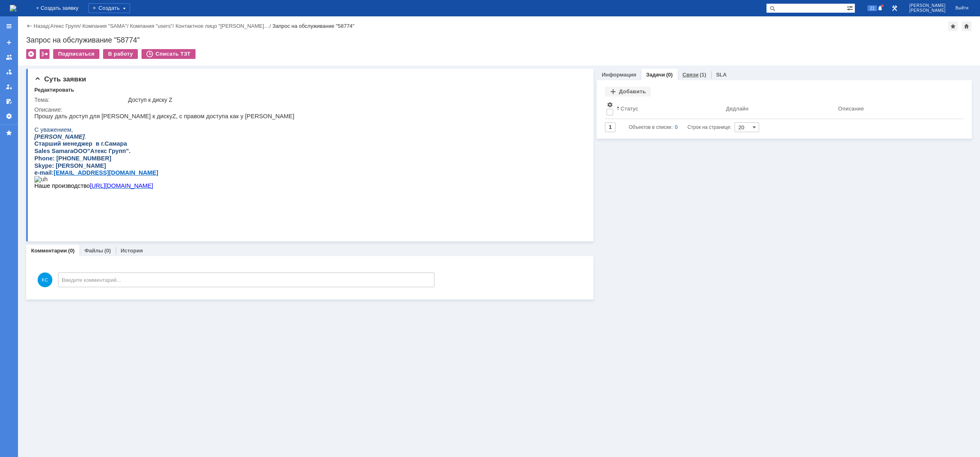
click at [688, 71] on div "Связи (1)" at bounding box center [695, 75] width 34 height 12
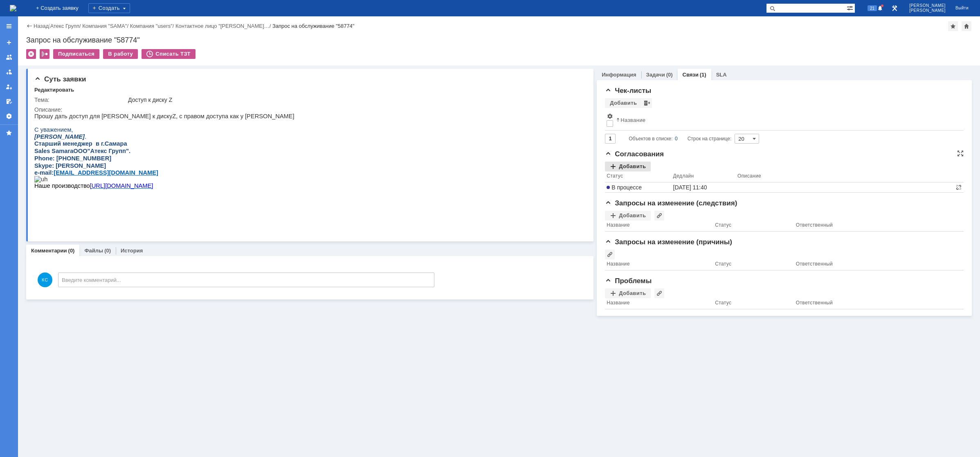
click at [629, 168] on div "Добавить" at bounding box center [628, 167] width 46 height 10
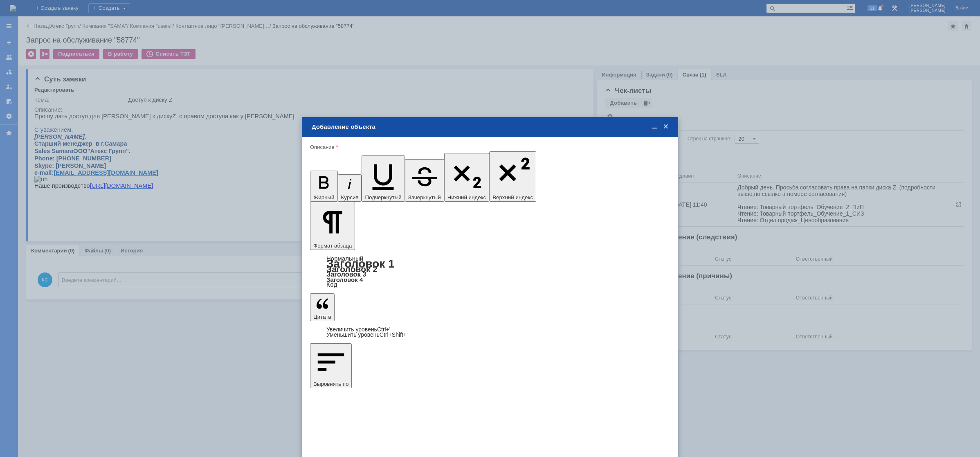
click at [347, 248] on div "содержащие... ABAK ARHA ASTR ASU BARN BLAG BLGD BYSK CHEB CHEL CHER CHIT Comput…" at bounding box center [490, 303] width 360 height 110
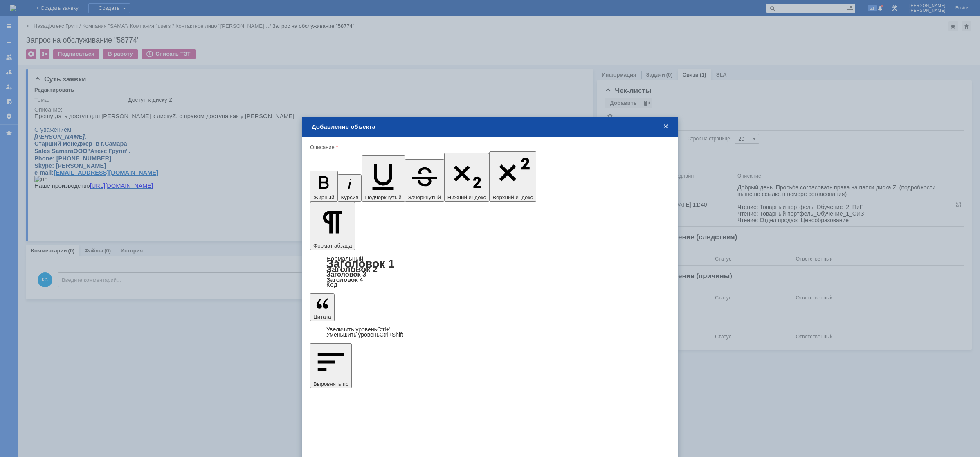
type input "Выбрано: 0 (объекты класса 'Сотрудник')"
click at [362, 324] on span "Калашник Ольга" at bounding box center [378, 325] width 44 height 6
click at [0, 0] on input "Калашник Ольга" at bounding box center [0, 0] width 0 height 0
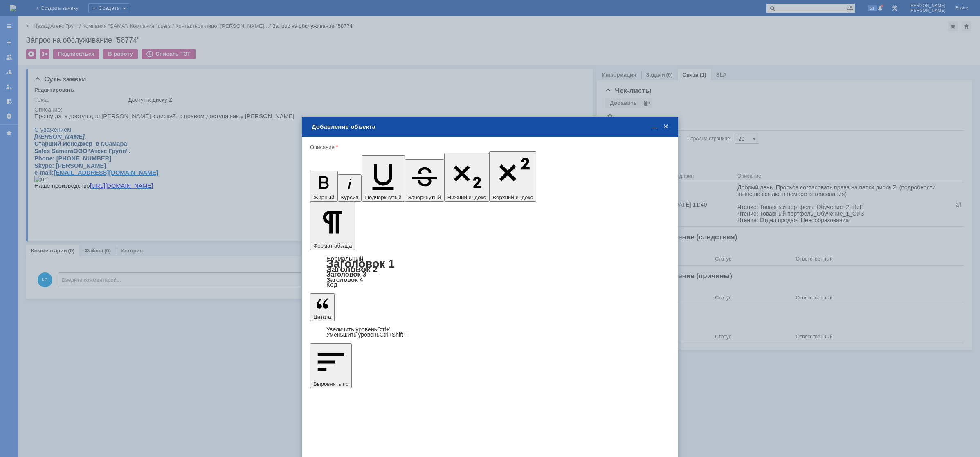
type input "Выбрано: 1 (объекты класса 'Сотрудник')"
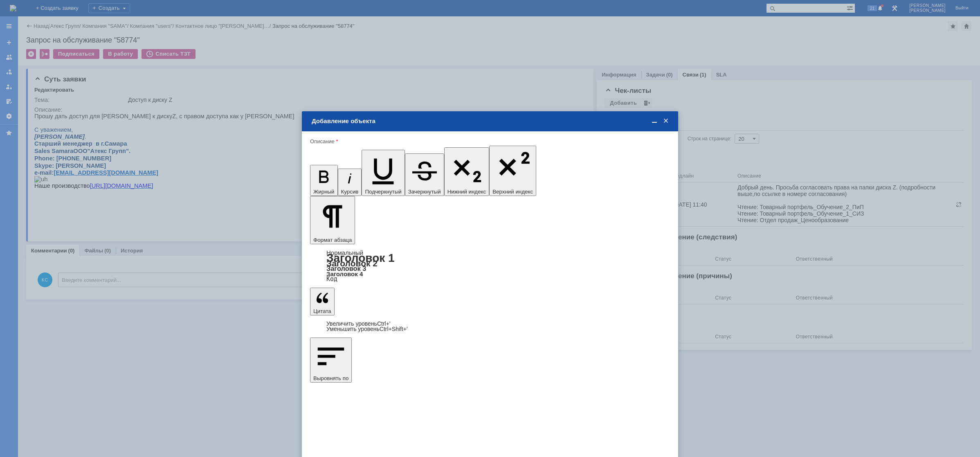
type input "1"
click at [541, 304] on span "дней" at bounding box center [551, 302] width 32 height 7
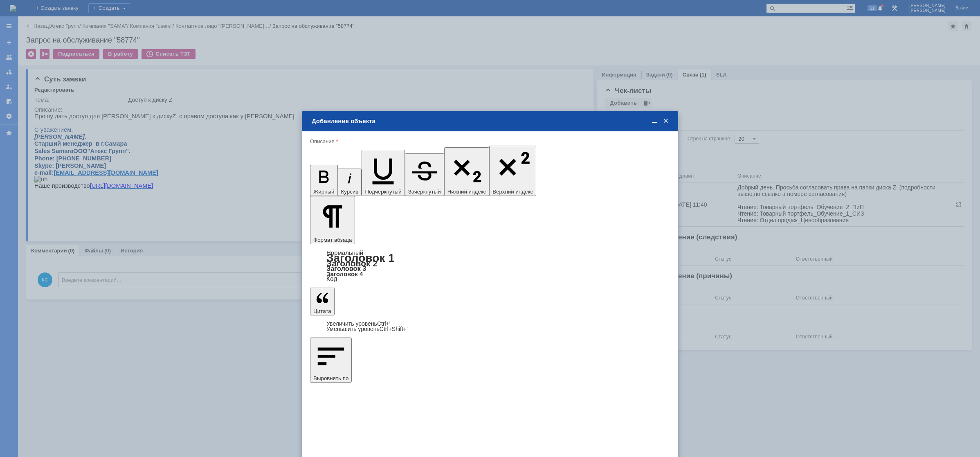
type input "дней"
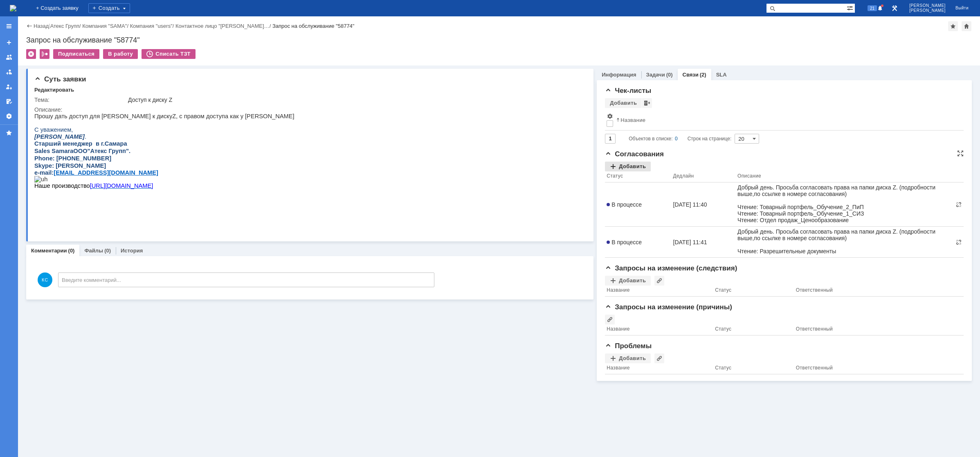
click at [635, 166] on div "Добавить" at bounding box center [628, 167] width 46 height 10
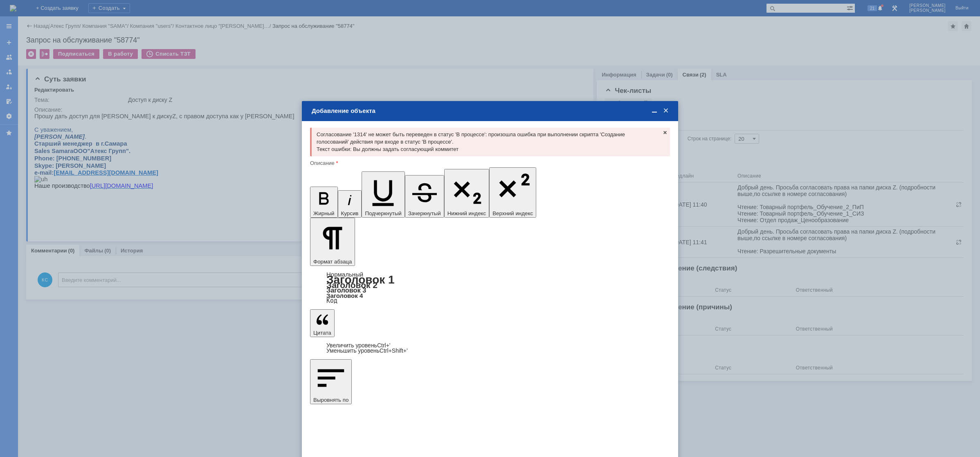
click at [381, 370] on span "Бондарев Максим" at bounding box center [378, 371] width 44 height 6
click at [0, 0] on input "Бондарев Максим" at bounding box center [0, 0] width 0 height 0
type input "Выбрано: 1 (объекты класса 'Сотрудник')"
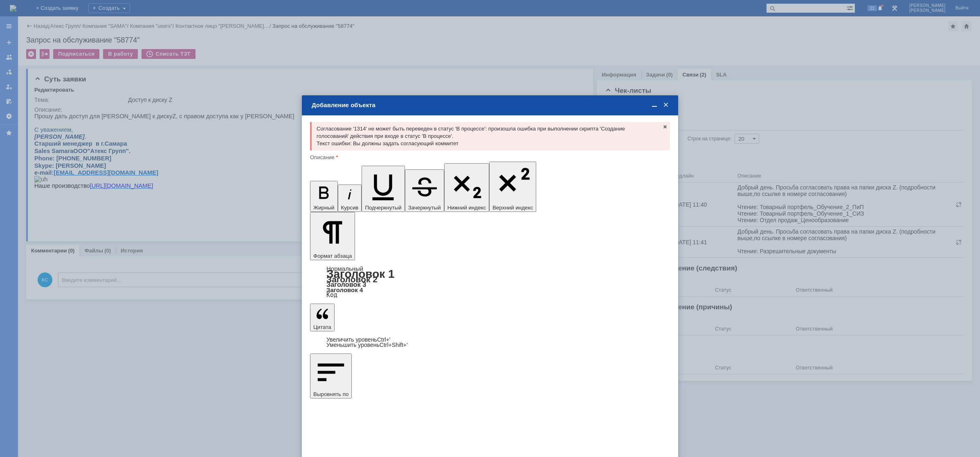
type input "1"
click at [544, 317] on span "дней" at bounding box center [551, 318] width 32 height 7
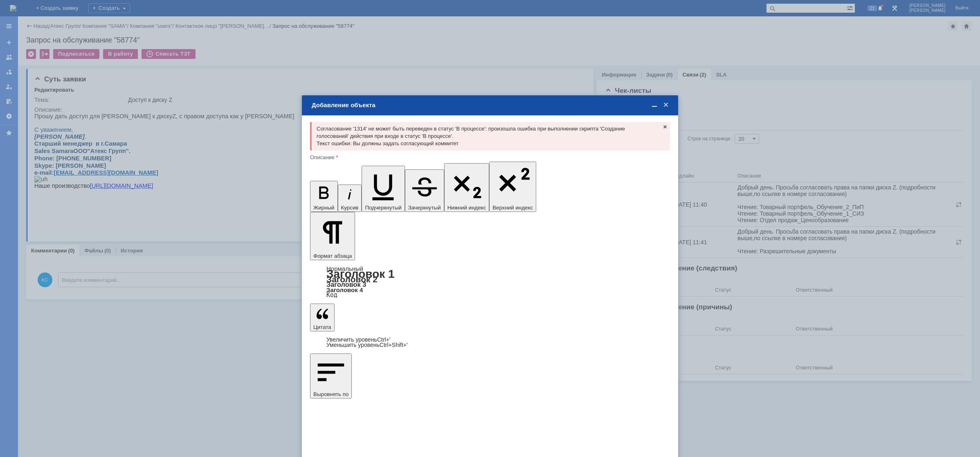
type input "дней"
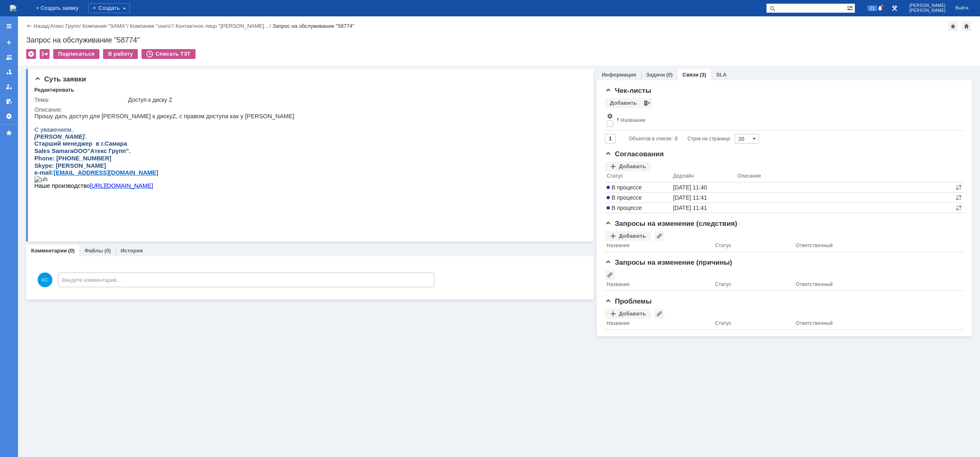
scroll to position [0, 0]
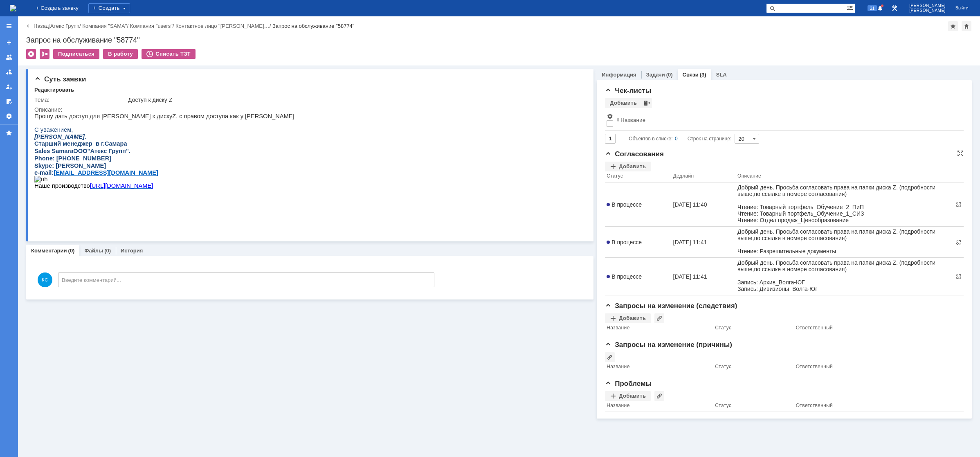
click at [629, 172] on th "Статус" at bounding box center [638, 176] width 66 height 11
click at [632, 164] on div "Добавить" at bounding box center [628, 167] width 46 height 10
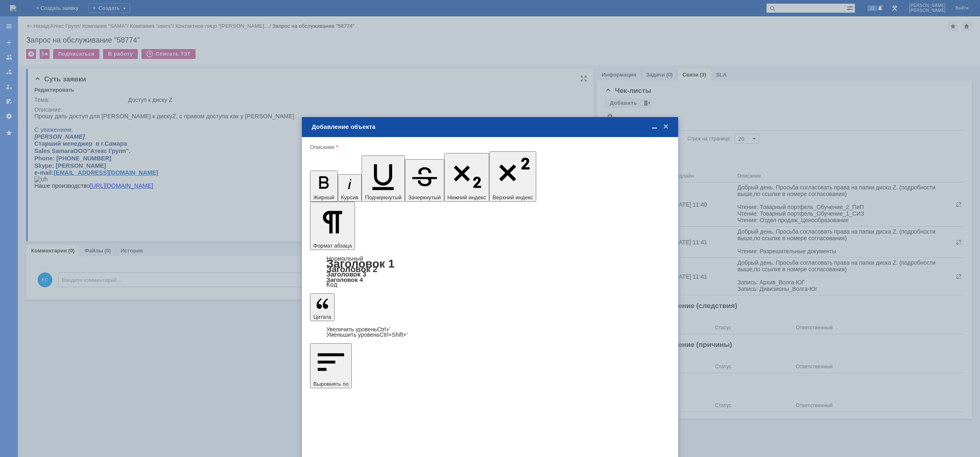
type input "Выбрано: 0 (объекты класса 'Сотрудник')"
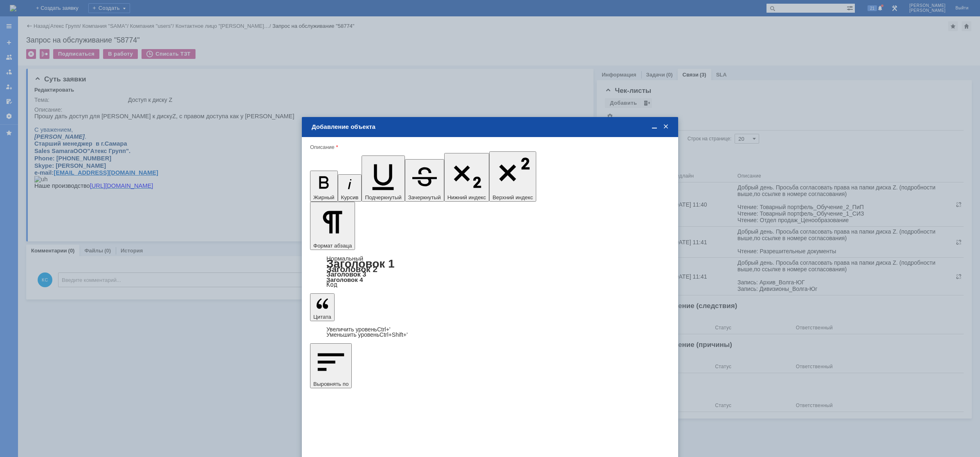
click at [376, 325] on span "Герасимова Екатерина" at bounding box center [378, 325] width 44 height 6
click at [0, 0] on input "Герасимова Екатерина" at bounding box center [0, 0] width 0 height 0
type input "Выбрано: 1 (объекты класса 'Сотрудник')"
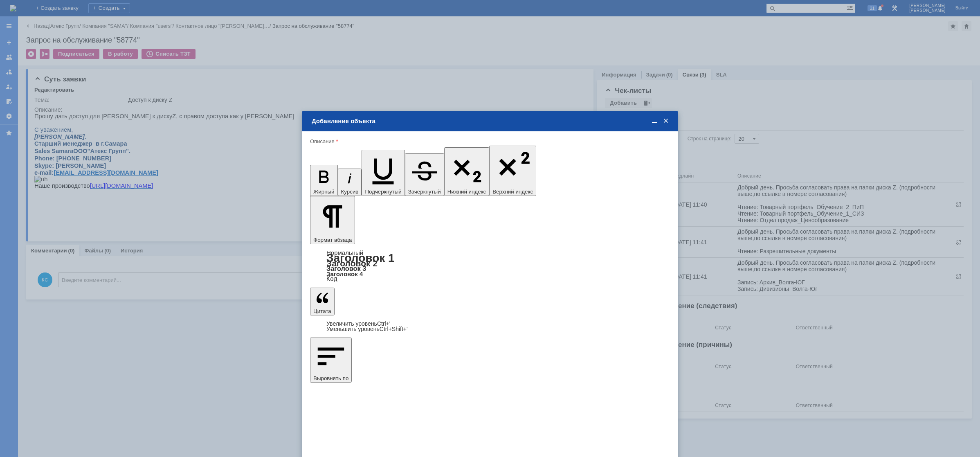
type input "1"
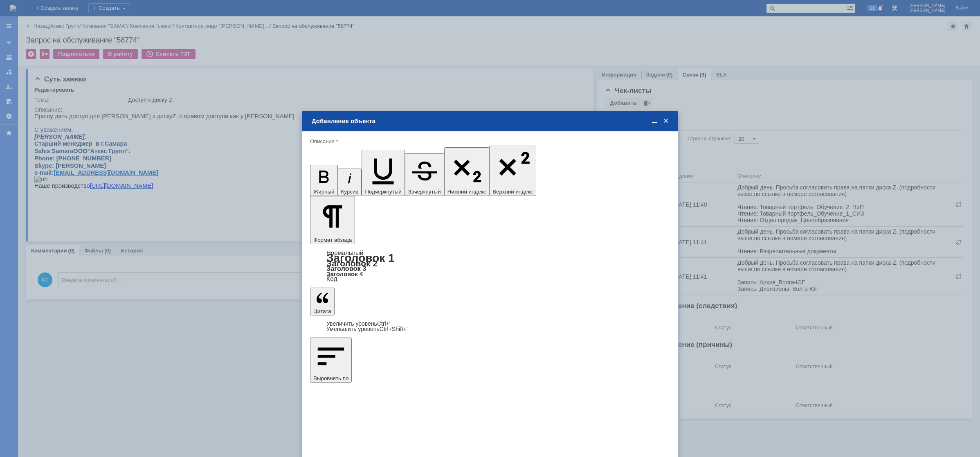
click at [556, 303] on span "дней" at bounding box center [551, 302] width 32 height 7
type input "дней"
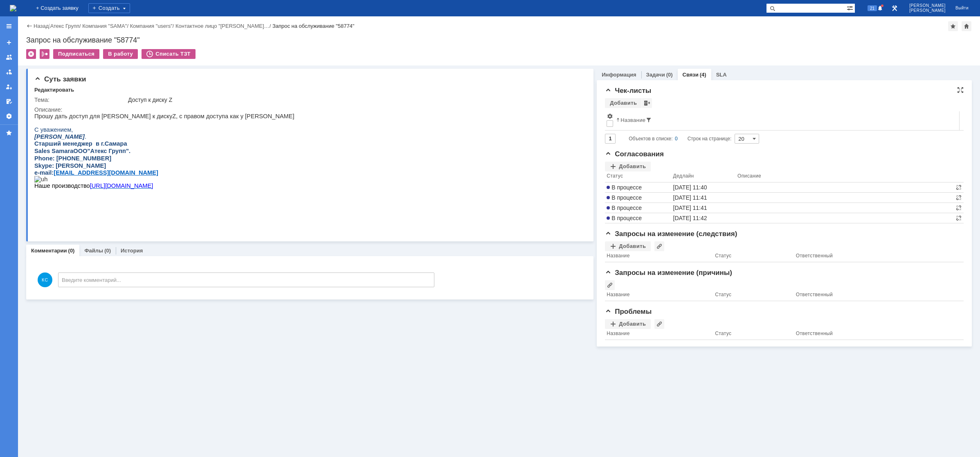
scroll to position [0, 0]
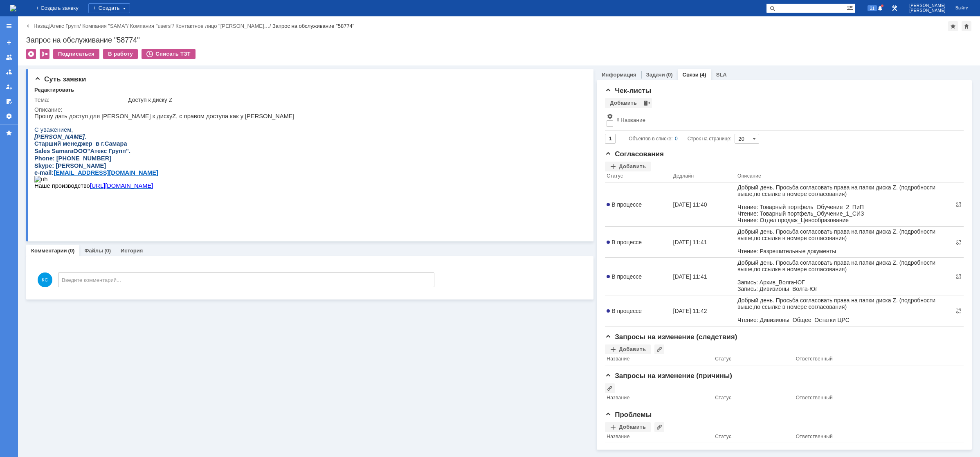
click at [16, 5] on img at bounding box center [13, 8] width 7 height 7
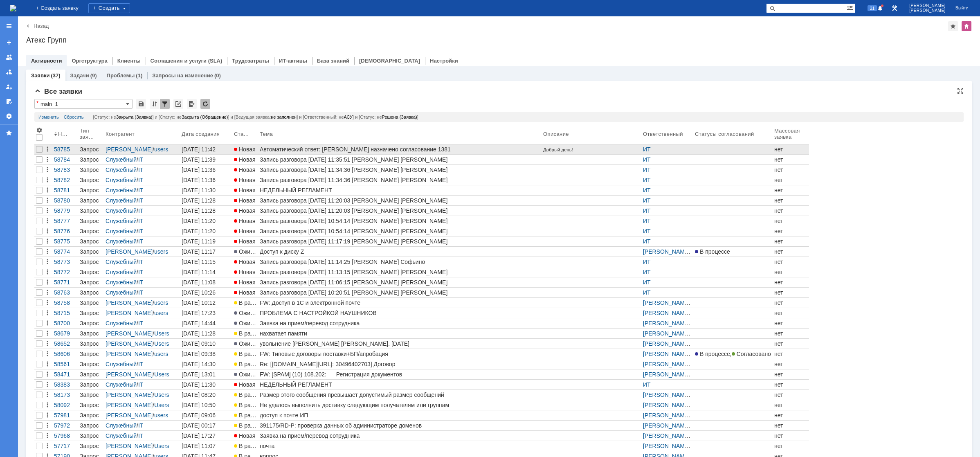
click at [302, 150] on div "Автоматический ответ: Вам назначено согласование 1381" at bounding box center [400, 149] width 280 height 7
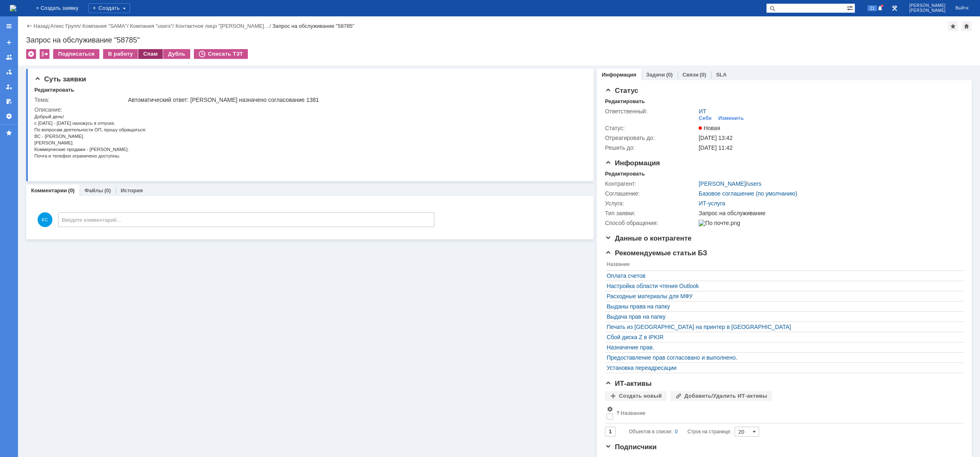
click at [146, 51] on div "Спам" at bounding box center [150, 54] width 25 height 10
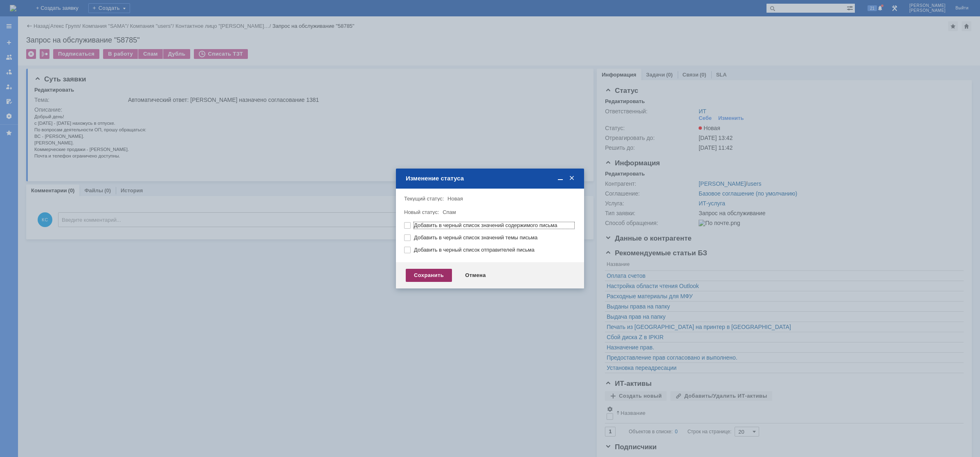
click at [431, 273] on div "Сохранить" at bounding box center [429, 275] width 46 height 13
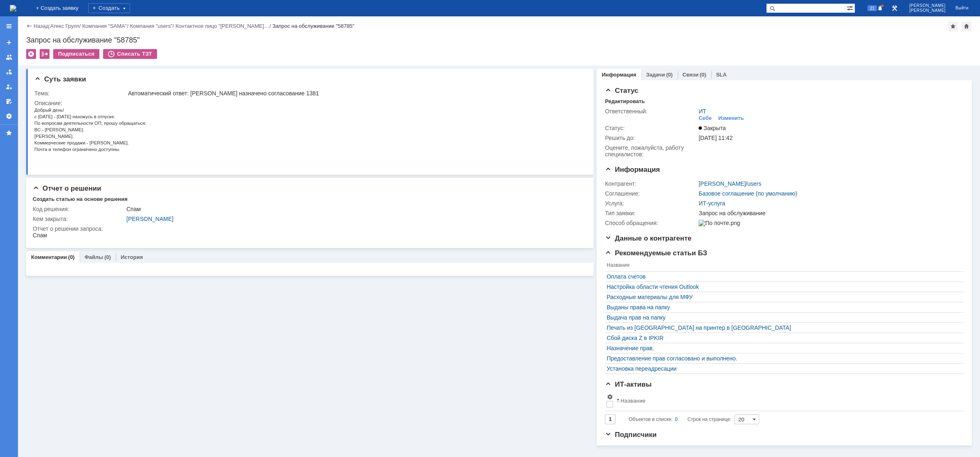
click at [16, 7] on img at bounding box center [13, 8] width 7 height 7
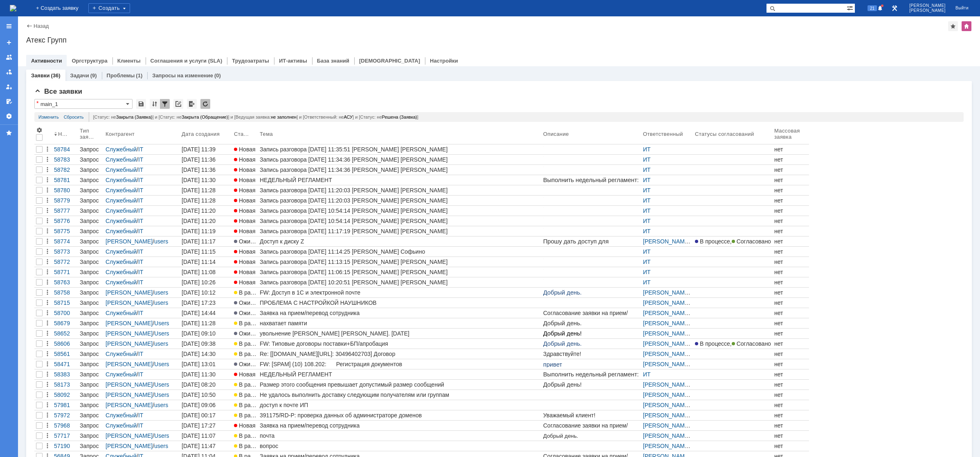
click at [16, 8] on img at bounding box center [13, 8] width 7 height 7
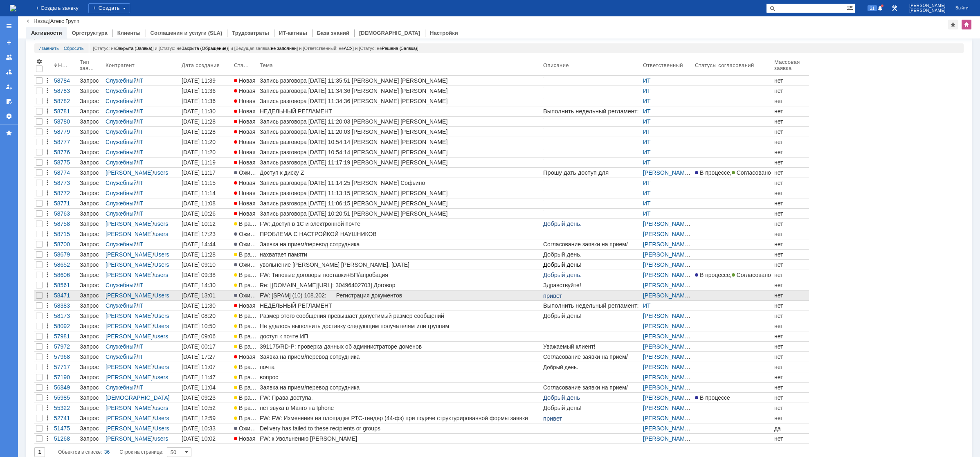
click at [315, 296] on div "FW: [SPAM] (10) 108.202: Регистрация документов" at bounding box center [400, 295] width 280 height 7
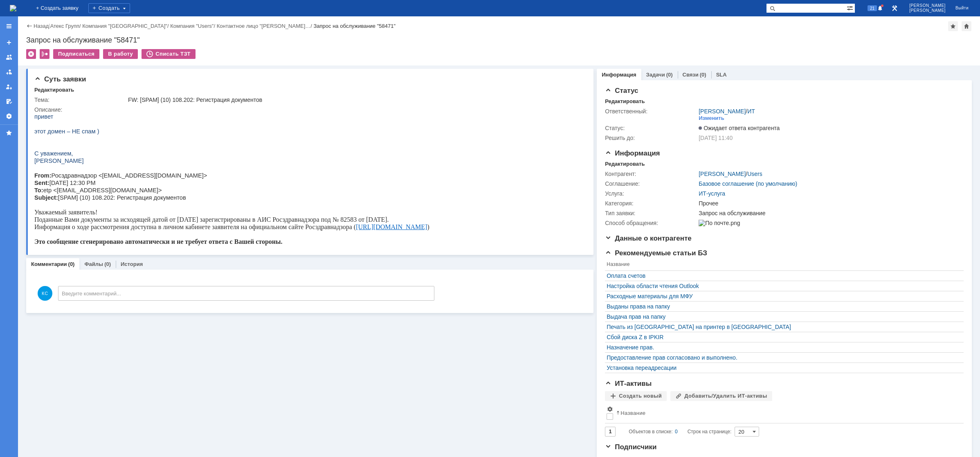
click at [101, 192] on p "From: Росздравнадзор <[EMAIL_ADDRESS][DOMAIN_NAME]> Sent: [DATE] 12:30 PM To: e…" at bounding box center [231, 186] width 395 height 29
click at [16, 5] on img at bounding box center [13, 8] width 7 height 7
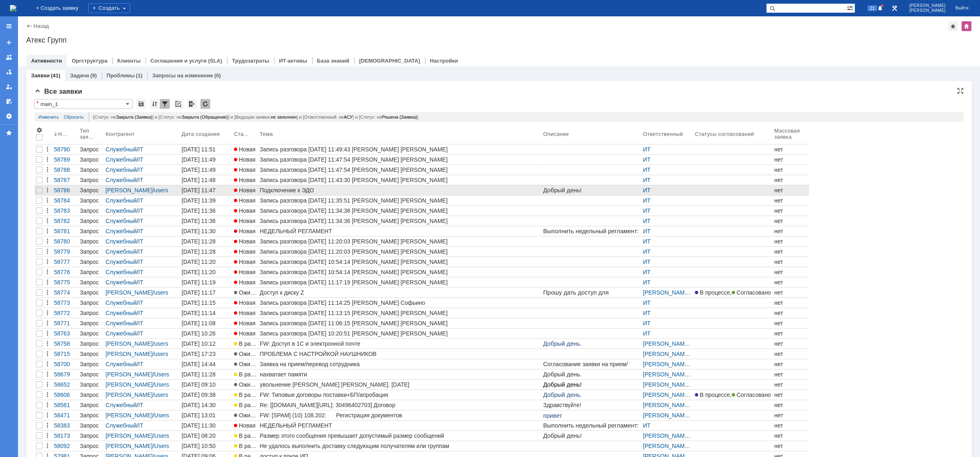
click at [299, 188] on div "Подключение к ЭДО" at bounding box center [400, 190] width 280 height 7
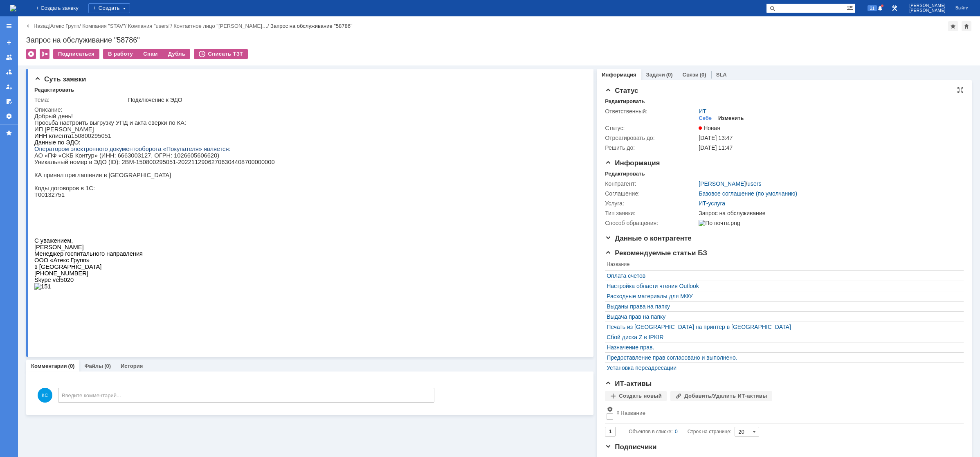
click at [718, 115] on div "Изменить" at bounding box center [731, 118] width 26 height 7
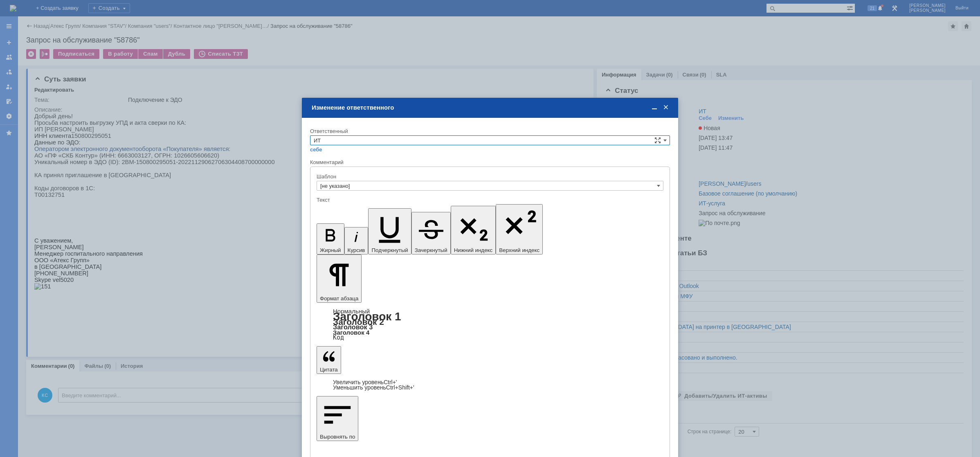
click at [371, 136] on input "ИТ" at bounding box center [490, 140] width 360 height 10
click at [345, 207] on span "АСУ" at bounding box center [490, 208] width 353 height 7
type input "АСУ"
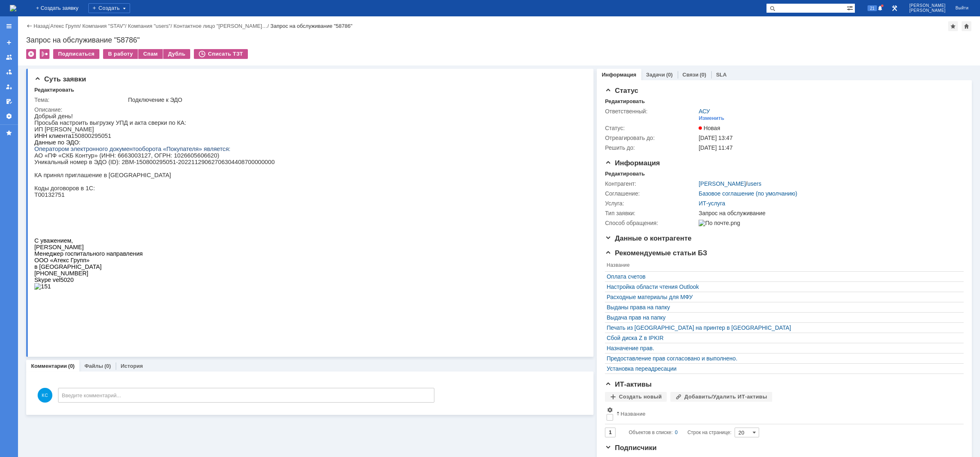
click at [16, 9] on img at bounding box center [13, 8] width 7 height 7
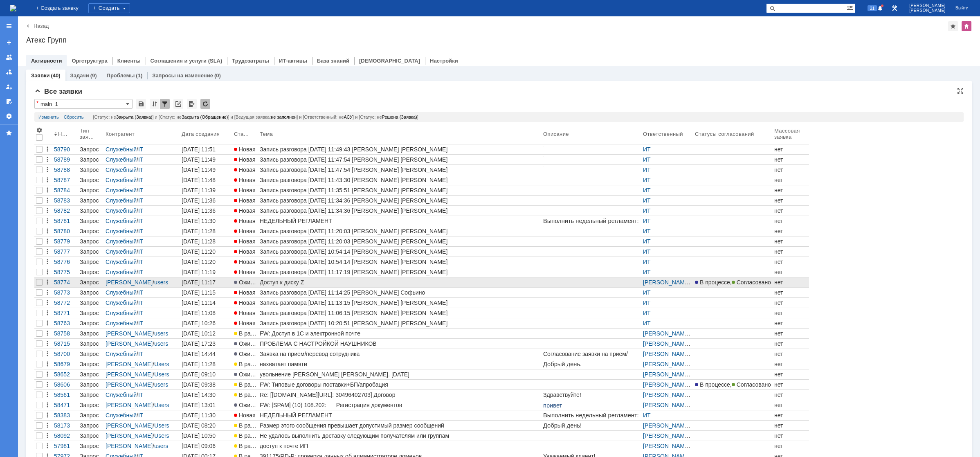
click at [301, 284] on div "Доступ к диску Z" at bounding box center [400, 282] width 280 height 7
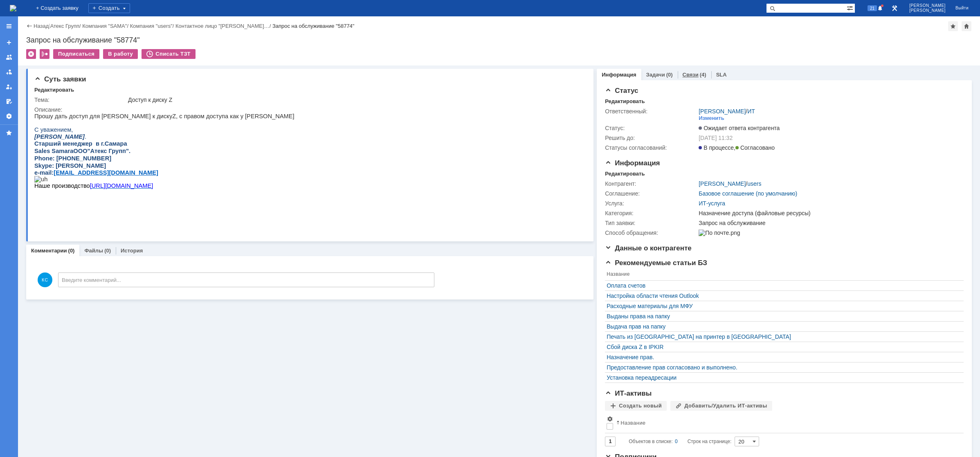
click at [691, 73] on link "Связи" at bounding box center [691, 75] width 16 height 6
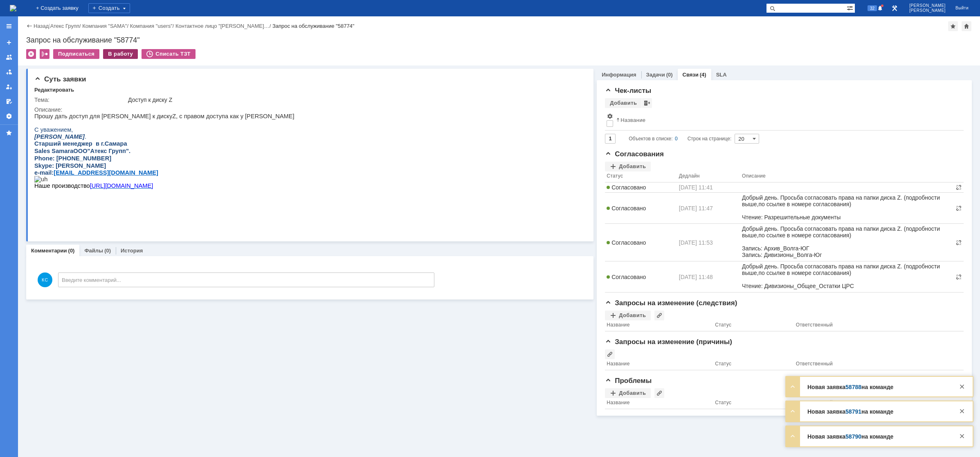
click at [123, 58] on div "В работу" at bounding box center [120, 54] width 35 height 10
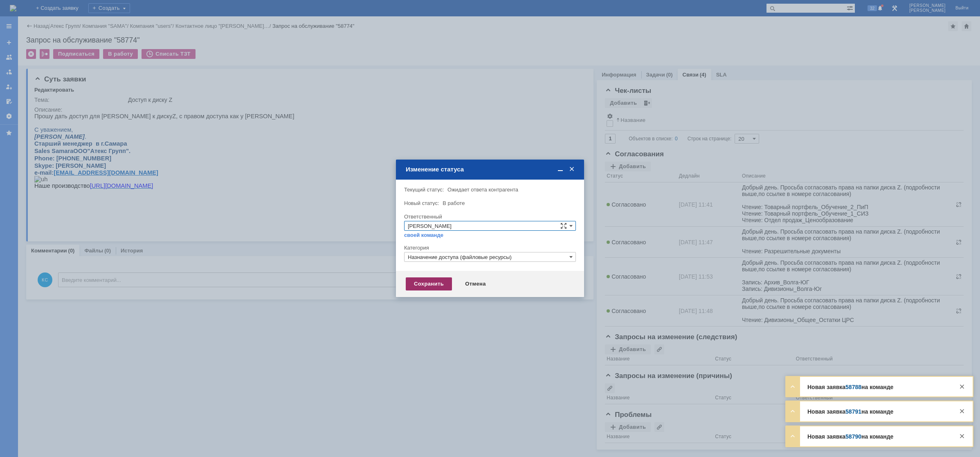
click at [429, 284] on div "Сохранить" at bounding box center [429, 283] width 46 height 13
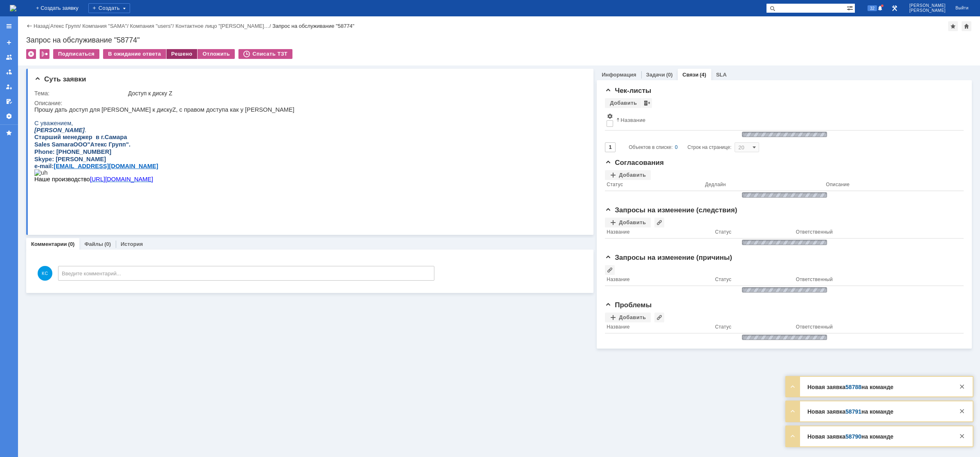
click at [172, 54] on div "Решено" at bounding box center [182, 54] width 31 height 10
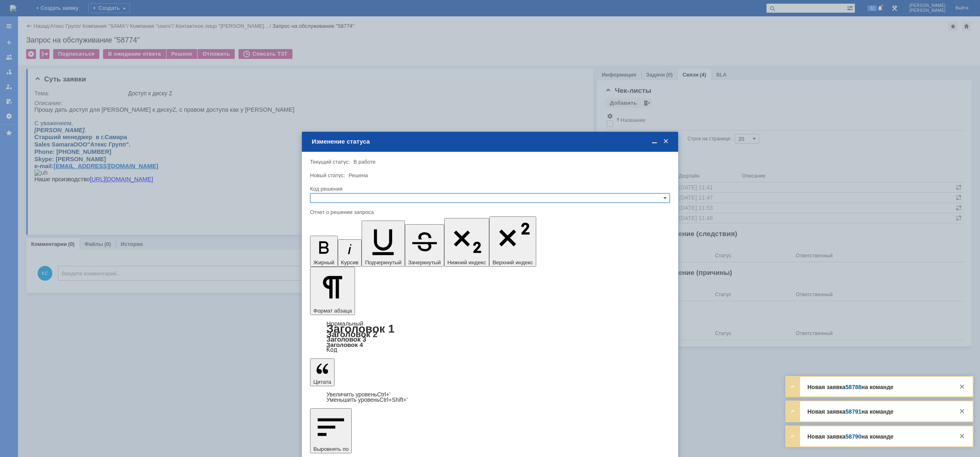
click at [335, 198] on input "text" at bounding box center [490, 198] width 360 height 10
click at [335, 237] on span "Решено" at bounding box center [490, 237] width 353 height 7
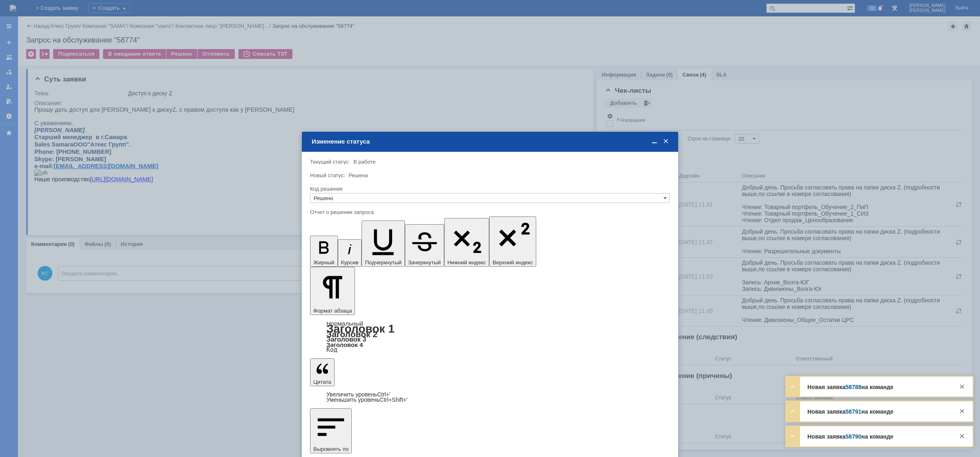
type input "Решено"
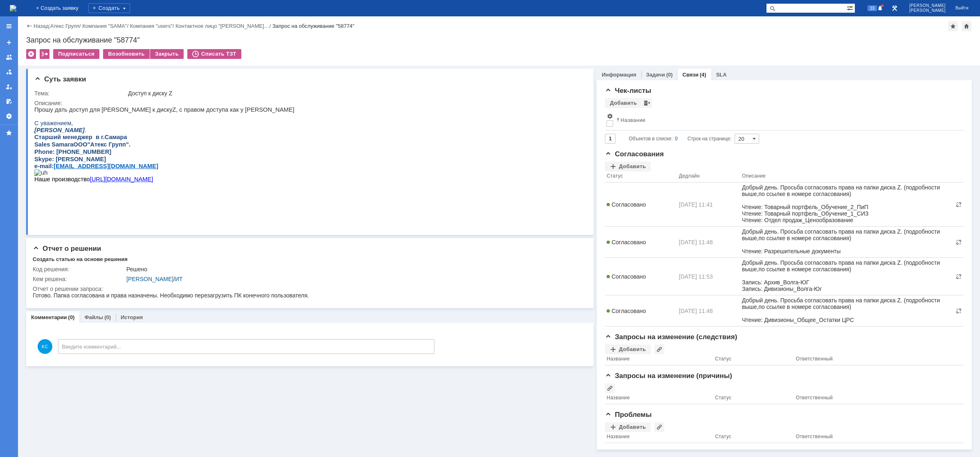
click at [16, 9] on img at bounding box center [13, 8] width 7 height 7
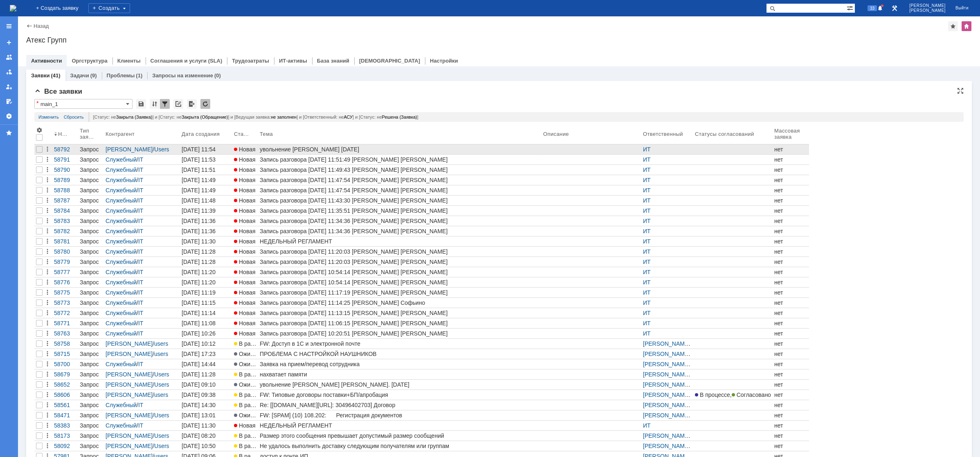
click at [304, 150] on div "увольнение [PERSON_NAME] [DATE]" at bounding box center [400, 149] width 280 height 7
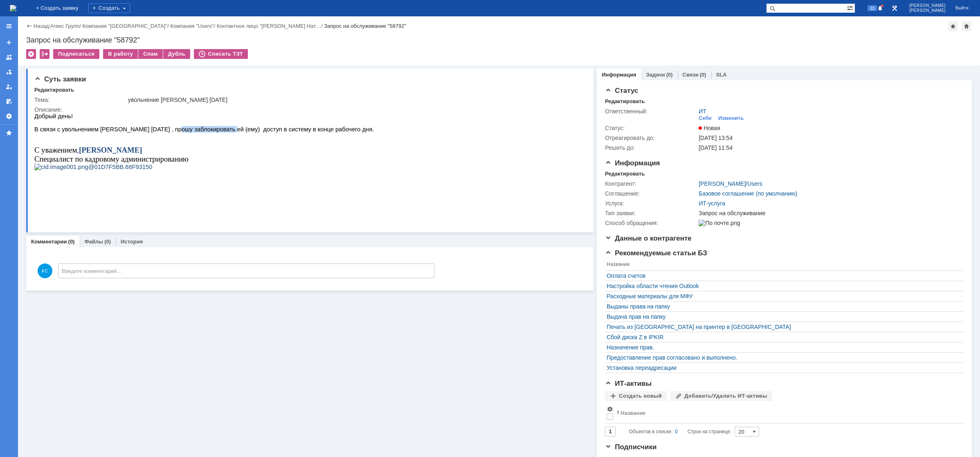
drag, startPoint x: 203, startPoint y: 130, endPoint x: 213, endPoint y: 125, distance: 11.2
click at [214, 130] on span "В связи с увольнением [PERSON_NAME] [DATE] , прошу заблокировать ей (ему) досту…" at bounding box center [204, 129] width 340 height 7
click at [117, 52] on div "В работу" at bounding box center [120, 54] width 35 height 10
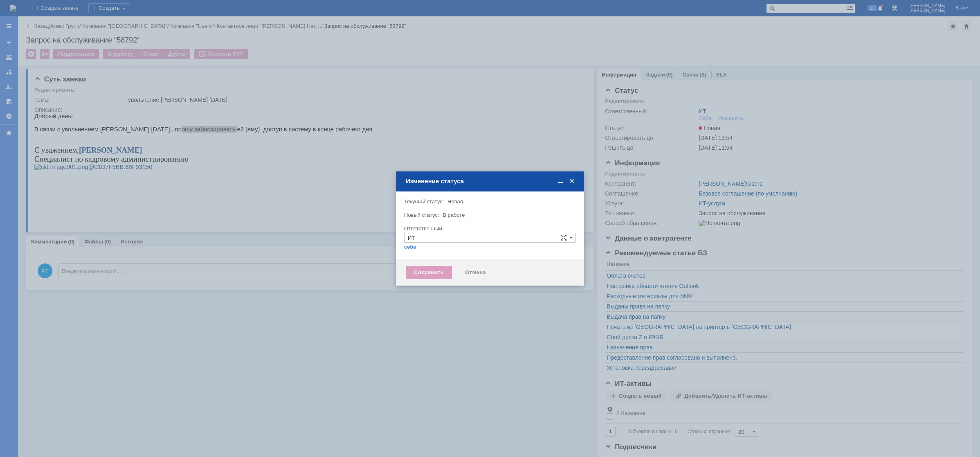
type input "[PERSON_NAME]"
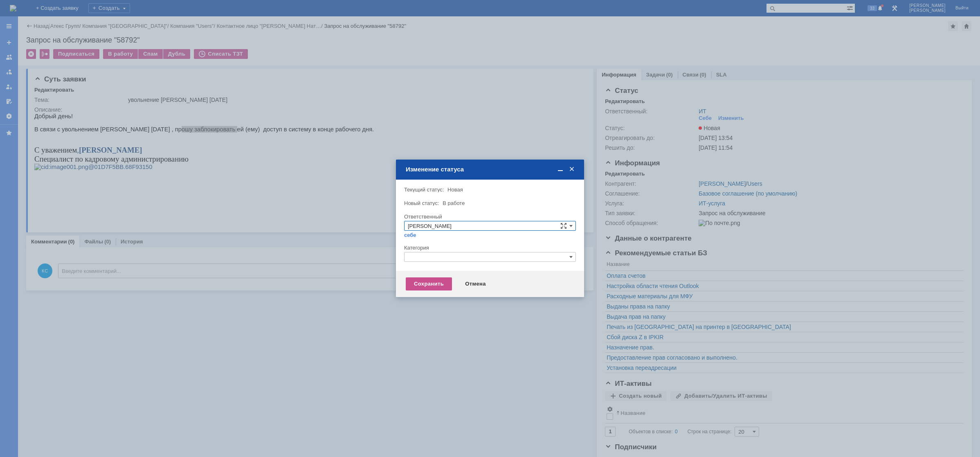
click at [441, 262] on div at bounding box center [490, 265] width 172 height 6
click at [439, 258] on input "text" at bounding box center [490, 257] width 172 height 10
type input "при"
click at [462, 241] on div at bounding box center [490, 242] width 172 height 6
click at [574, 171] on span at bounding box center [572, 169] width 8 height 7
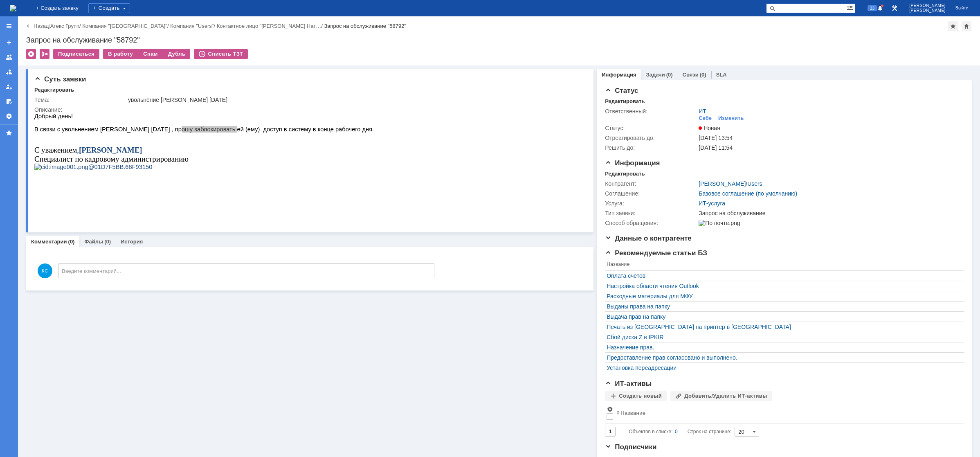
click at [16, 10] on img at bounding box center [13, 8] width 7 height 7
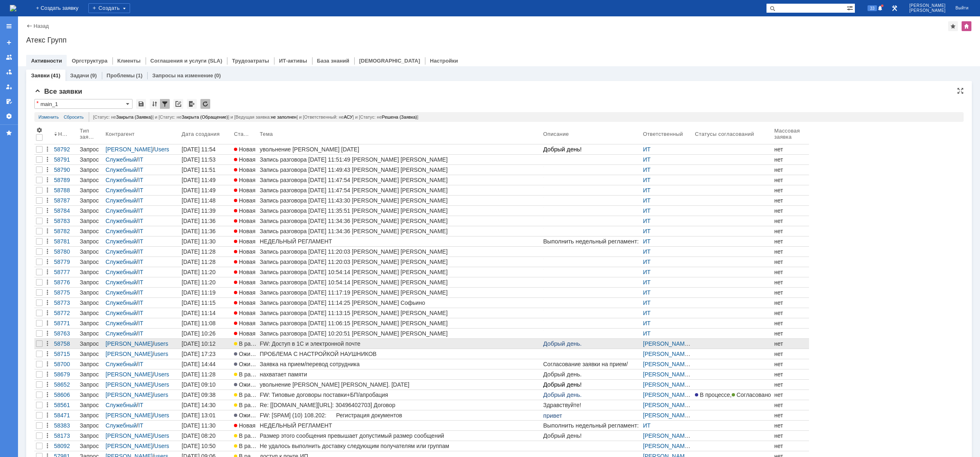
click at [308, 343] on div "FW: Доступ в 1С и электронной почте" at bounding box center [400, 343] width 280 height 7
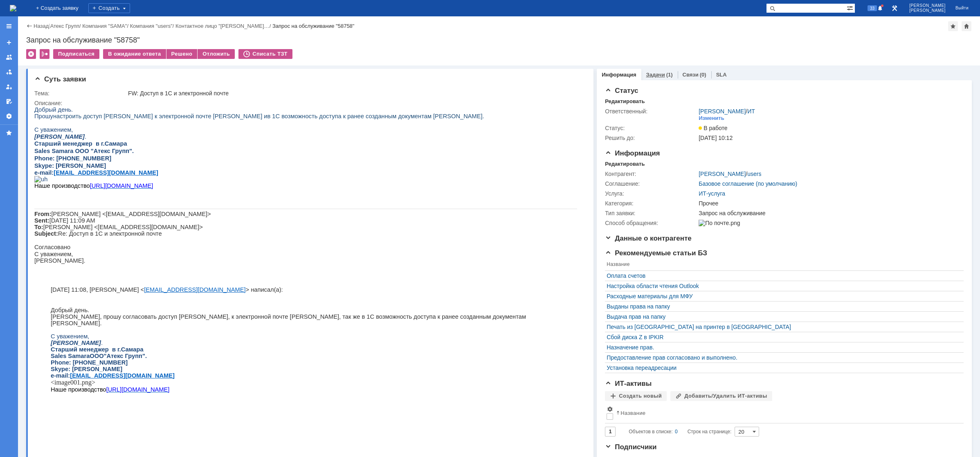
click at [655, 74] on link "Задачи" at bounding box center [655, 75] width 19 height 6
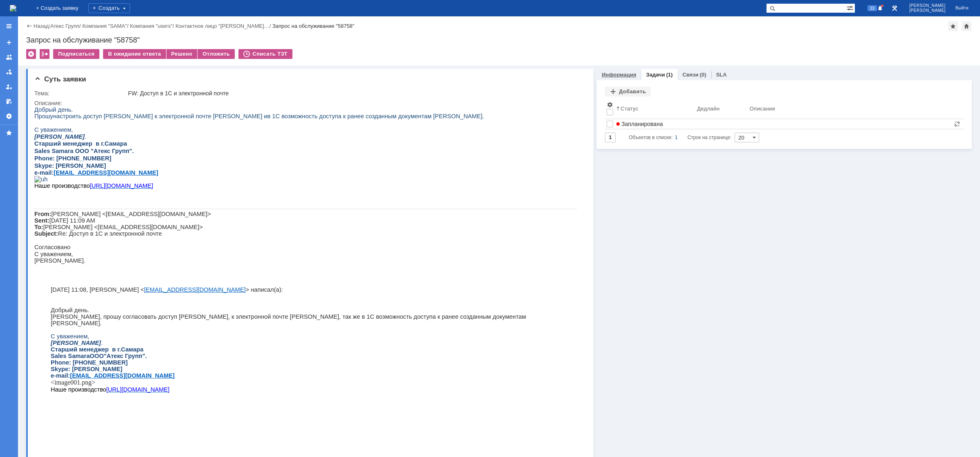
click at [621, 74] on link "Информация" at bounding box center [619, 75] width 34 height 6
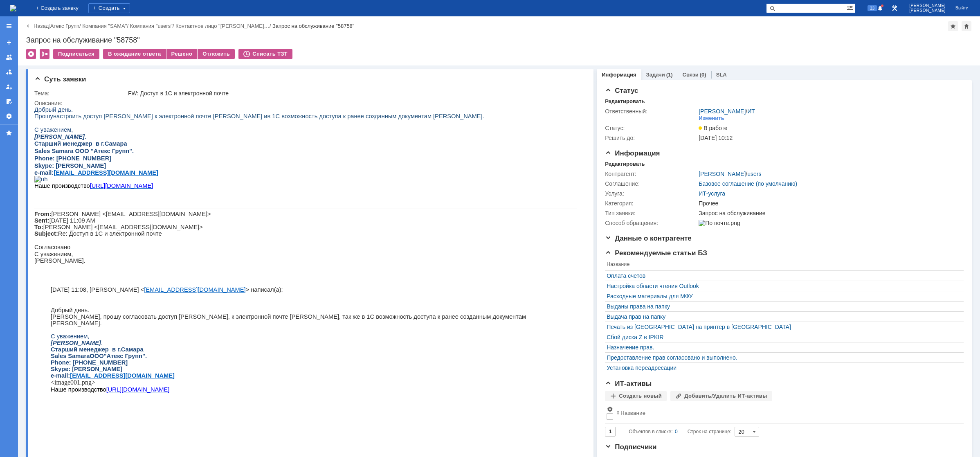
click at [16, 8] on img at bounding box center [13, 8] width 7 height 7
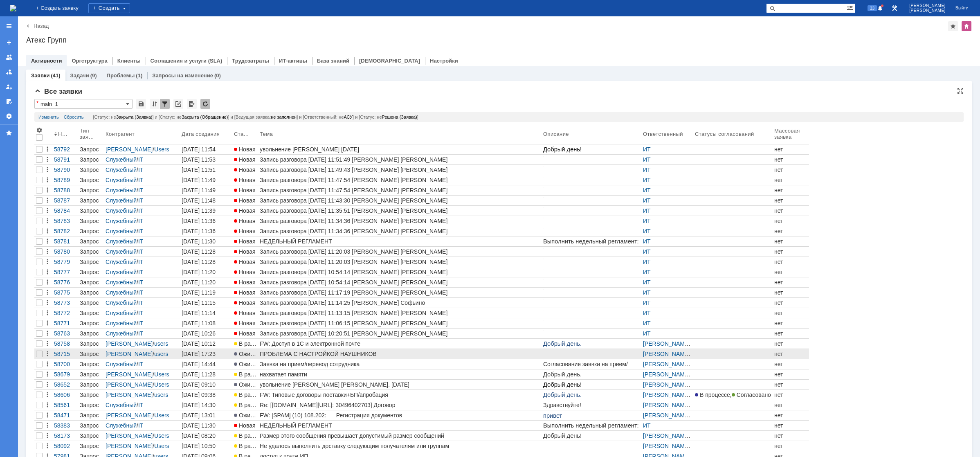
click at [323, 351] on div "ПРОБЛЕМА С НАСТРОЙКОЙ НАУШНИКОВ" at bounding box center [400, 354] width 280 height 7
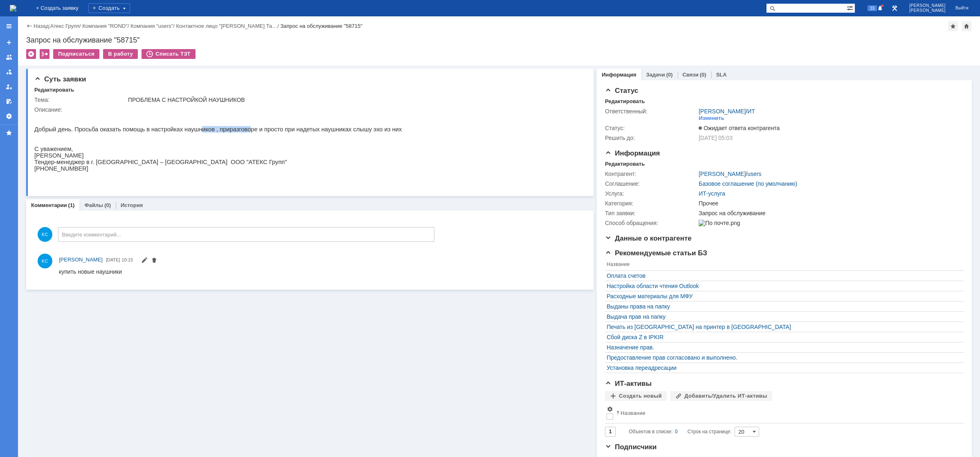
drag, startPoint x: 198, startPoint y: 132, endPoint x: 239, endPoint y: 133, distance: 40.9
click at [234, 133] on p "Добрый день. Просьба оказать помощь в настройках наушников , приразговоре и про…" at bounding box center [217, 129] width 367 height 7
drag, startPoint x: 267, startPoint y: 133, endPoint x: 286, endPoint y: 134, distance: 18.8
click at [283, 133] on p "Добрый день. Просьба оказать помощь в настройках наушников , приразговоре и про…" at bounding box center [217, 129] width 367 height 7
drag, startPoint x: 304, startPoint y: 135, endPoint x: 337, endPoint y: 135, distance: 32.7
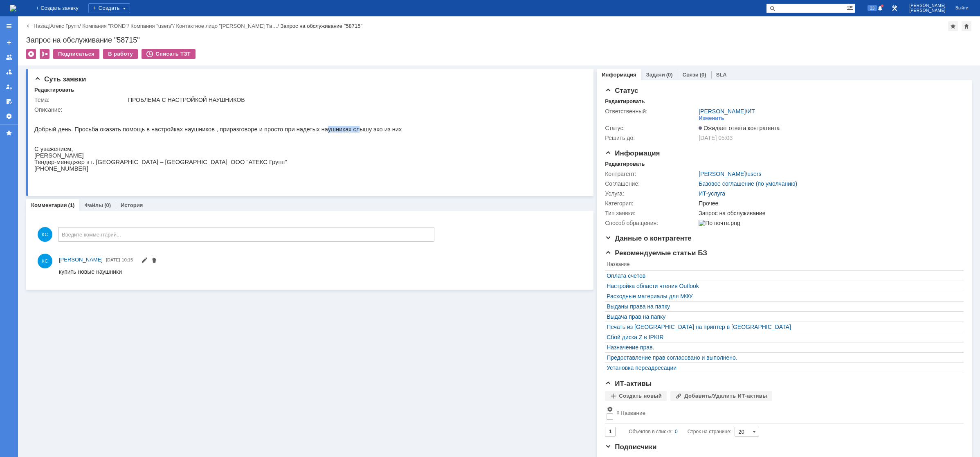
click at [335, 133] on p "Добрый день. Просьба оказать помощь в настройках наушников , приразговоре и про…" at bounding box center [217, 129] width 367 height 7
drag, startPoint x: 355, startPoint y: 136, endPoint x: 365, endPoint y: 136, distance: 9.4
click at [365, 136] on p at bounding box center [217, 136] width 367 height 7
click at [16, 5] on img at bounding box center [13, 8] width 7 height 7
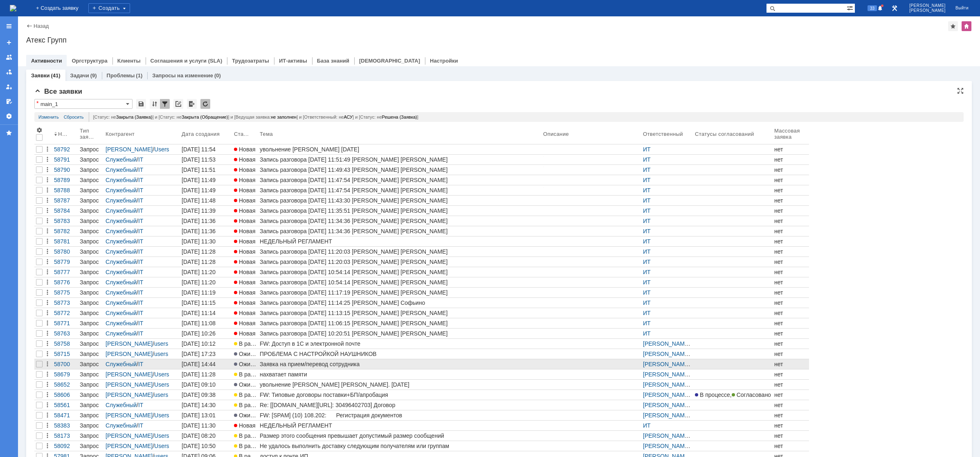
click at [360, 362] on div "Заявка на прием/перевод сотрудника" at bounding box center [400, 364] width 280 height 7
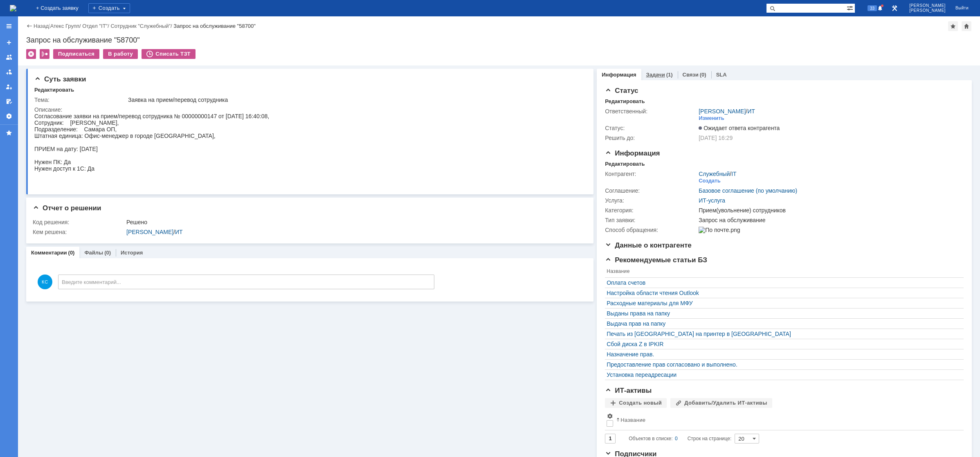
click at [646, 74] on link "Задачи" at bounding box center [655, 75] width 19 height 6
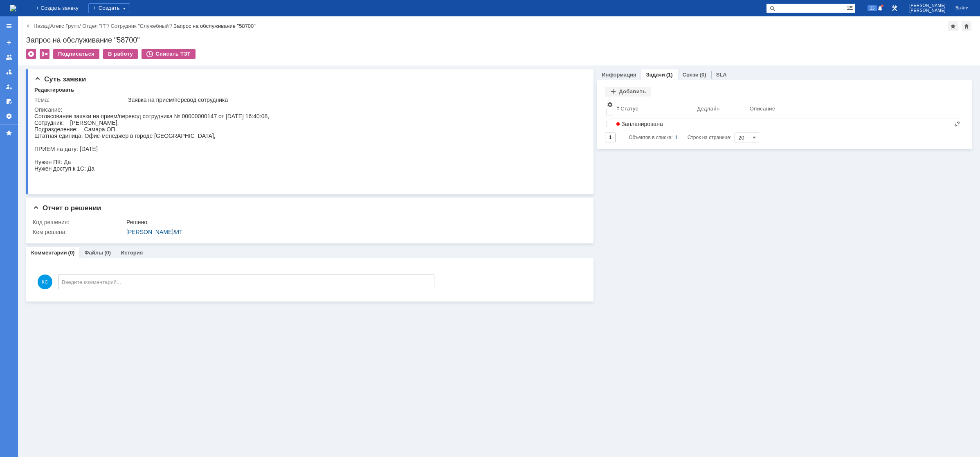
click at [622, 76] on link "Информация" at bounding box center [619, 75] width 34 height 6
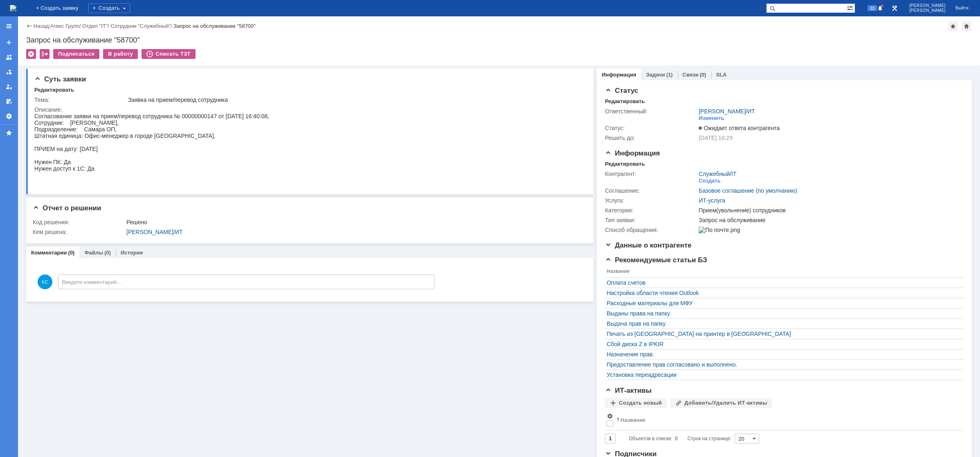
click at [16, 10] on img at bounding box center [13, 8] width 7 height 7
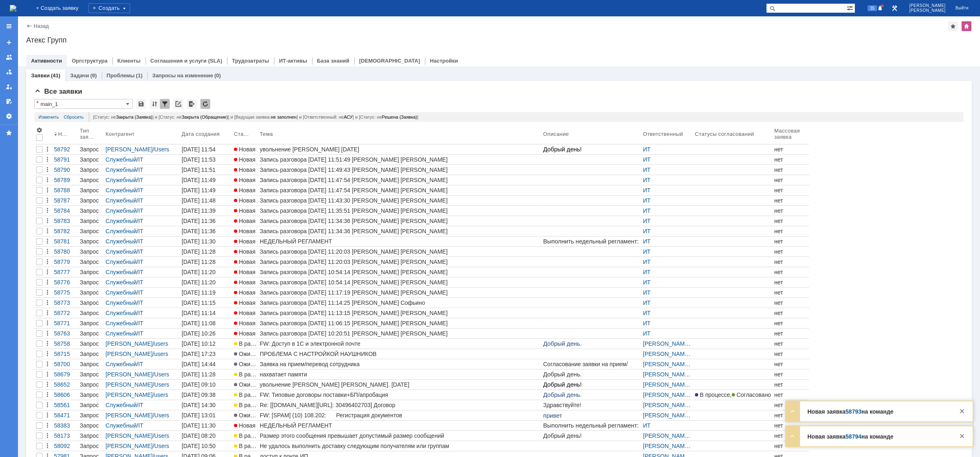
click at [16, 11] on img at bounding box center [13, 8] width 7 height 7
